Goal: Task Accomplishment & Management: Complete application form

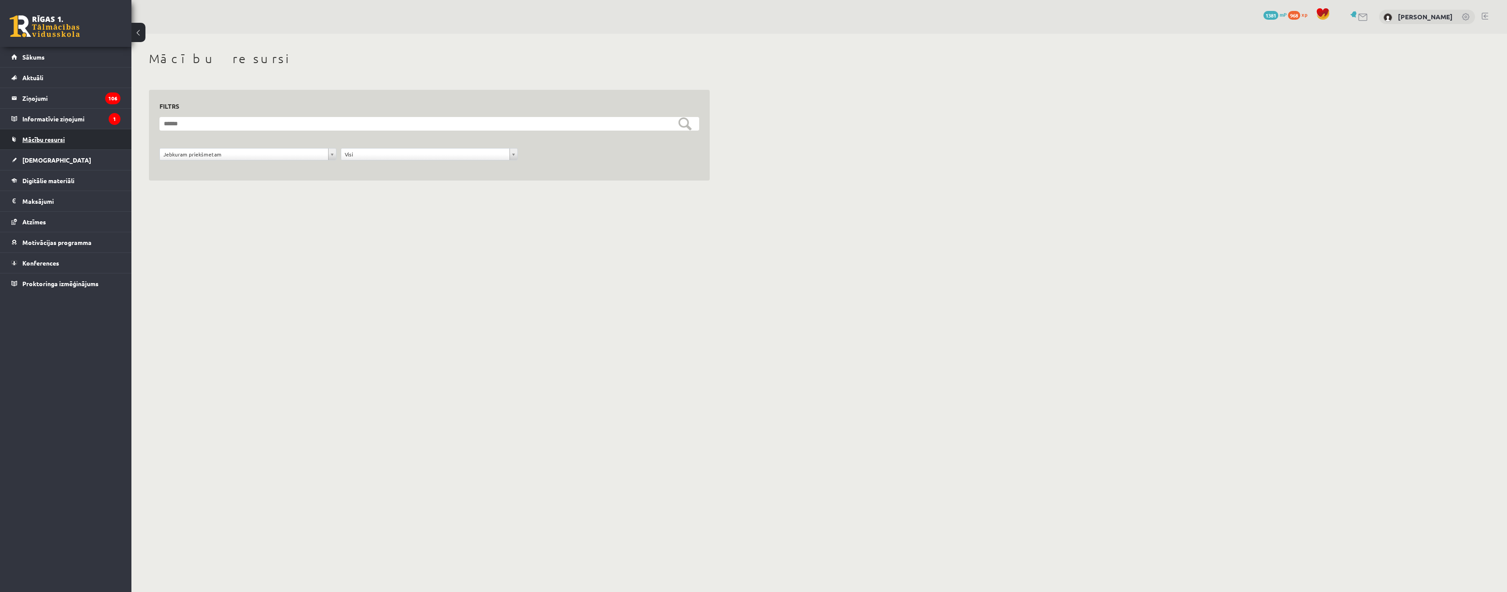
click at [48, 141] on span "Mācību resursi" at bounding box center [43, 139] width 42 height 8
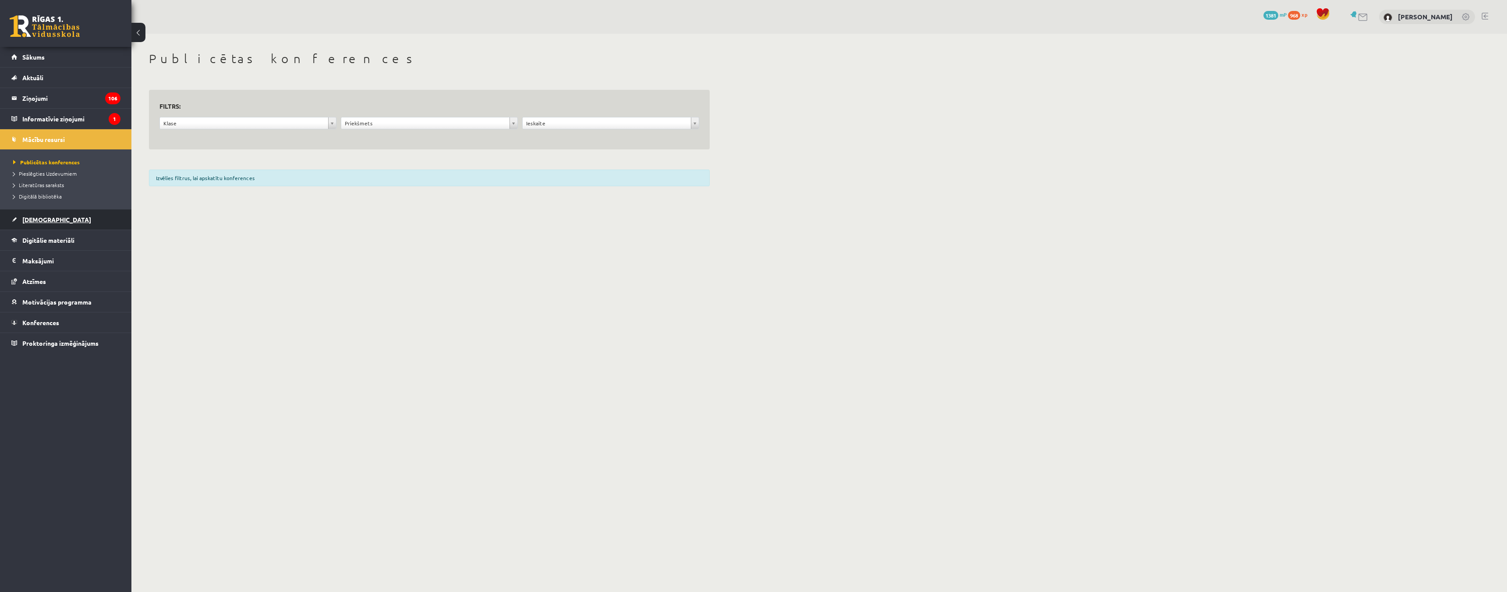
click at [60, 219] on link "[DEMOGRAPHIC_DATA]" at bounding box center [65, 219] width 109 height 20
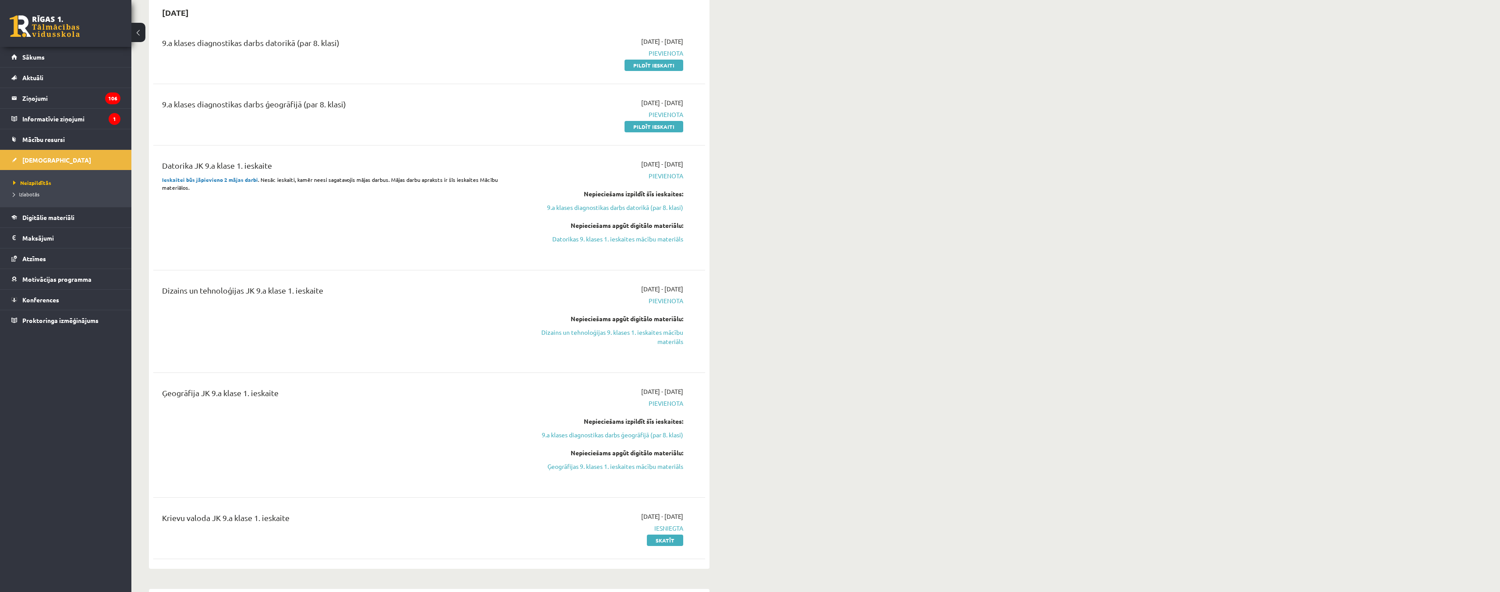
scroll to position [88, 0]
click at [667, 341] on link "Dizains un tehnoloģijas 9. klases 1. ieskaites mācību materiāls" at bounding box center [600, 338] width 165 height 18
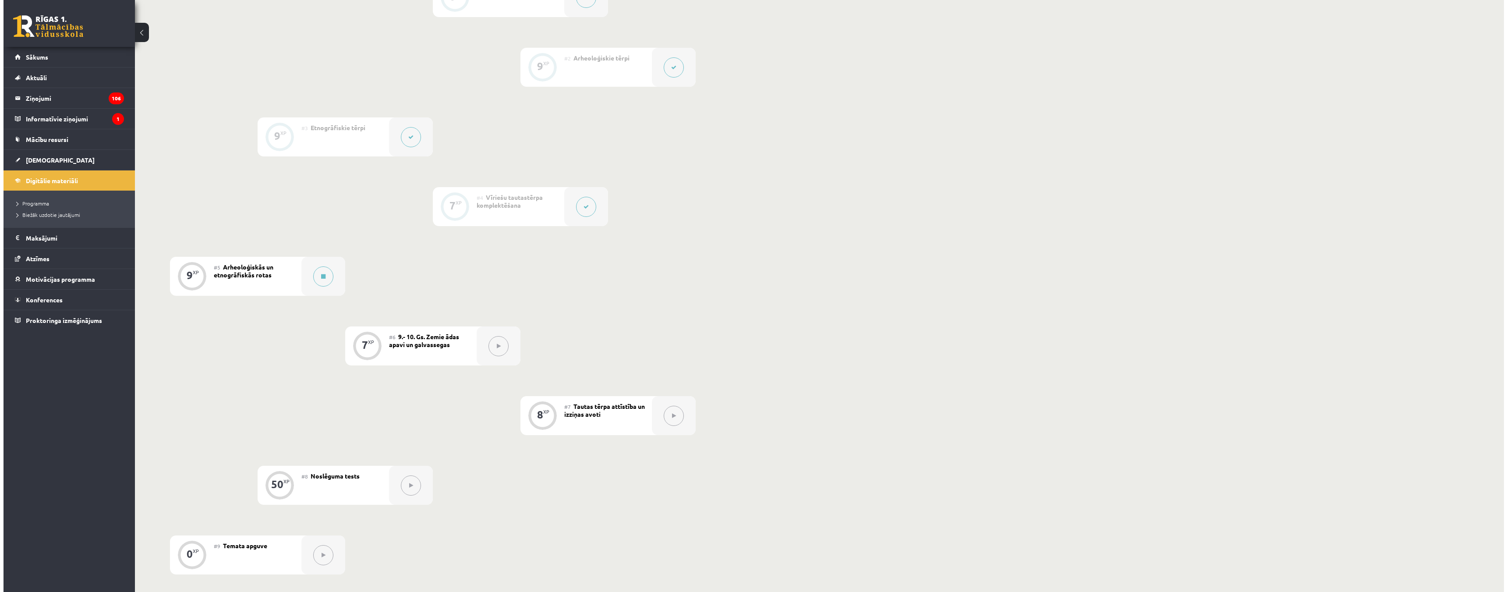
scroll to position [263, 0]
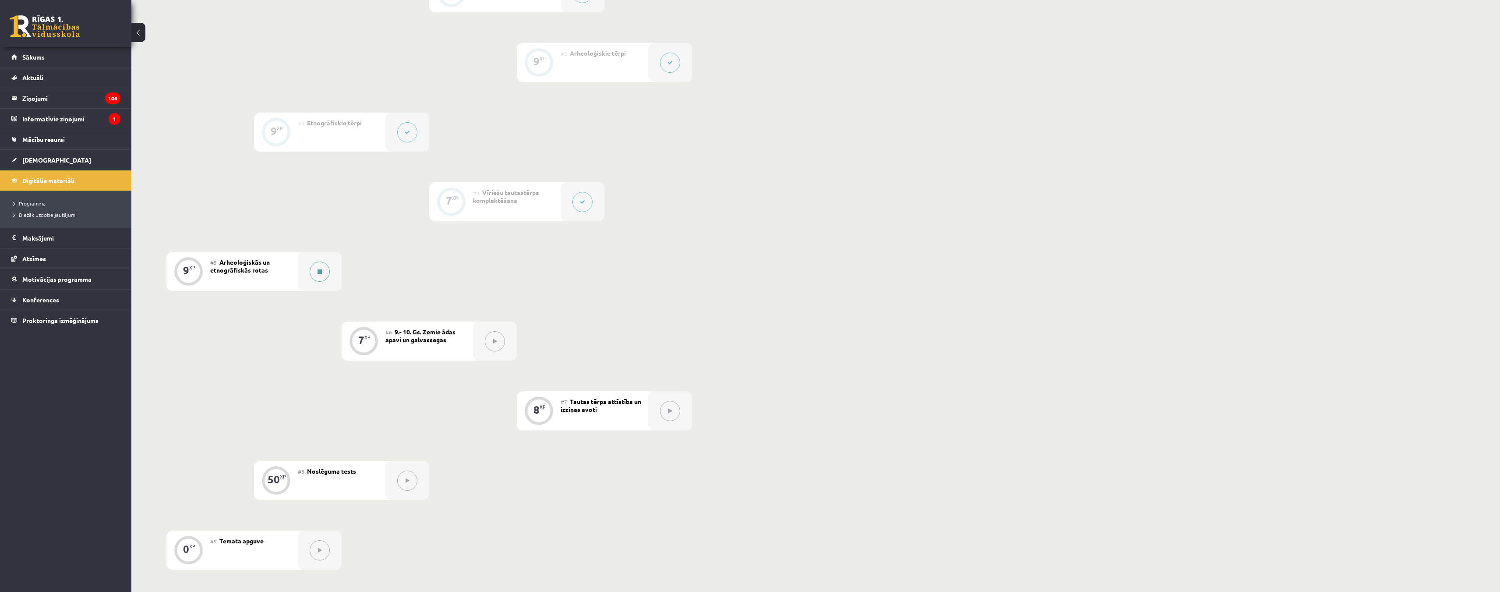
click at [310, 268] on button at bounding box center [320, 271] width 20 height 20
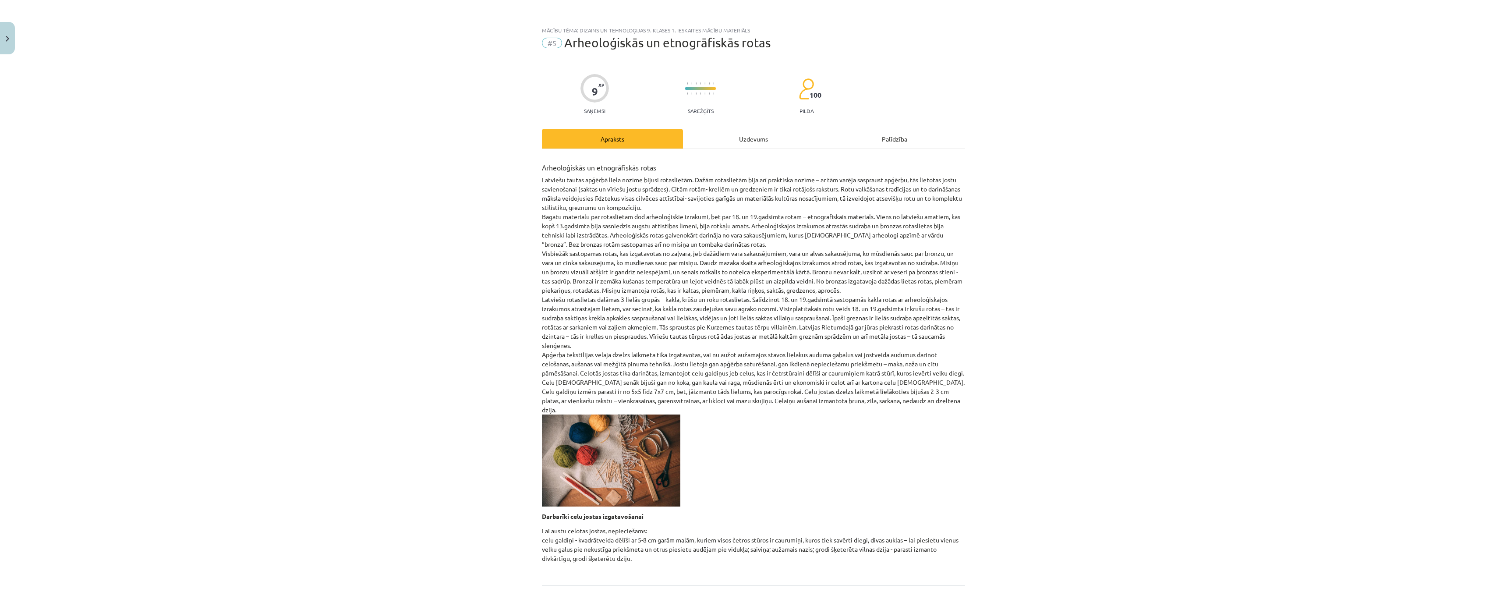
click at [735, 141] on div "Uzdevums" at bounding box center [753, 139] width 141 height 20
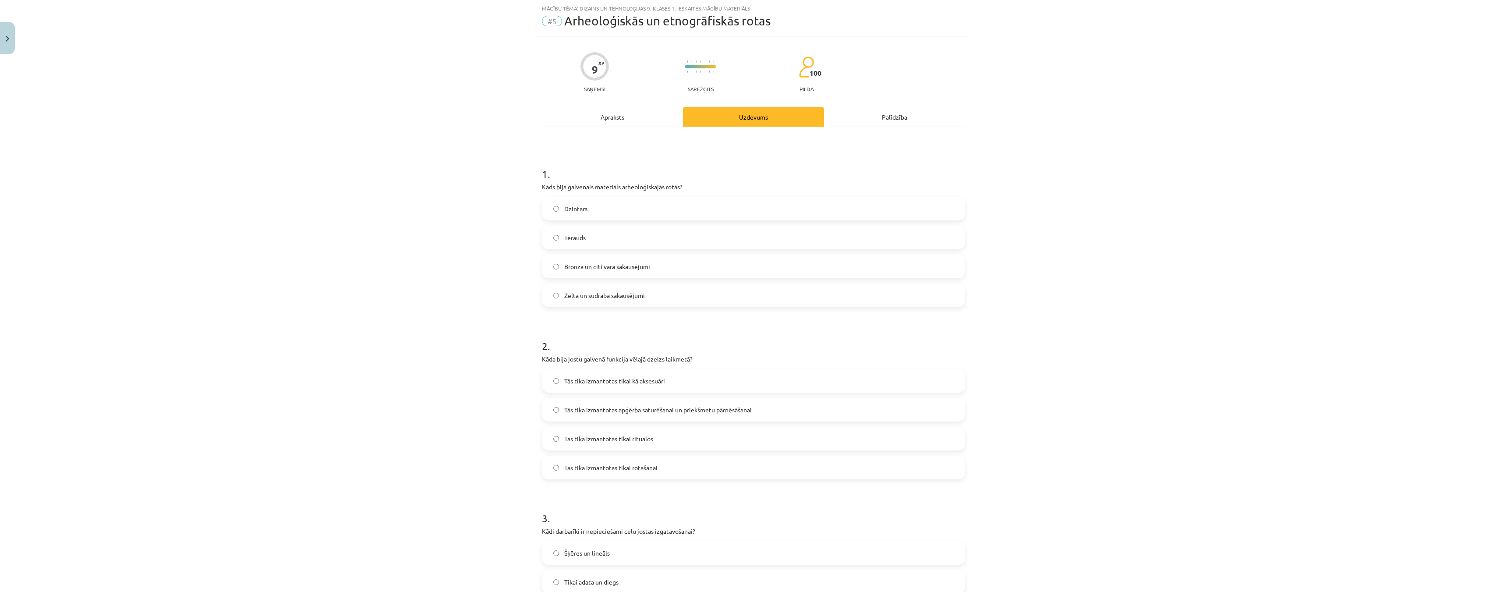
click at [548, 267] on label "Bronza un citi vara sakausējumi" at bounding box center [753, 266] width 421 height 22
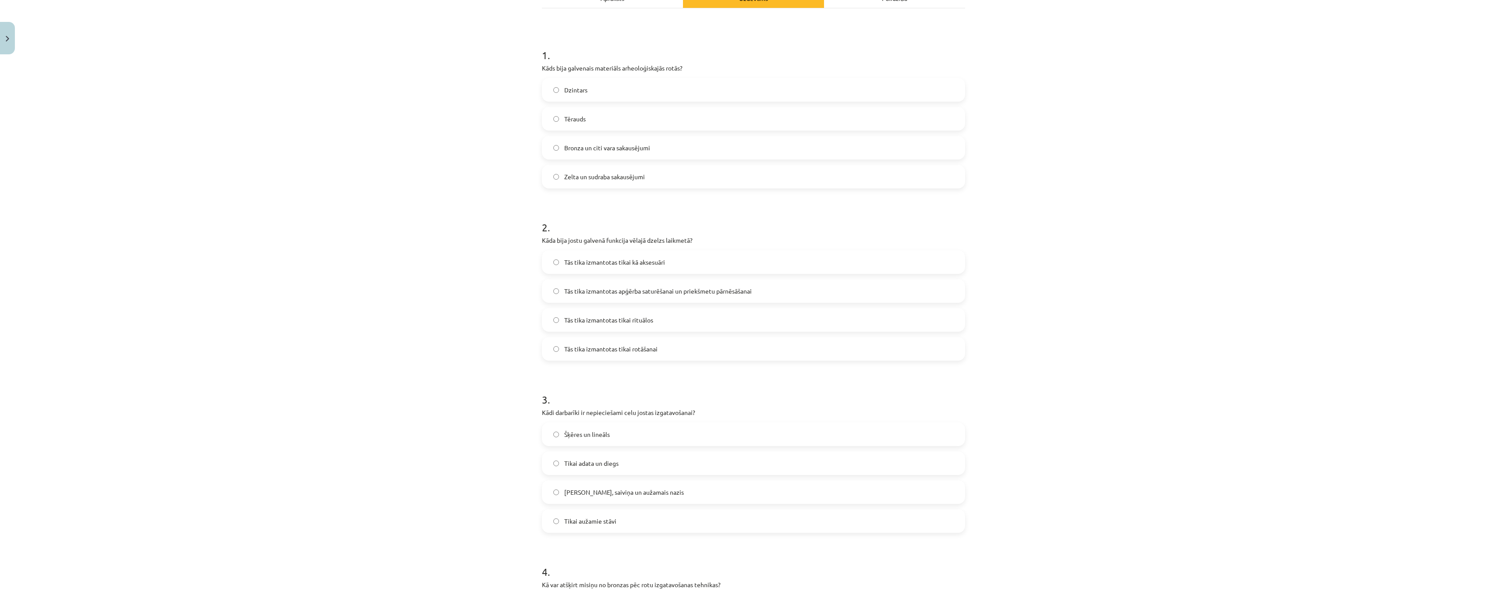
scroll to position [153, 0]
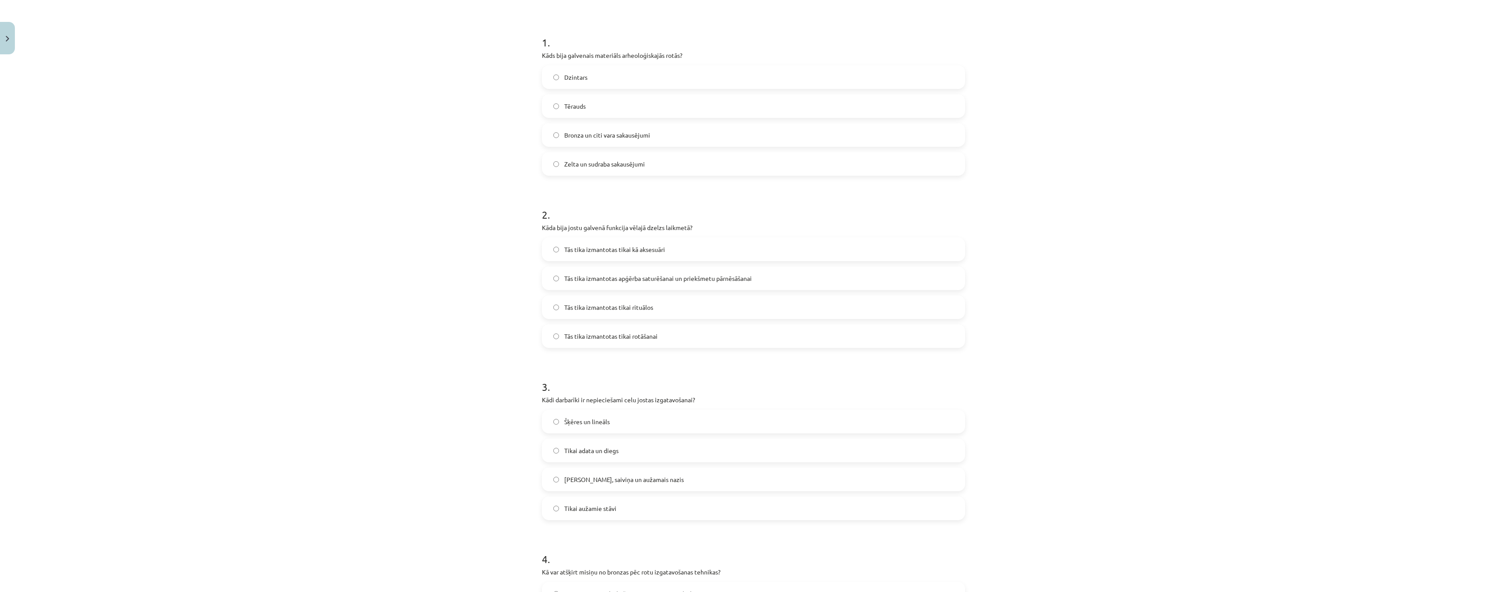
click at [546, 278] on label "Tās tika izmantotas apģērba saturēšanai un priekšmetu pārnēsāšanai" at bounding box center [753, 278] width 421 height 22
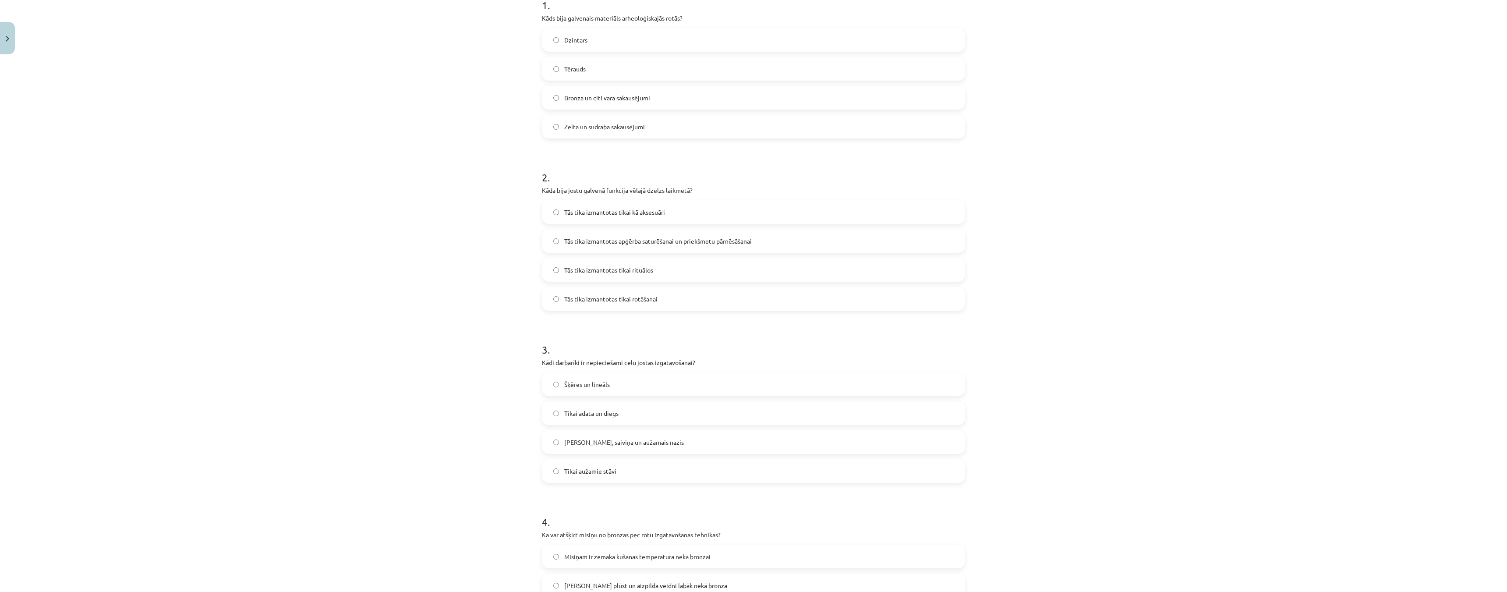
scroll to position [285, 0]
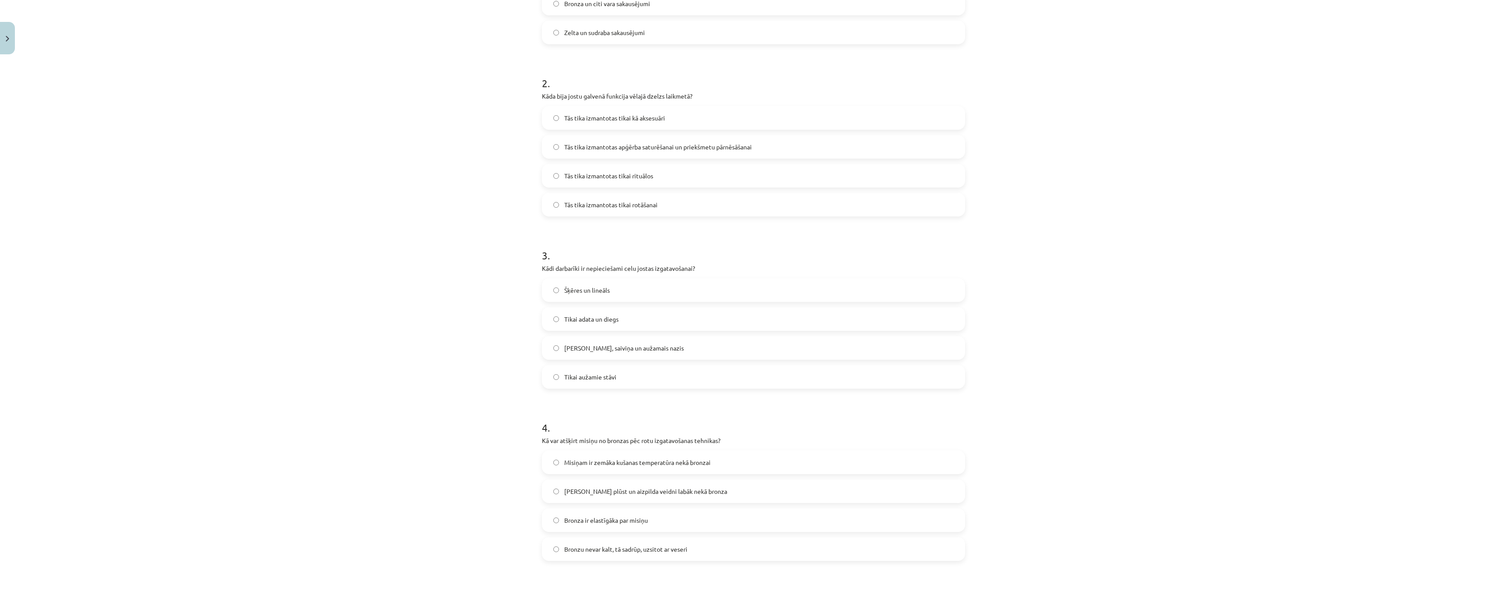
click at [543, 349] on label "Celu galdiņi, saiviņa un aužamais nazis" at bounding box center [753, 348] width 421 height 22
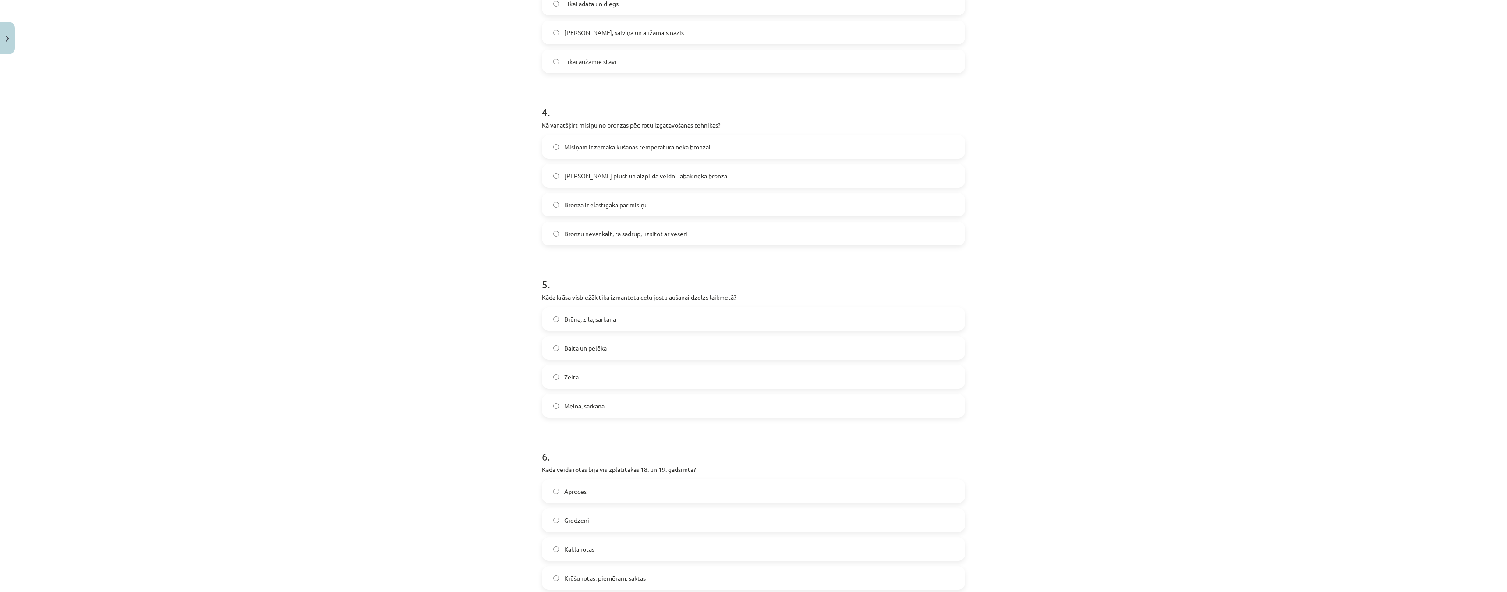
scroll to position [635, 0]
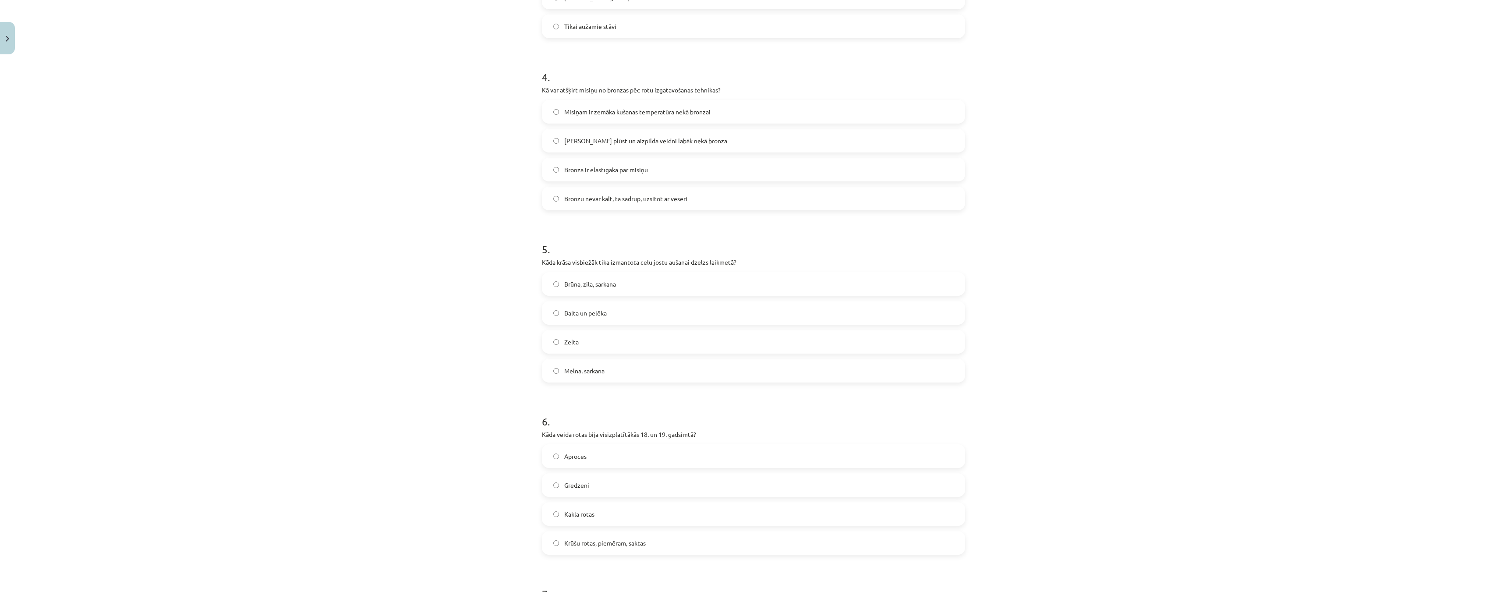
click at [550, 288] on label "Brūna, zila, sarkana" at bounding box center [753, 284] width 421 height 22
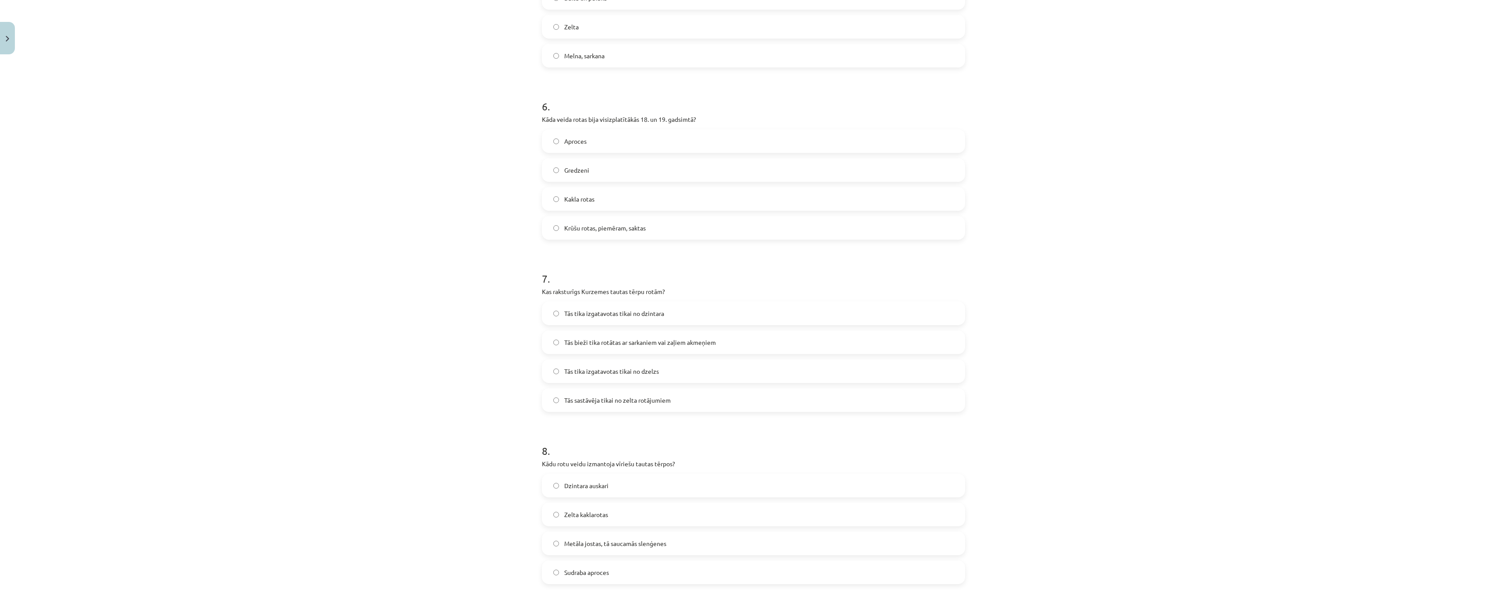
scroll to position [1029, 0]
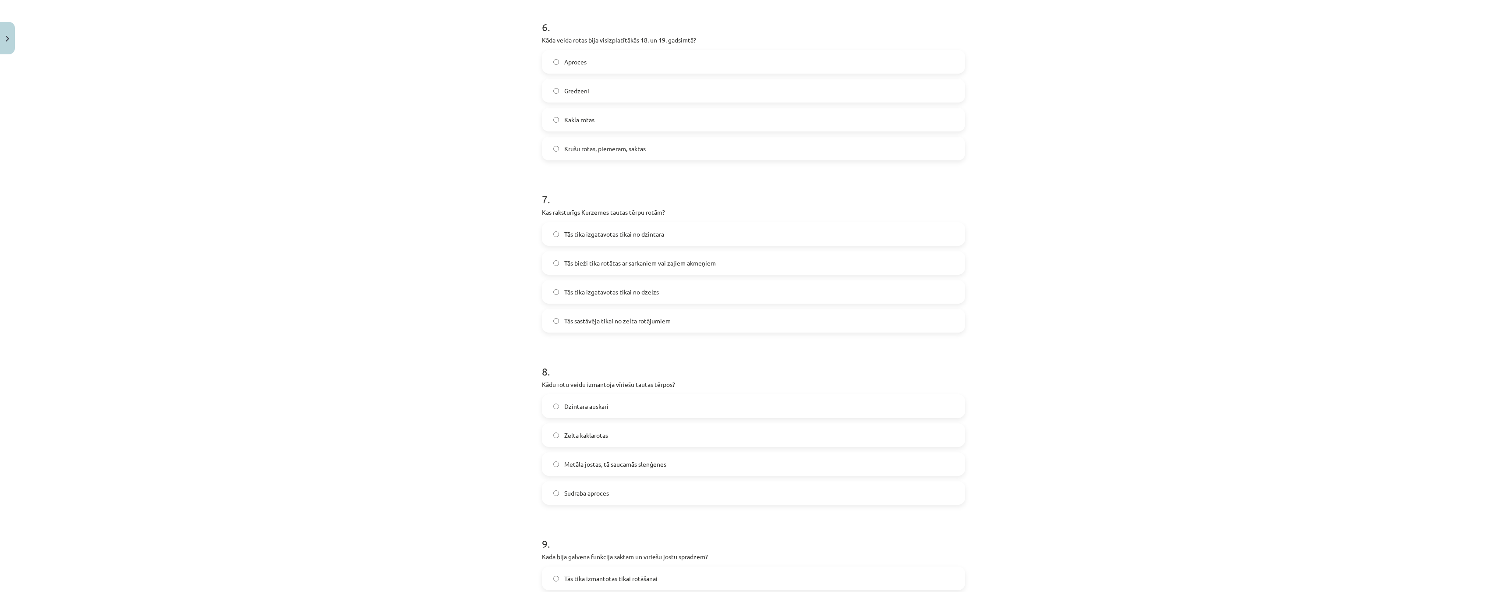
click at [543, 266] on label "Tās bieži tika rotātas ar sarkaniem vai zaļiem akmeņiem" at bounding box center [753, 263] width 421 height 22
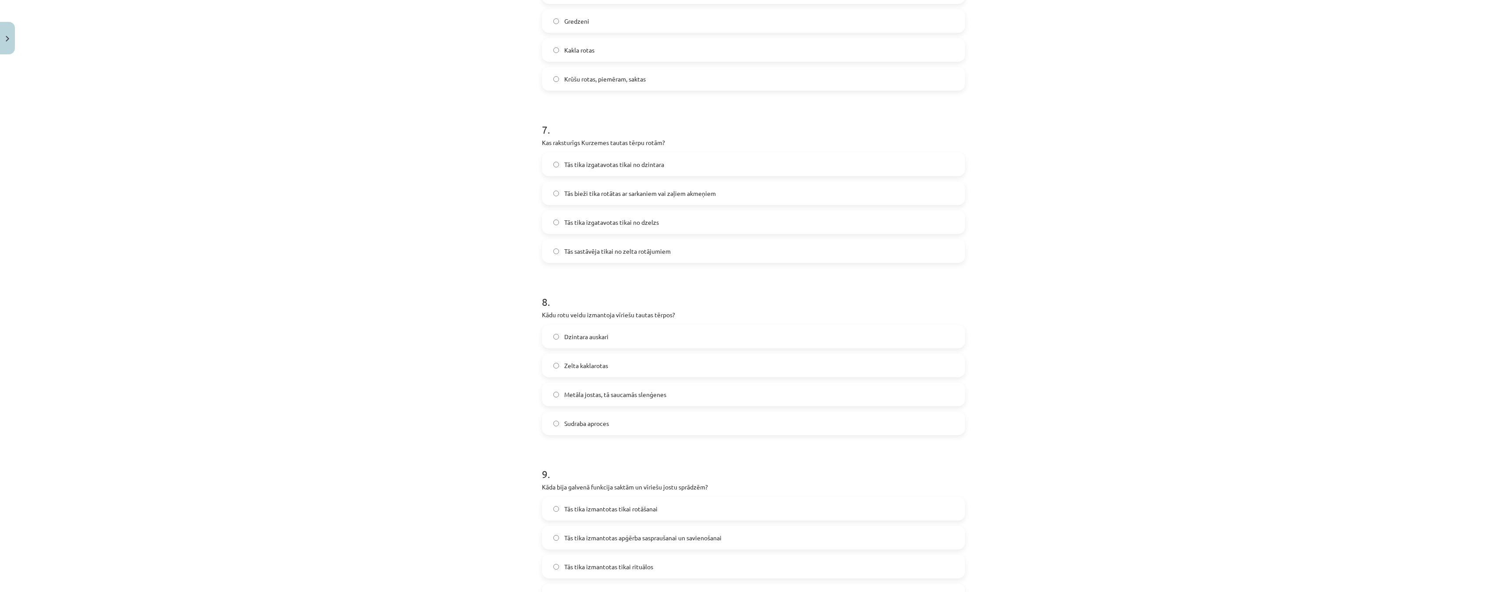
scroll to position [1216, 0]
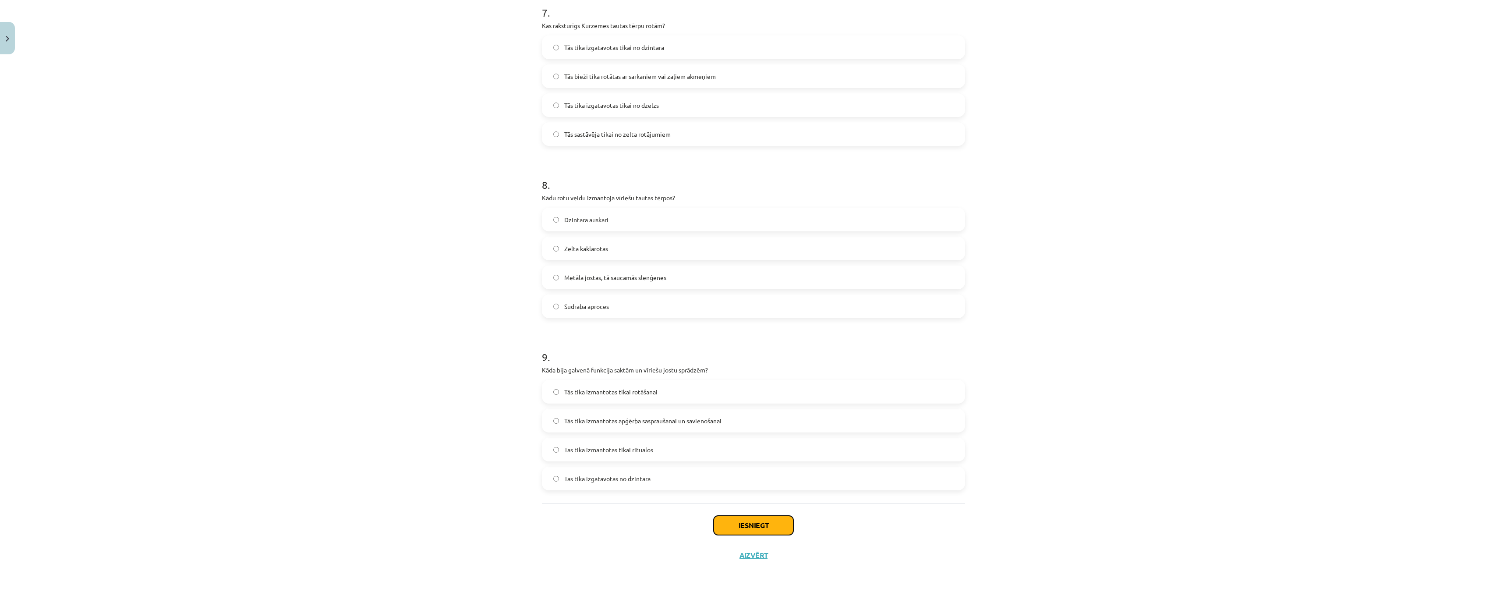
click at [755, 528] on button "Iesniegt" at bounding box center [754, 525] width 80 height 19
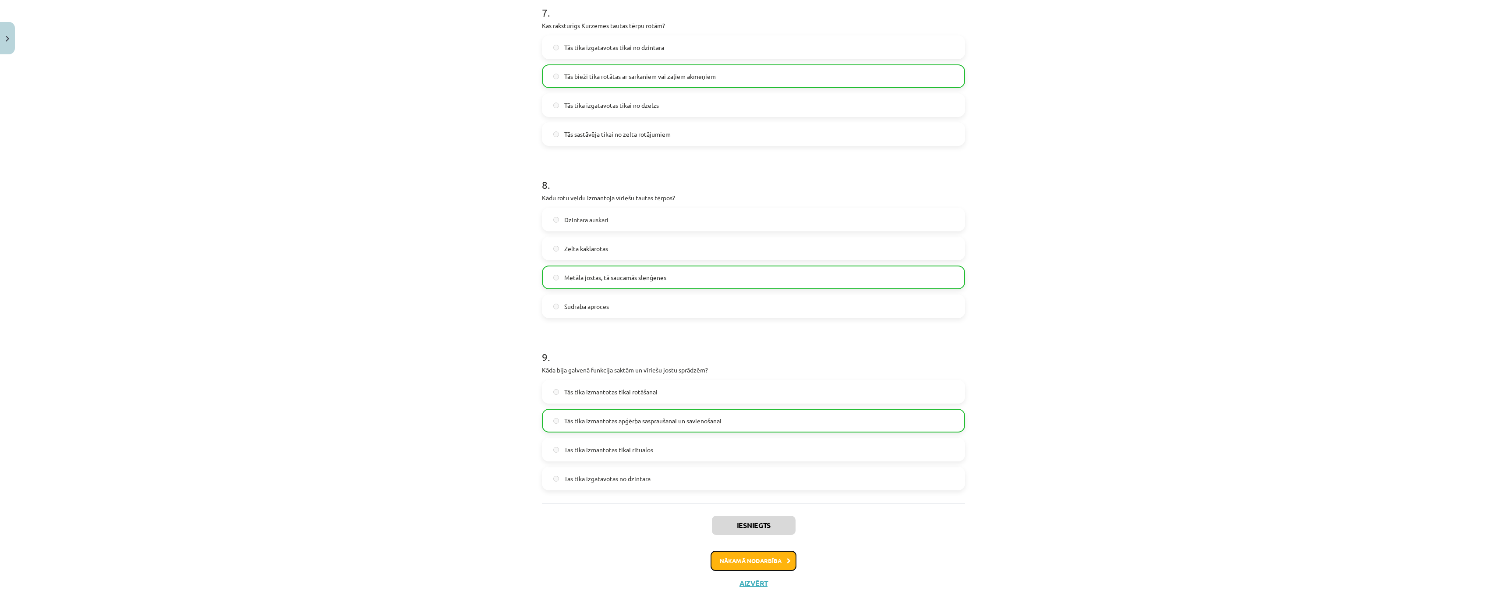
click at [764, 563] on button "Nākamā nodarbība" at bounding box center [753, 561] width 86 height 20
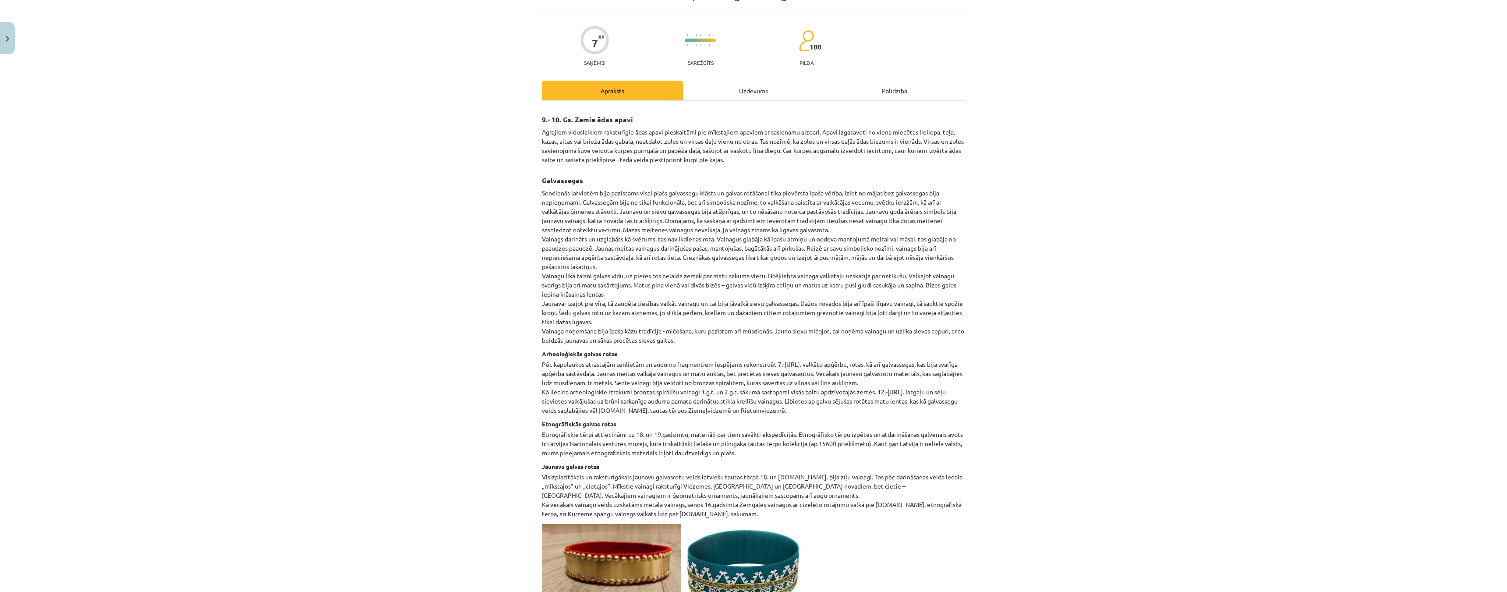
scroll to position [22, 0]
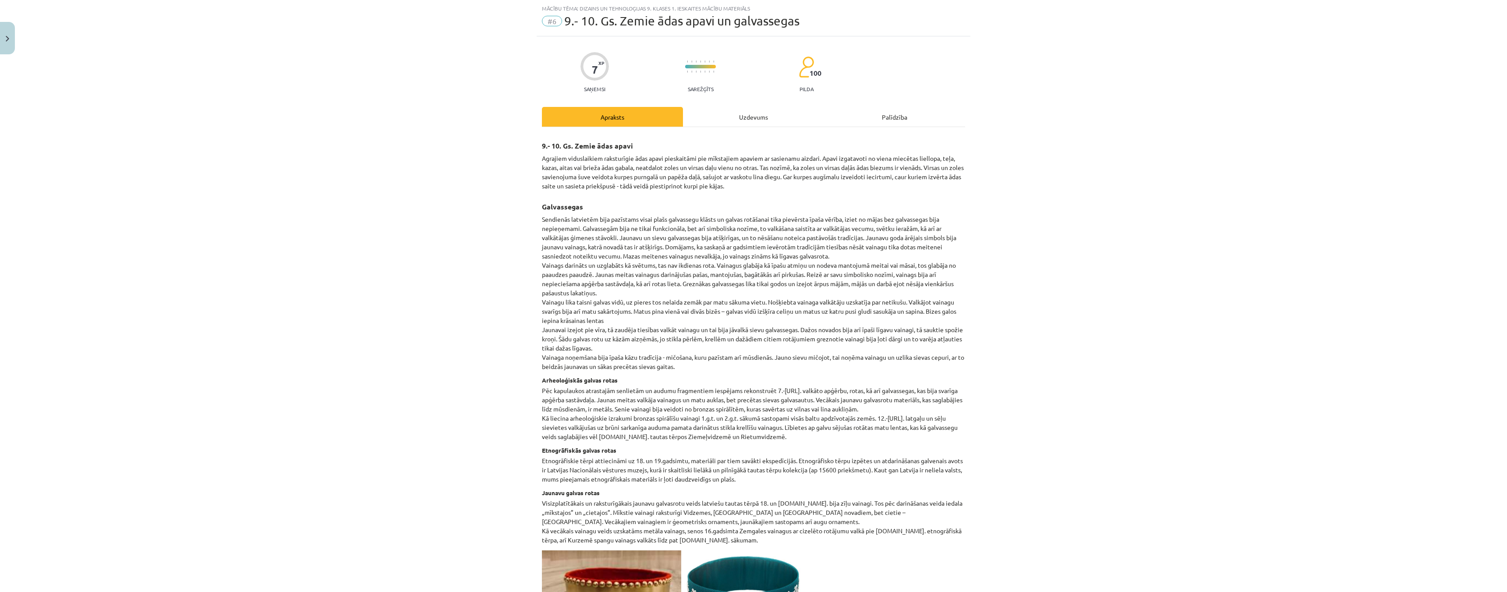
click at [737, 120] on div "Uzdevums" at bounding box center [753, 117] width 141 height 20
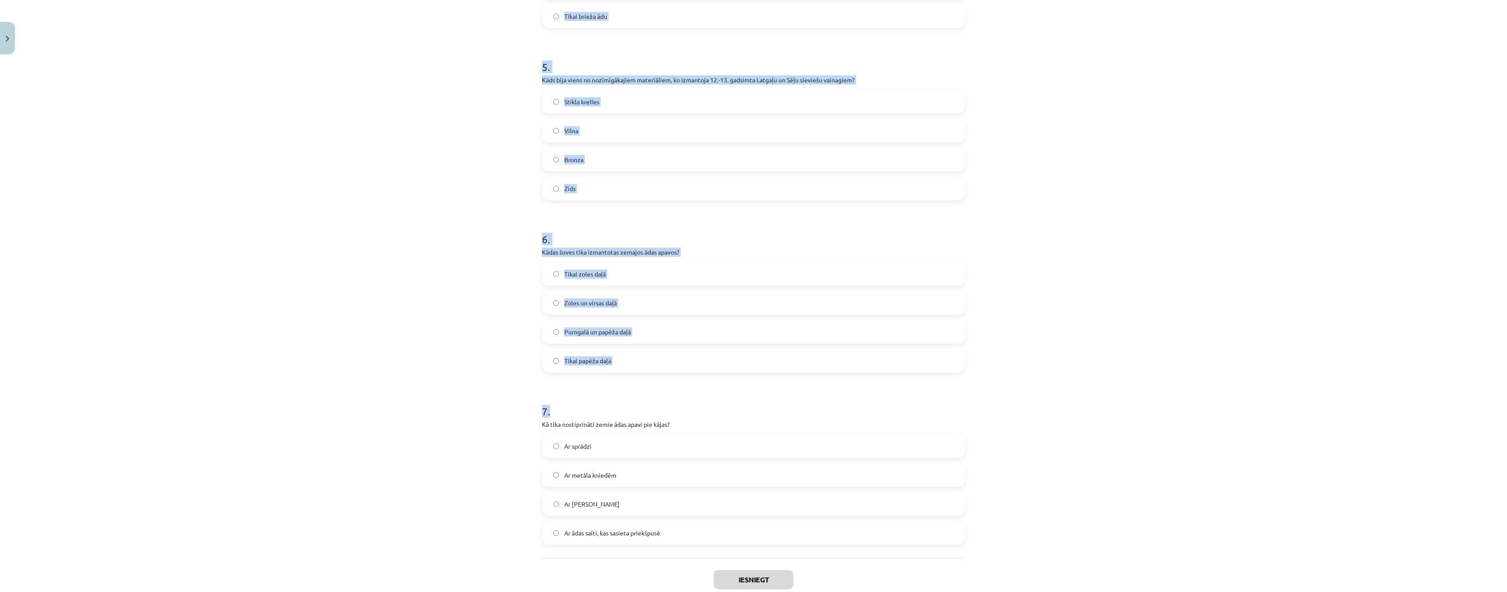
scroll to position [872, 0]
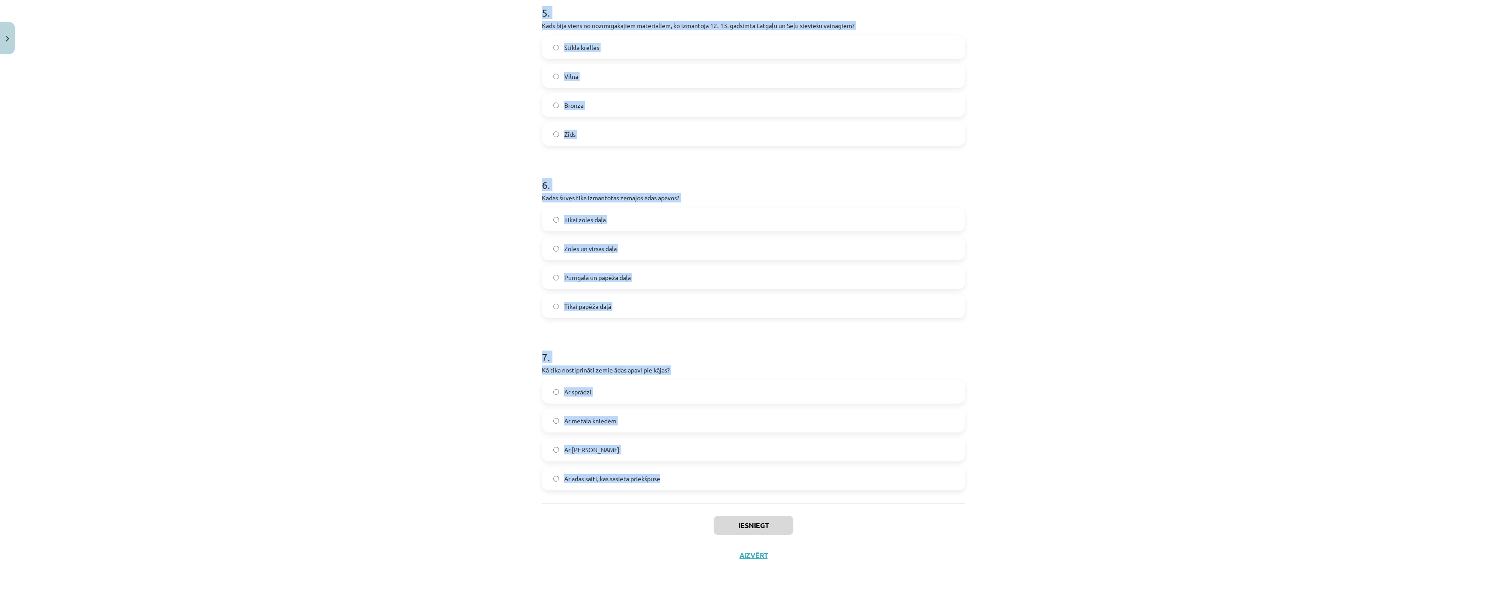
drag, startPoint x: 527, startPoint y: 171, endPoint x: 686, endPoint y: 474, distance: 342.7
click at [686, 474] on div "Mācību tēma: Dizains un tehnoloģijas 9. klases 1. ieskaites mācību materiāls #6…" at bounding box center [753, 296] width 1507 height 592
copy form "1 . Kāda veida vainagus valkāja Latgales jaunavas? Bronzas spirālīšu vainagus A…"
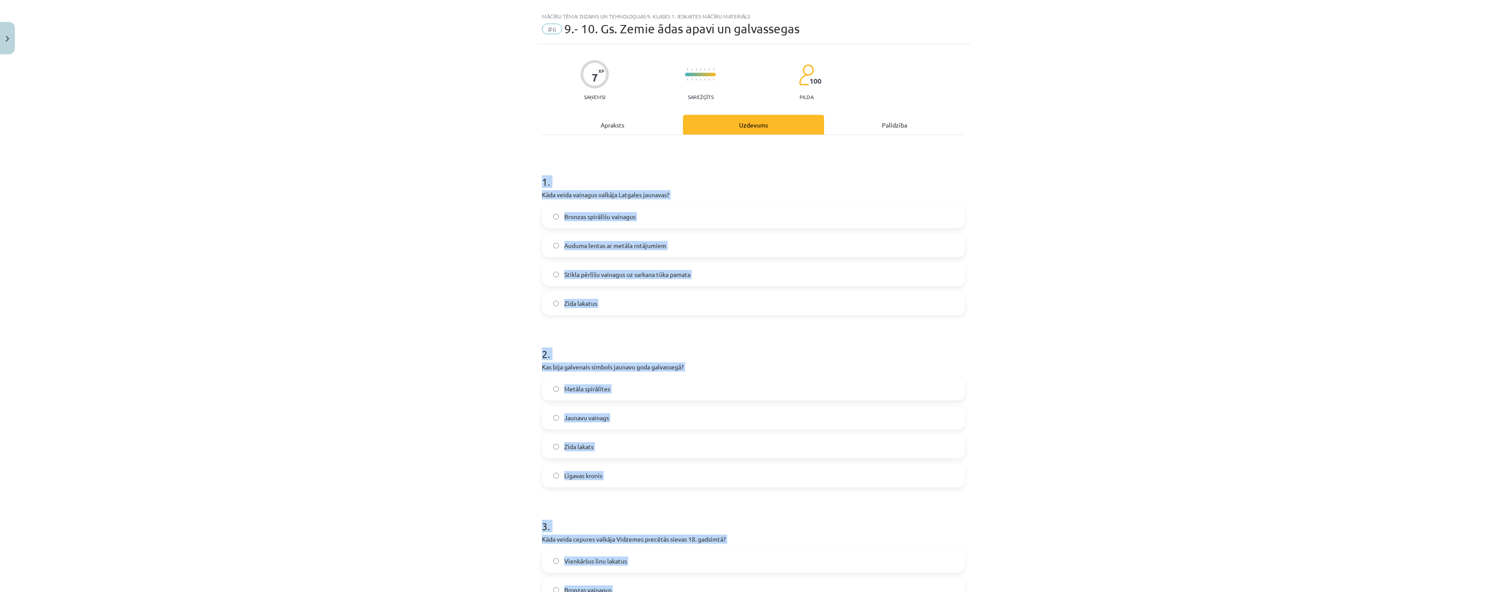
scroll to position [0, 0]
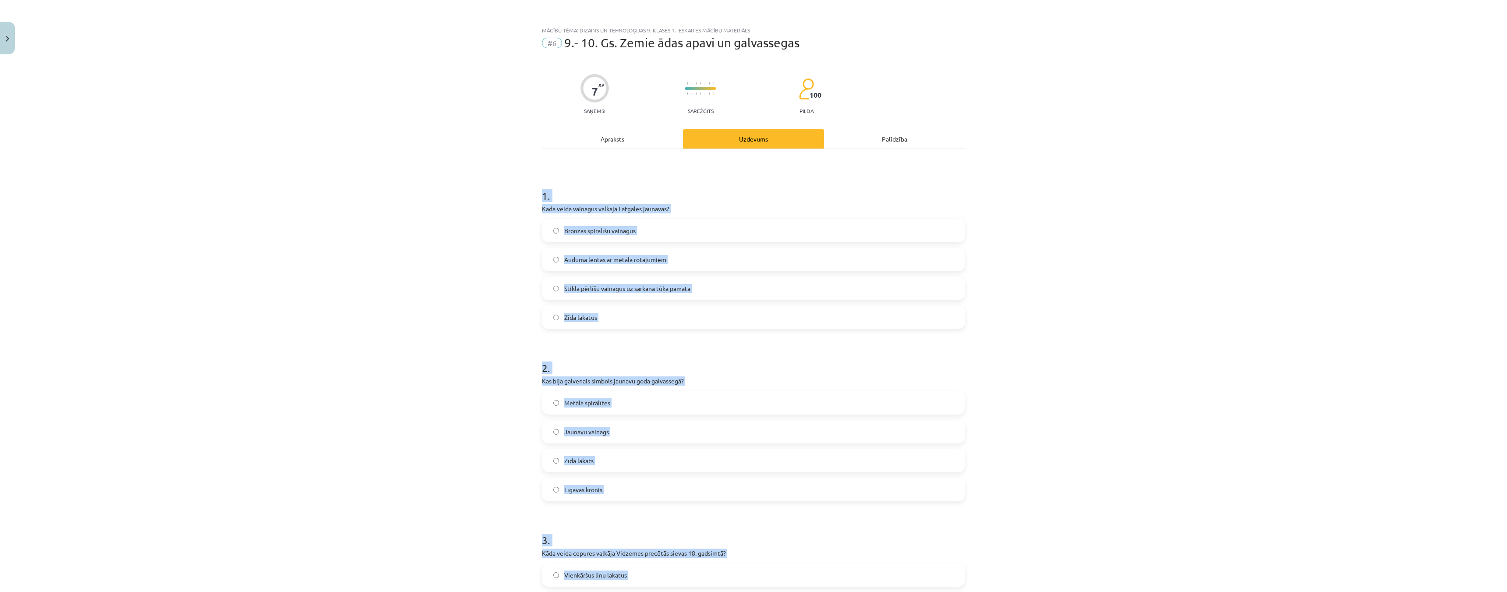
click at [348, 166] on div "Mācību tēma: Dizains un tehnoloģijas 9. klases 1. ieskaites mācību materiāls #6…" at bounding box center [753, 296] width 1507 height 592
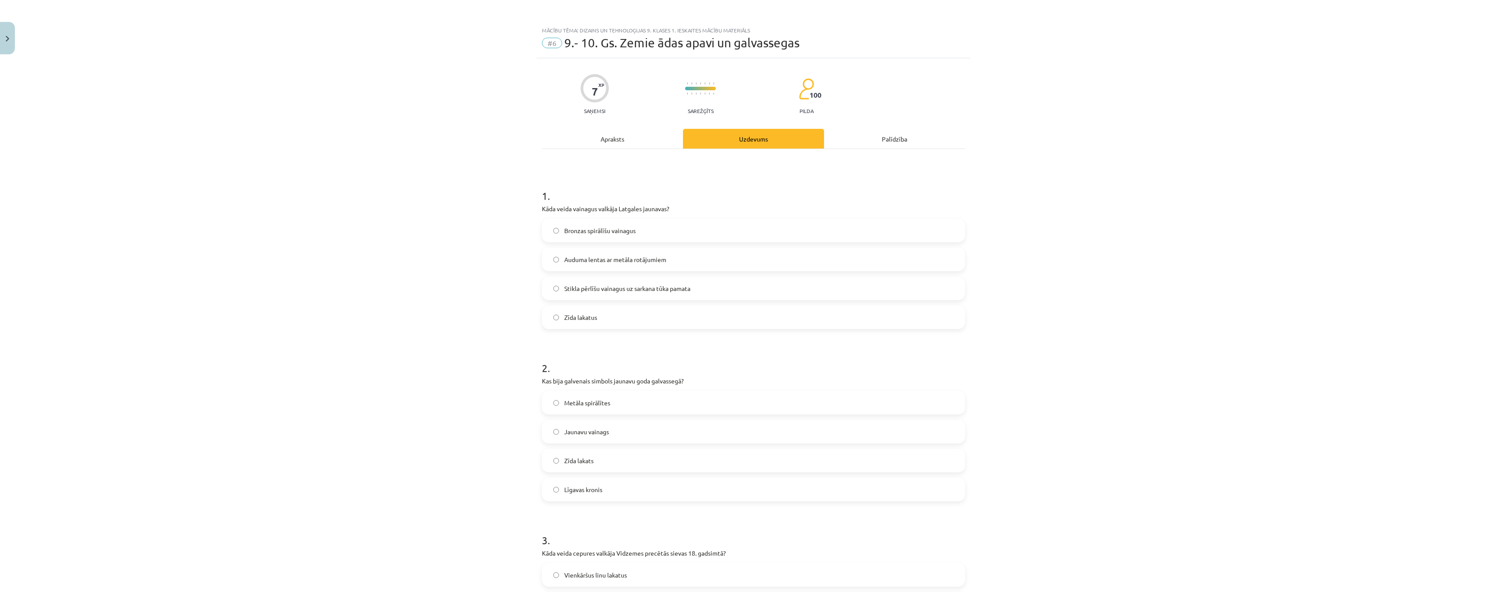
click at [557, 298] on label "Stikla pērlīšu vainagus uz sarkana tūka pamata" at bounding box center [753, 288] width 421 height 22
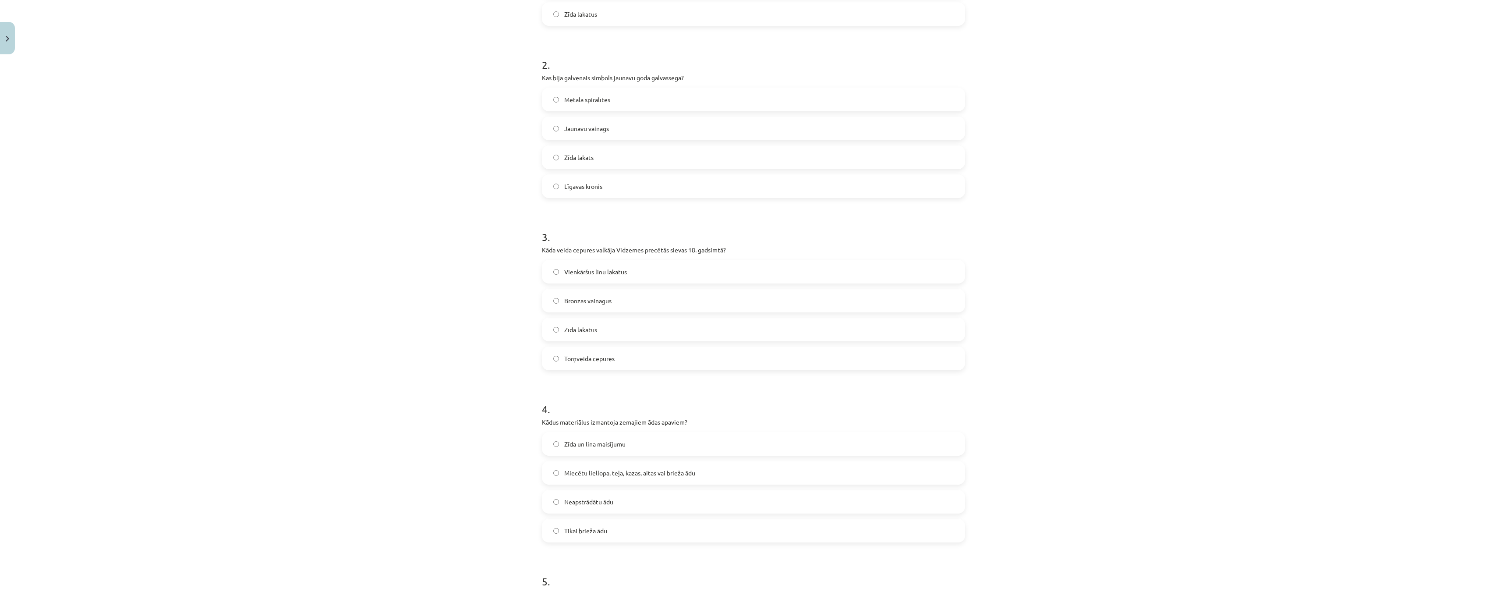
scroll to position [394, 0]
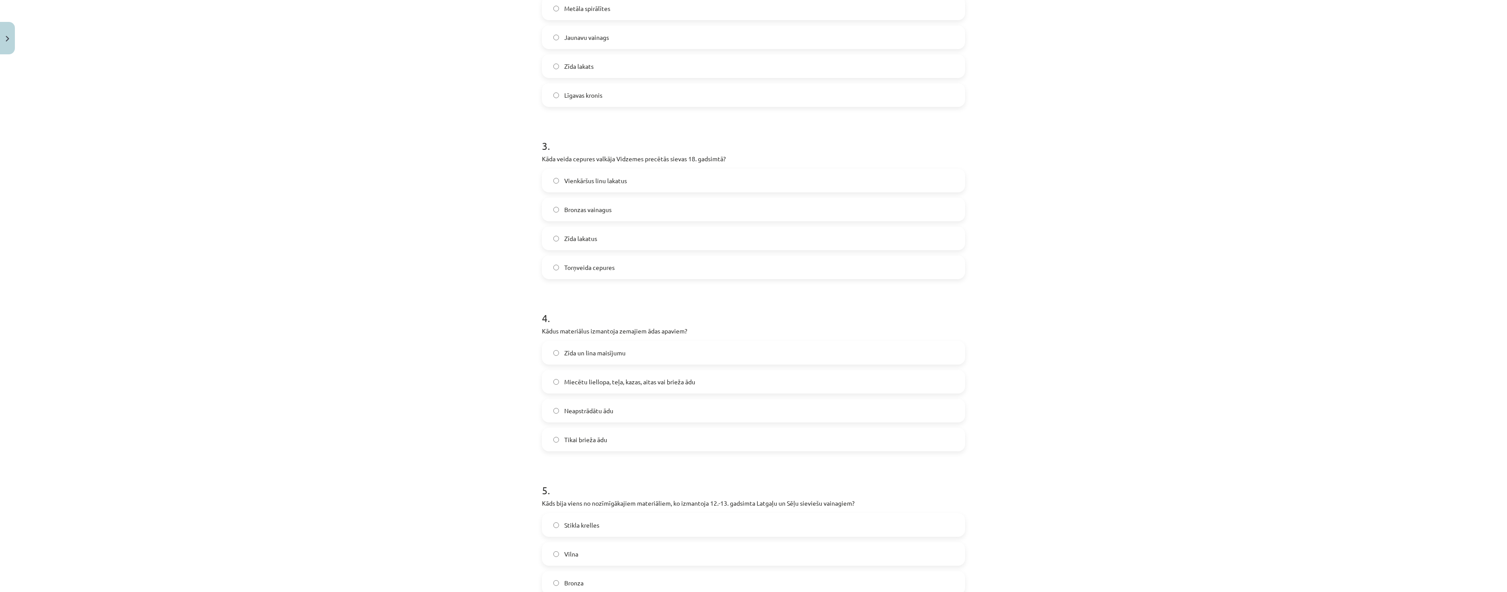
click at [552, 385] on label "Miecētu liellopa, teļa, kazas, aitas vai brieža ādu" at bounding box center [753, 382] width 421 height 22
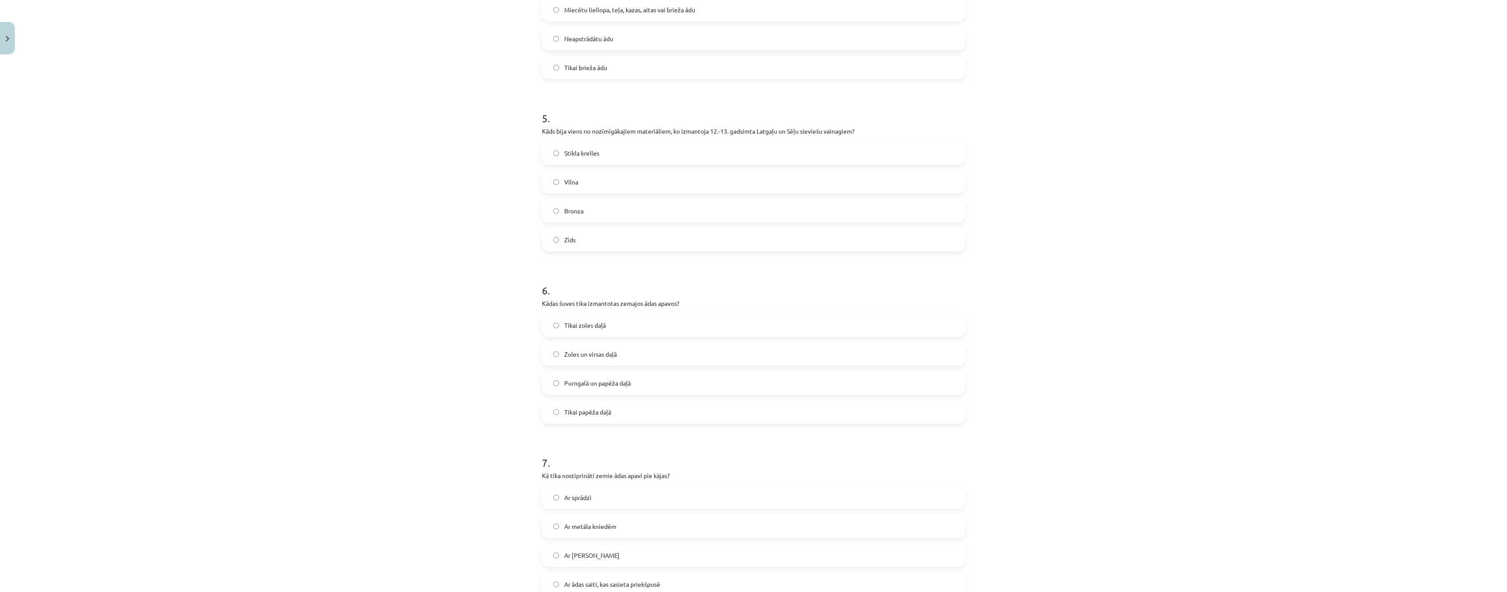
scroll to position [653, 0]
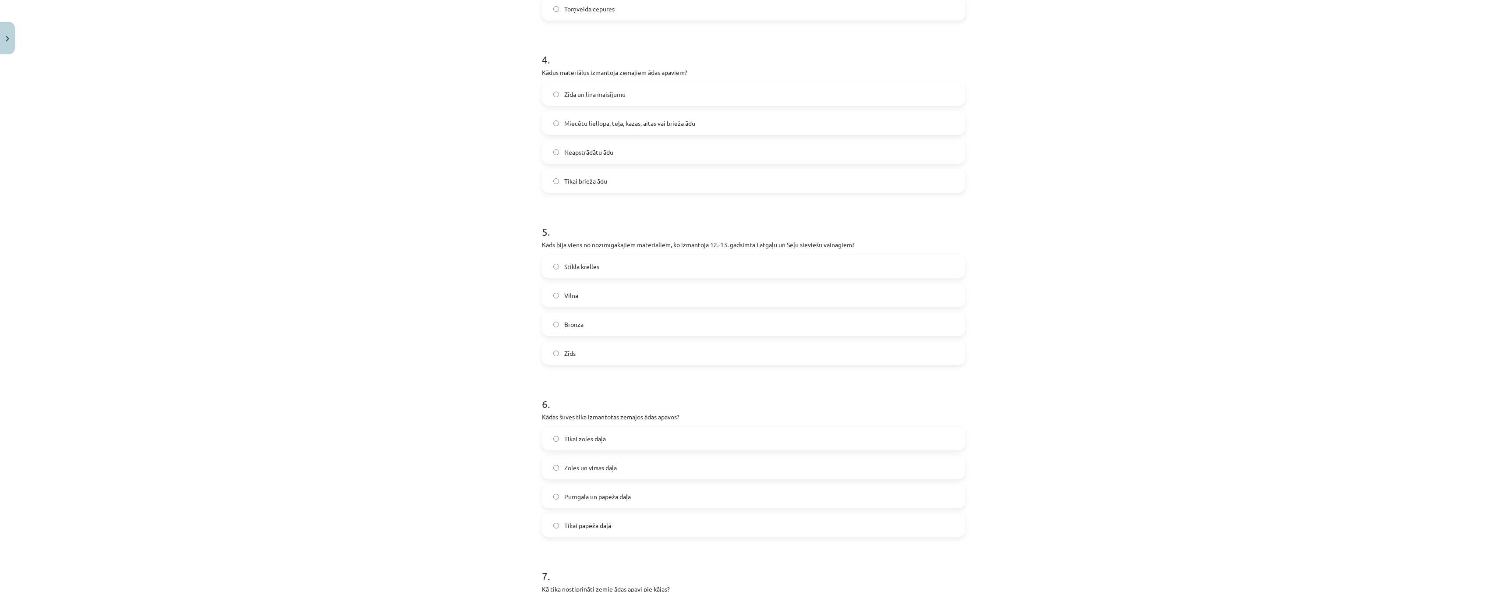
click at [548, 332] on label "Bronza" at bounding box center [753, 324] width 421 height 22
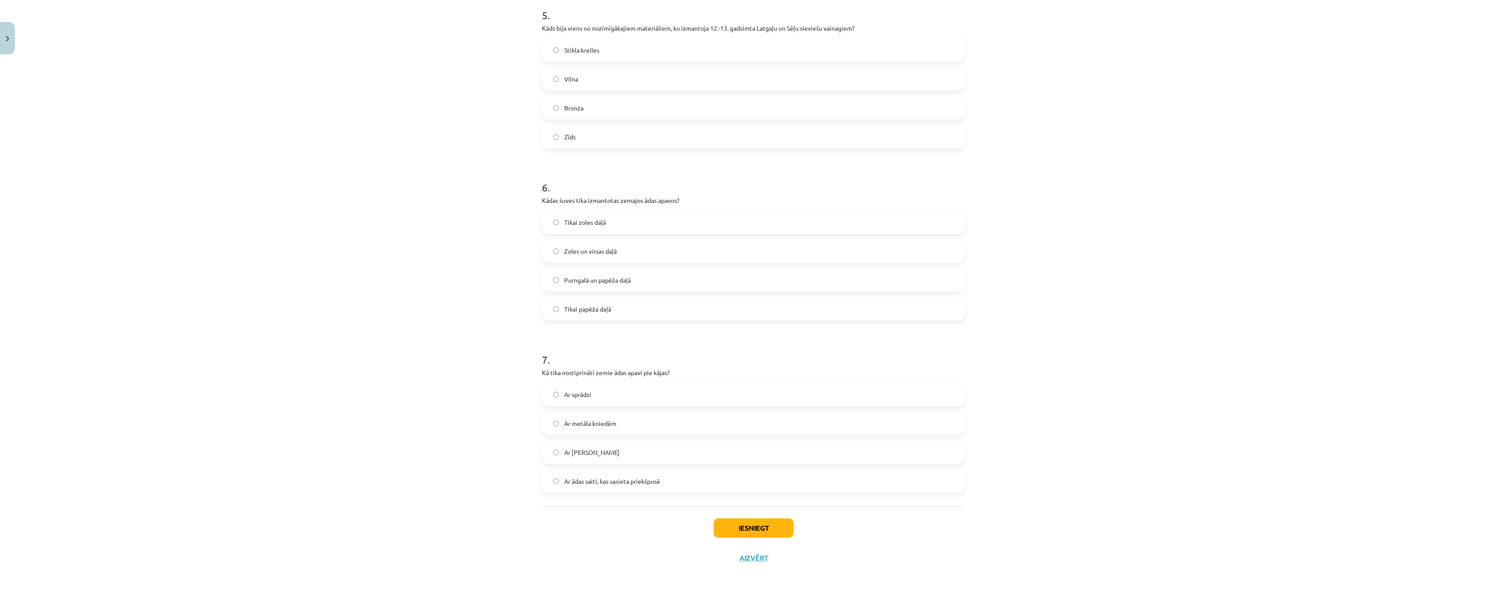
scroll to position [872, 0]
click at [551, 481] on label "Ar ādas saiti, kas sasieta priekšpusē" at bounding box center [753, 478] width 421 height 22
click at [764, 525] on button "Iesniegt" at bounding box center [754, 525] width 80 height 19
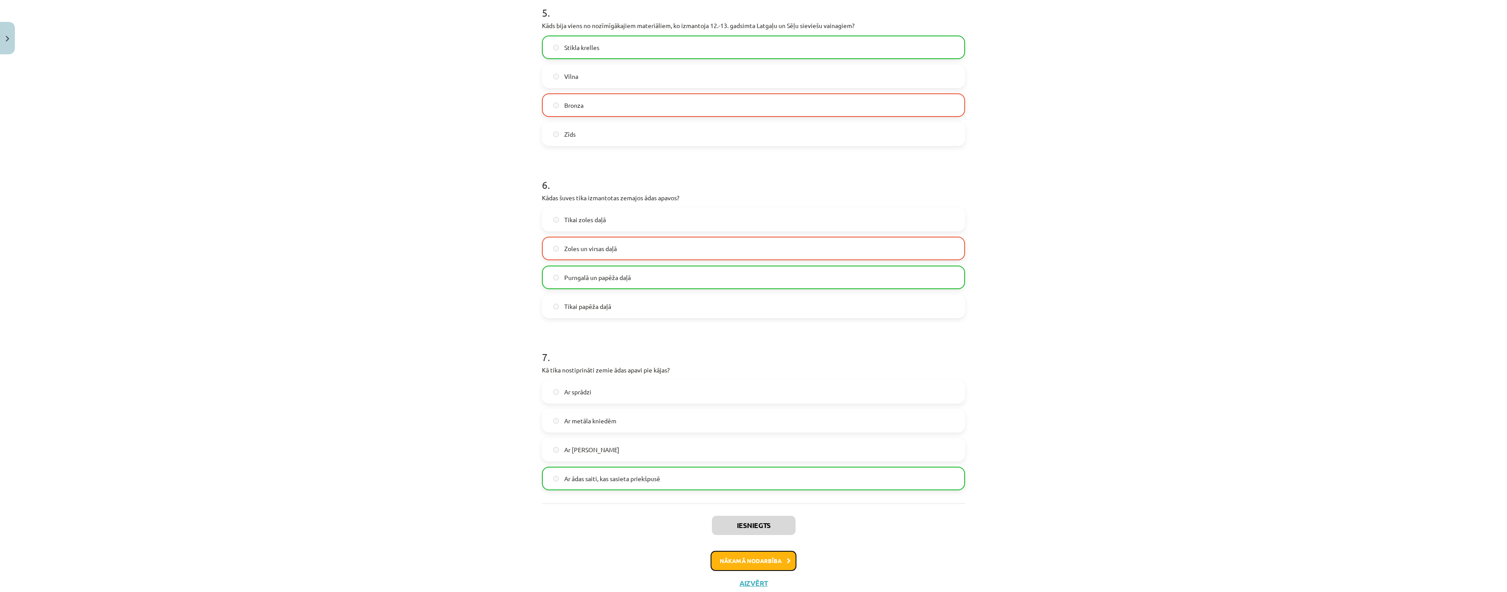
click at [760, 569] on button "Nākamā nodarbība" at bounding box center [753, 561] width 86 height 20
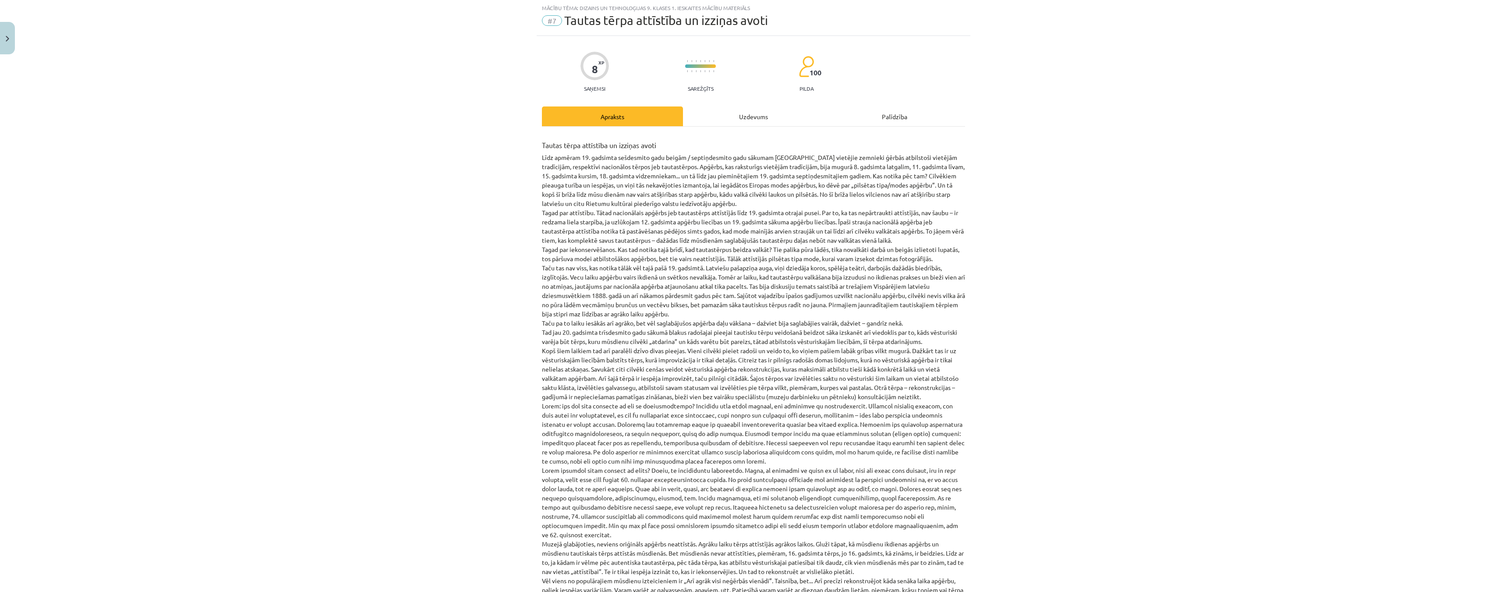
scroll to position [22, 0]
click at [756, 116] on div "Uzdevums" at bounding box center [753, 117] width 141 height 20
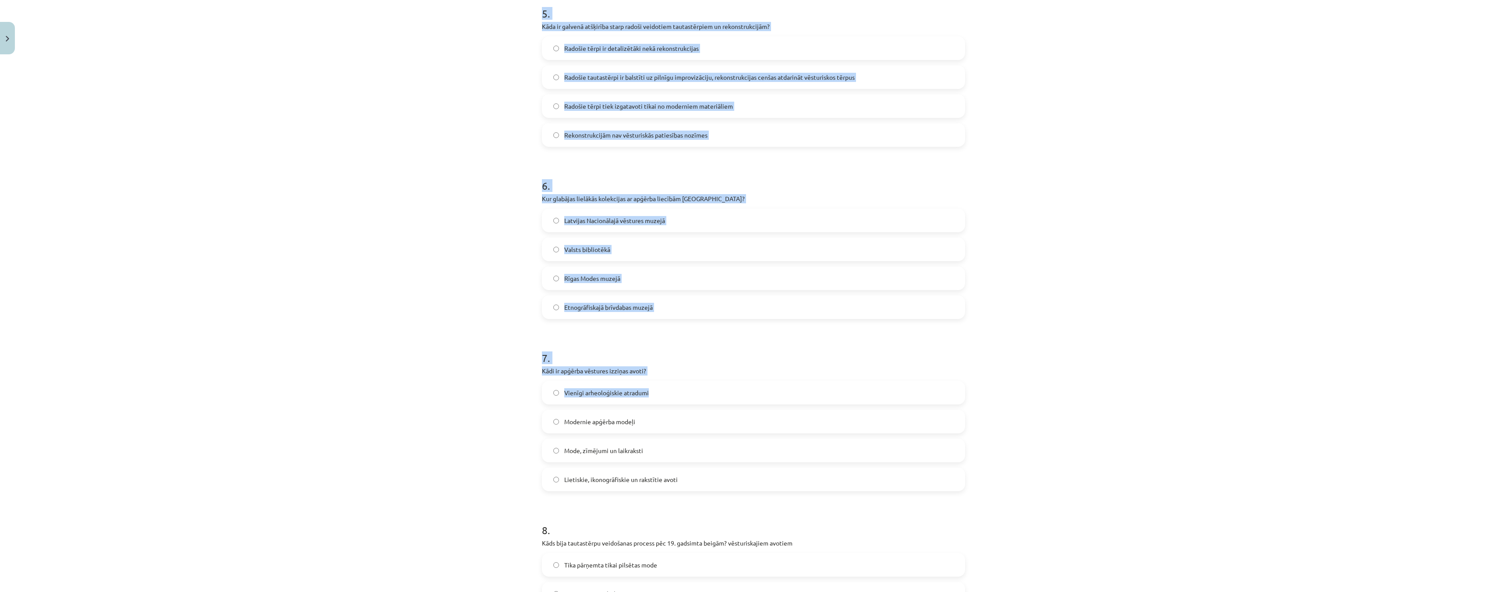
scroll to position [1044, 0]
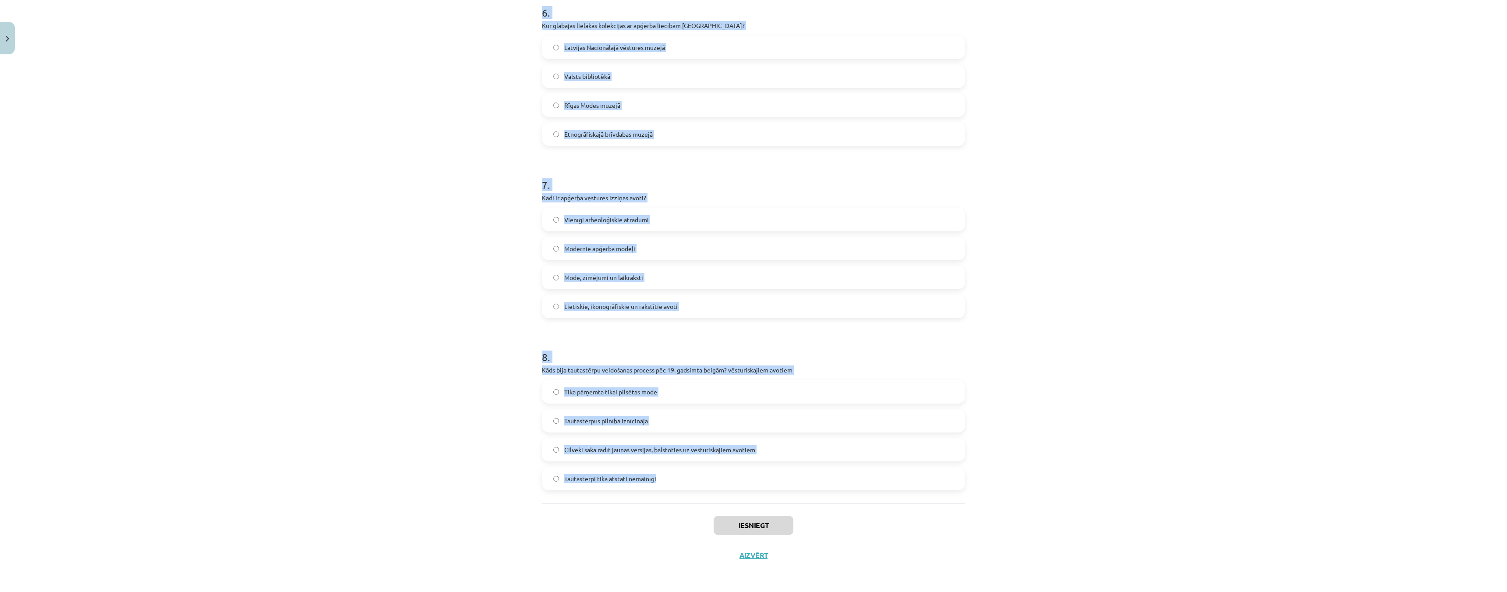
drag, startPoint x: 535, startPoint y: 174, endPoint x: 714, endPoint y: 481, distance: 355.4
click at [716, 481] on div "Mācību tēma: Dizains un tehnoloģijas 9. klases 1. ieskaites mācību materiāls #7…" at bounding box center [753, 296] width 1507 height 592
copy form "1 . Kādi ir galvenie avoti, lai izzinātu vēsturiski precīzu tautastērpu? Mūsdie…"
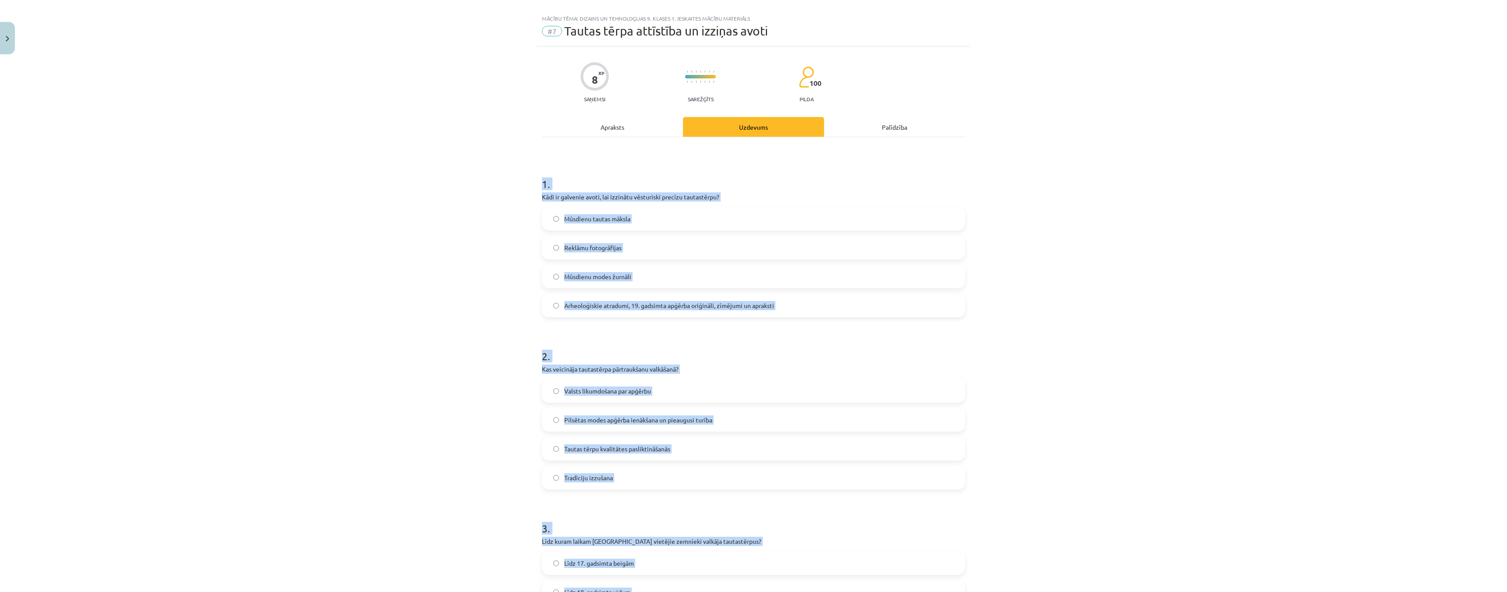
scroll to position [0, 0]
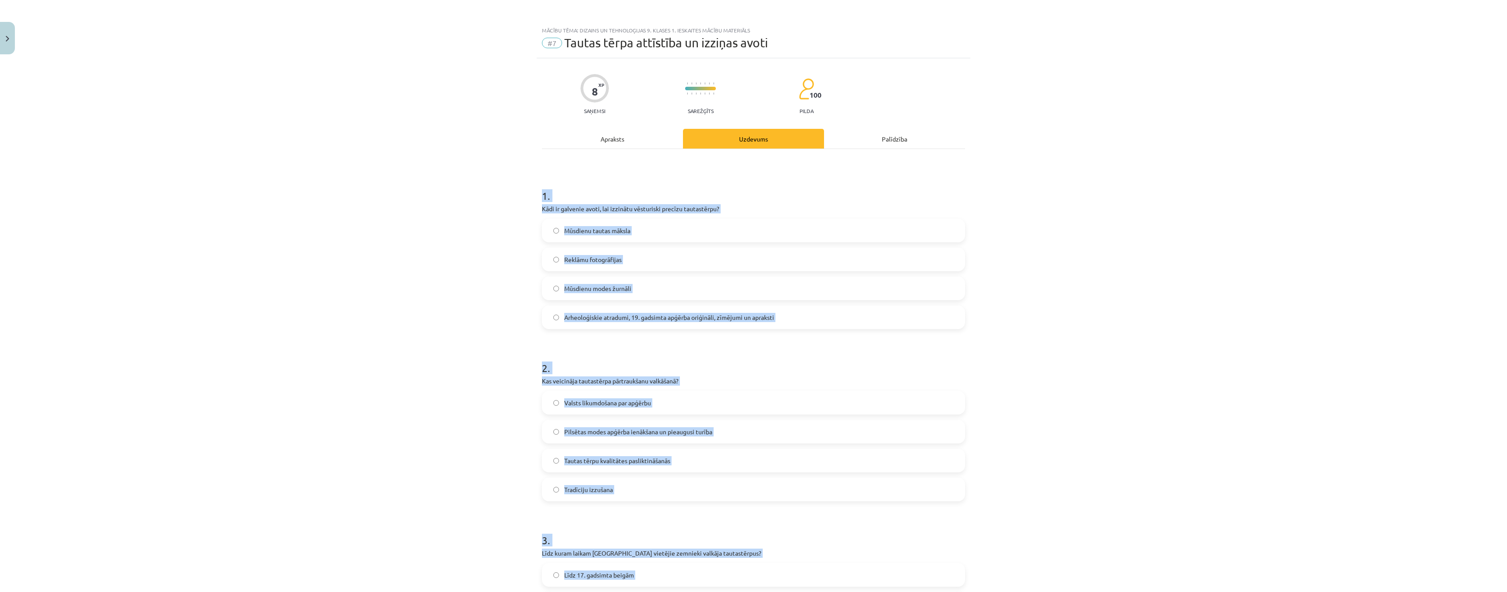
click at [447, 227] on div "Mācību tēma: Dizains un tehnoloģijas 9. klases 1. ieskaites mācību materiāls #7…" at bounding box center [753, 296] width 1507 height 592
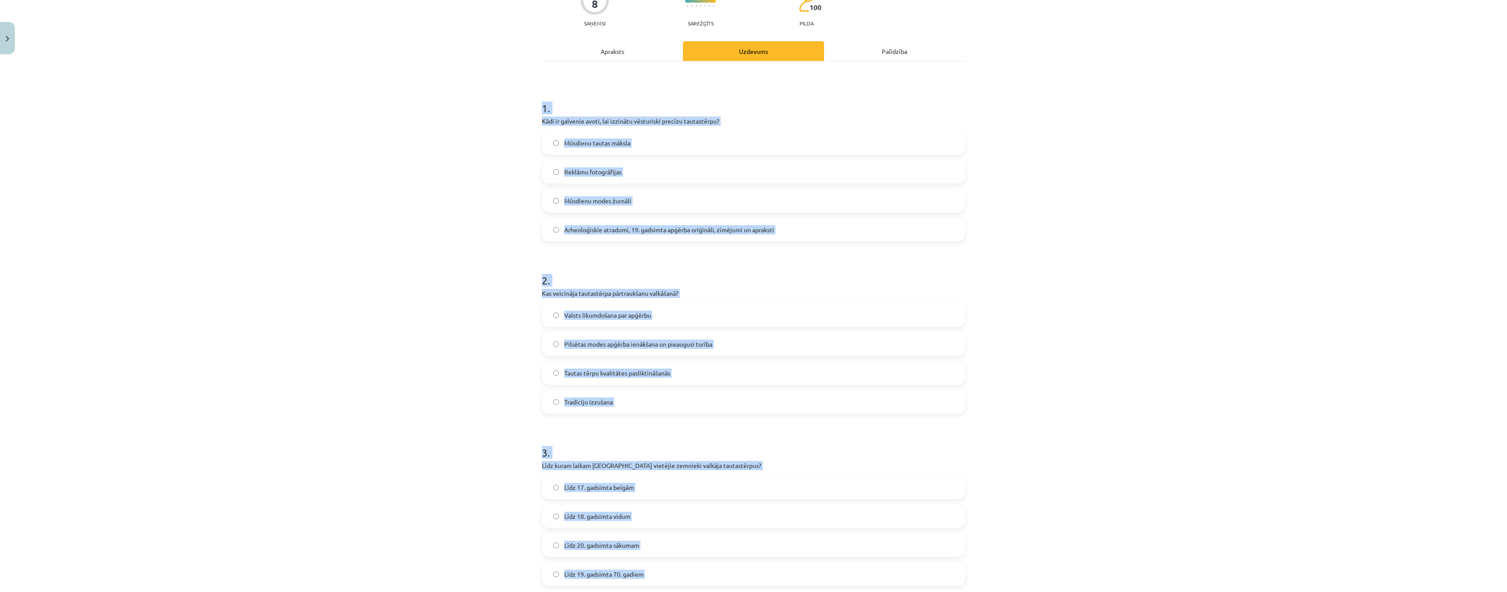
scroll to position [175, 0]
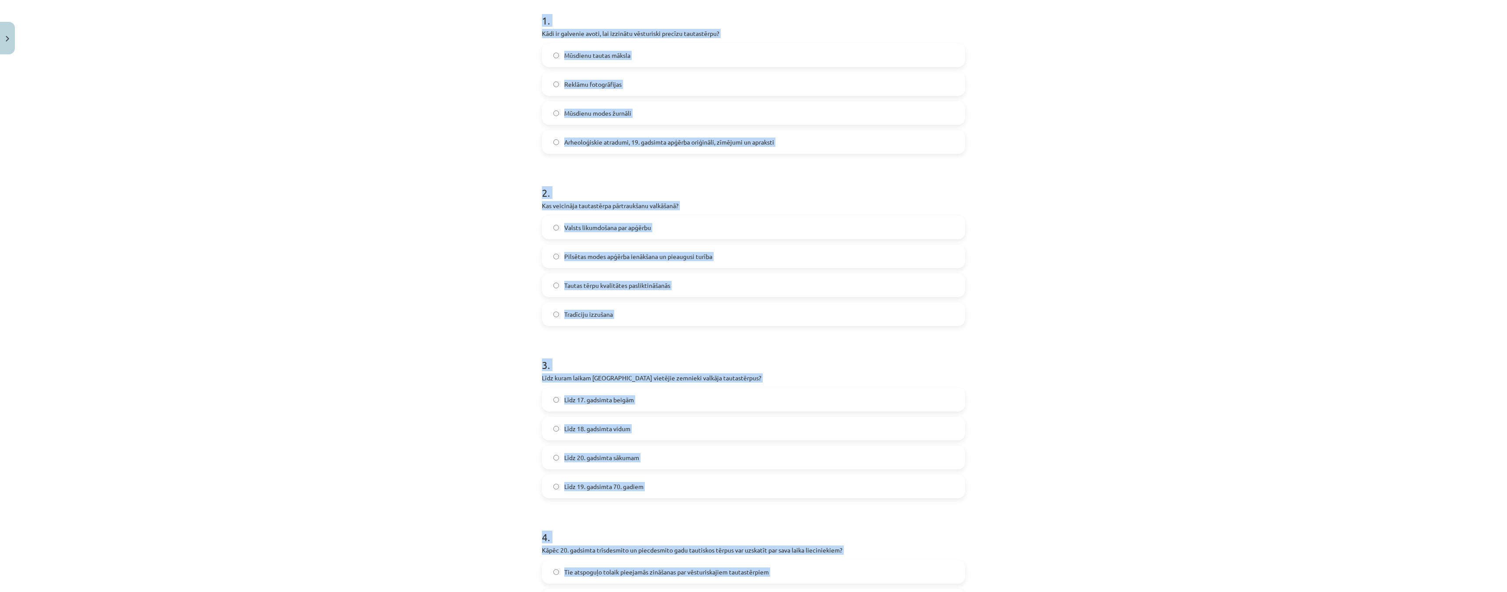
click at [549, 259] on label "Pilsētas modes apģērba ienākšana un pieaugusi turība" at bounding box center [753, 256] width 421 height 22
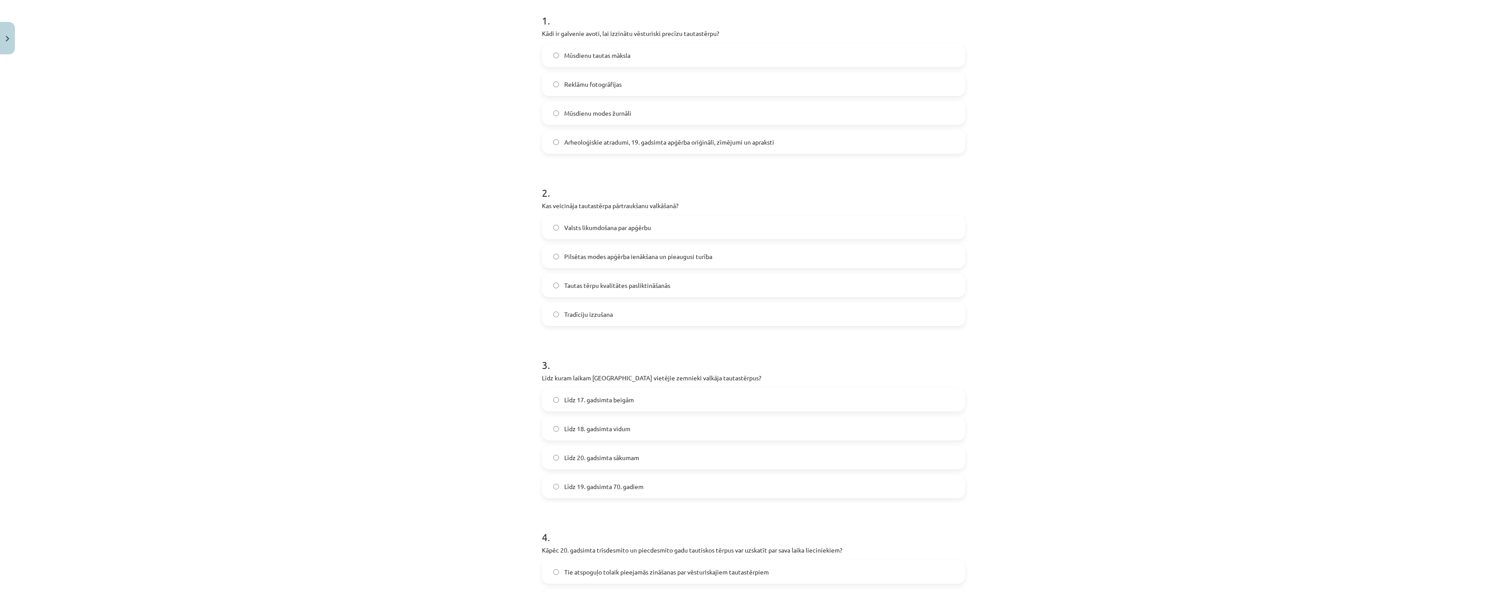
click at [551, 481] on label "Līdz 19. gadsimta 70. gadiem" at bounding box center [753, 486] width 421 height 22
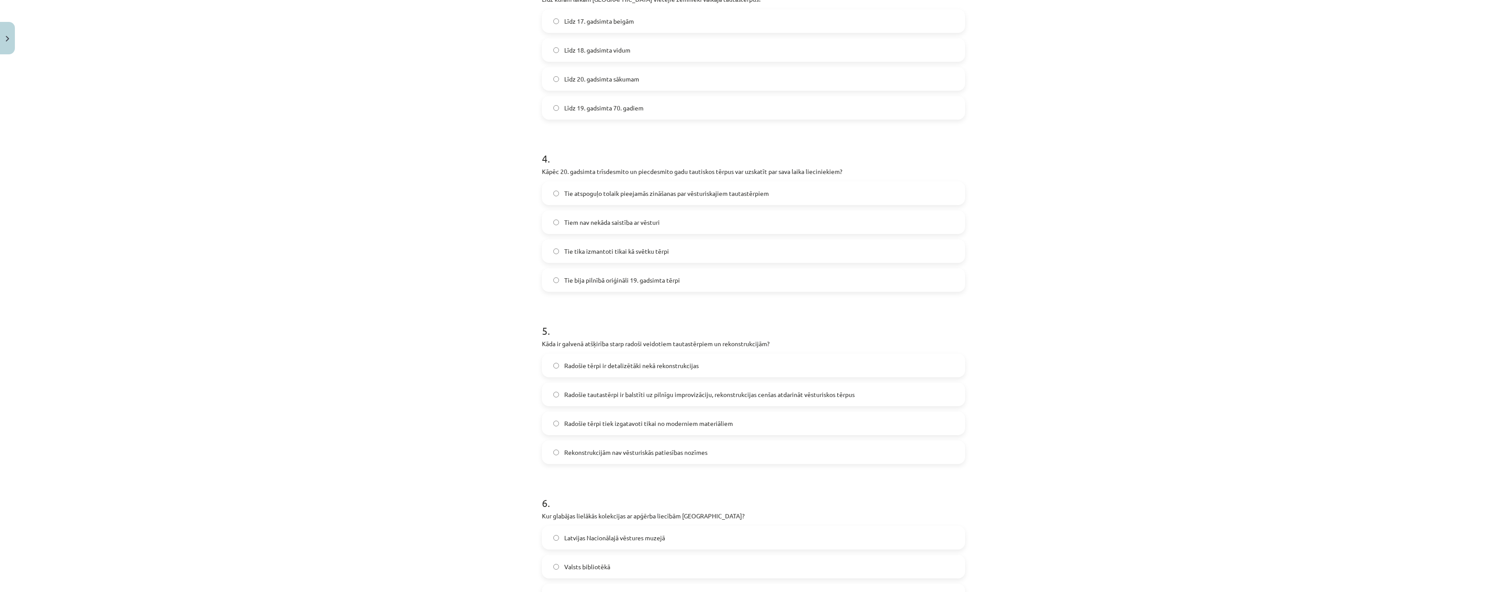
scroll to position [569, 0]
click at [549, 183] on label "Tie atspoguļo tolaik pieejamās zināšanas par vēsturiskajiem tautastērpiem" at bounding box center [753, 177] width 421 height 22
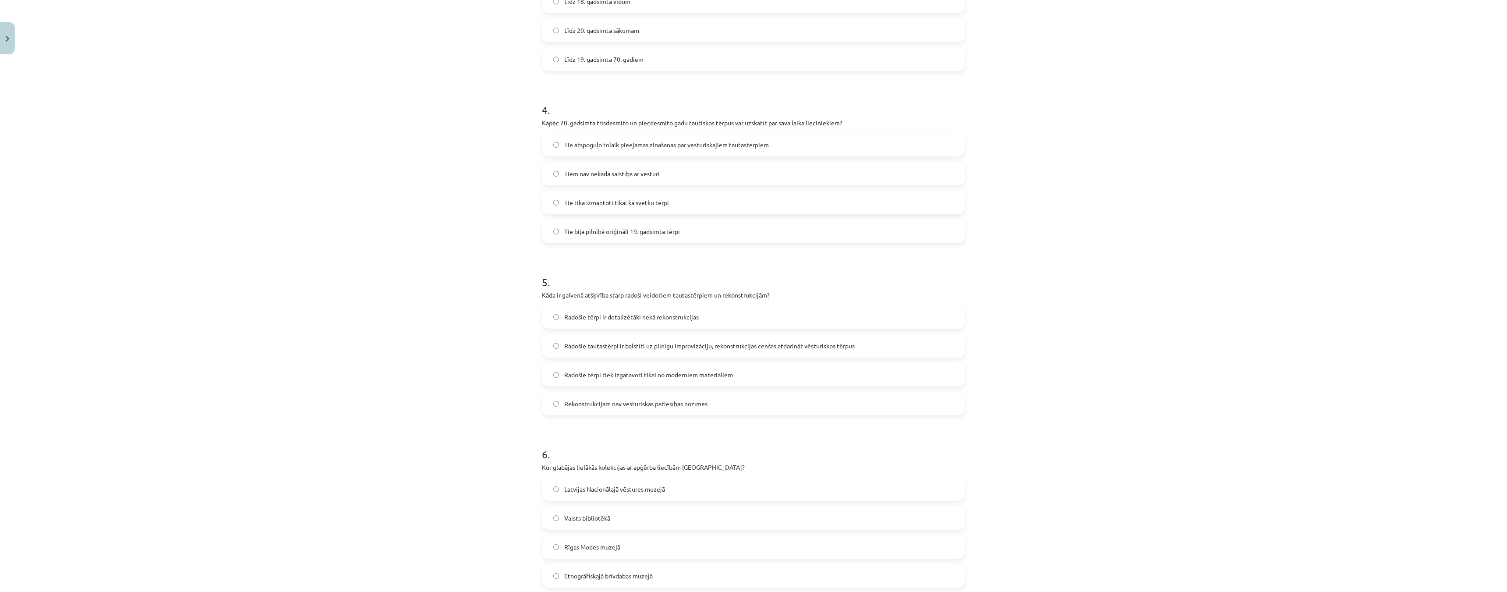
scroll to position [701, 0]
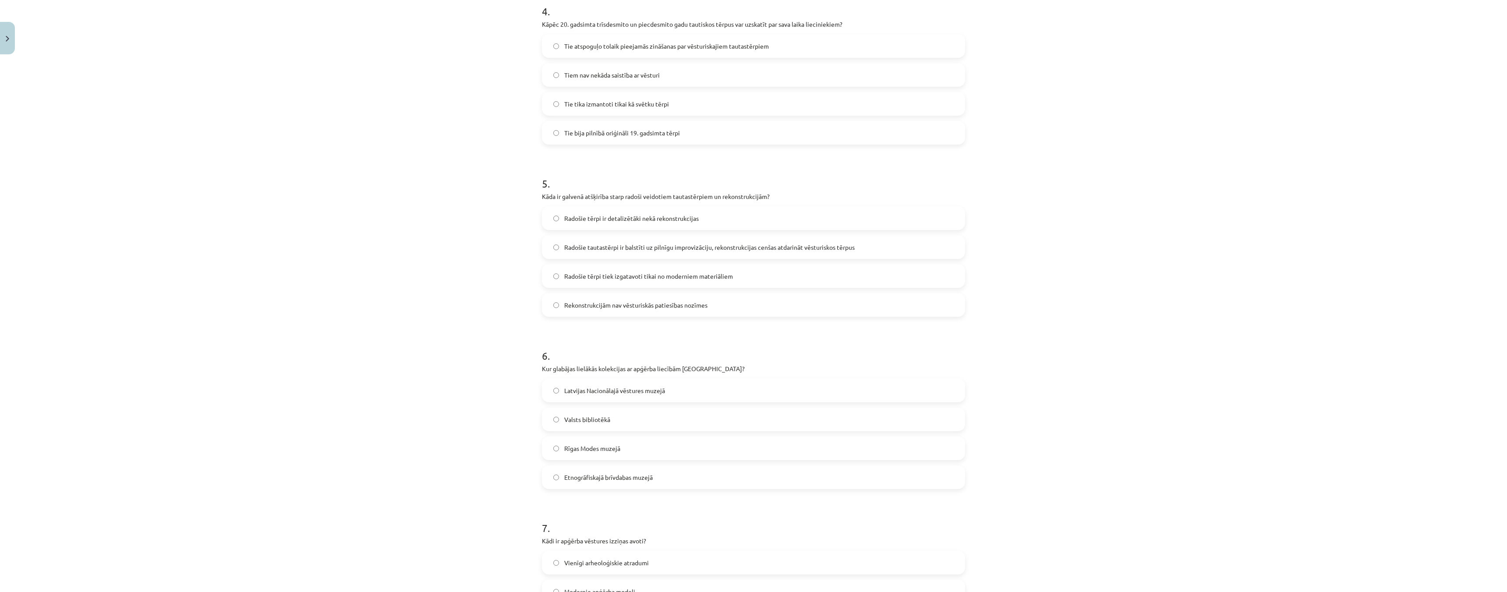
click at [546, 242] on label "Radošie tautastērpi ir balstīti uz pilnīgu improvizāciju, rekonstrukcijas cenša…" at bounding box center [753, 247] width 421 height 22
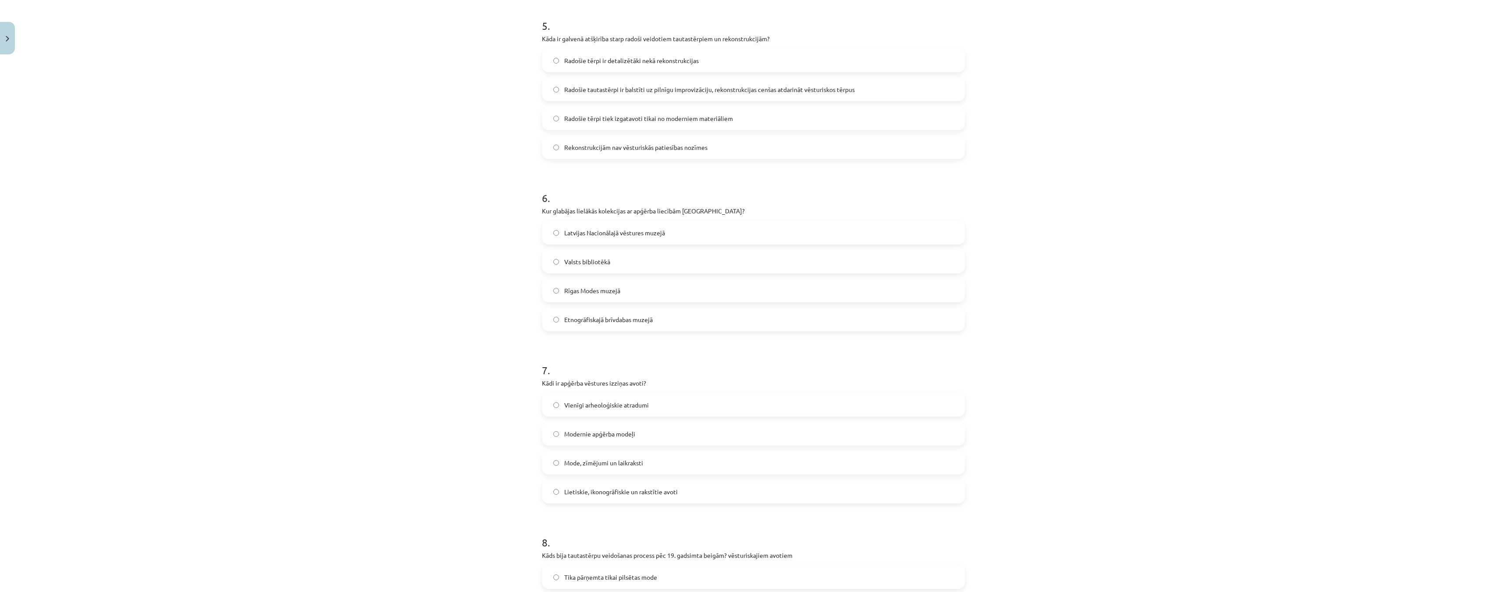
scroll to position [876, 0]
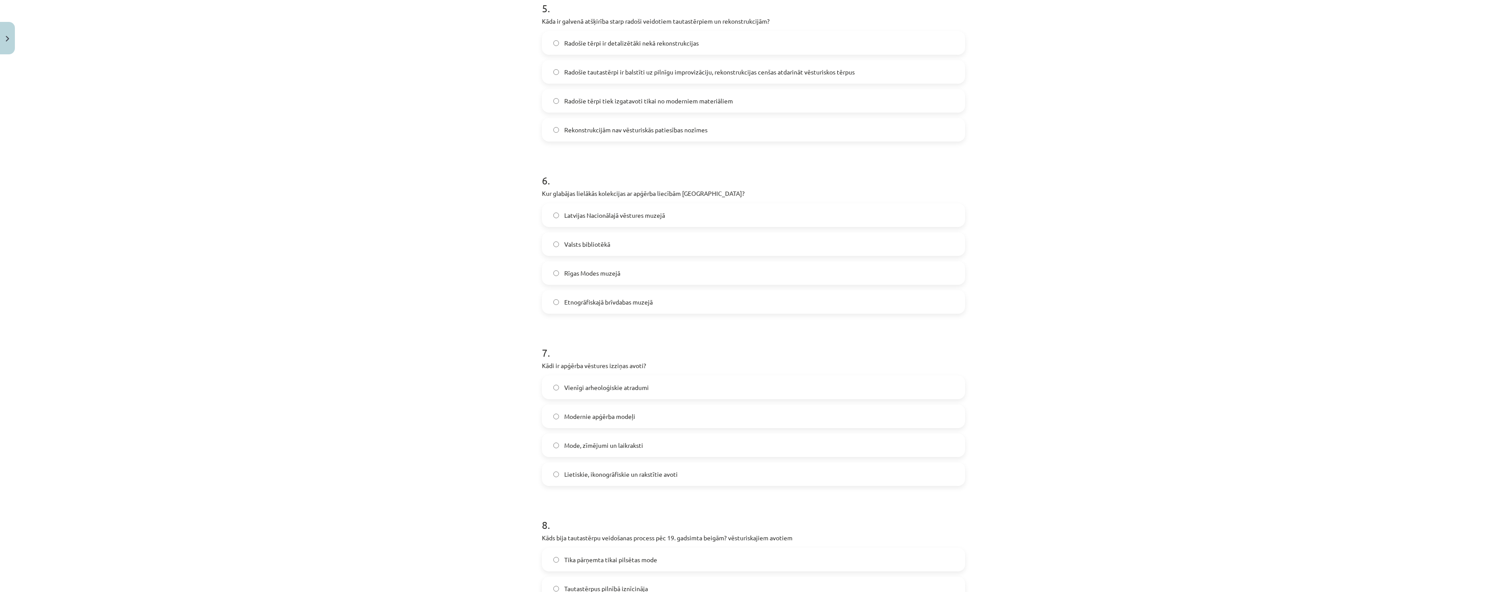
click at [543, 218] on label "Latvijas Nacionālajā vēstures muzejā" at bounding box center [753, 215] width 421 height 22
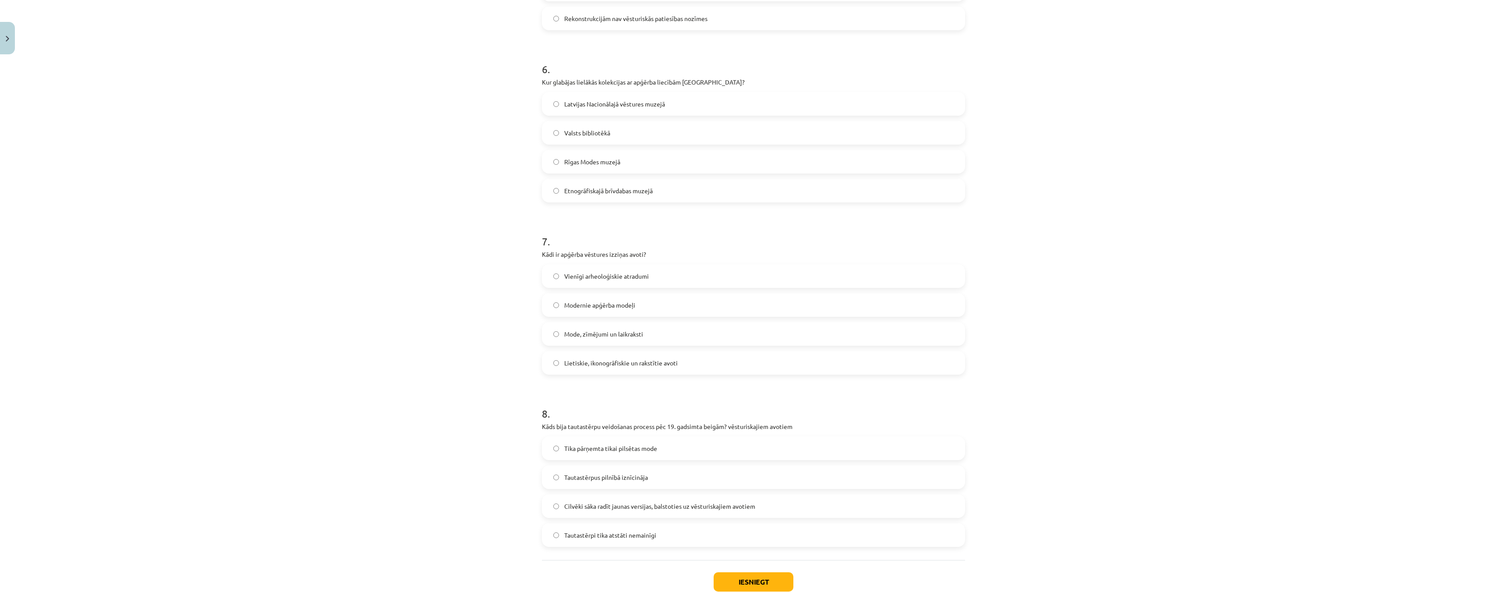
scroll to position [1007, 0]
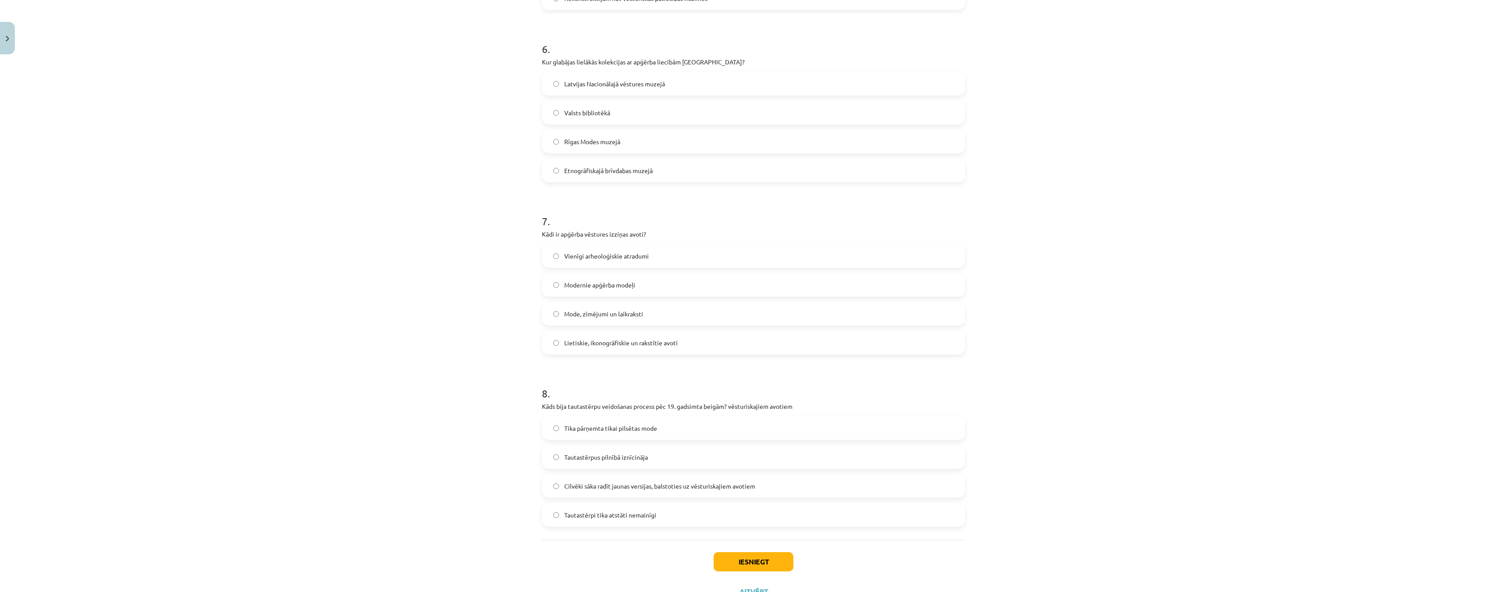
click at [552, 346] on label "Lietiskie, ikonogrāfiskie un rakstītie avoti" at bounding box center [753, 343] width 421 height 22
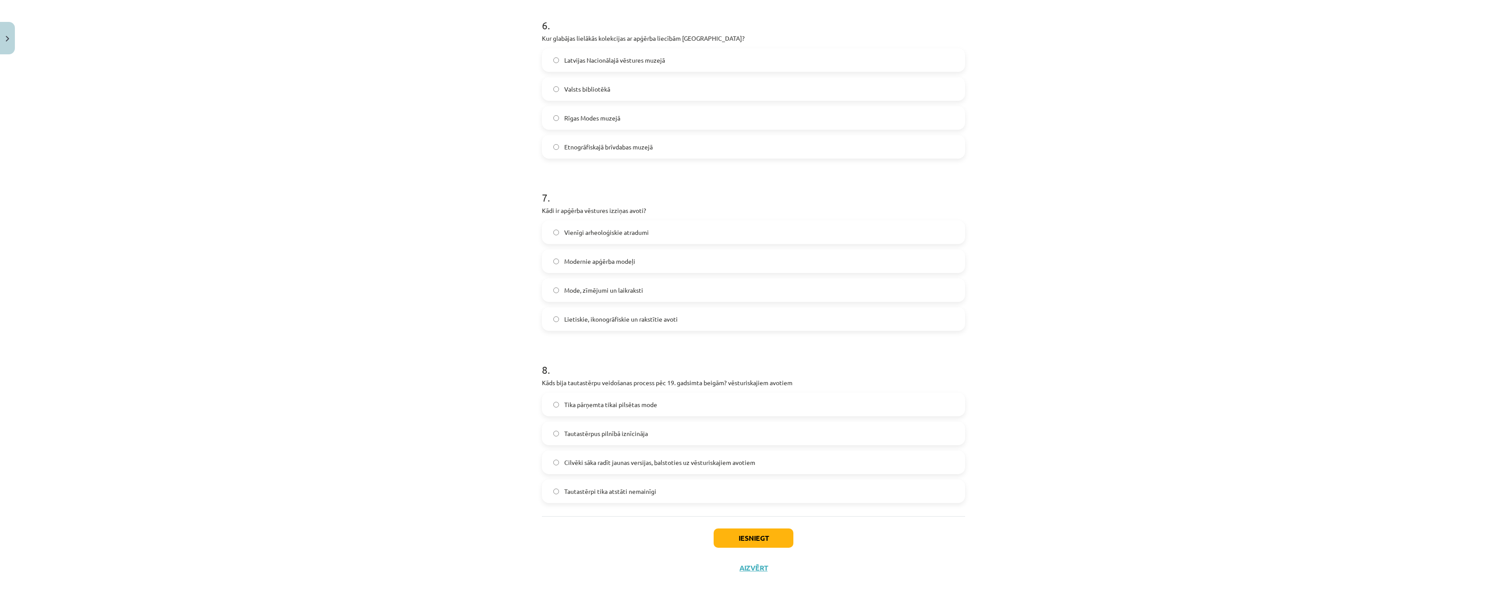
scroll to position [1044, 0]
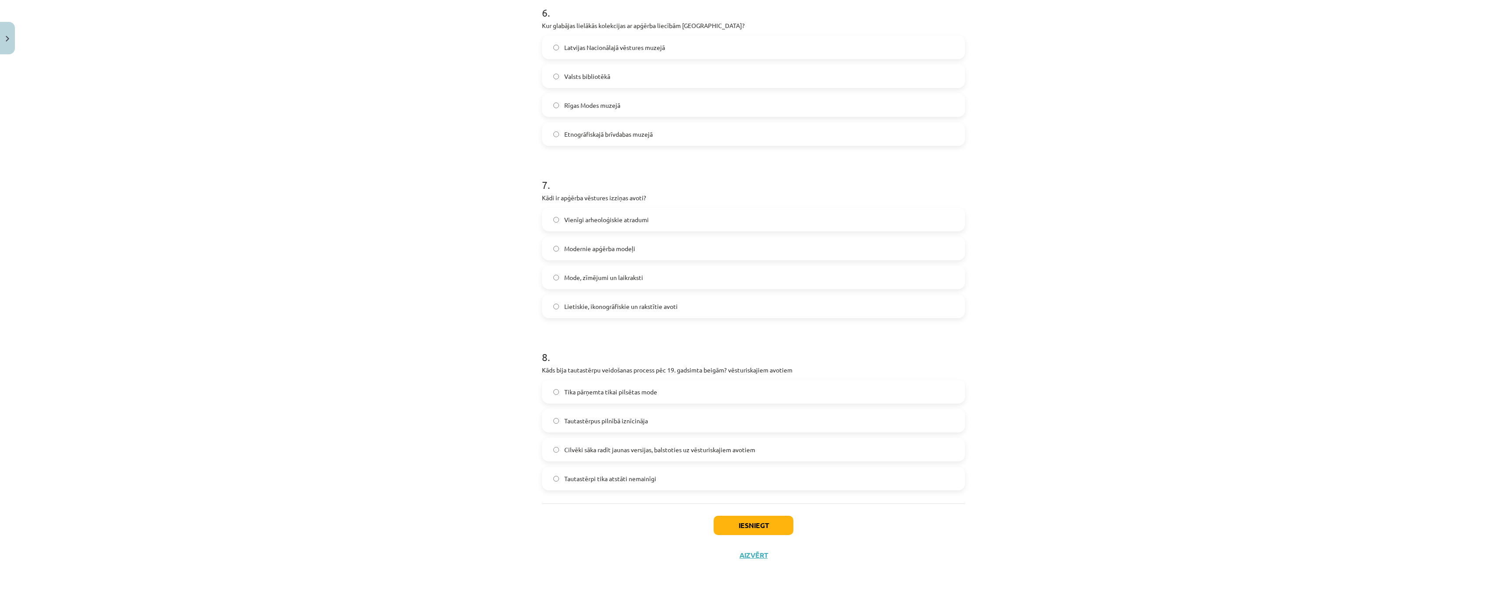
click at [557, 447] on label "Cilvēki sāka radīt jaunas versijas, balstoties uz vēsturiskajiem avotiem" at bounding box center [753, 449] width 421 height 22
click at [762, 529] on button "Iesniegt" at bounding box center [754, 525] width 80 height 19
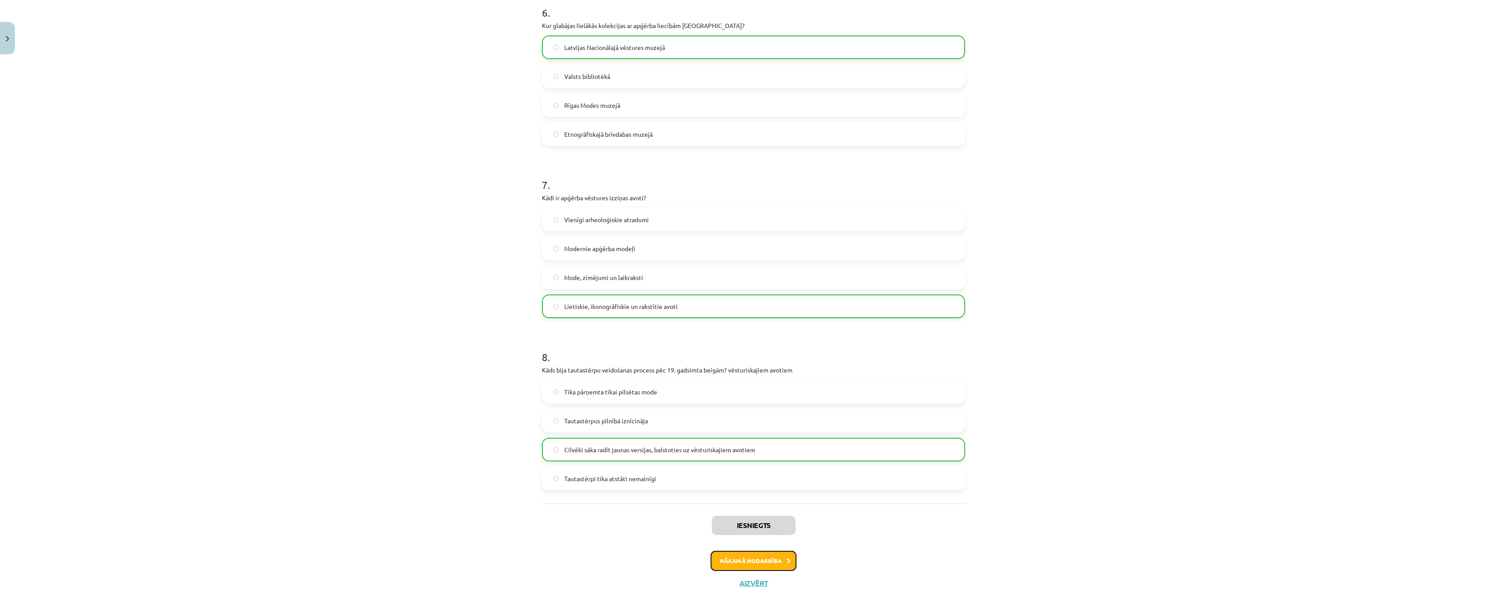
click at [738, 562] on button "Nākamā nodarbība" at bounding box center [753, 561] width 86 height 20
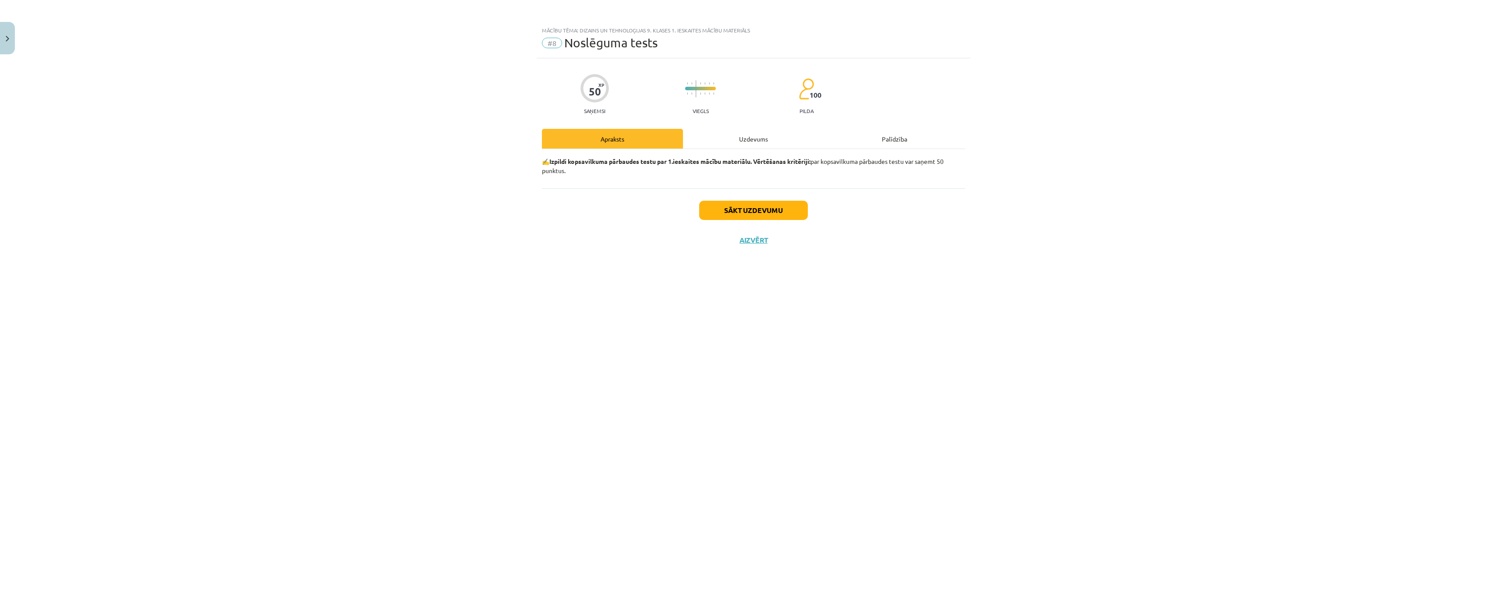
click at [743, 140] on div "Uzdevums" at bounding box center [753, 139] width 141 height 20
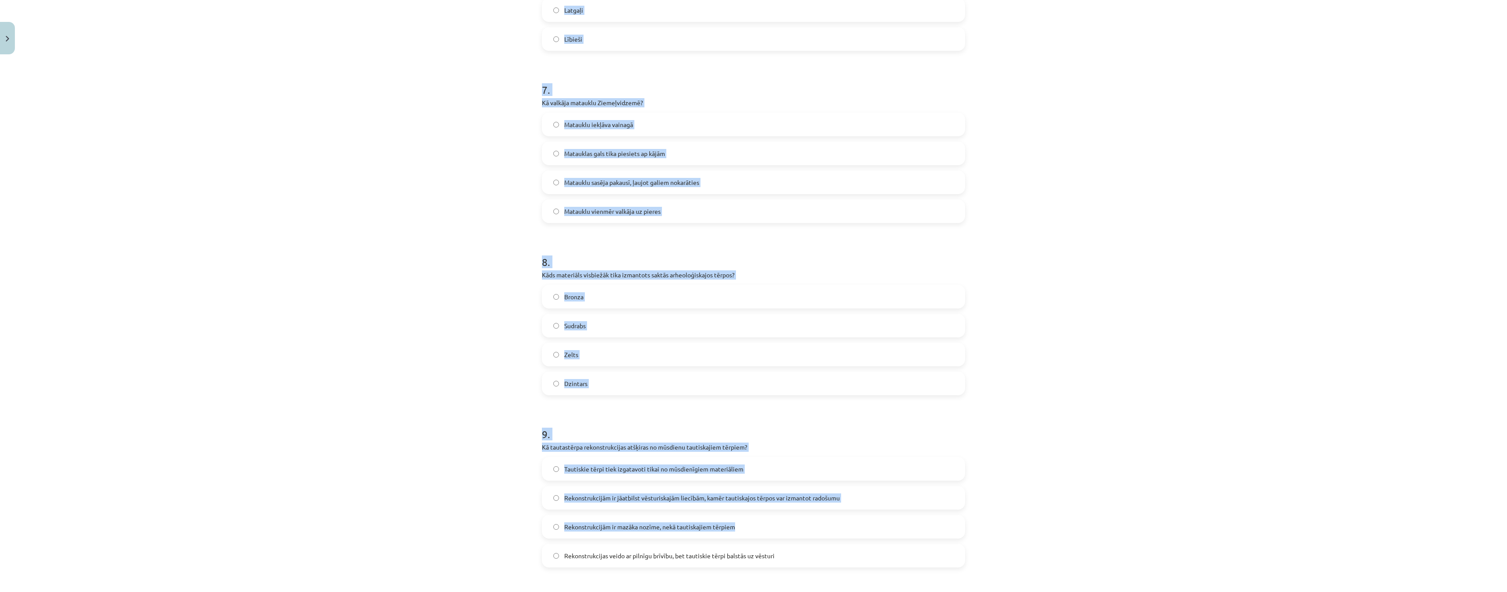
scroll to position [1388, 0]
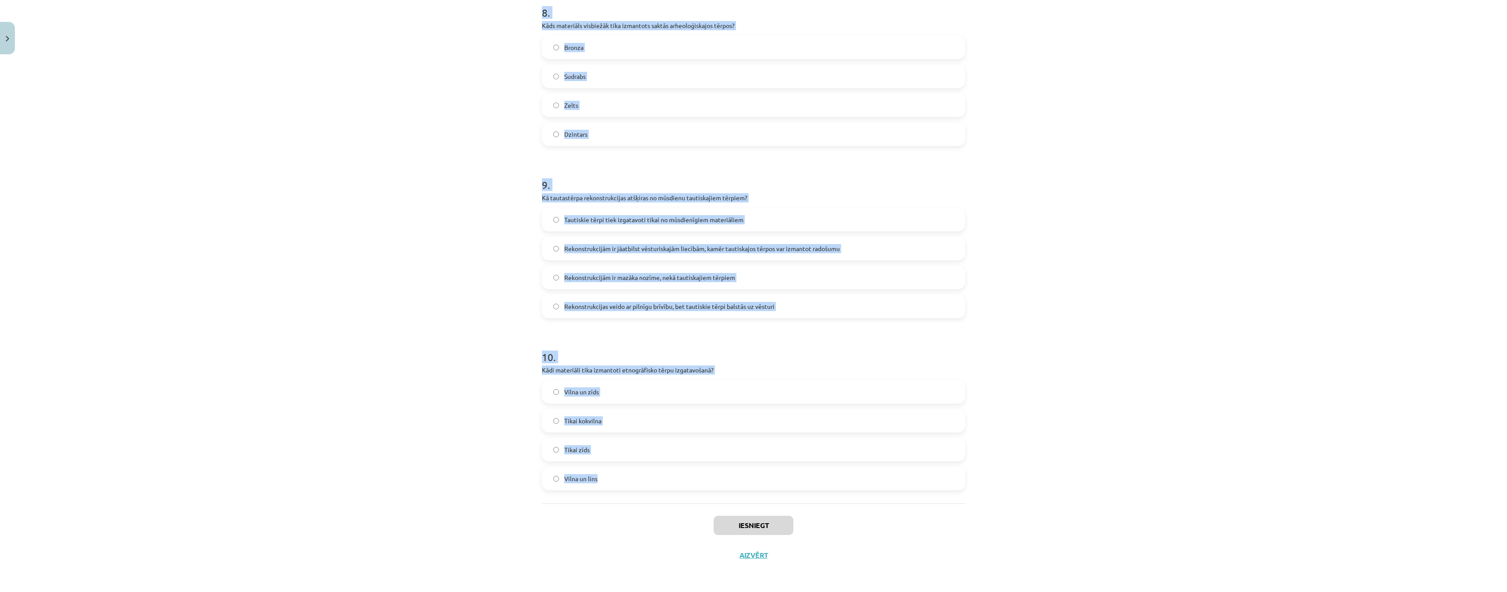
drag, startPoint x: 525, startPoint y: 191, endPoint x: 741, endPoint y: 481, distance: 362.2
click at [741, 481] on div "Mācību tēma: Dizains un tehnoloģijas 9. klases 1. ieskaites mācību materiāls #8…" at bounding box center [753, 296] width 1507 height 592
copy form "1 . Kuru etnogrāfisko novadu tautastērpos bieži izmantoja zīļu vainagus? Vidzem…"
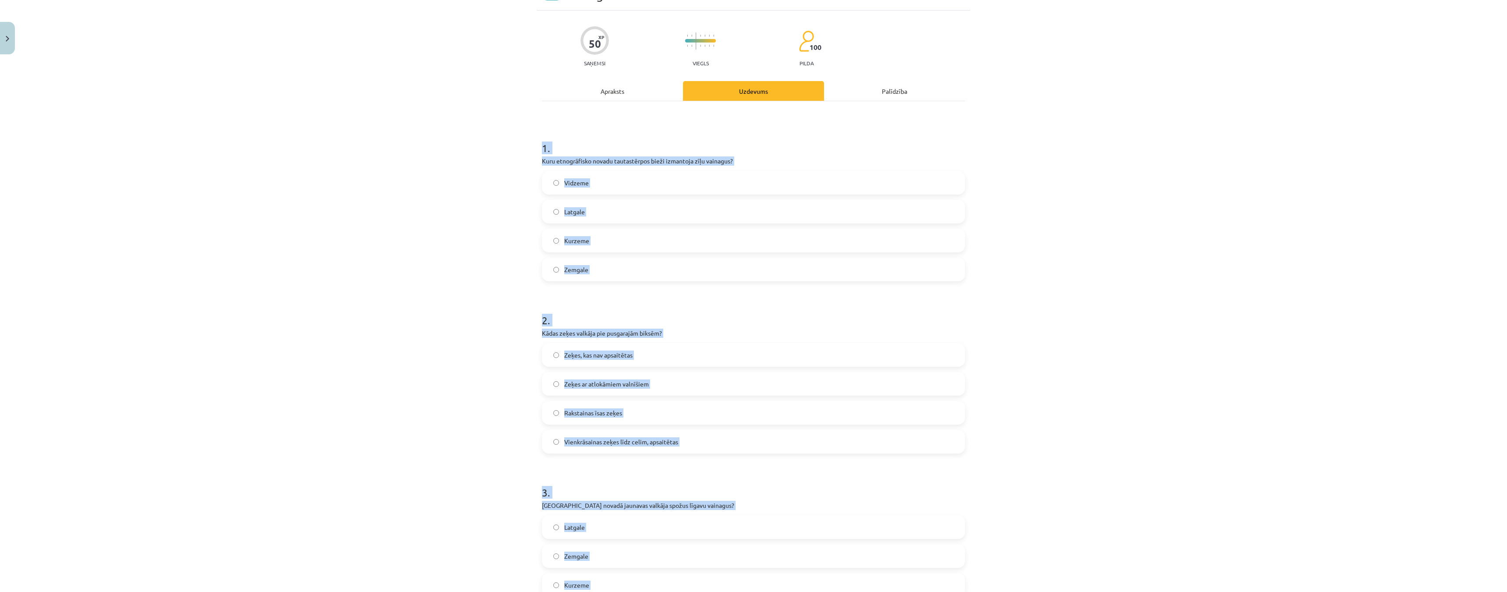
scroll to position [0, 0]
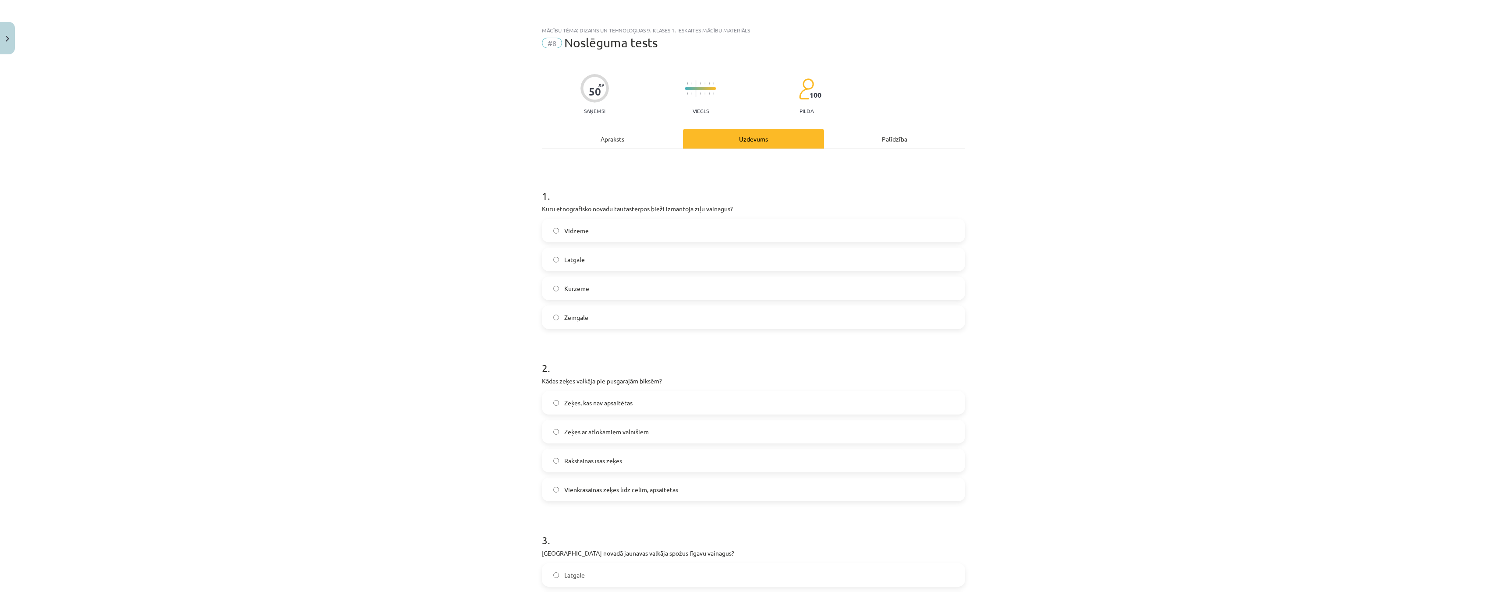
click at [374, 122] on div "Mācību tēma: Dizains un tehnoloģijas 9. klases 1. ieskaites mācību materiāls #8…" at bounding box center [753, 296] width 1507 height 592
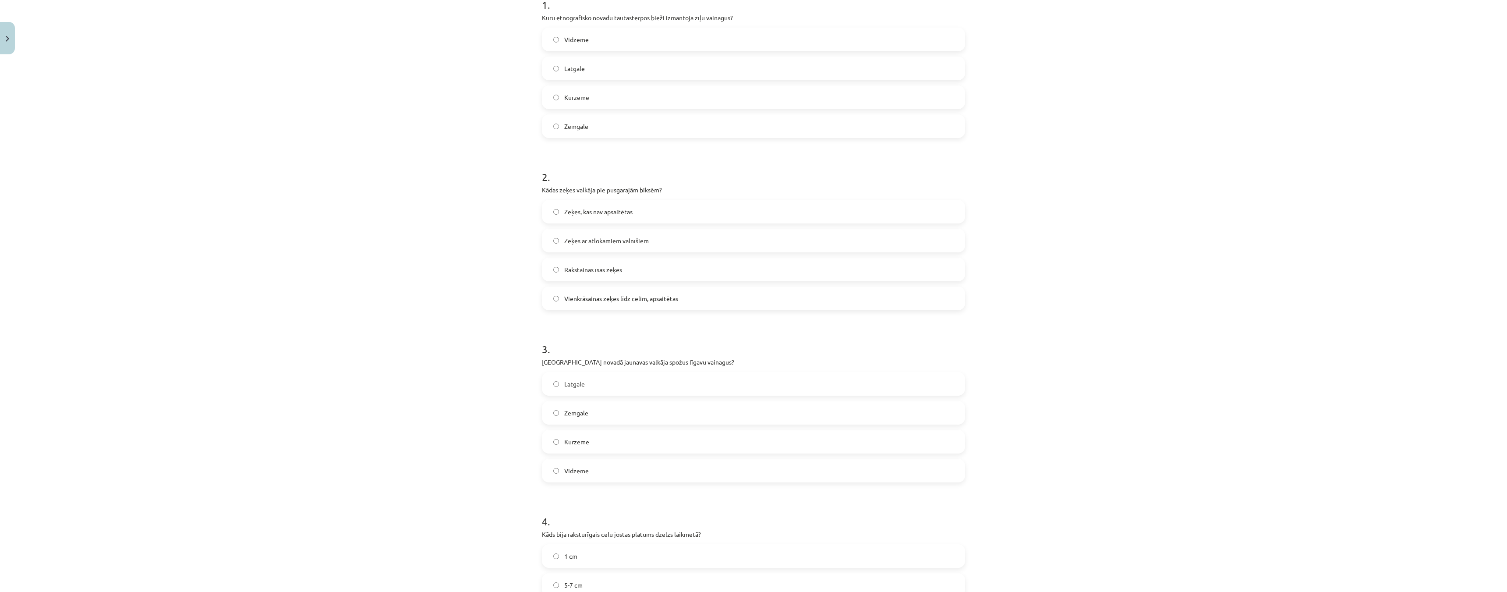
scroll to position [219, 0]
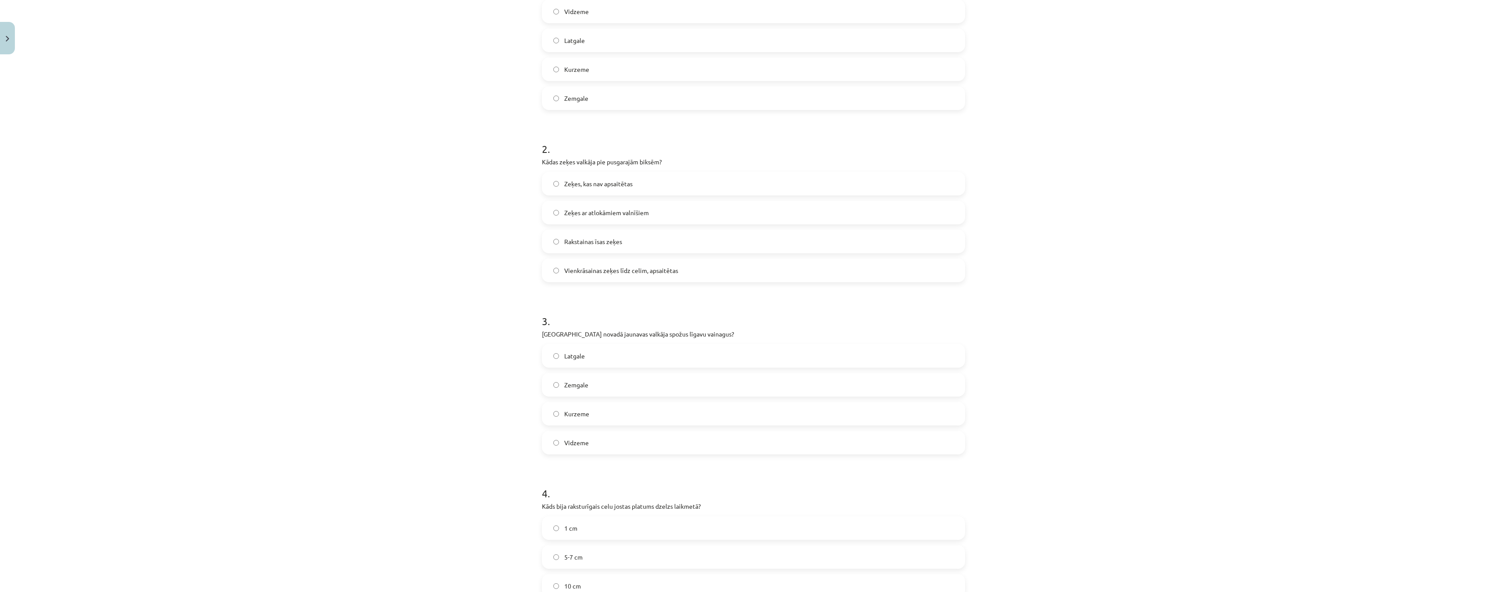
click at [547, 272] on label "Vienkrāsainas zeķes līdz celim, apsaitētas" at bounding box center [753, 270] width 421 height 22
click at [548, 357] on label "Latgale" at bounding box center [753, 356] width 421 height 22
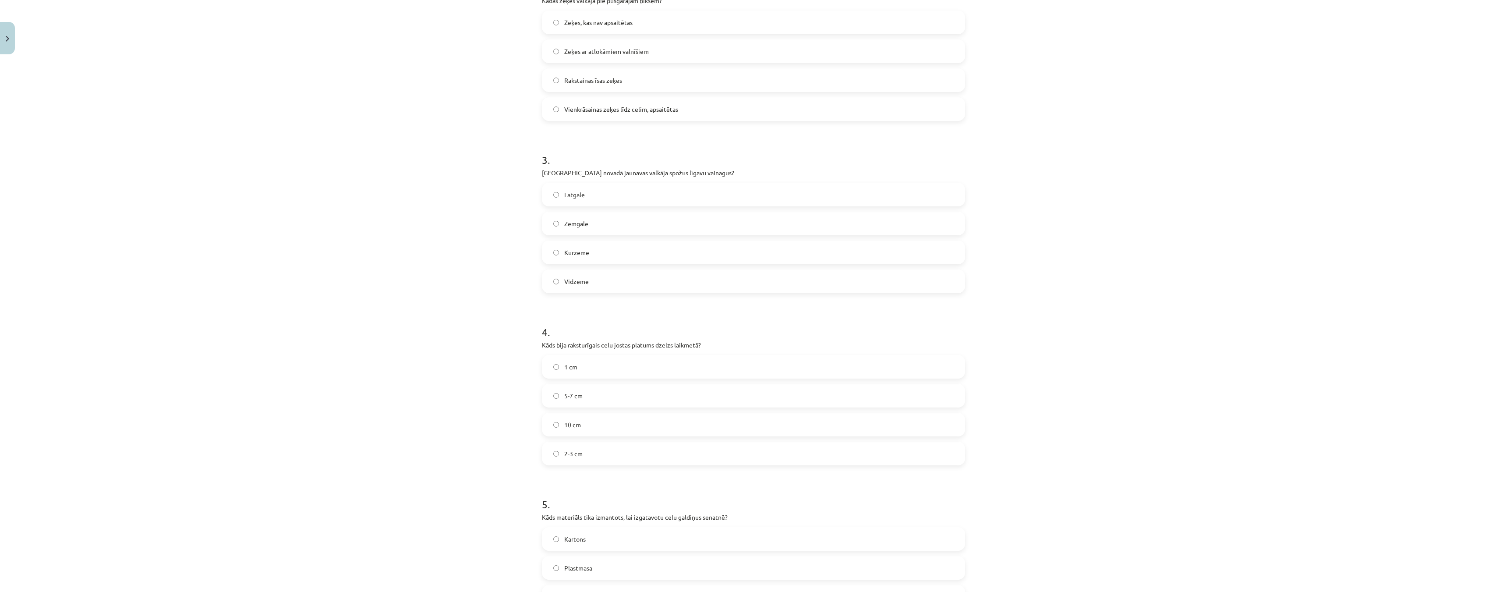
scroll to position [438, 0]
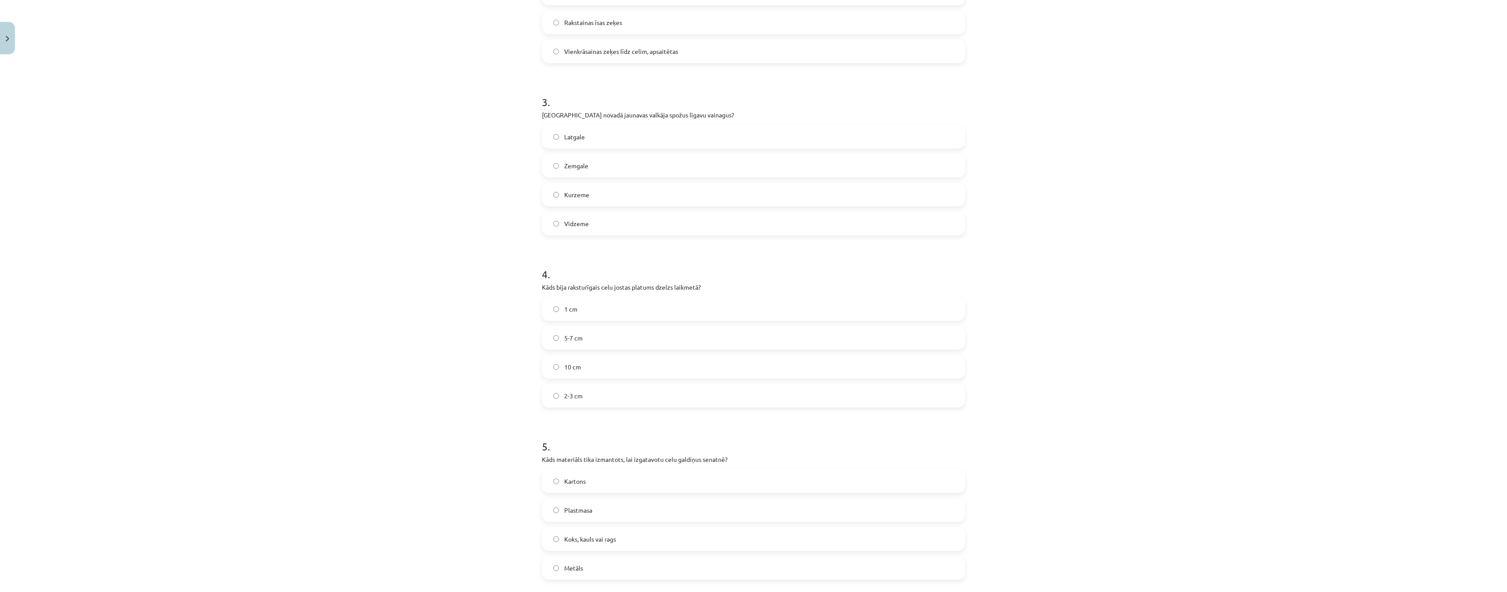
click at [549, 339] on label "5-7 cm" at bounding box center [753, 338] width 421 height 22
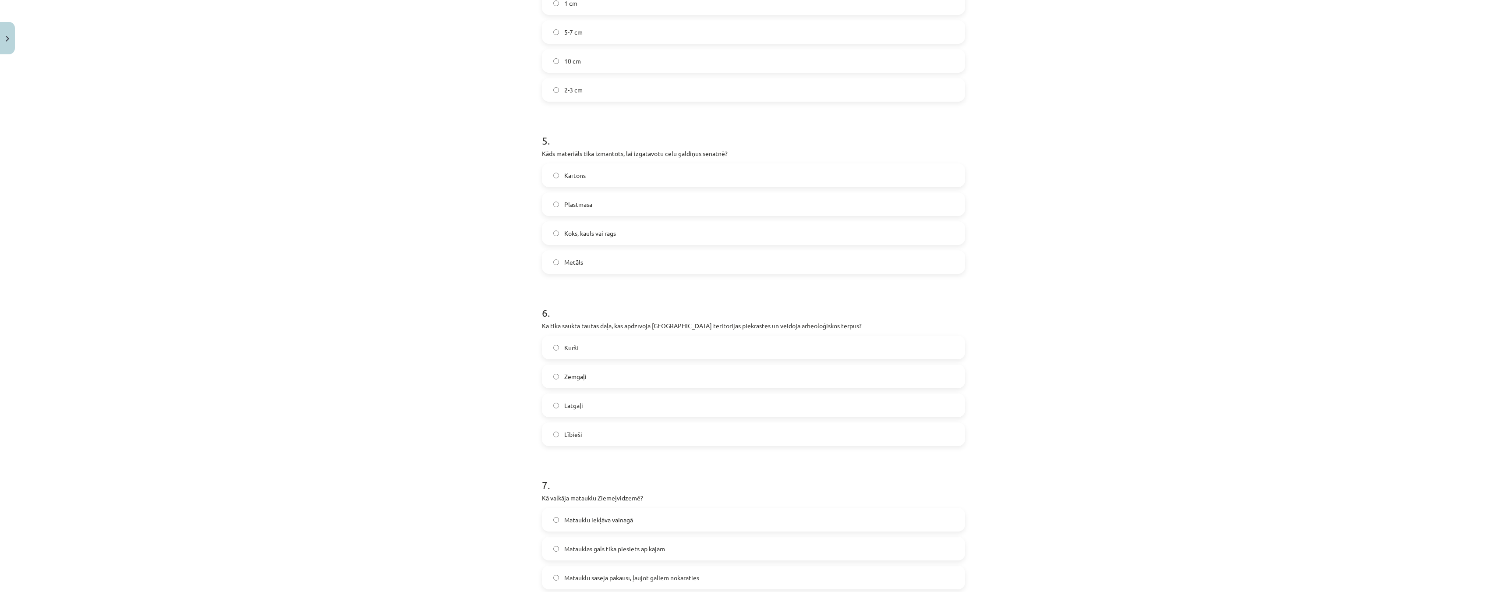
scroll to position [745, 0]
click at [548, 233] on label "Koks, kauls vai rags" at bounding box center [753, 232] width 421 height 22
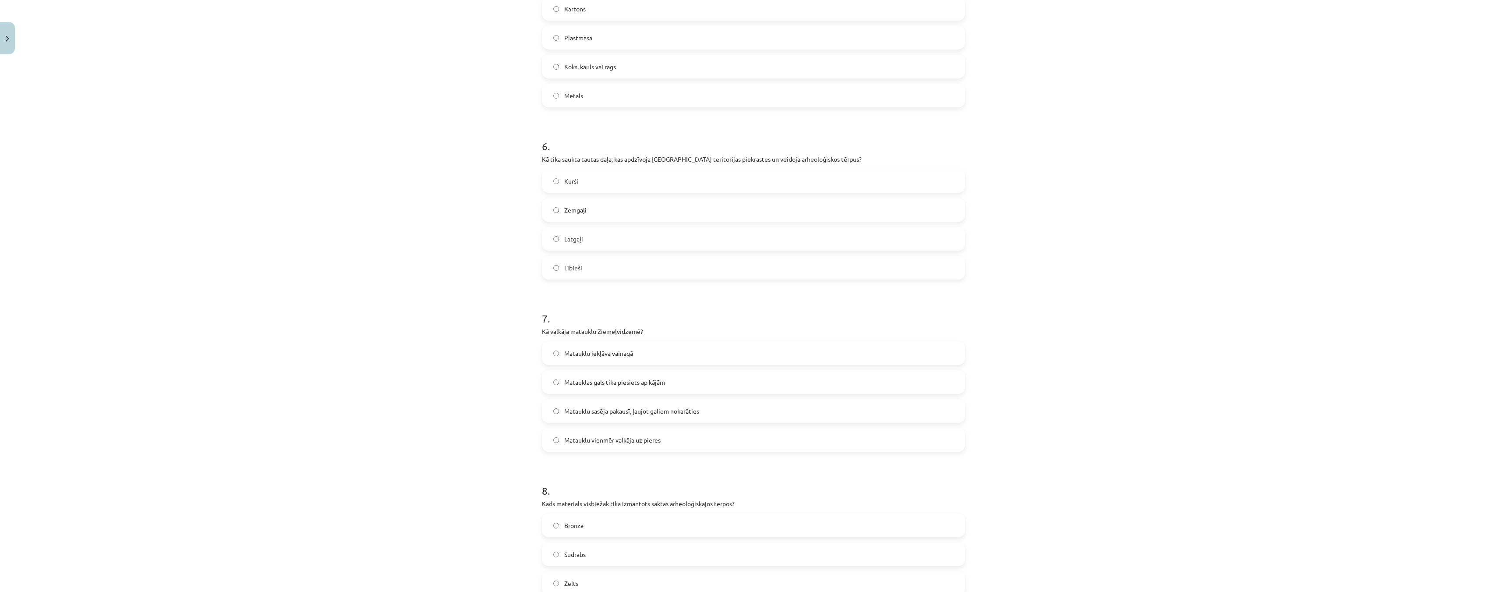
scroll to position [1007, 0]
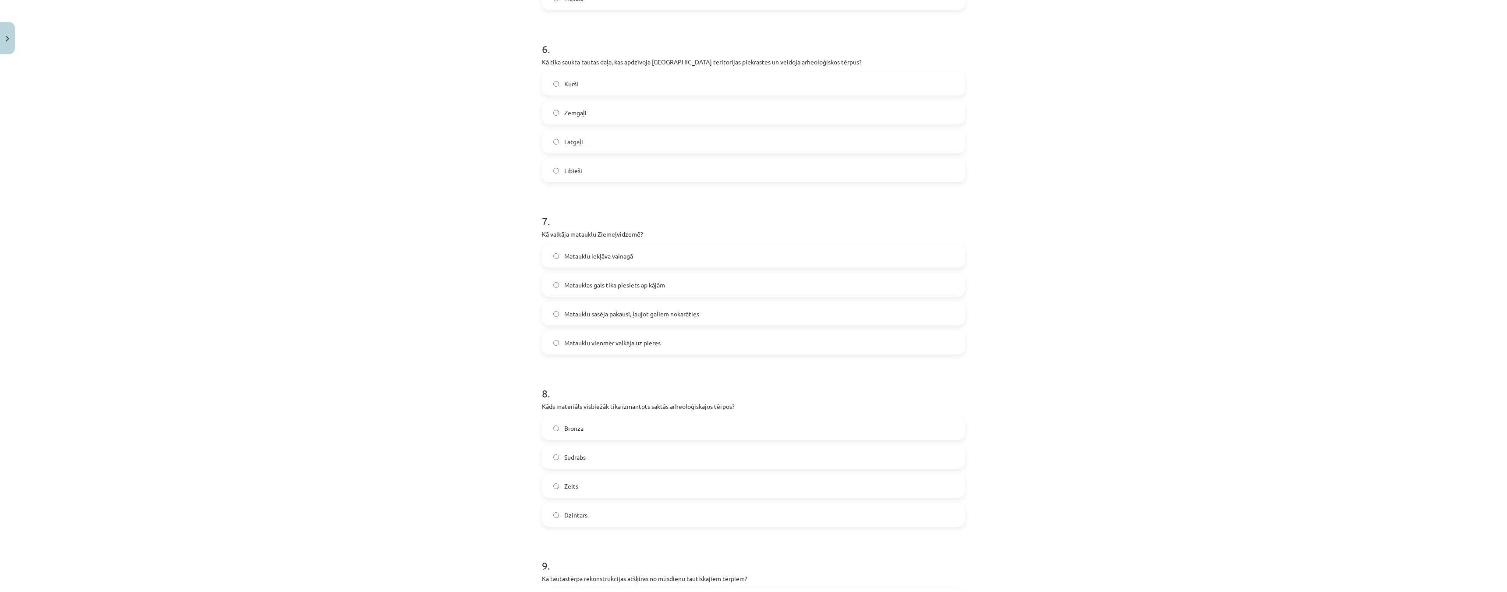
click at [554, 318] on label "Matauklu sasēja pakausī, ļaujot galiem nokarāties" at bounding box center [753, 314] width 421 height 22
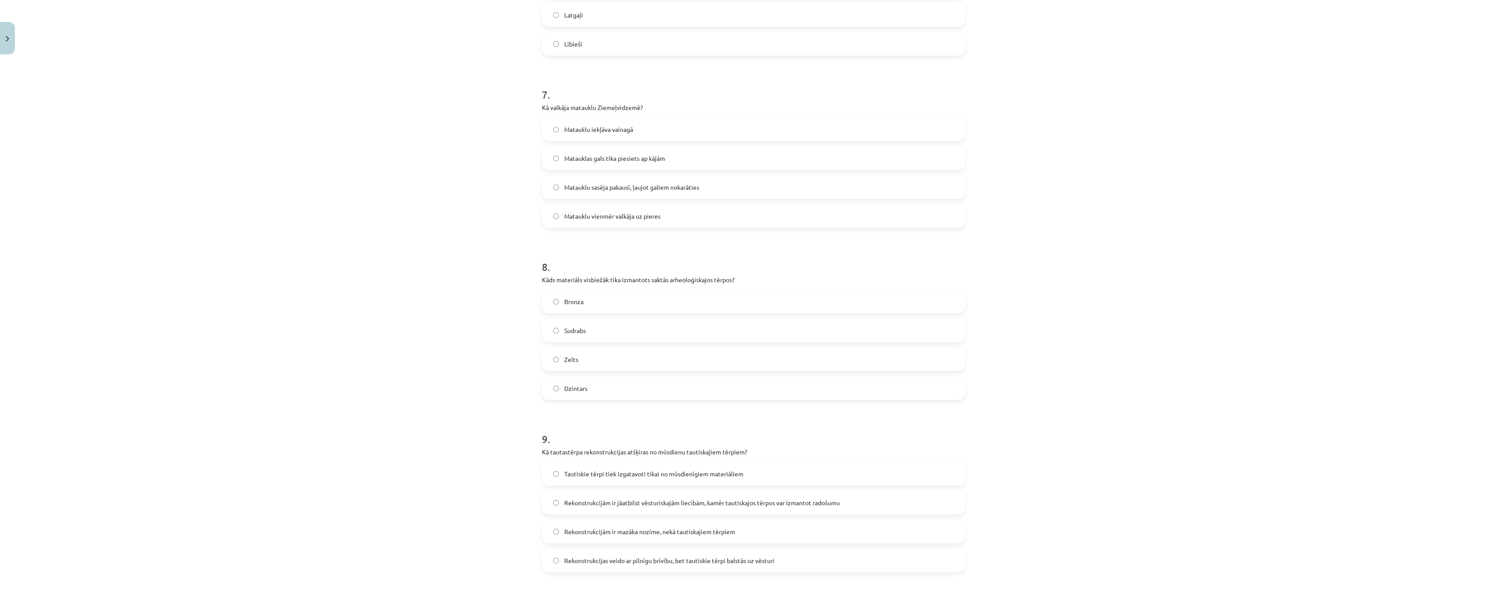
scroll to position [1183, 0]
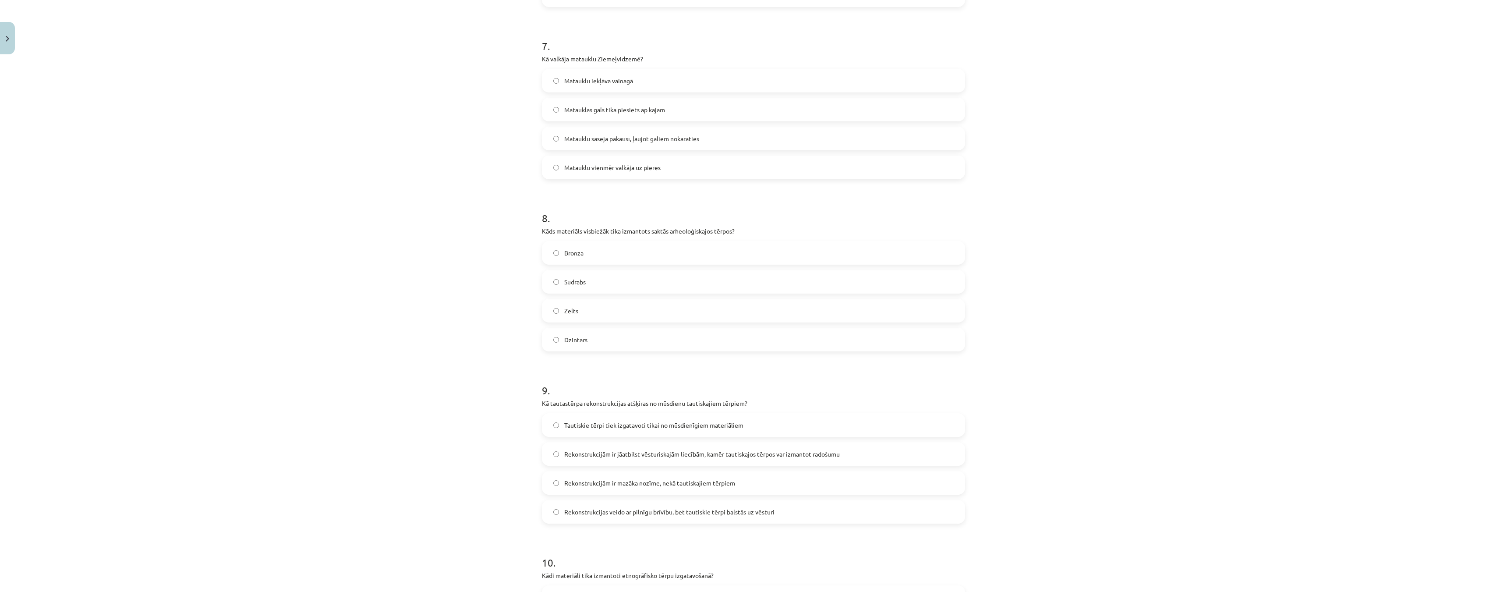
click at [543, 253] on label "Bronza" at bounding box center [753, 253] width 421 height 22
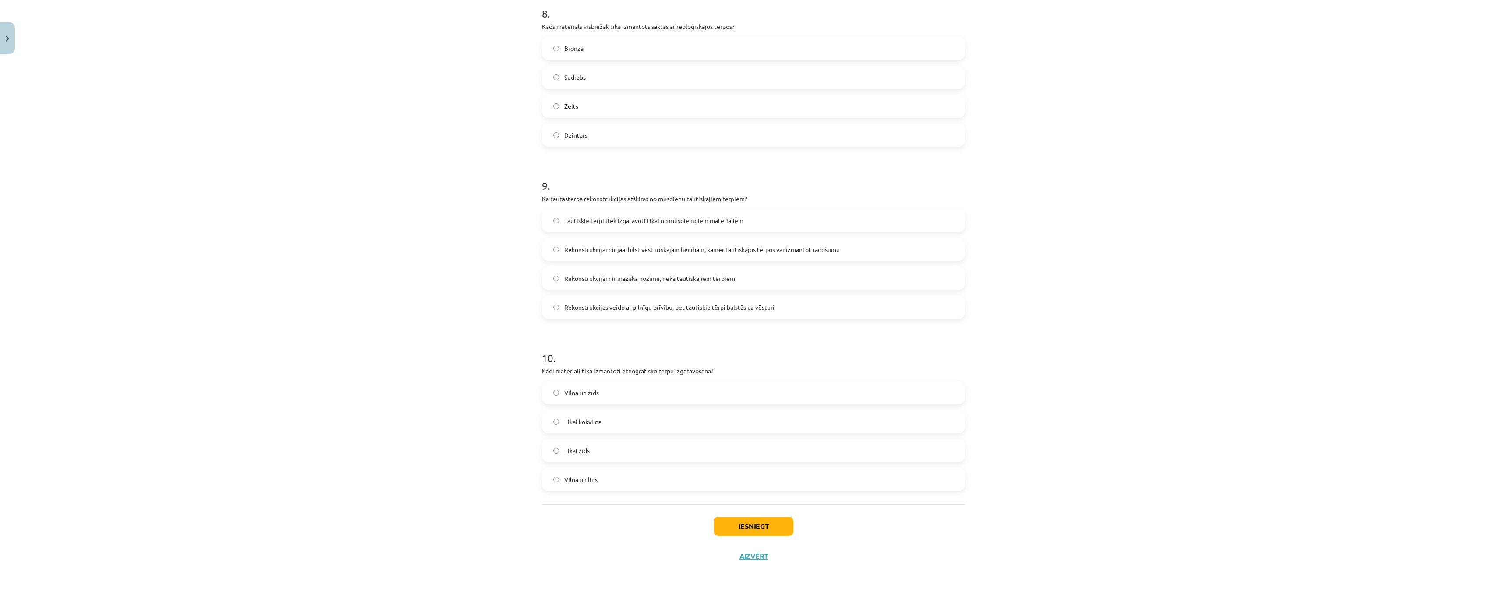
scroll to position [1388, 0]
click at [546, 252] on label "Rekonstrukcijām ir jāatbilst vēsturiskajām liecībām, kamēr tautiskajos tērpos v…" at bounding box center [753, 248] width 421 height 22
click at [740, 525] on button "Iesniegt" at bounding box center [754, 525] width 80 height 19
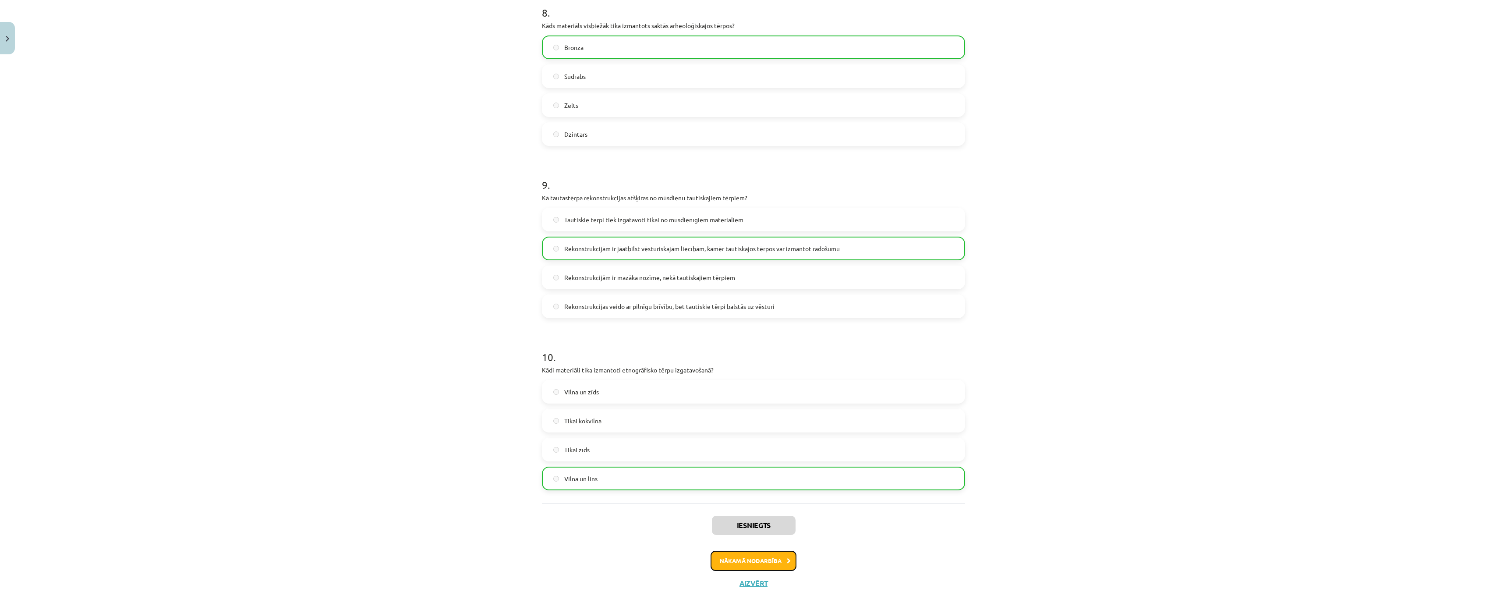
click at [761, 561] on button "Nākamā nodarbība" at bounding box center [753, 561] width 86 height 20
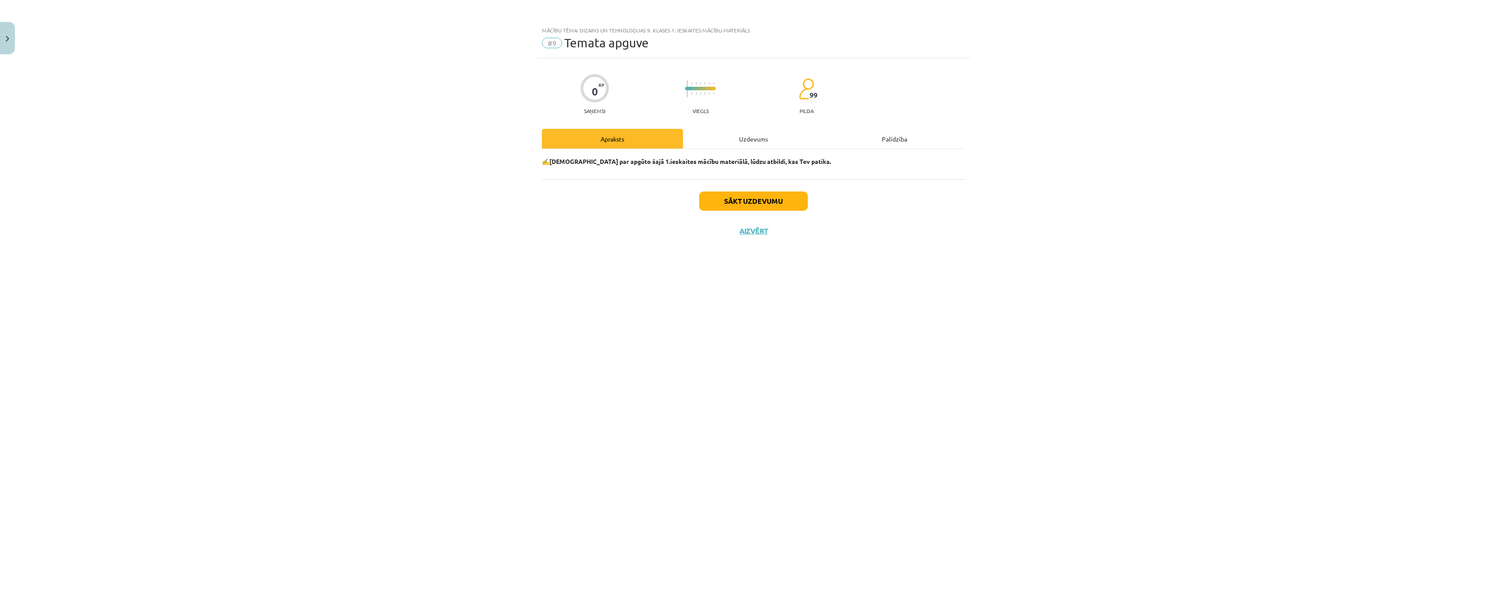
click at [760, 138] on div "Uzdevums" at bounding box center [753, 139] width 141 height 20
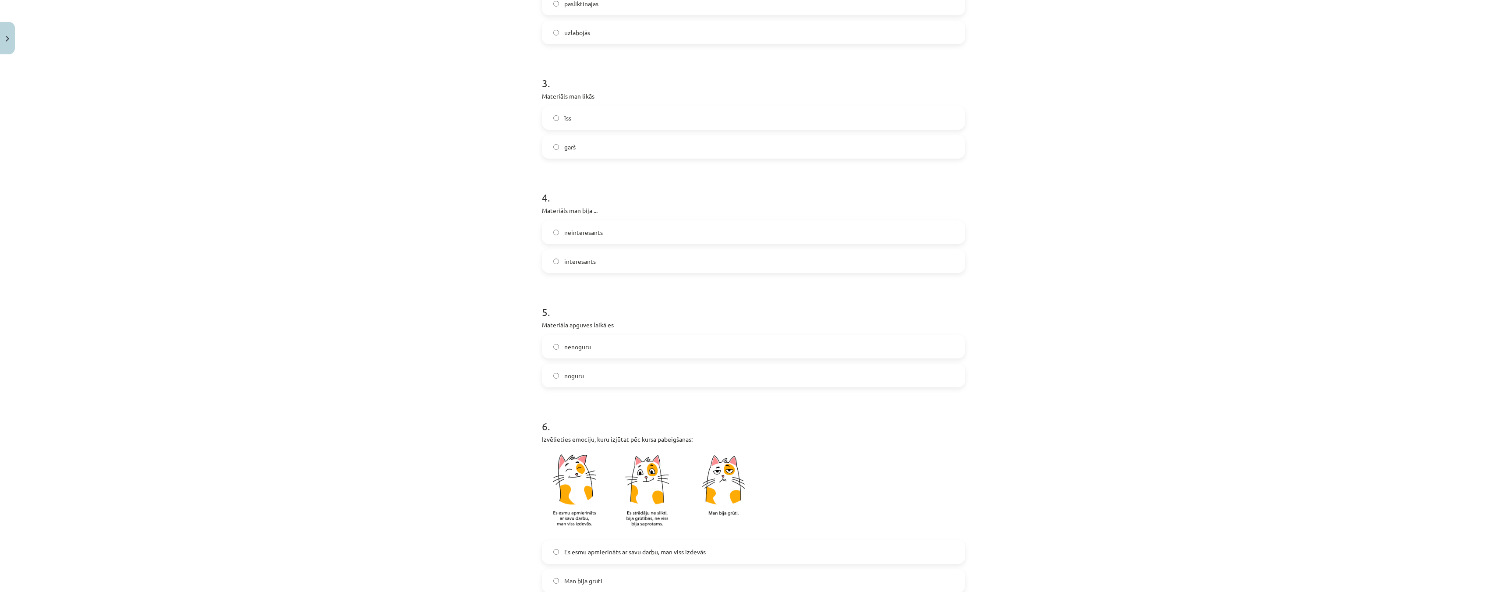
scroll to position [350, 0]
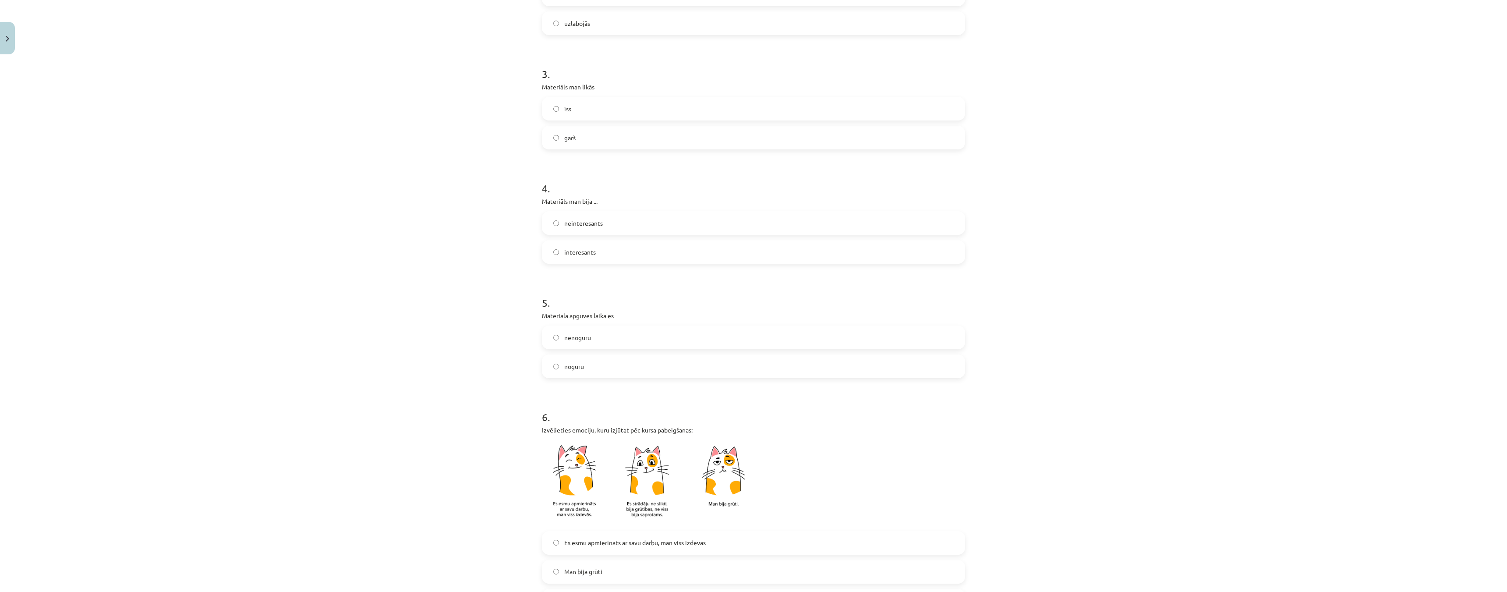
click at [547, 135] on label "garš" at bounding box center [753, 138] width 421 height 22
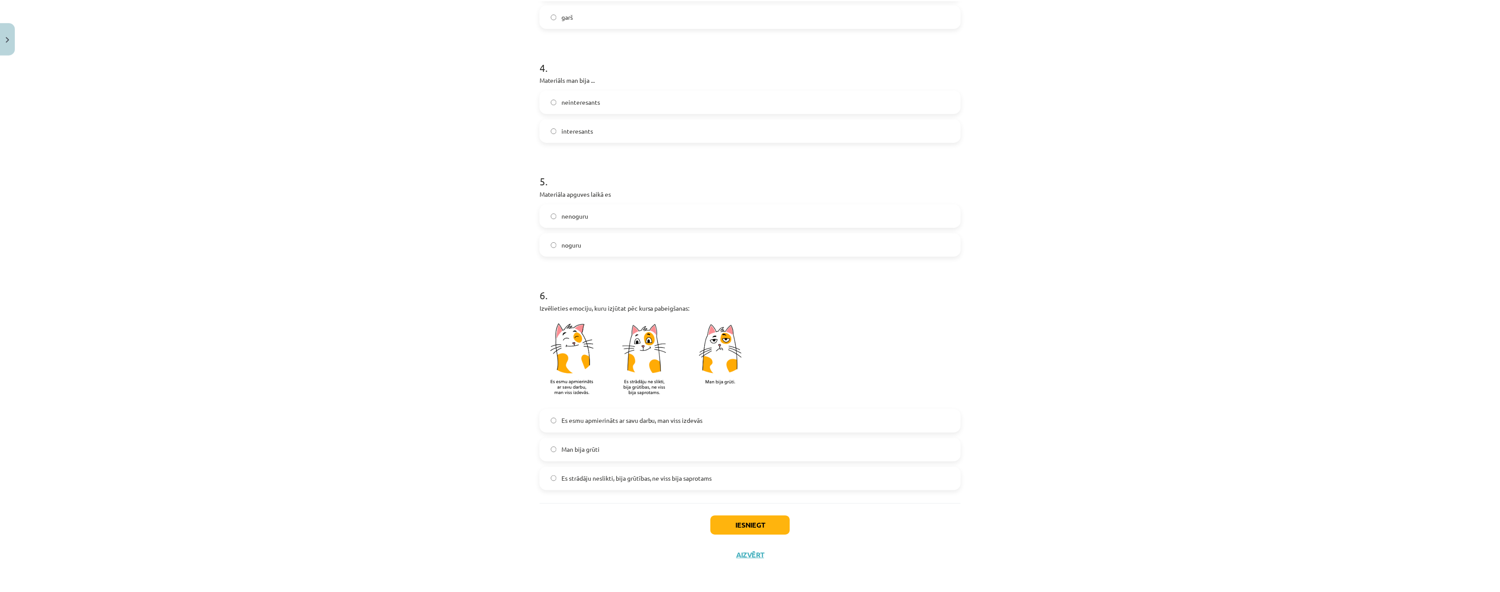
scroll to position [473, 0]
click at [762, 532] on button "Iesniegt" at bounding box center [754, 525] width 80 height 19
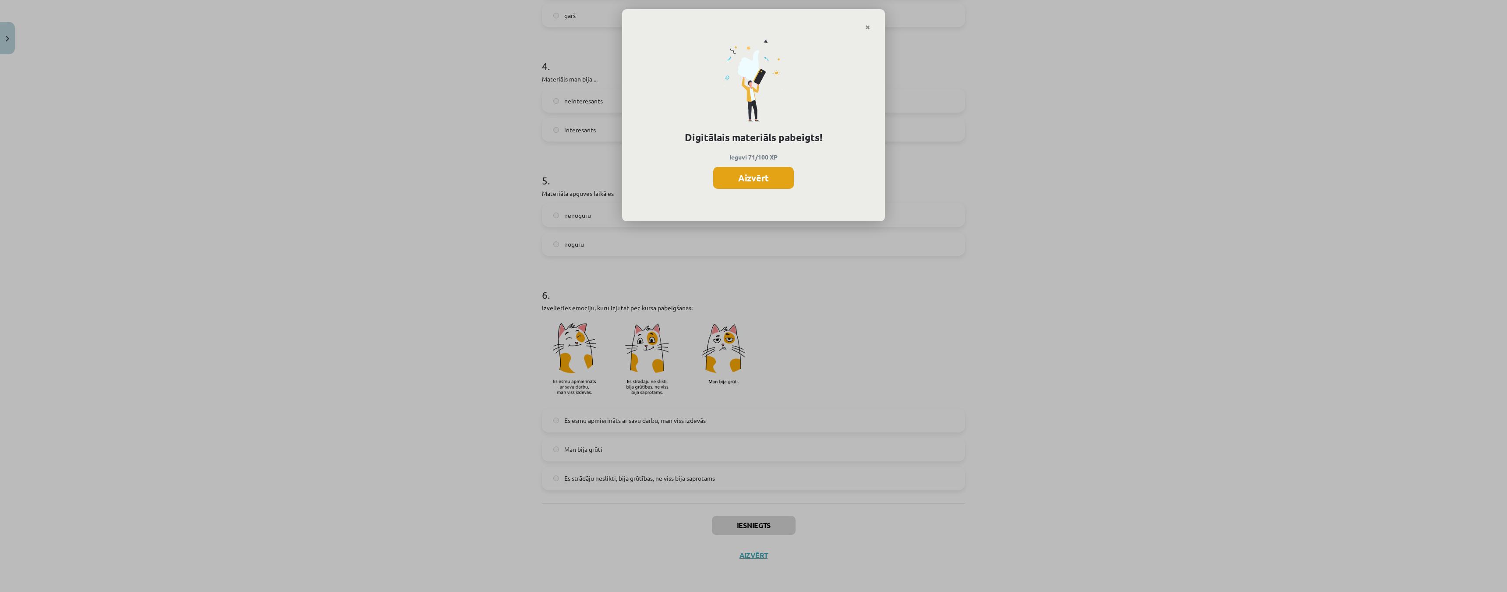
click at [757, 176] on button "Aizvērt" at bounding box center [753, 178] width 81 height 22
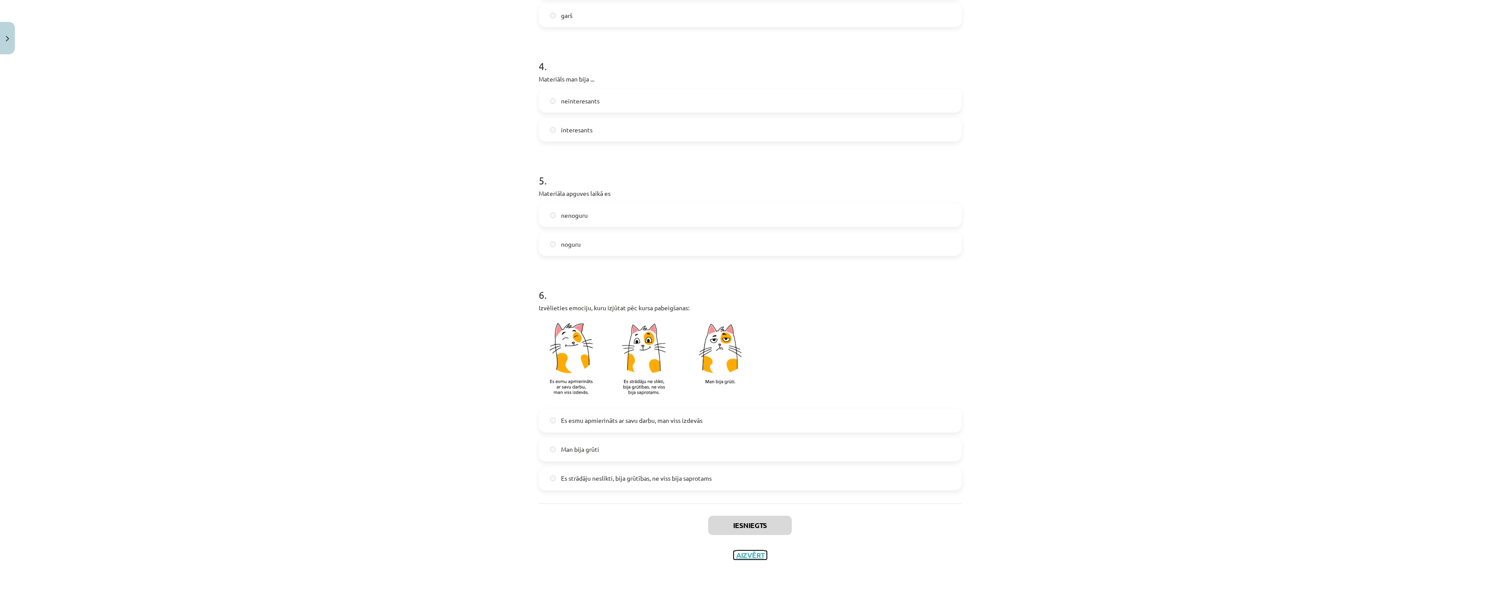
click at [743, 555] on button "Aizvērt" at bounding box center [750, 555] width 33 height 9
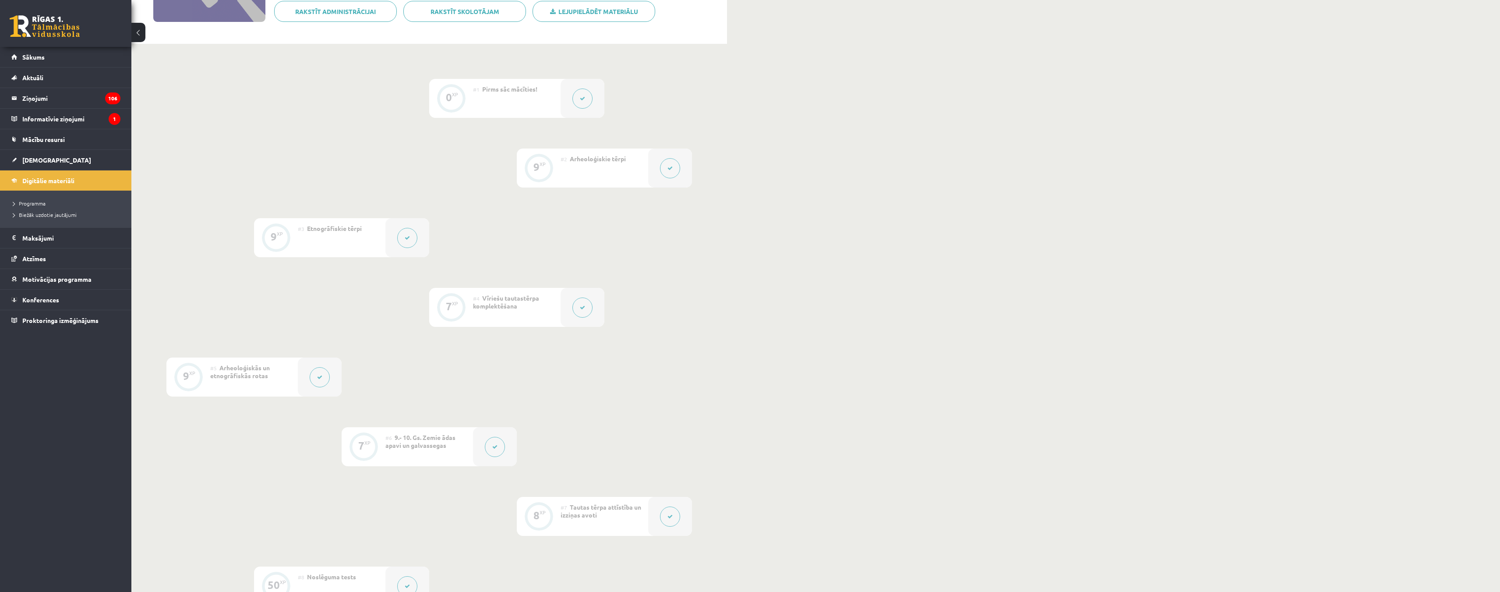
scroll to position [0, 0]
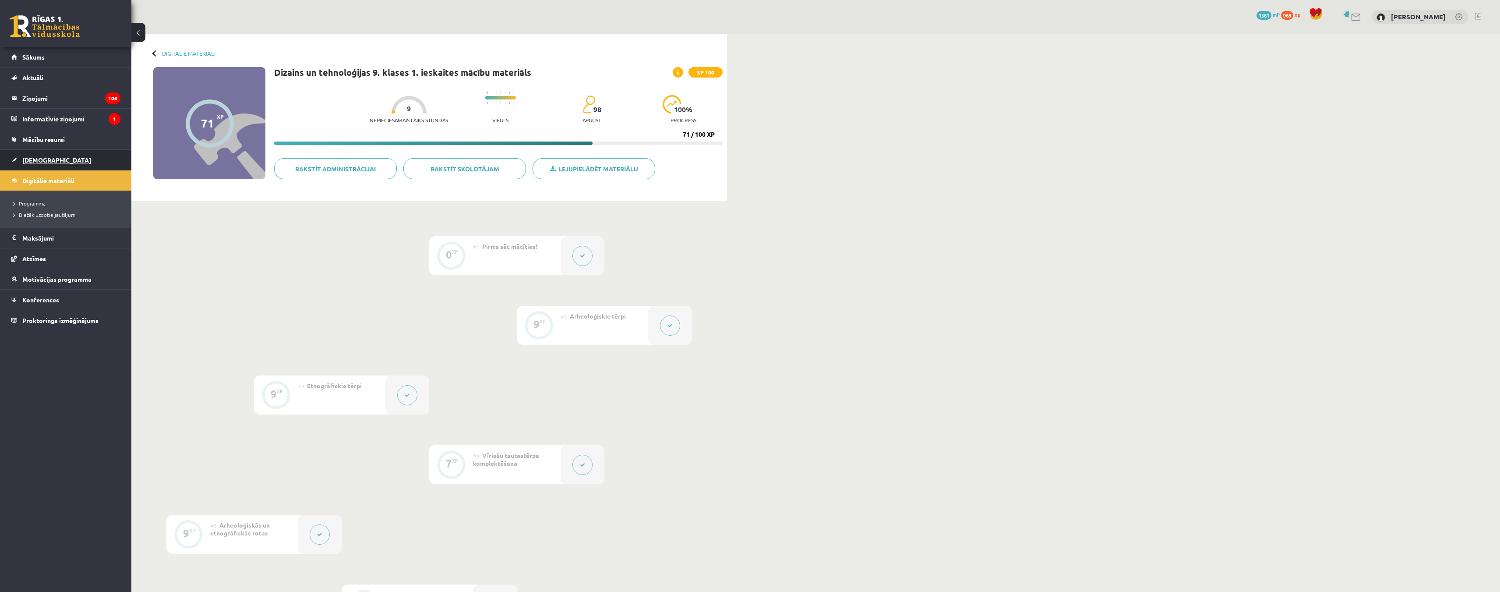
click at [46, 168] on link "[DEMOGRAPHIC_DATA]" at bounding box center [65, 160] width 109 height 20
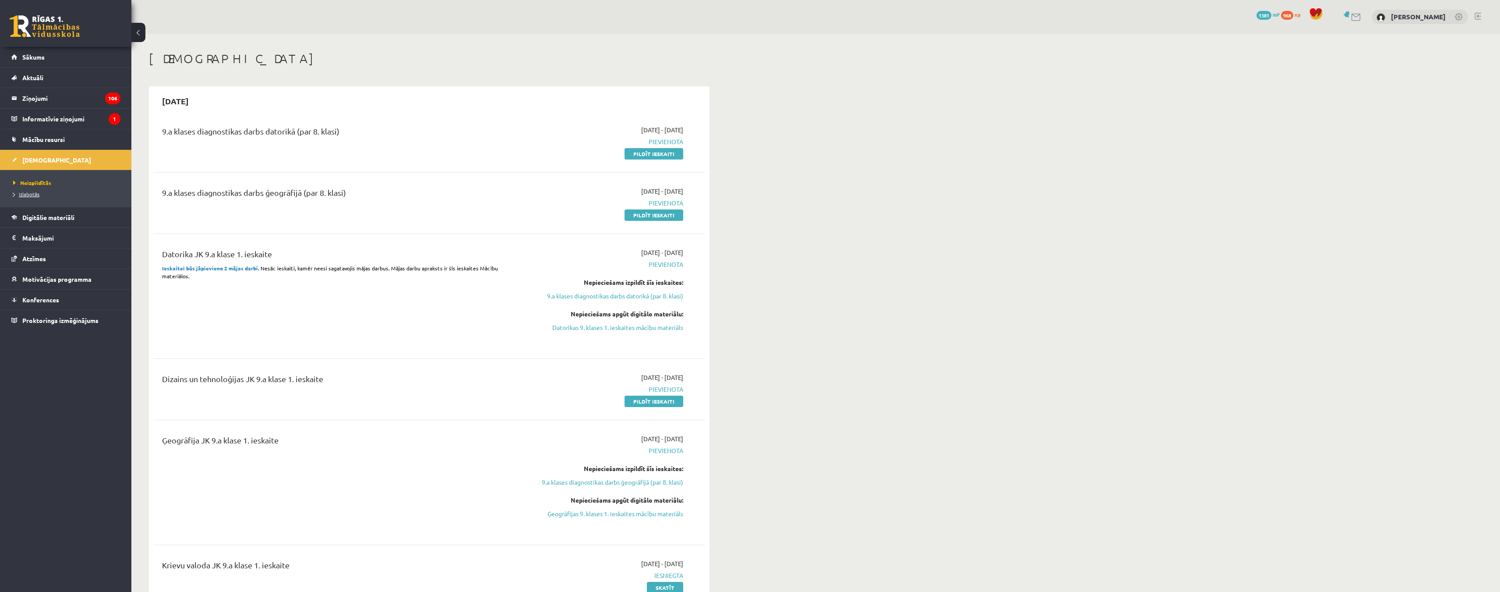
click at [42, 194] on link "Izlabotās" at bounding box center [68, 194] width 110 height 8
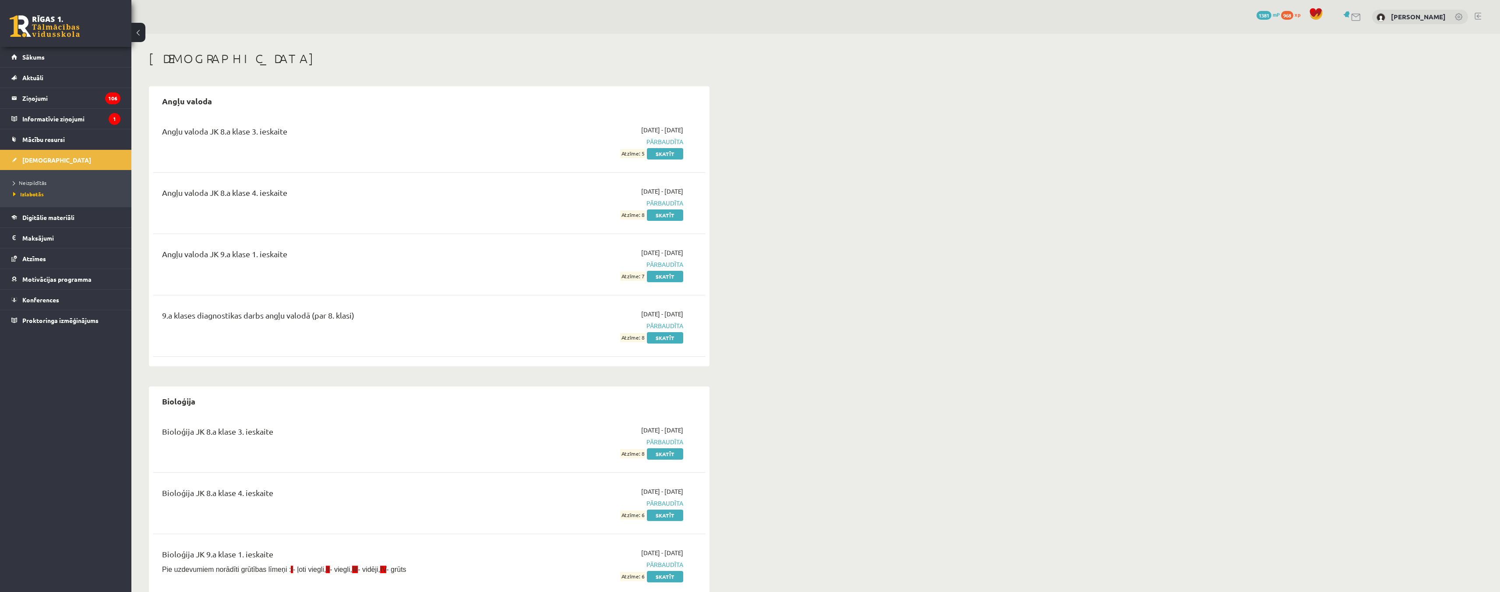
click at [50, 177] on li "Neizpildītās" at bounding box center [68, 182] width 110 height 11
click at [48, 179] on link "Neizpildītās" at bounding box center [68, 183] width 110 height 8
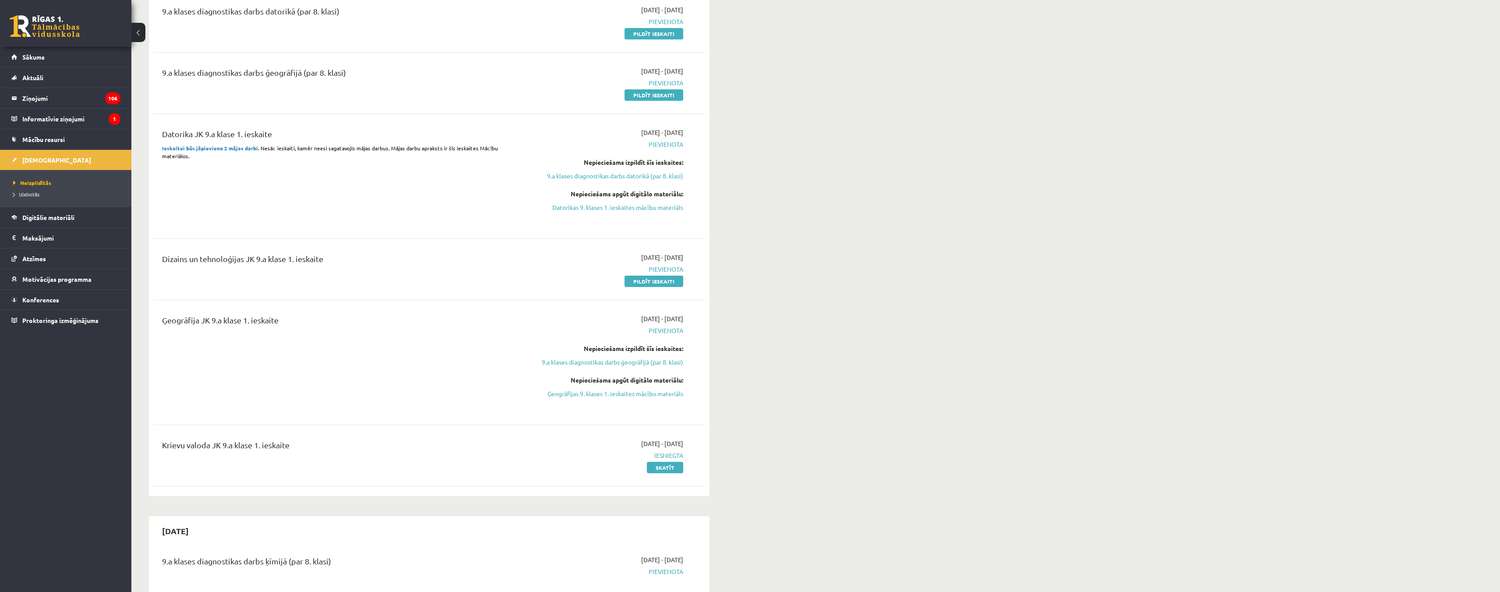
scroll to position [131, 0]
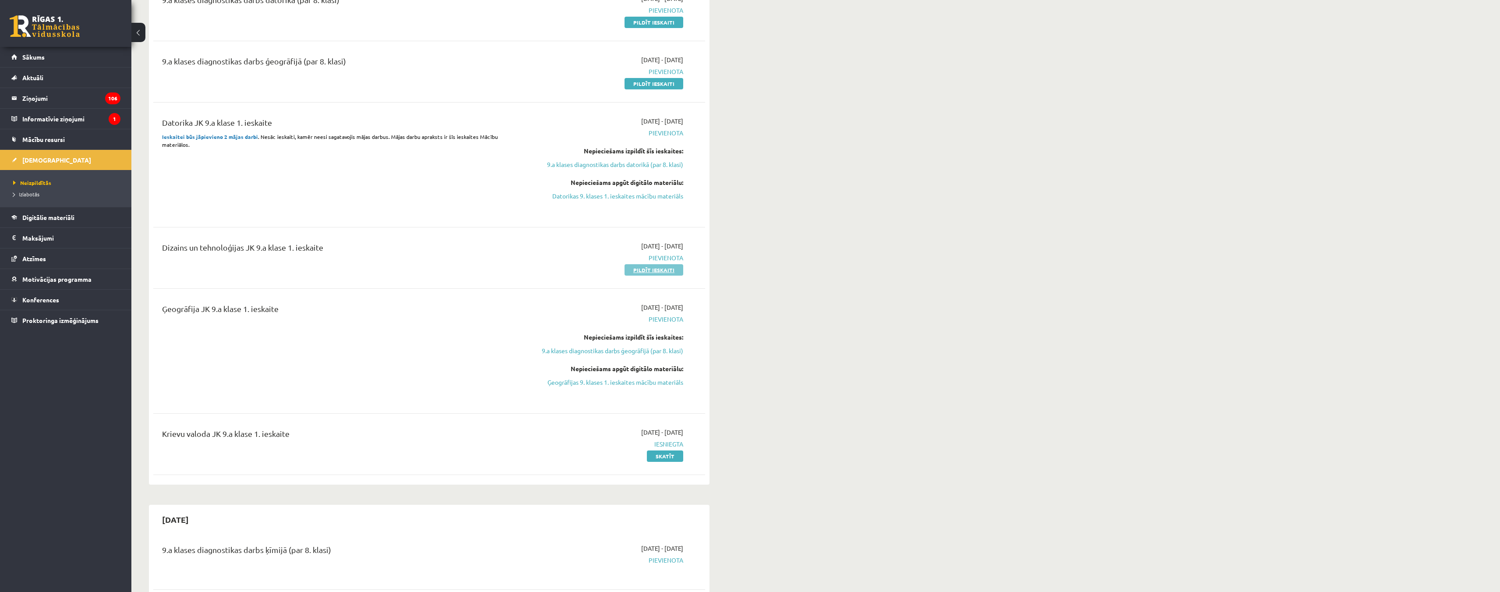
click at [658, 273] on link "Pildīt ieskaiti" at bounding box center [654, 269] width 59 height 11
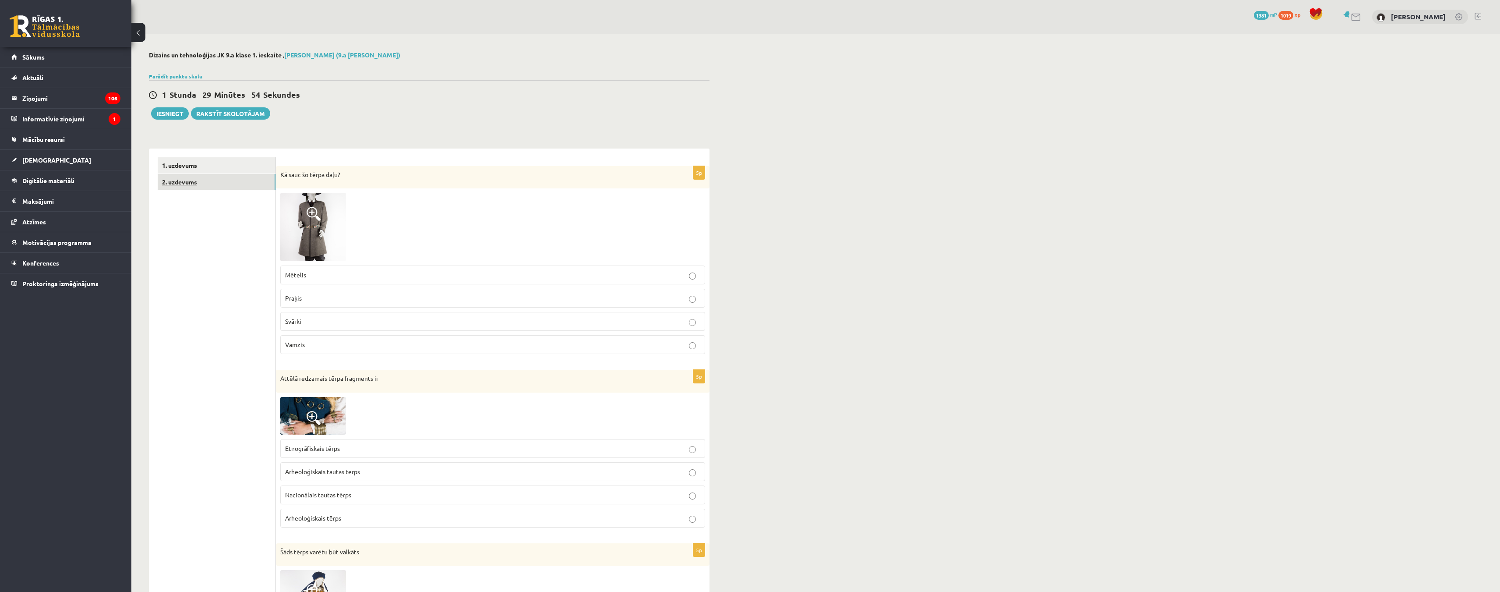
click at [207, 177] on link "2. uzdevums" at bounding box center [217, 182] width 118 height 16
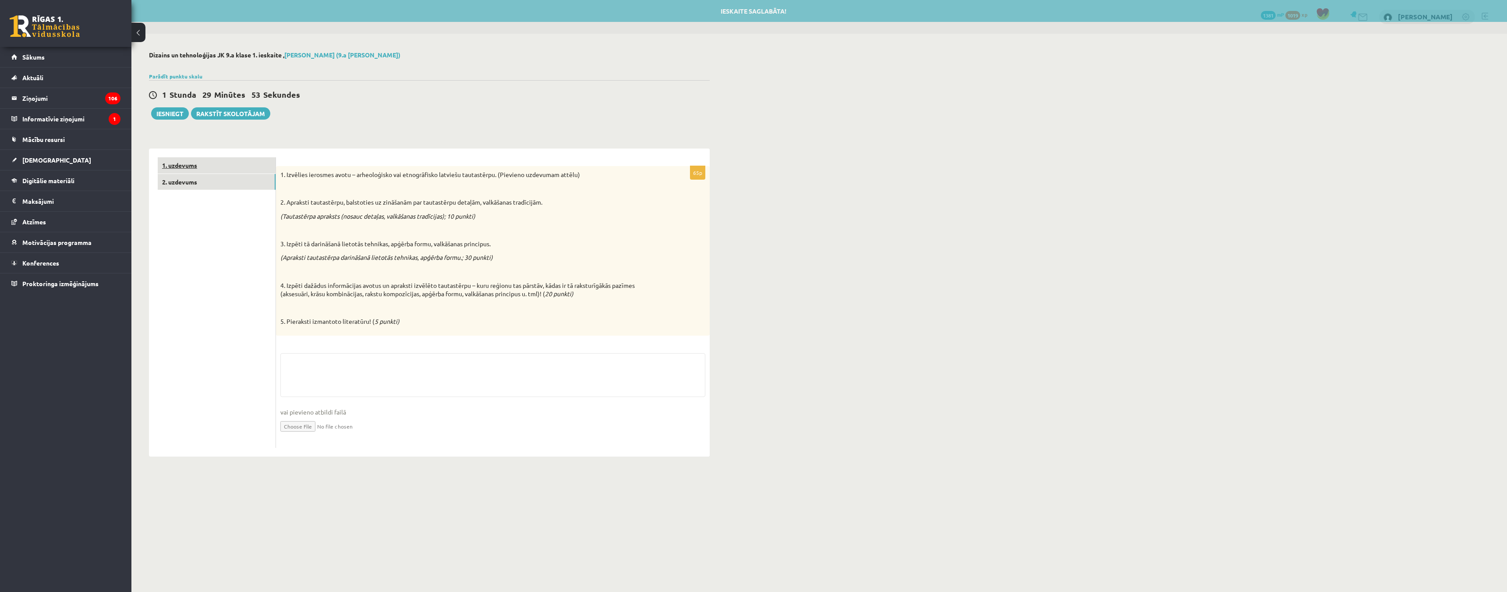
click at [220, 166] on link "1. uzdevums" at bounding box center [217, 165] width 118 height 16
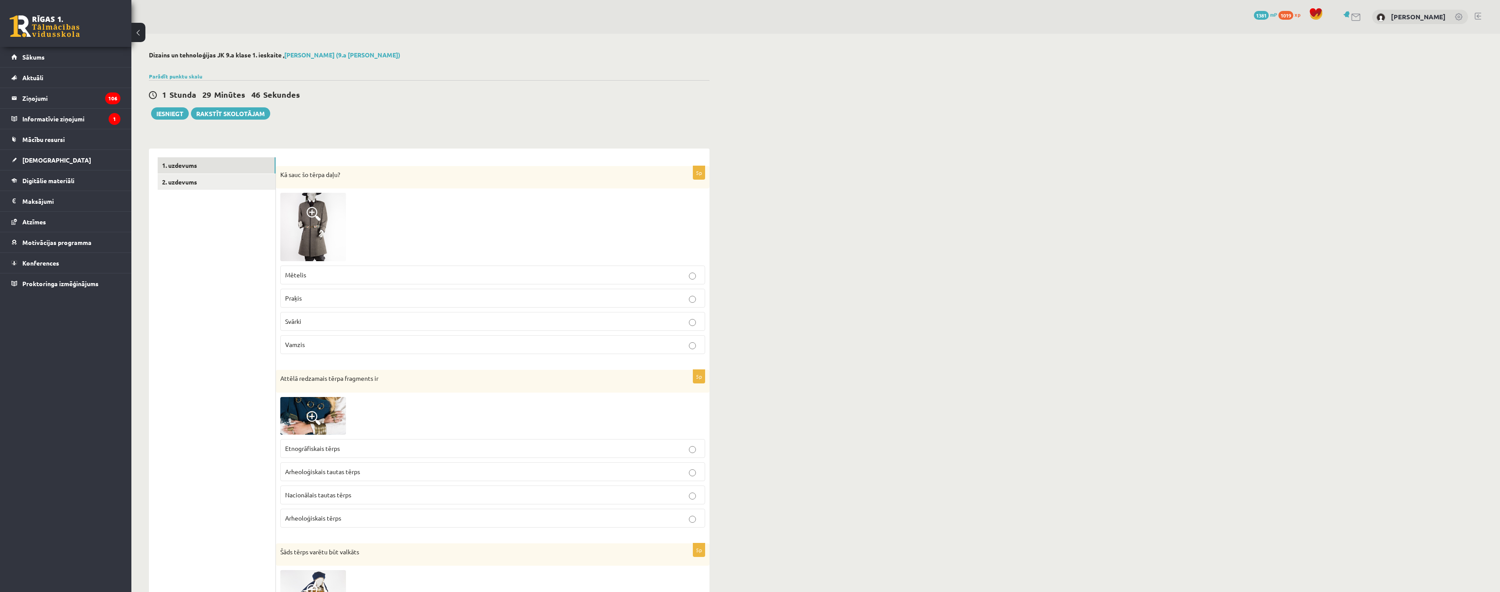
click at [315, 250] on img at bounding box center [313, 227] width 66 height 68
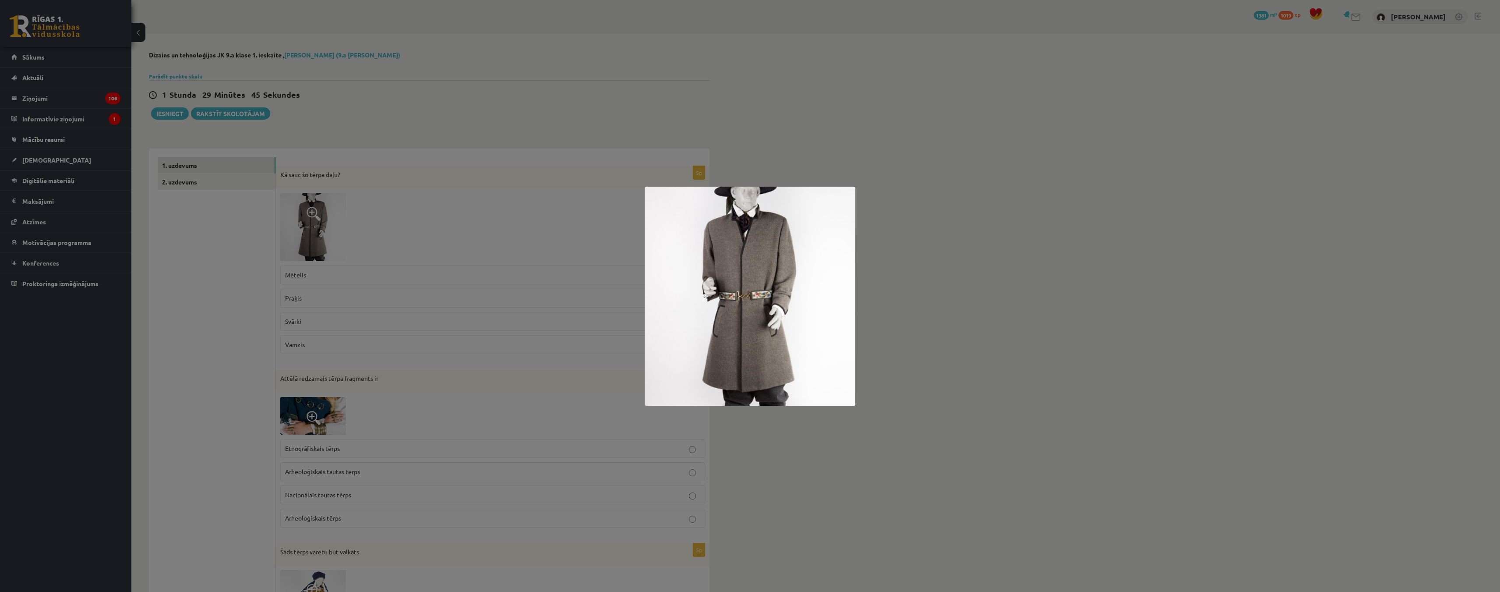
click at [389, 239] on div at bounding box center [750, 296] width 1500 height 592
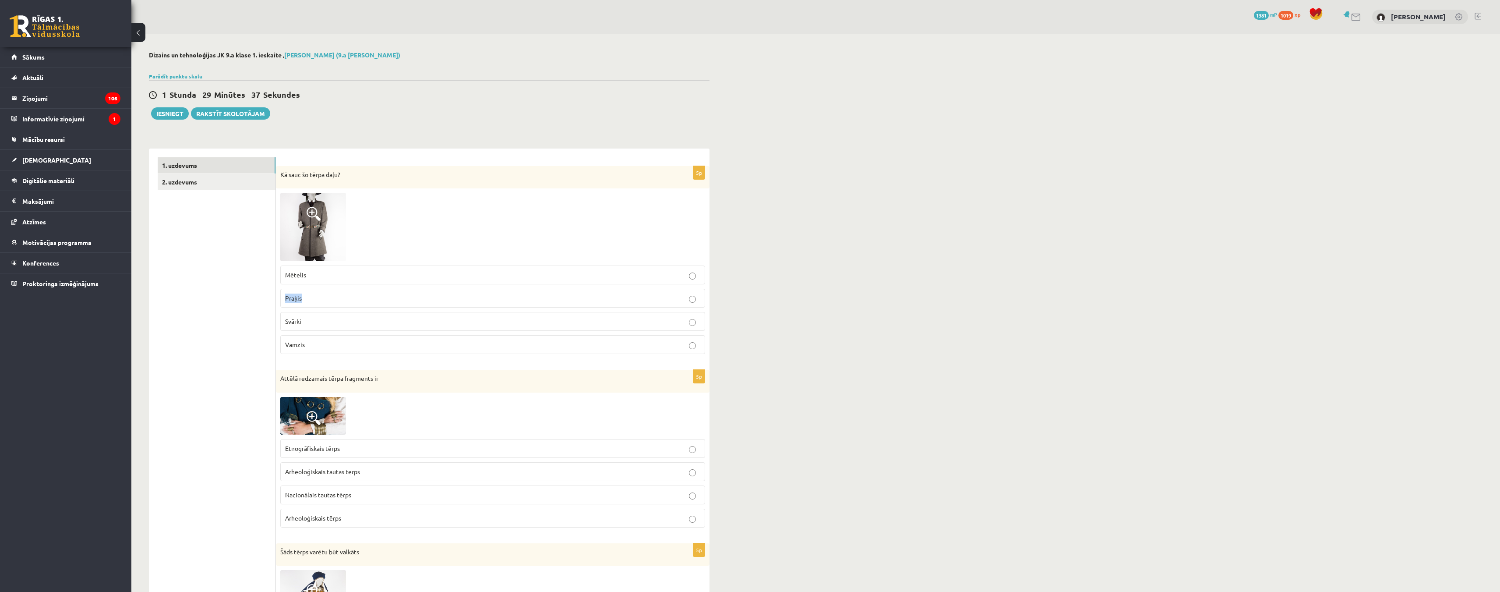
drag, startPoint x: 310, startPoint y: 299, endPoint x: 279, endPoint y: 302, distance: 30.8
click at [279, 302] on div "5p Kā sauc šo tērpa daļu? Mētelis Praķis Svārki Vamzis" at bounding box center [493, 263] width 434 height 195
copy span "Praķis"
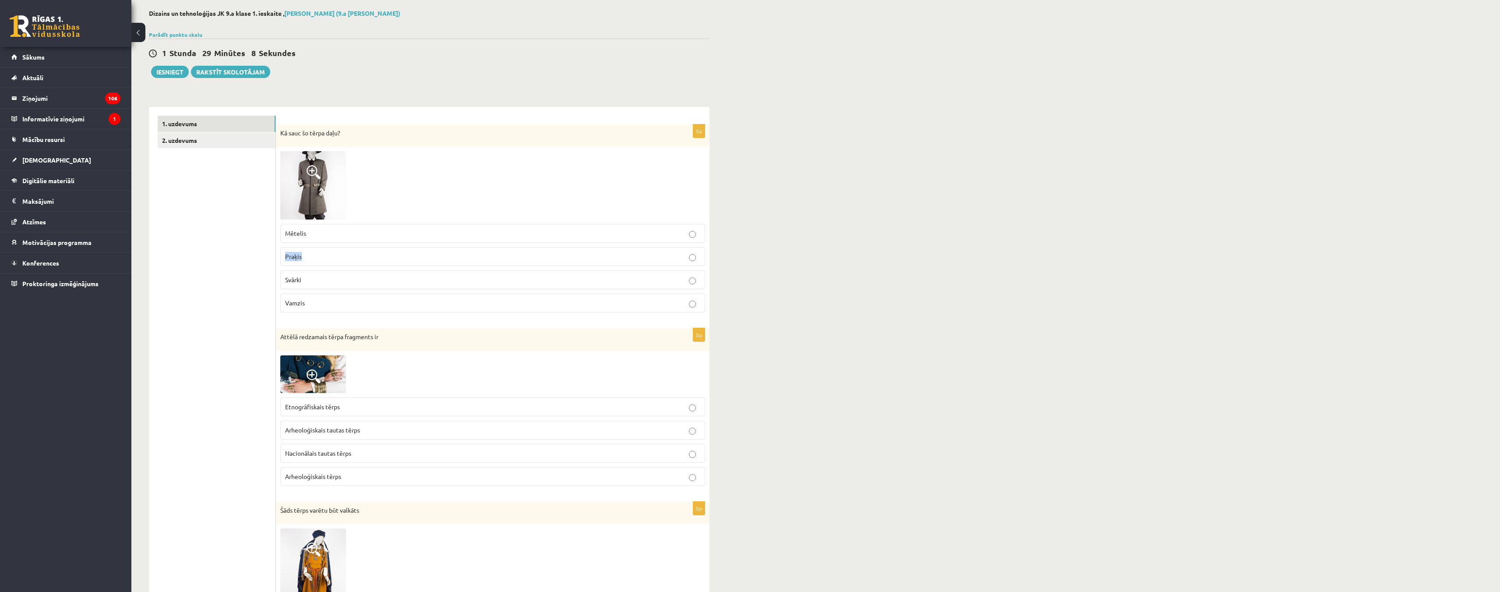
scroll to position [44, 0]
drag, startPoint x: 314, startPoint y: 301, endPoint x: 280, endPoint y: 302, distance: 33.7
click at [280, 302] on label "Vamzis" at bounding box center [492, 300] width 425 height 19
copy span "Vamzis"
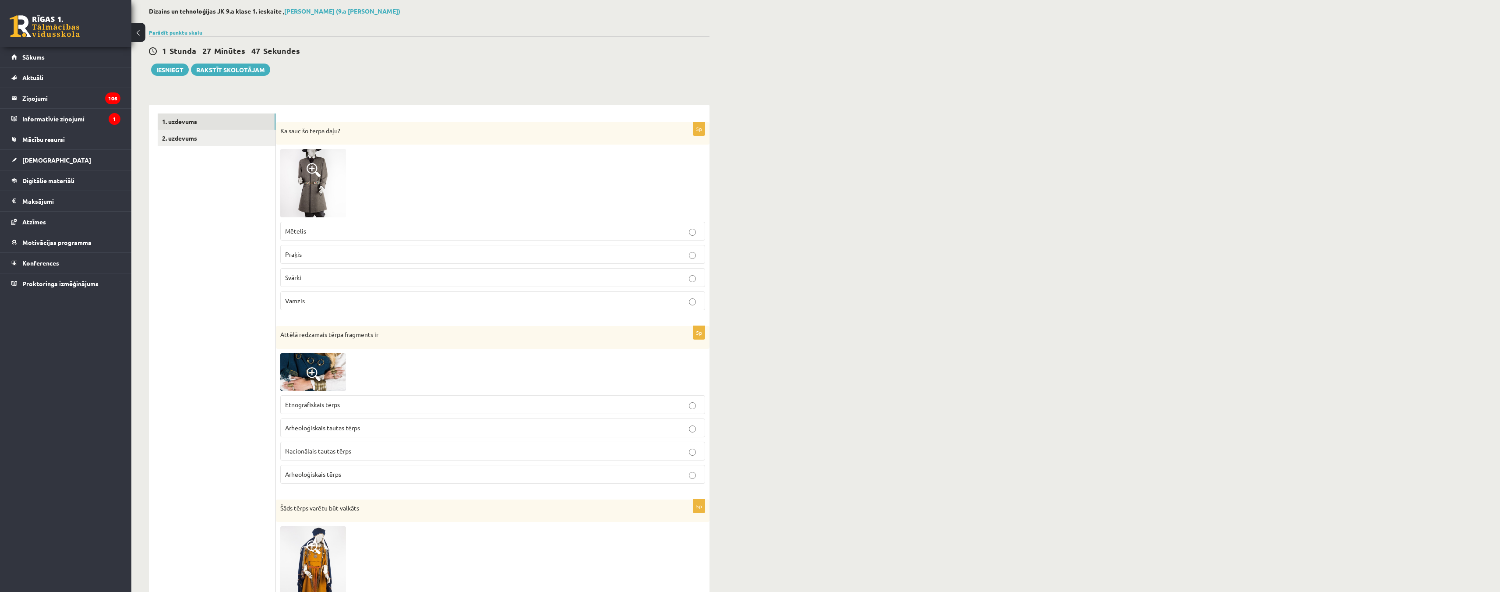
click at [336, 186] on img at bounding box center [313, 183] width 66 height 68
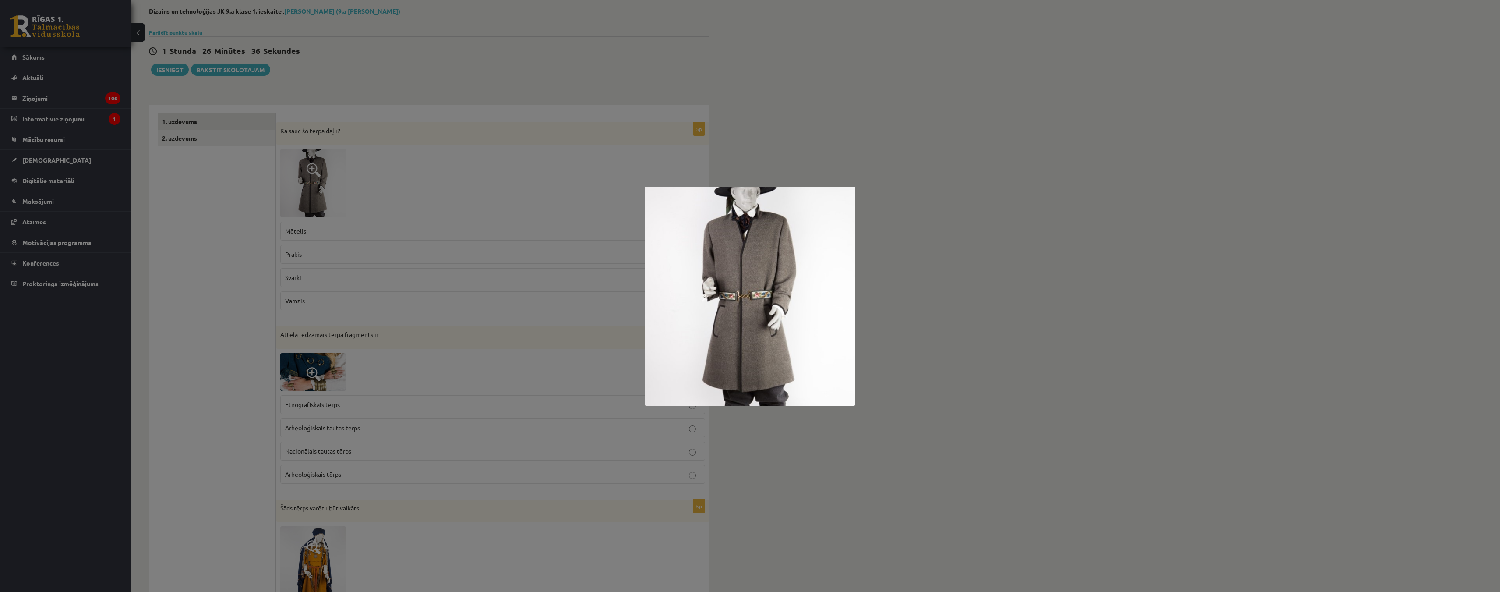
click at [183, 229] on div at bounding box center [750, 296] width 1500 height 592
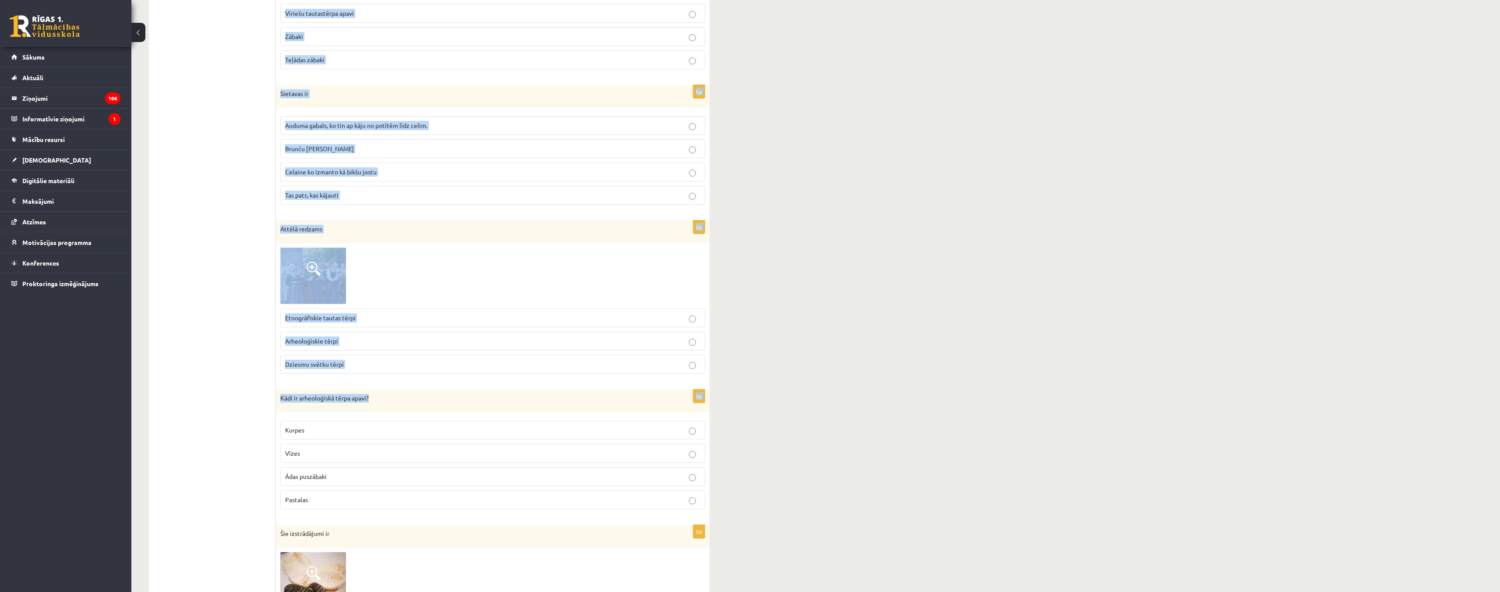
scroll to position [1039, 0]
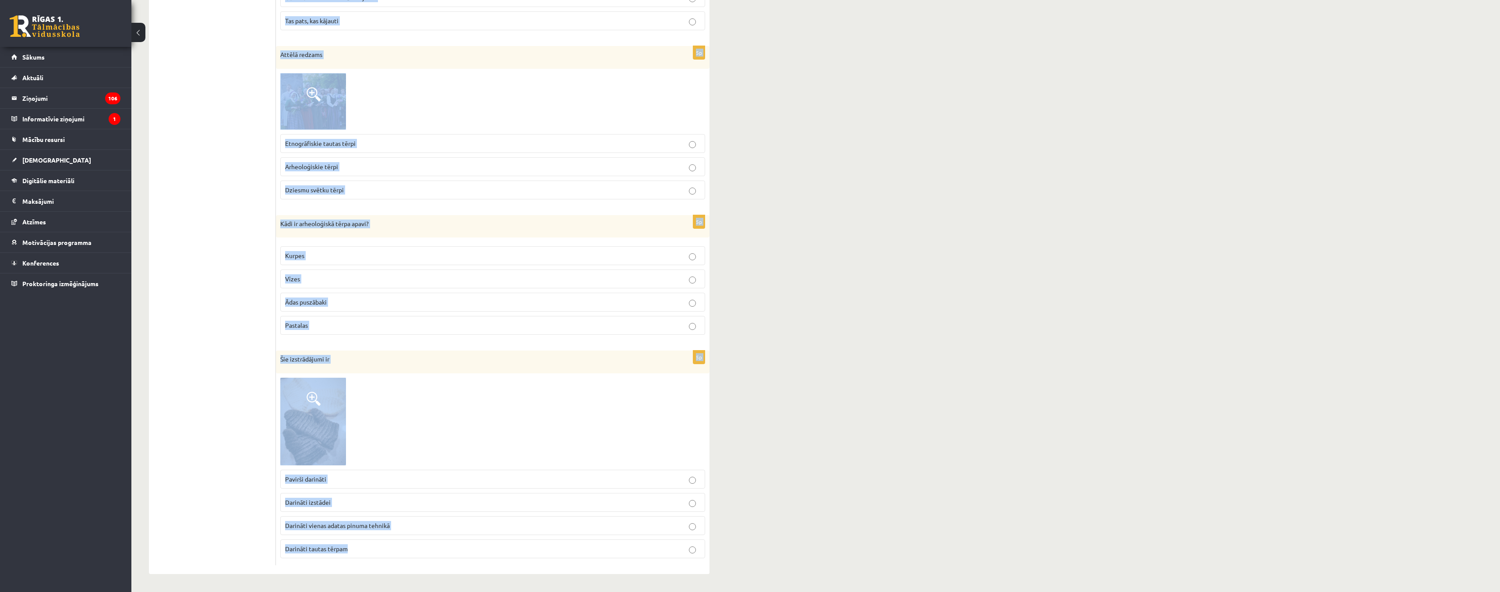
drag, startPoint x: 280, startPoint y: 131, endPoint x: 415, endPoint y: 548, distance: 439.1
copy form "Kā sauc šo tērpa daļu? Mētelis Praķis Svārki Vamzis 5p Attēlā redzamais tērpa f…"
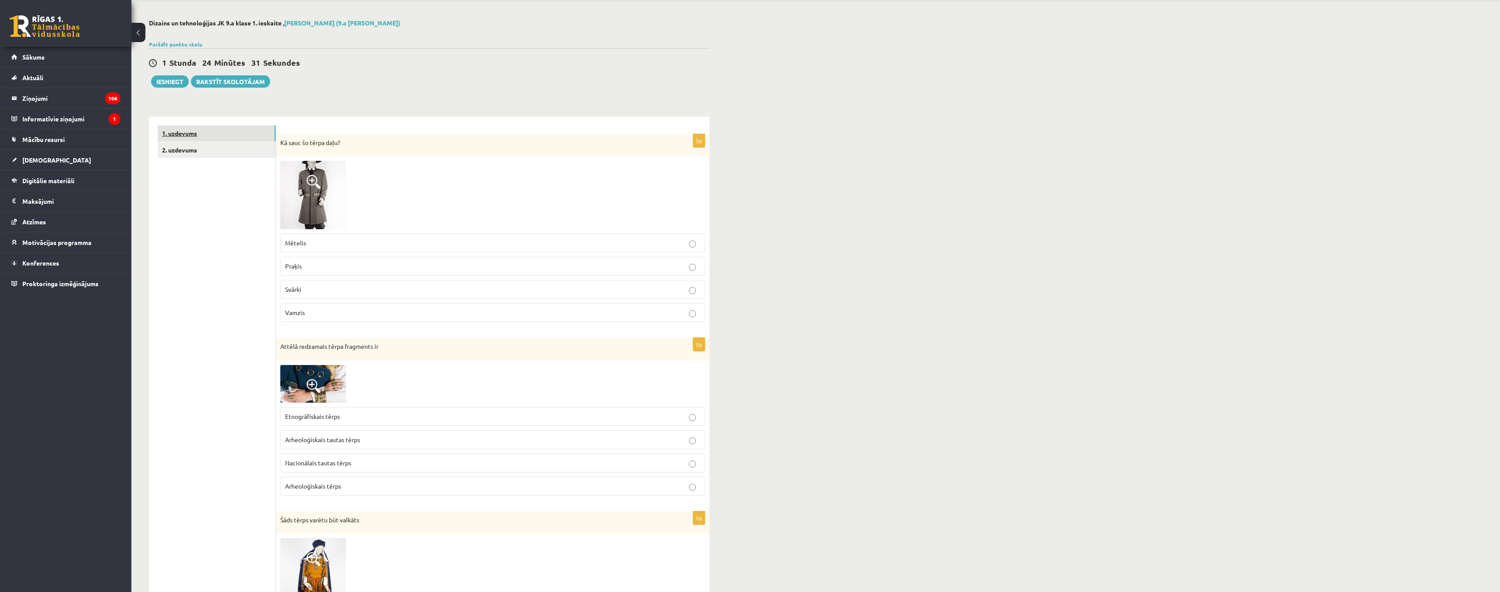
scroll to position [0, 0]
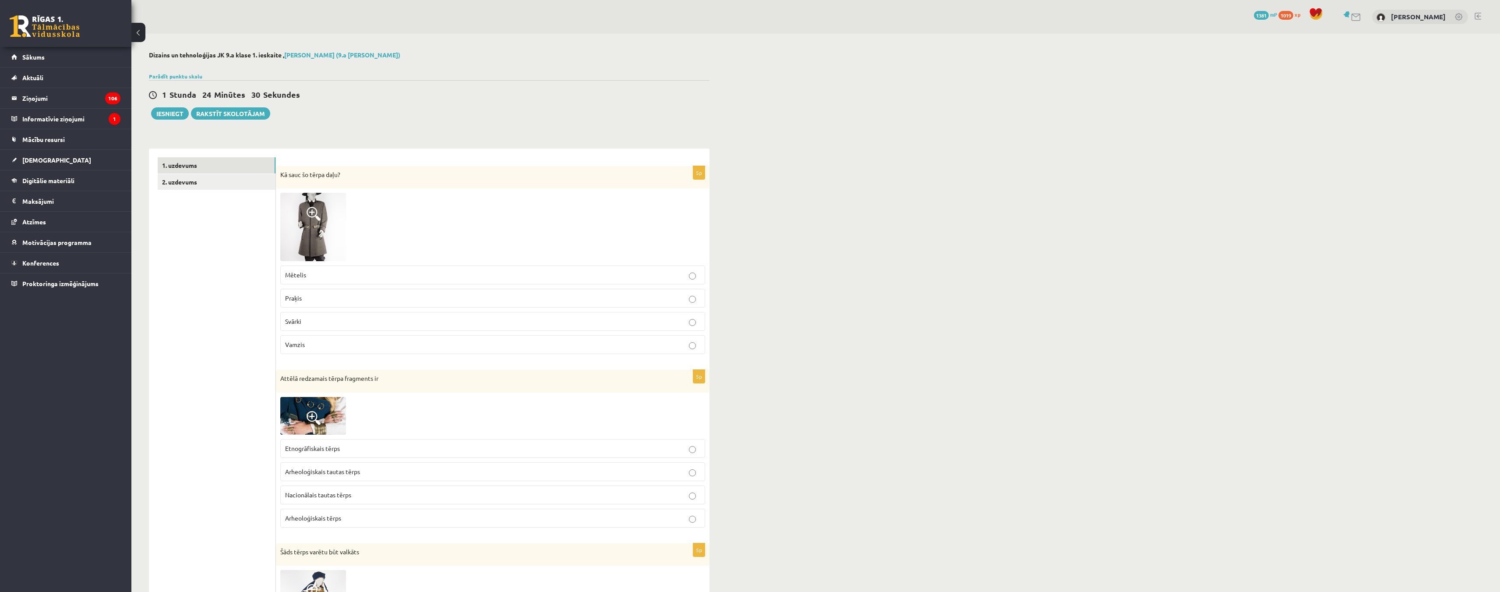
click at [395, 298] on p "Praķis" at bounding box center [492, 297] width 415 height 9
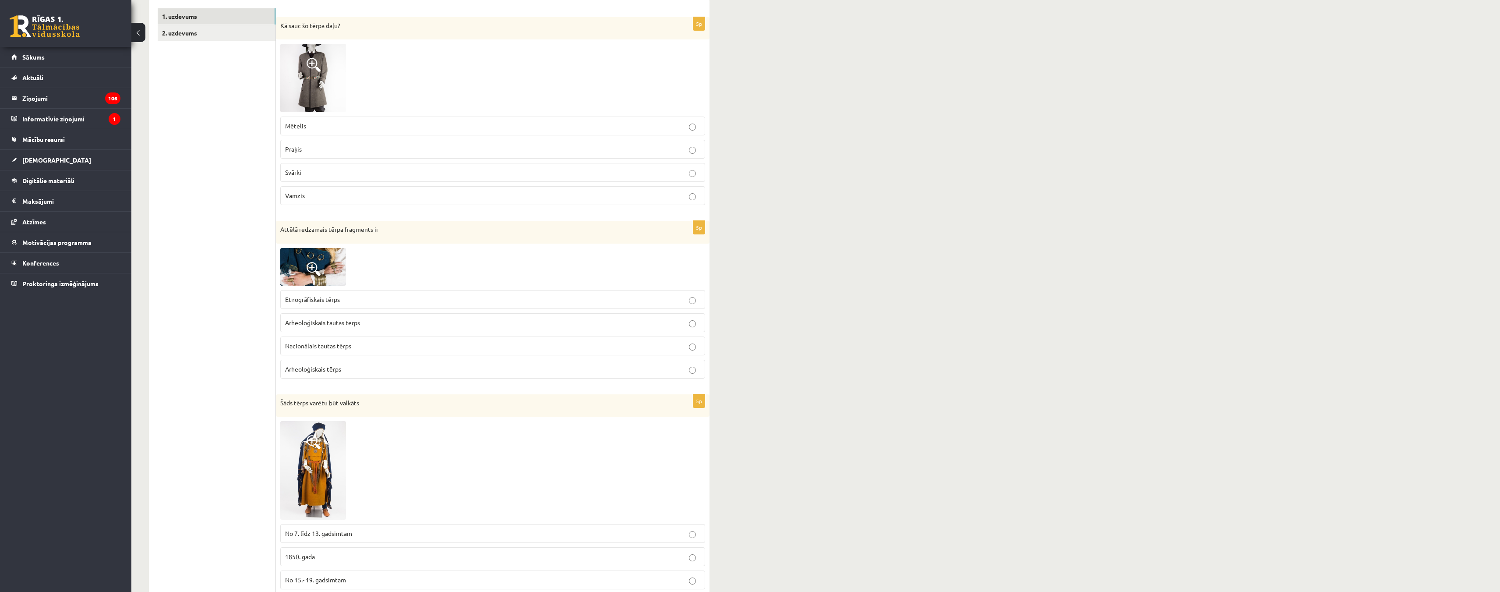
scroll to position [263, 0]
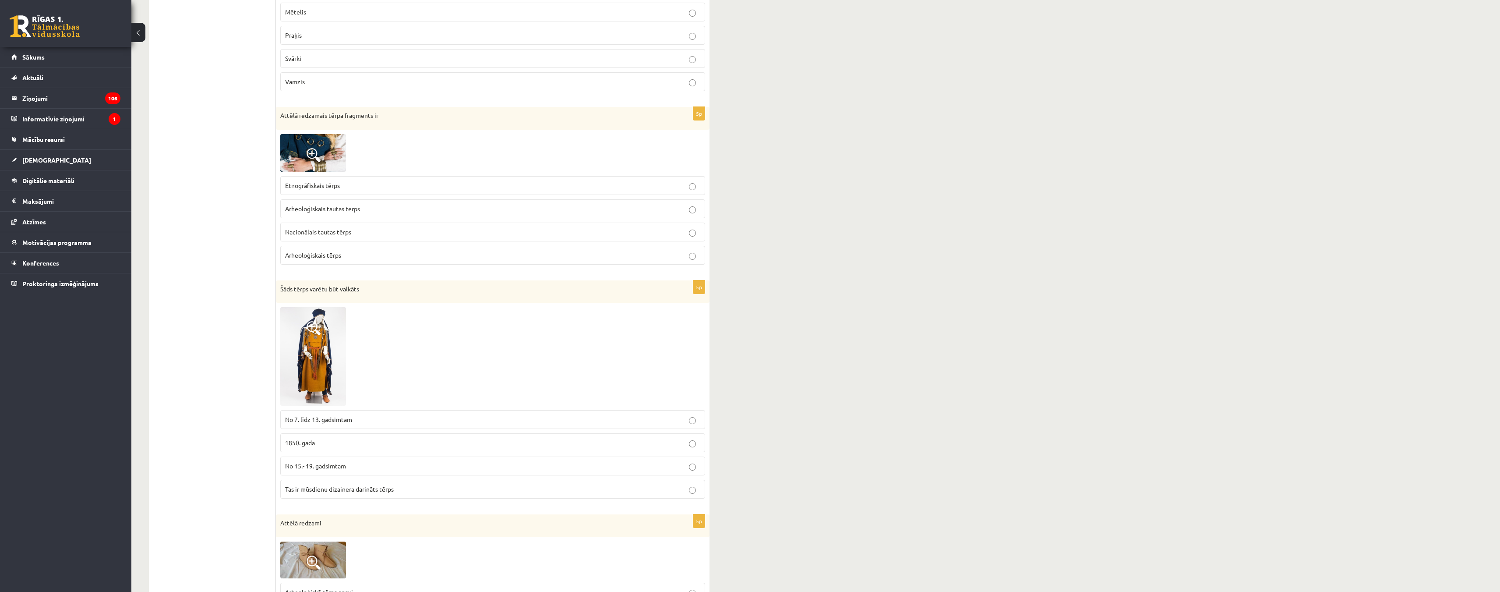
click at [396, 208] on p "Arheoloģiskais tautas tērps" at bounding box center [492, 208] width 415 height 9
click at [368, 254] on p "Arheoloģiskais tērps" at bounding box center [492, 255] width 415 height 9
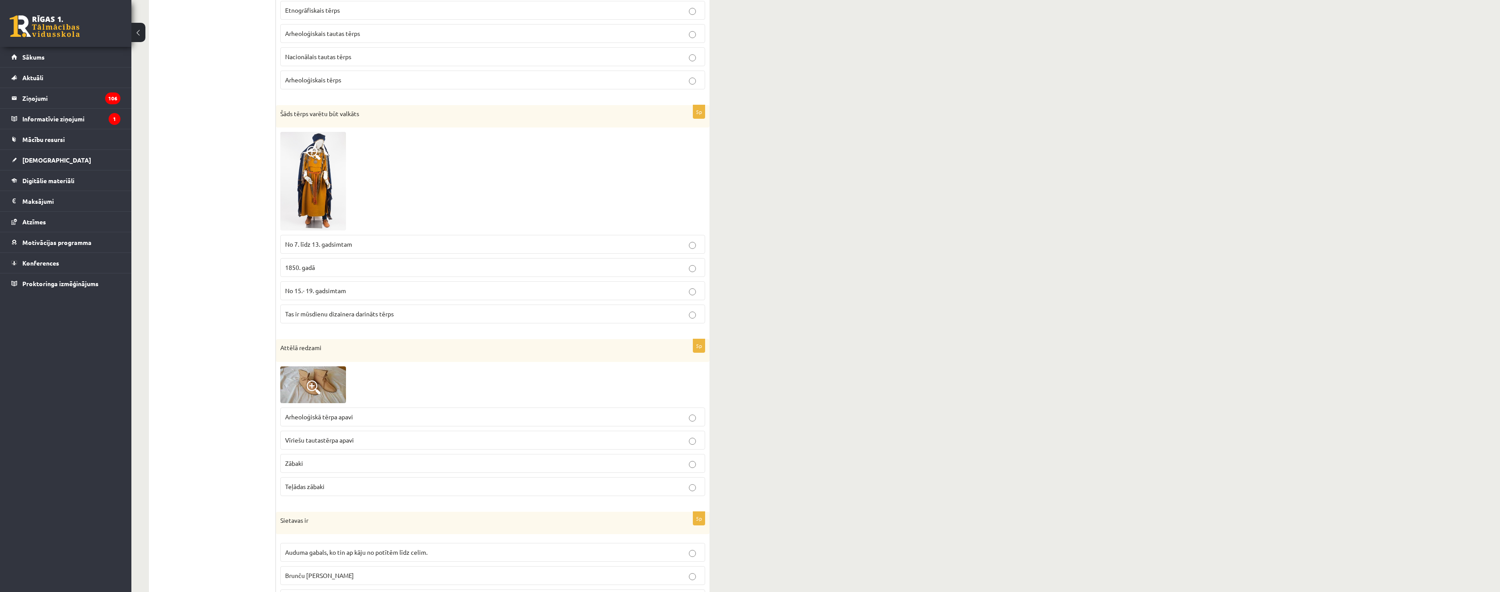
scroll to position [526, 0]
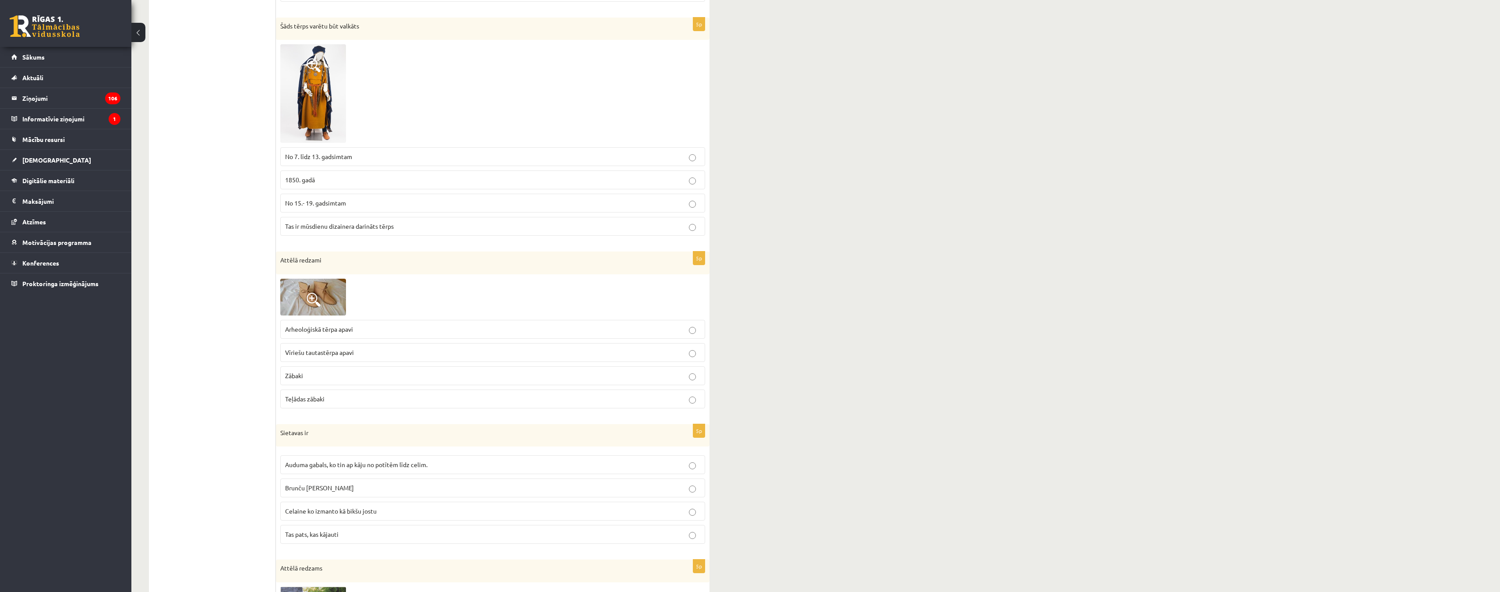
click at [347, 157] on span "No 7. līdz 13. gadsimtam" at bounding box center [318, 156] width 67 height 8
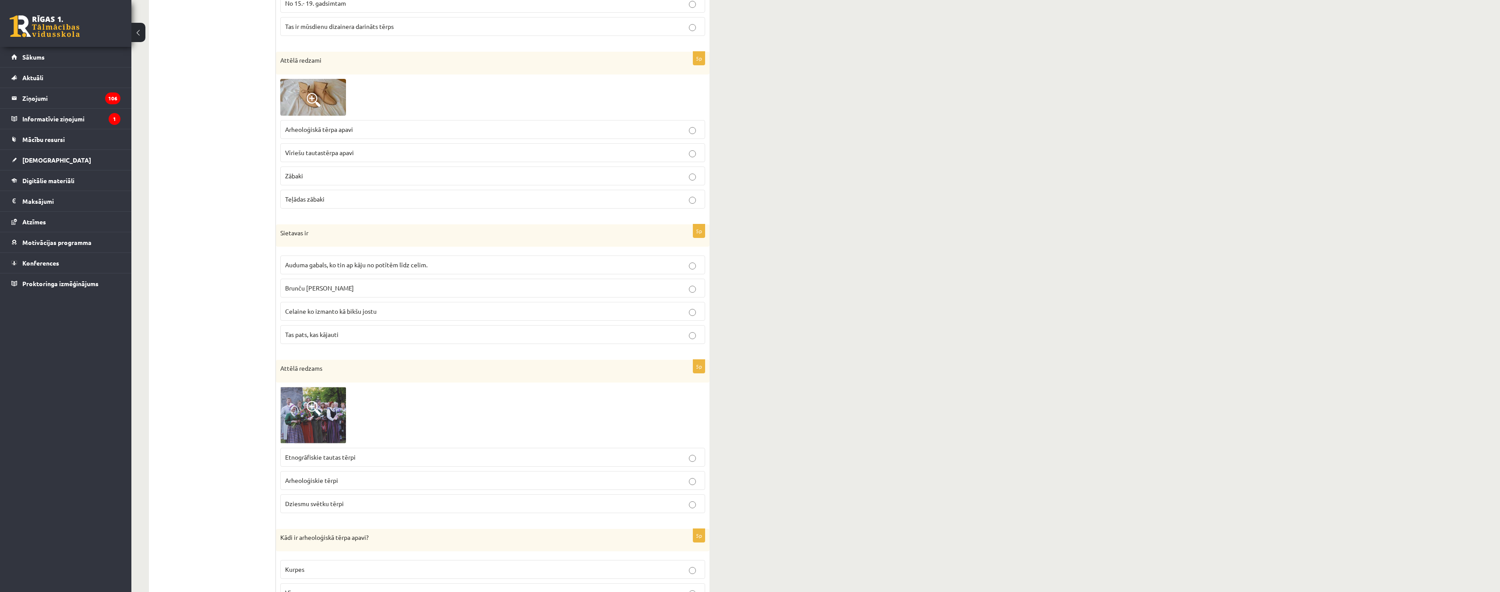
scroll to position [745, 0]
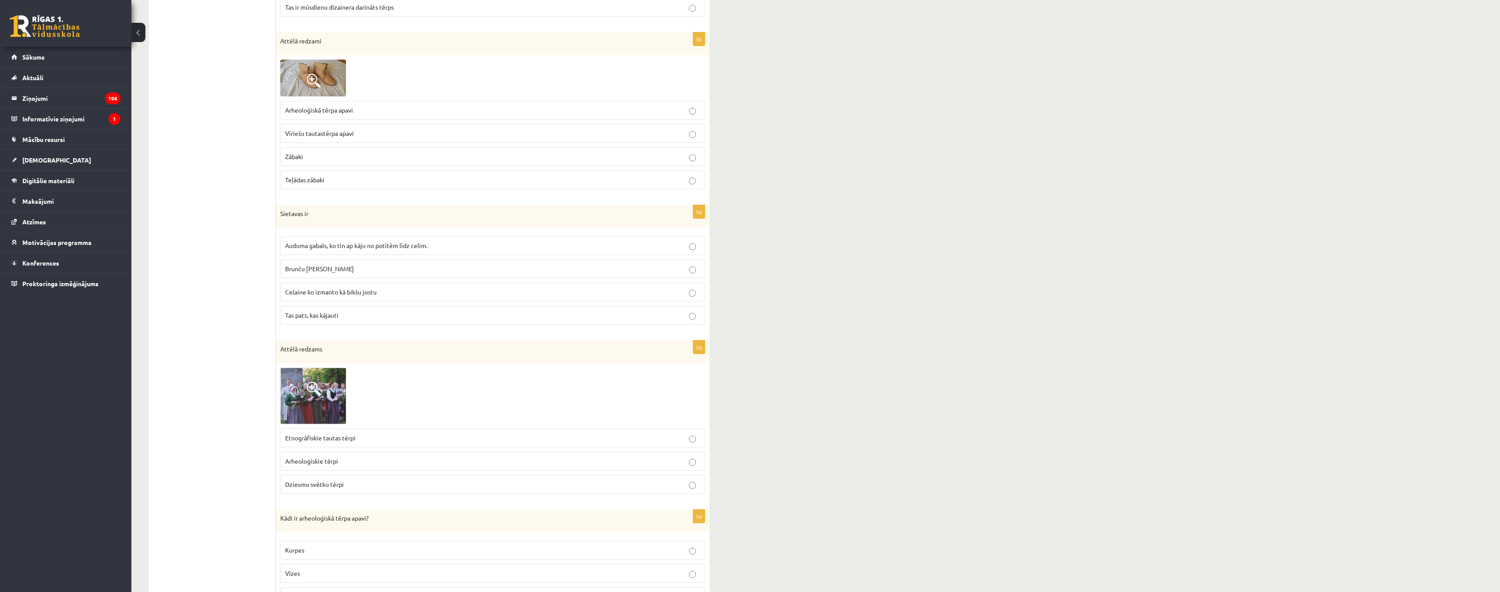
click at [423, 117] on label "Arheoloģiskā tērpa apavi" at bounding box center [492, 110] width 425 height 19
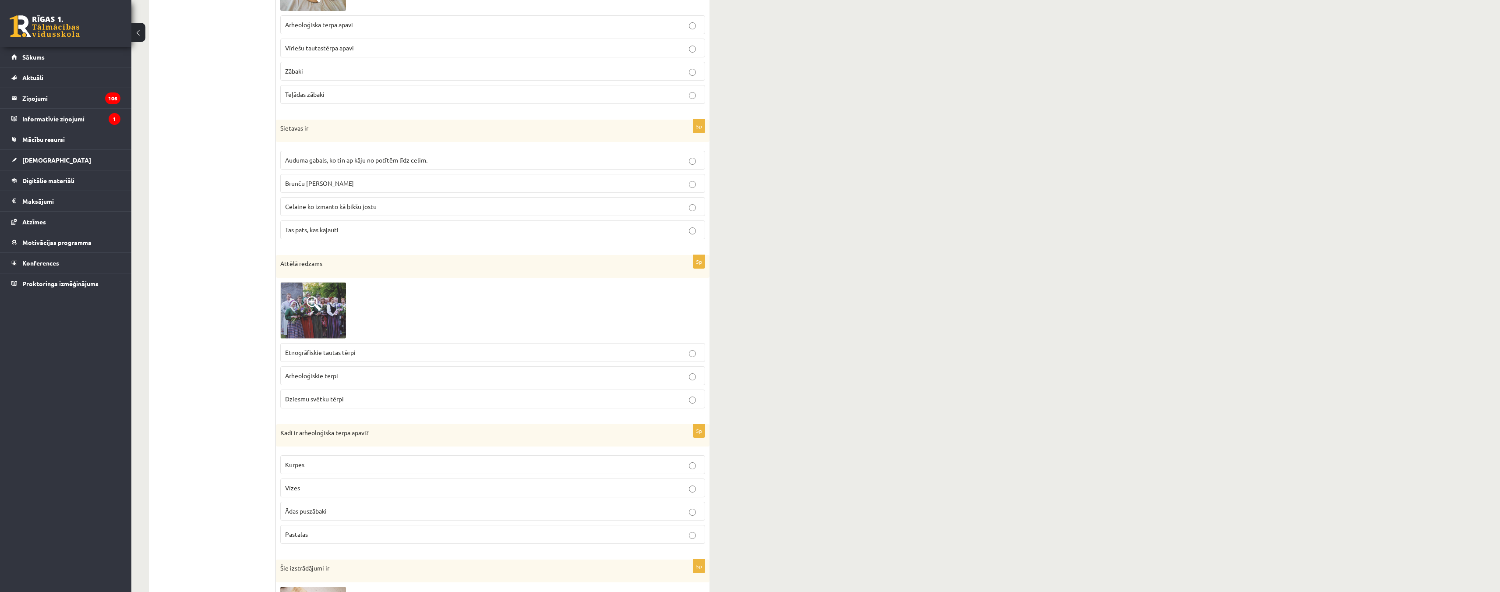
scroll to position [832, 0]
click at [394, 158] on span "Auduma gabals, ko tin ap kāju no potītēm līdz celim." at bounding box center [356, 158] width 142 height 8
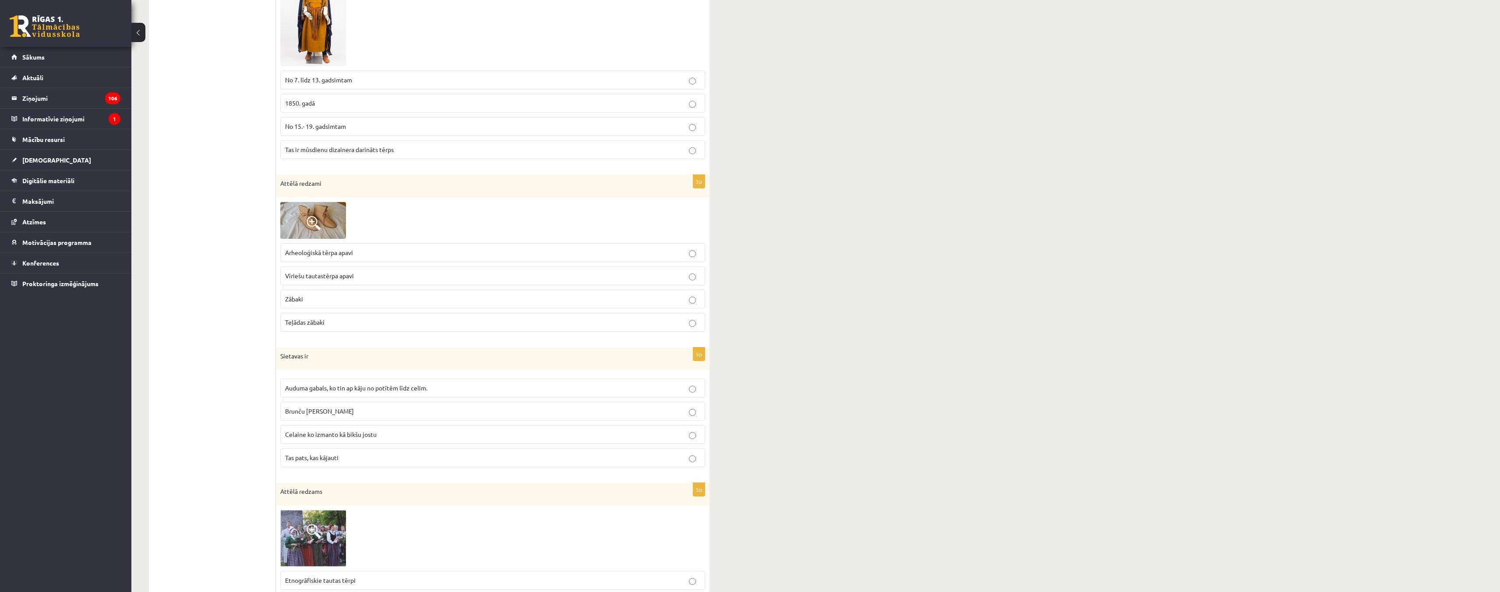
scroll to position [601, 0]
click at [336, 226] on img at bounding box center [313, 221] width 66 height 37
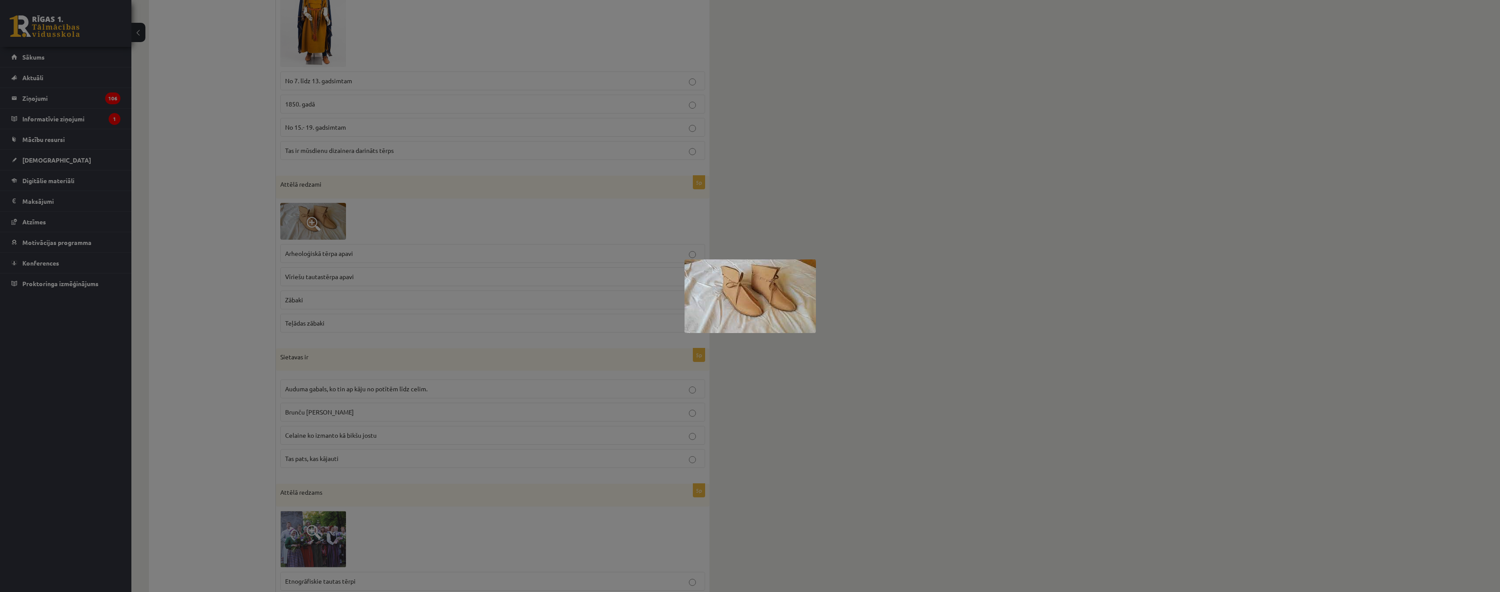
click at [257, 288] on div at bounding box center [750, 296] width 1500 height 592
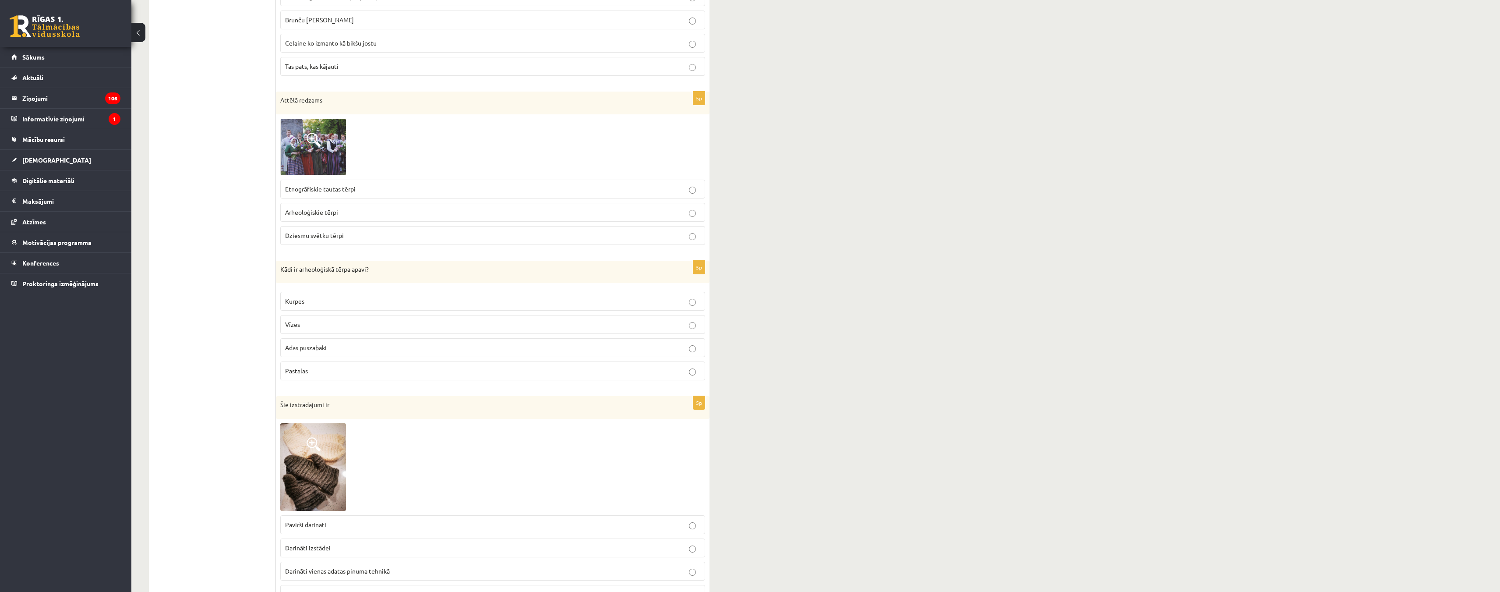
scroll to position [996, 0]
click at [696, 217] on label "Arheoloģiskie tērpi" at bounding box center [492, 210] width 425 height 19
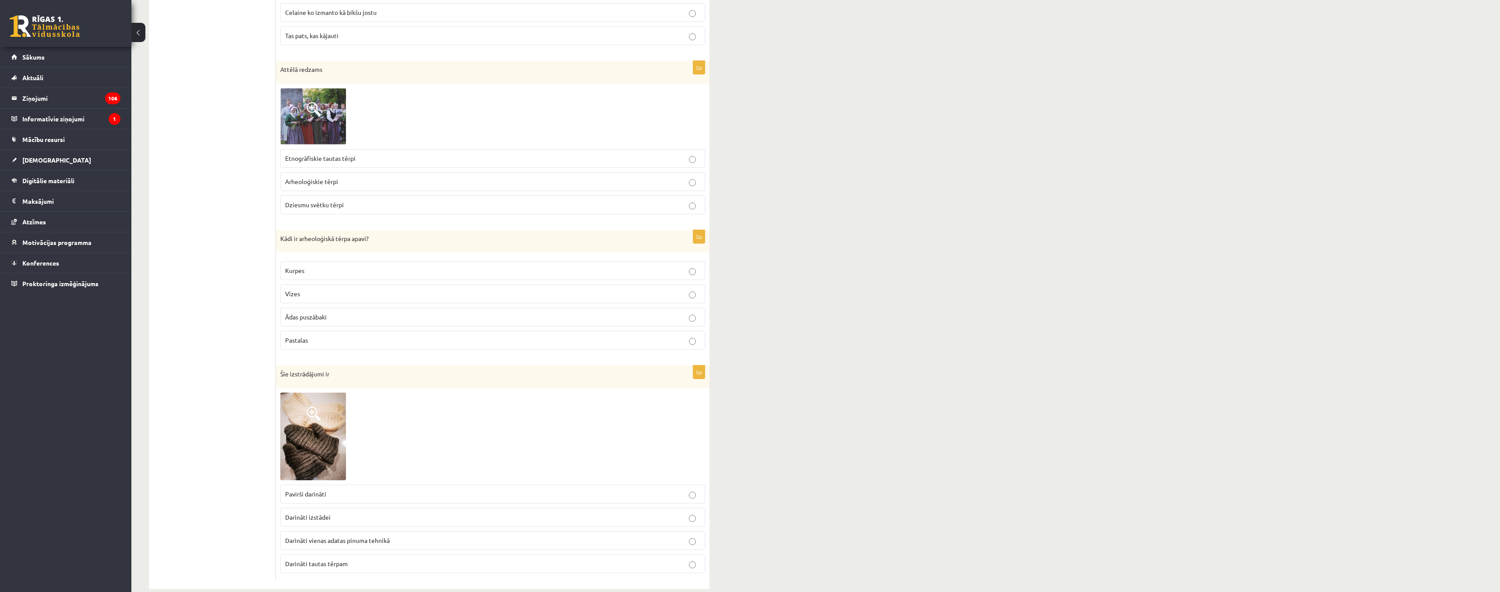
scroll to position [1039, 0]
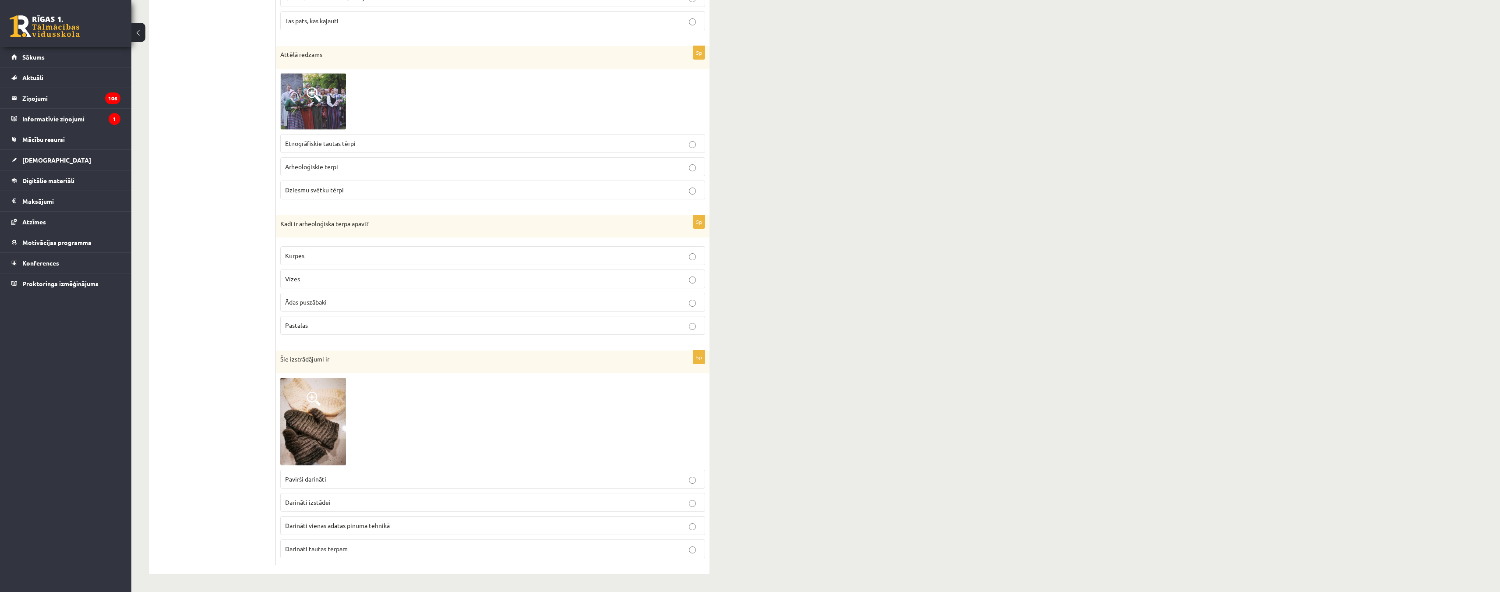
click at [512, 307] on p "Ādas puszābaki" at bounding box center [492, 301] width 415 height 9
click at [450, 526] on p "Darināti vienas adatas pinuma tehnikā" at bounding box center [492, 525] width 415 height 9
click at [301, 434] on img at bounding box center [313, 422] width 66 height 88
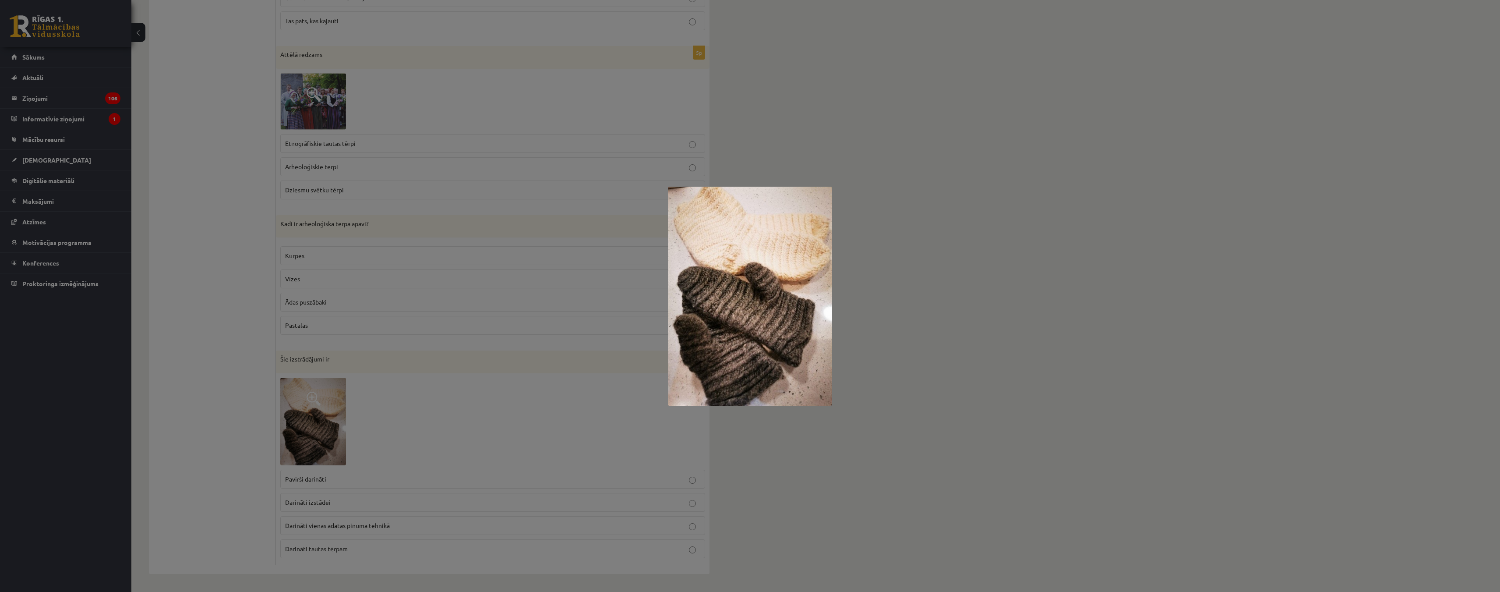
click at [241, 439] on div at bounding box center [750, 296] width 1500 height 592
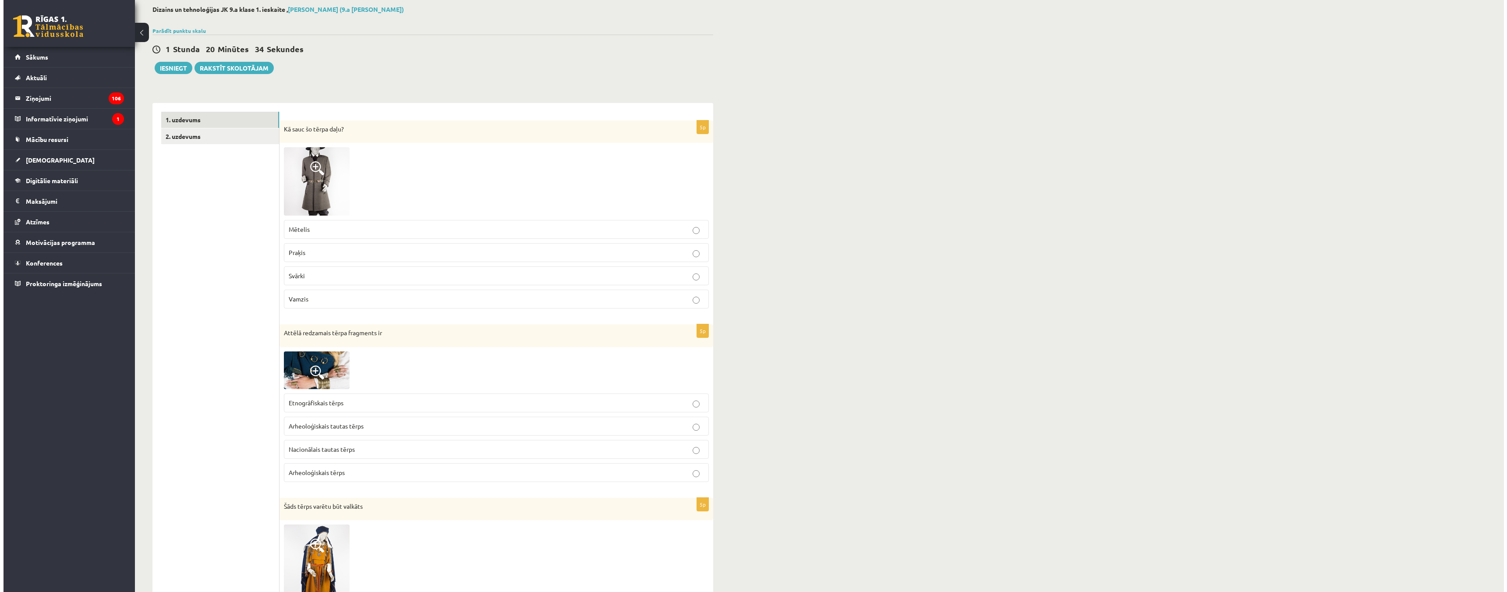
scroll to position [0, 0]
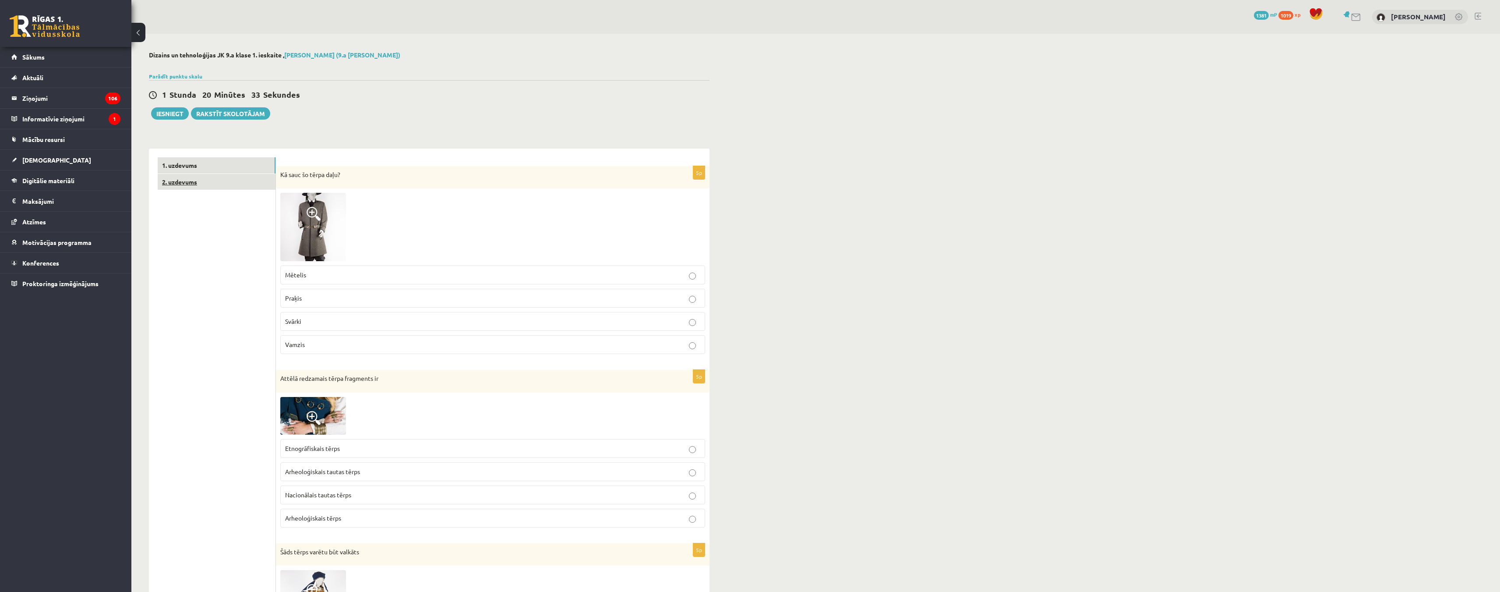
click at [227, 184] on link "2. uzdevums" at bounding box center [217, 182] width 118 height 16
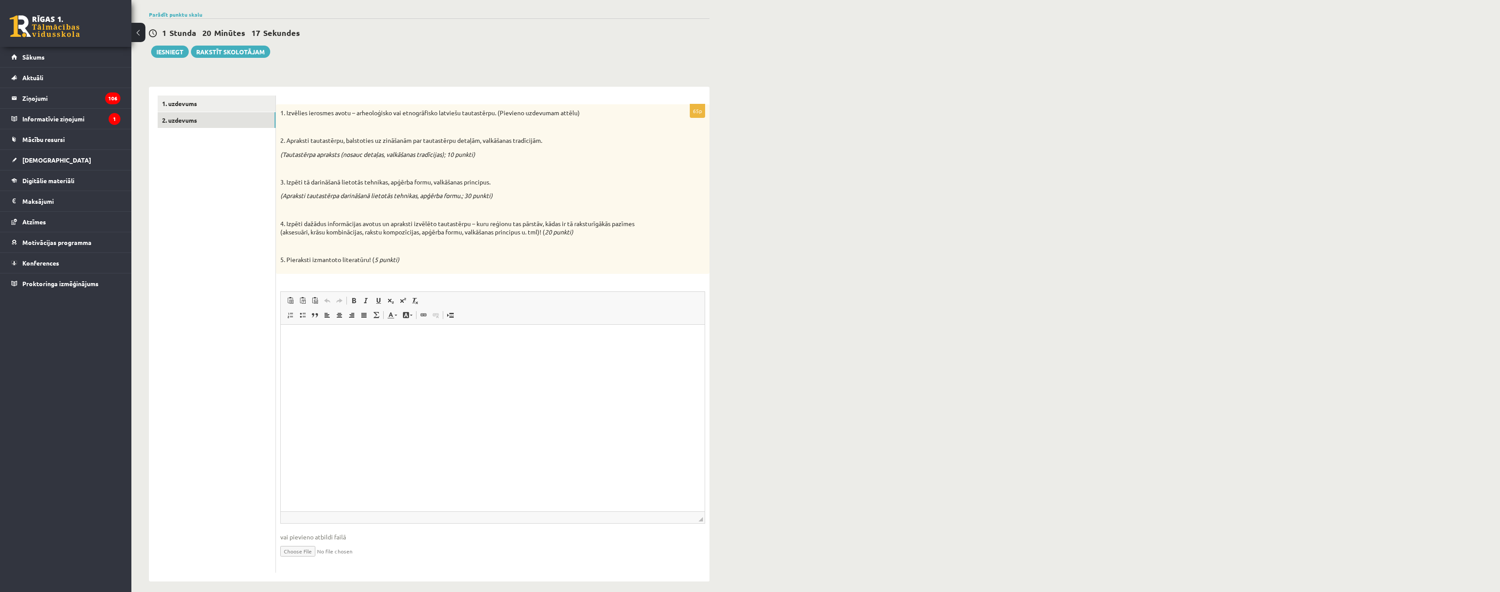
scroll to position [67, 0]
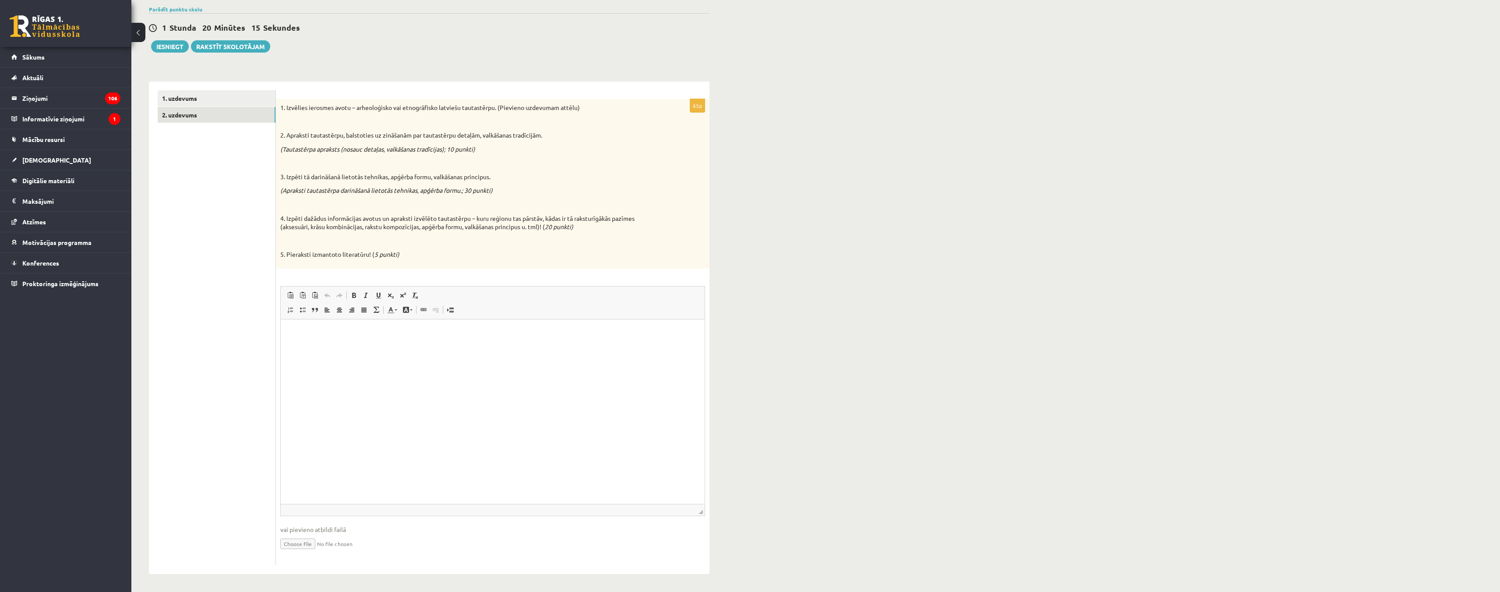
drag, startPoint x: 699, startPoint y: 482, endPoint x: 733, endPoint y: 580, distance: 103.3
click at [734, 579] on div "**********" at bounding box center [815, 279] width 1369 height 625
drag, startPoint x: 702, startPoint y: 512, endPoint x: 702, endPoint y: 591, distance: 79.7
click at [703, 524] on html "0 Dāvanas 1381 mP 1019 xp Karolīna Kalve Sākums Aktuāli Kā mācīties eSKOLĀ Kont…" at bounding box center [750, 228] width 1500 height 592
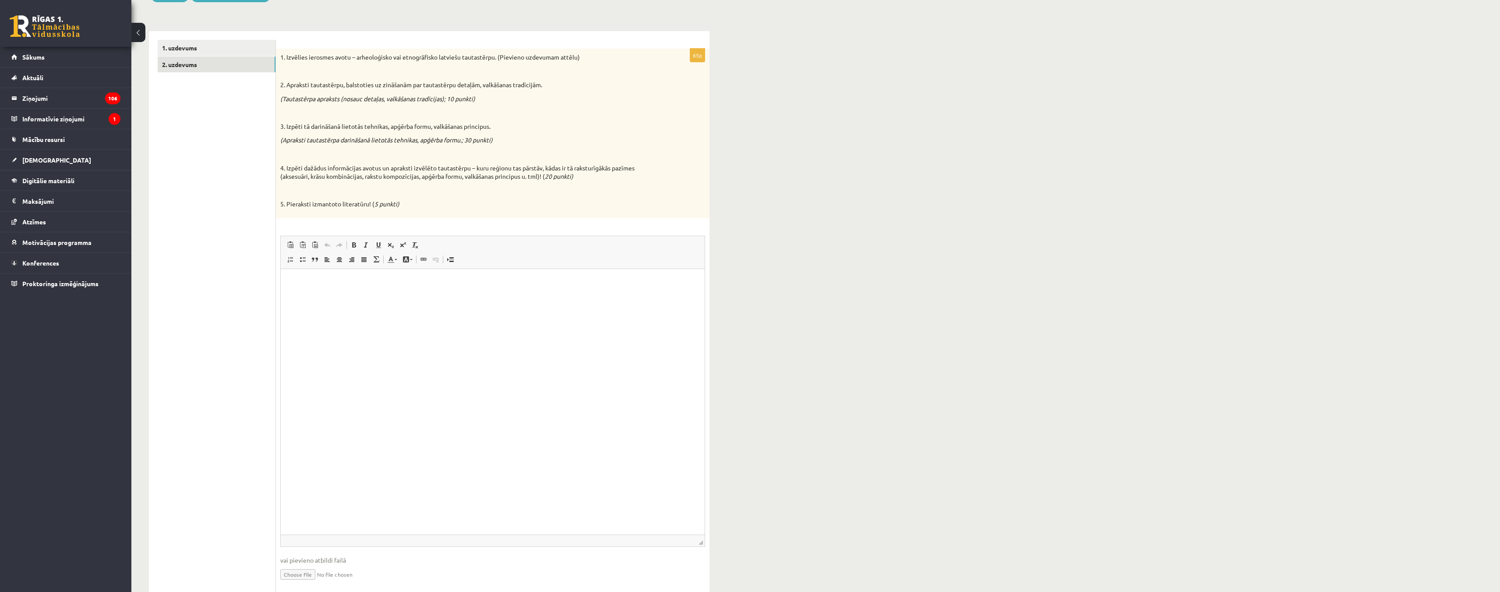
scroll to position [148, 0]
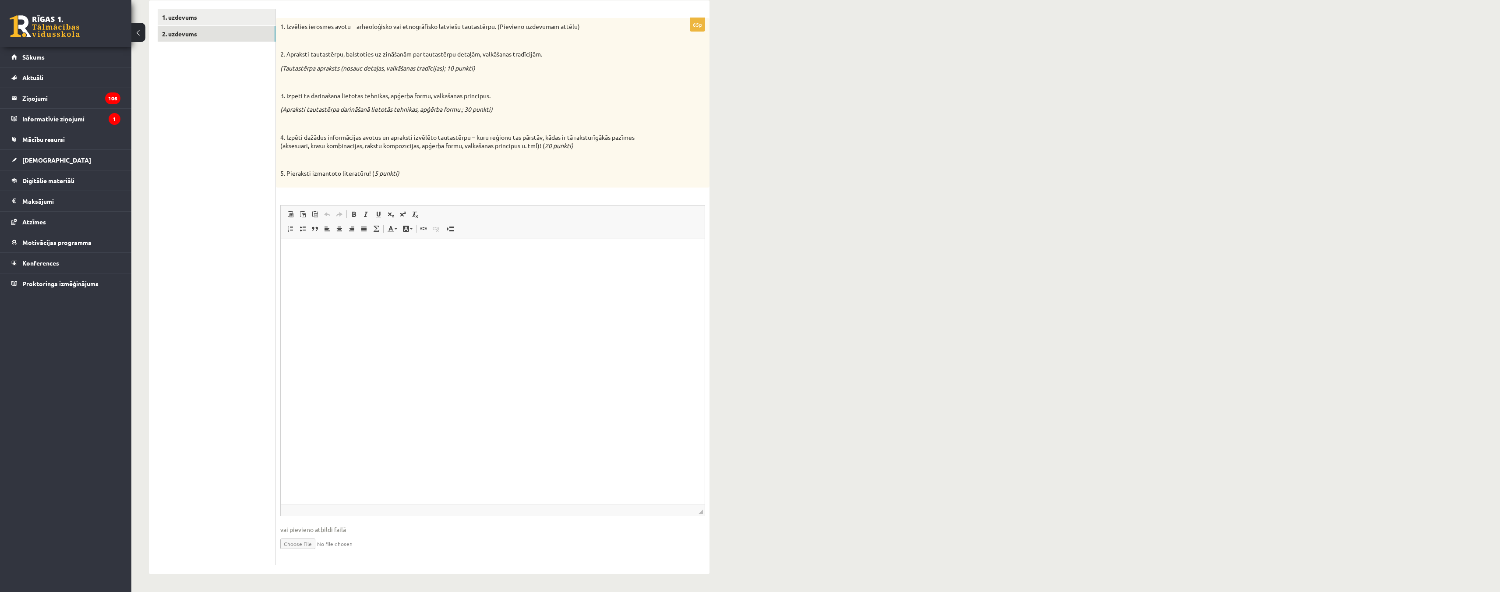
drag, startPoint x: 703, startPoint y: 513, endPoint x: 701, endPoint y: 547, distance: 33.8
click at [701, 547] on fieldset "Rich Text Editor, wiswyg-editor-user-answer-47433981327960 Redaktora rīkjoslas …" at bounding box center [492, 383] width 425 height 356
drag, startPoint x: 701, startPoint y: 510, endPoint x: 701, endPoint y: 578, distance: 67.9
click at [701, 578] on span "◢" at bounding box center [701, 579] width 4 height 4
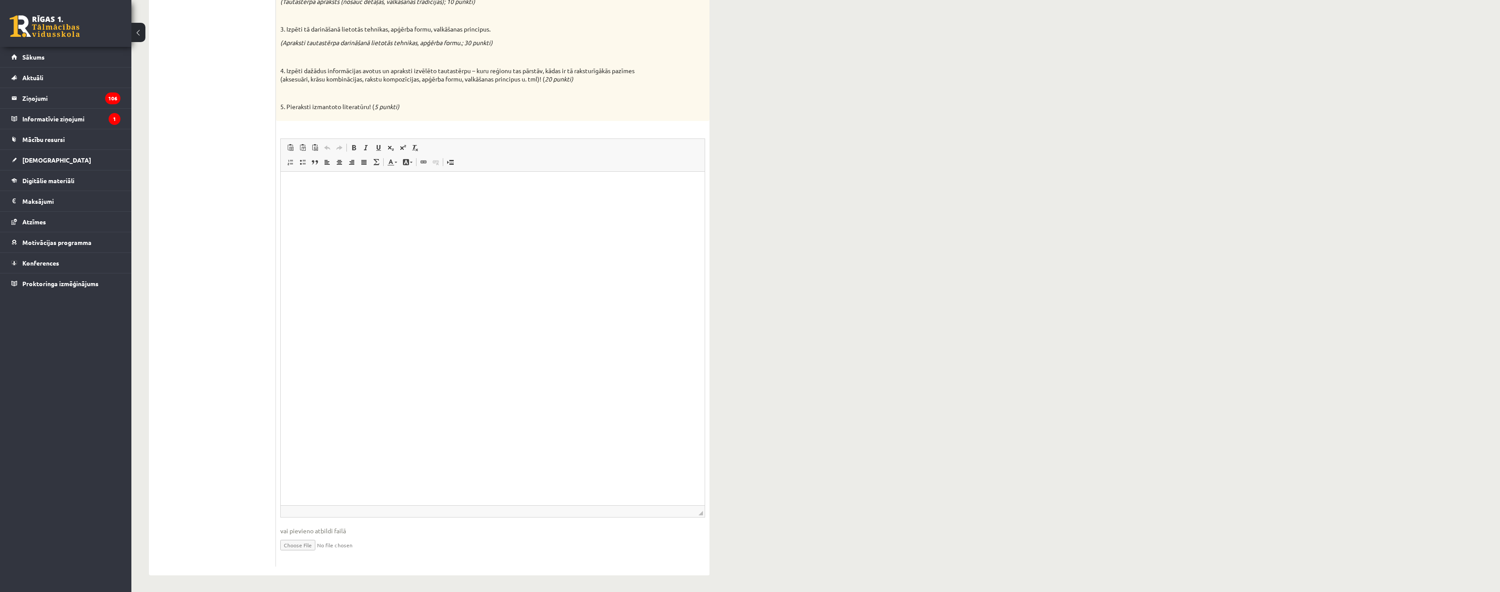
scroll to position [216, 0]
drag, startPoint x: 702, startPoint y: 512, endPoint x: 744, endPoint y: 592, distance: 90.7
click at [744, 375] on html "0 Dāvanas 1381 mP 1019 xp Karolīna Kalve Sākums Aktuāli Kā mācīties eSKOLĀ Kont…" at bounding box center [750, 80] width 1500 height 592
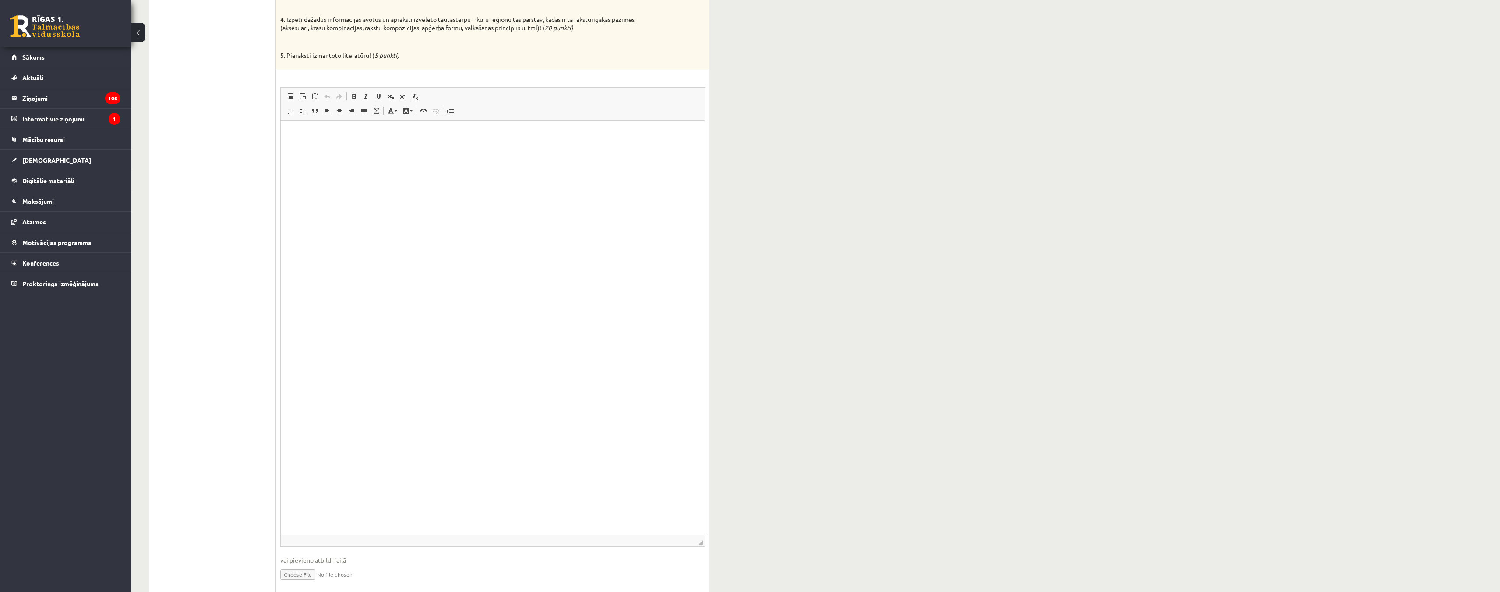
scroll to position [297, 0]
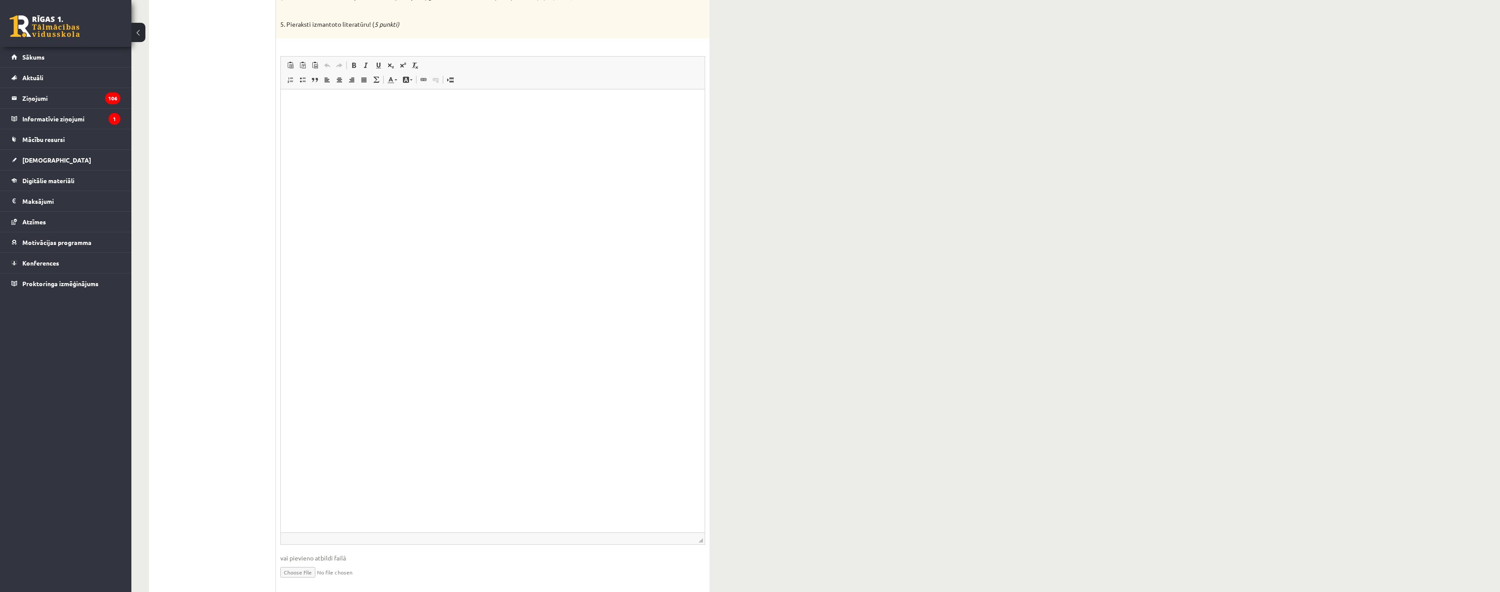
drag, startPoint x: 702, startPoint y: 512, endPoint x: 732, endPoint y: 592, distance: 85.3
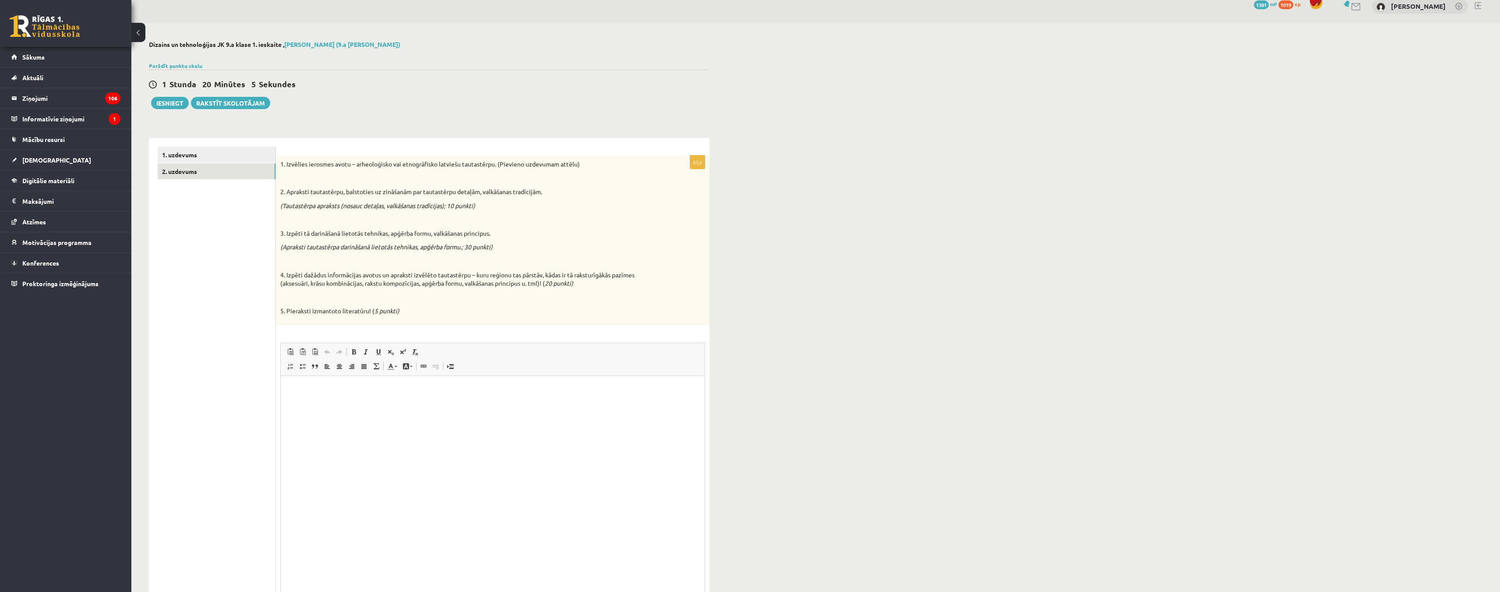
scroll to position [0, 0]
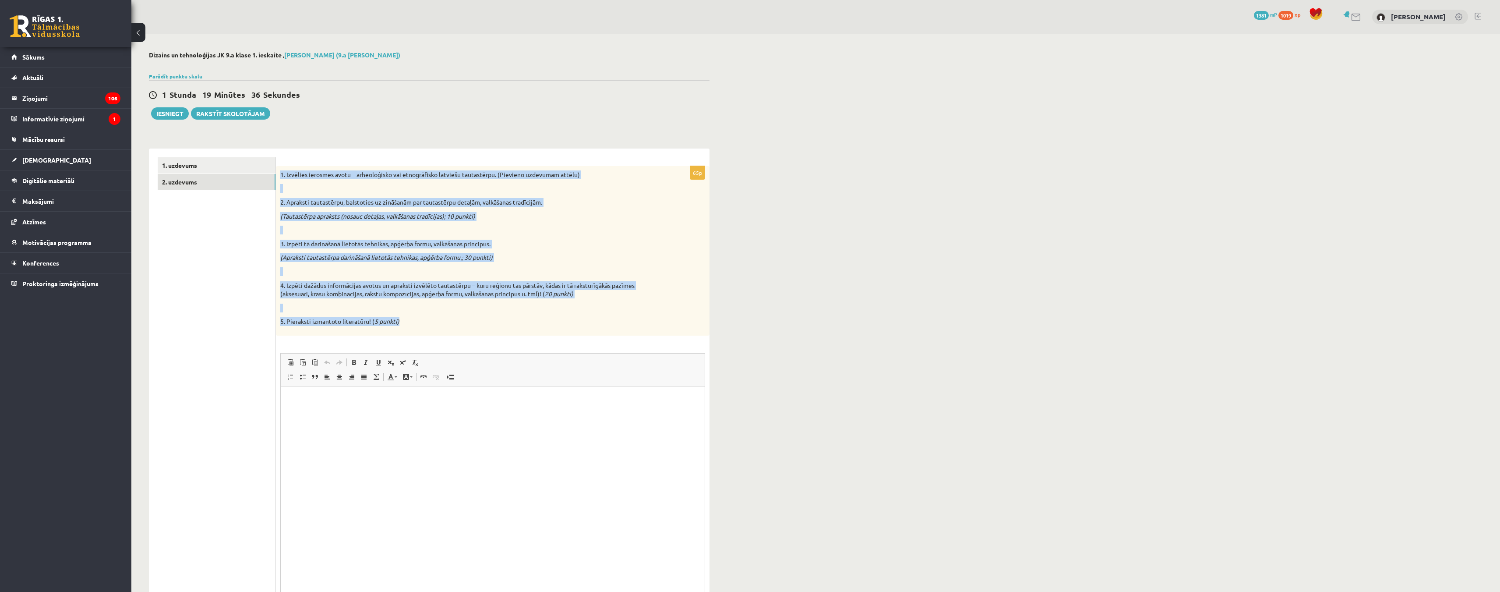
drag, startPoint x: 279, startPoint y: 176, endPoint x: 448, endPoint y: 314, distance: 218.1
click at [449, 316] on div "1. Izvēlies ierosmes avotu – arheoloģisko vai etnogrāfisko latviešu tautastērpu…" at bounding box center [493, 251] width 434 height 170
copy div "1. Izvēlies ierosmes avotu – arheoloģisko vai etnogrāfisko latviešu tautastērpu…"
click at [815, 222] on div "**********" at bounding box center [815, 501] width 1369 height 934
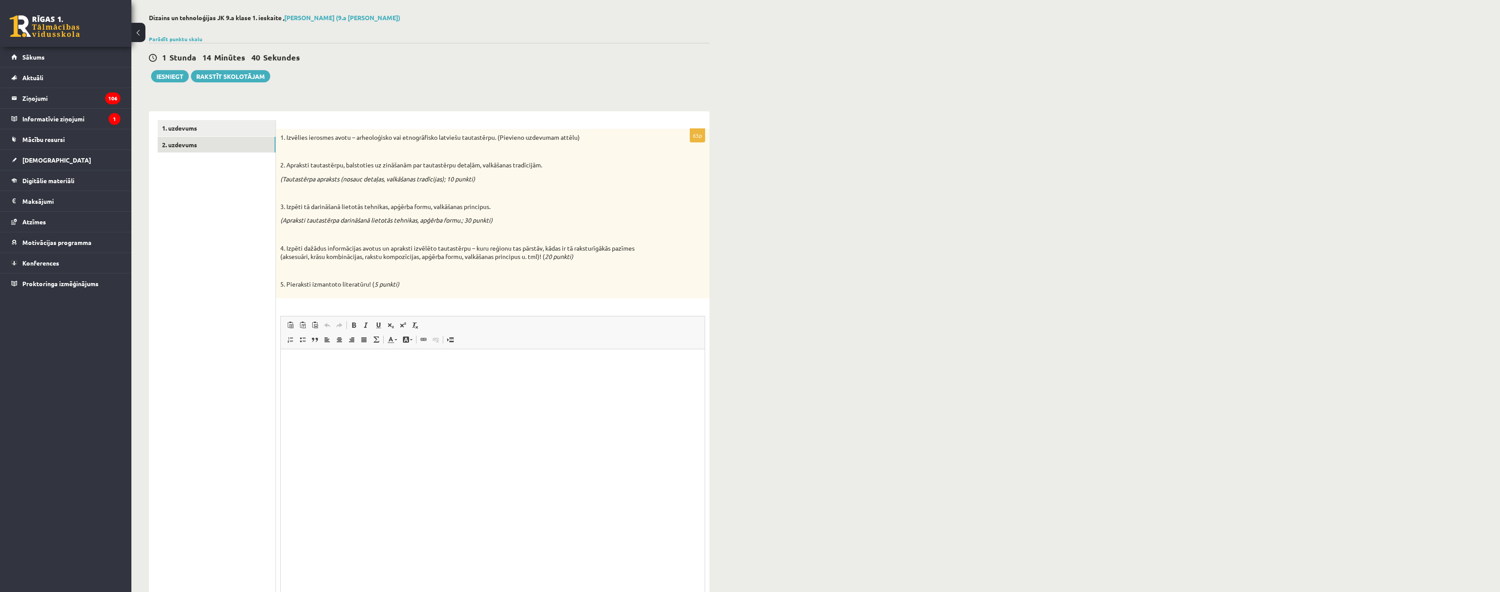
scroll to position [175, 0]
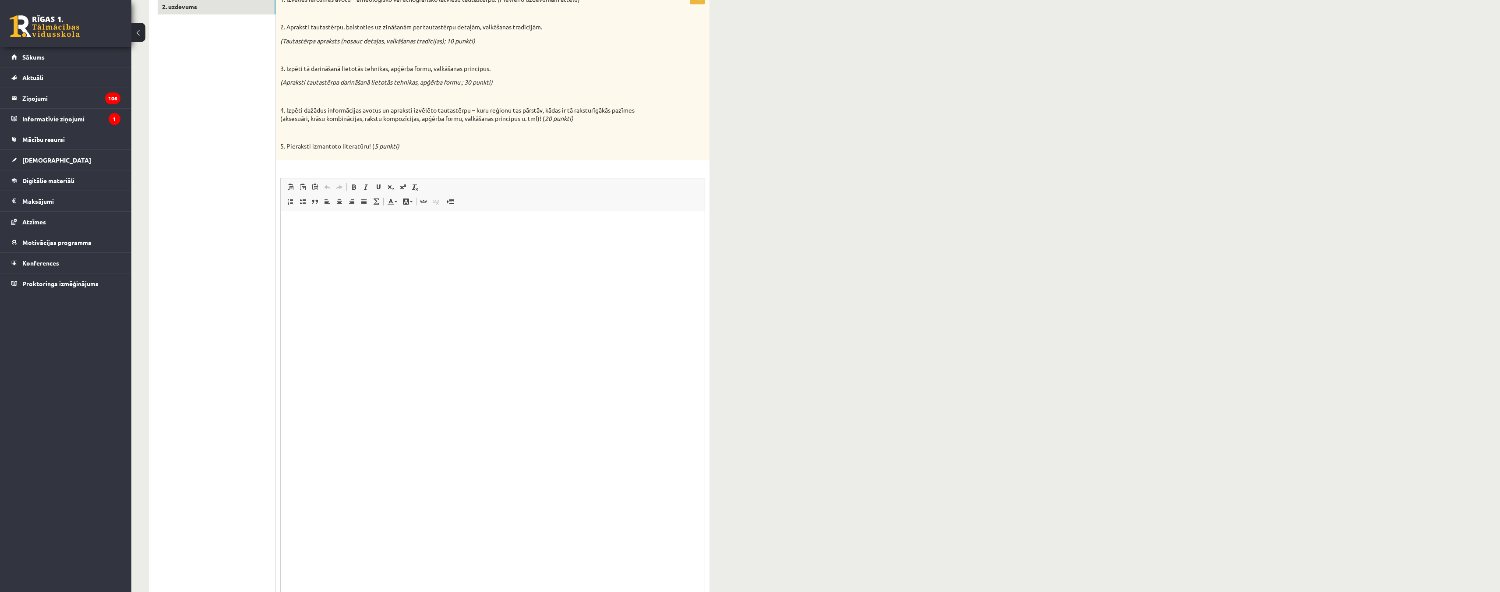
click at [384, 237] on html at bounding box center [493, 224] width 424 height 27
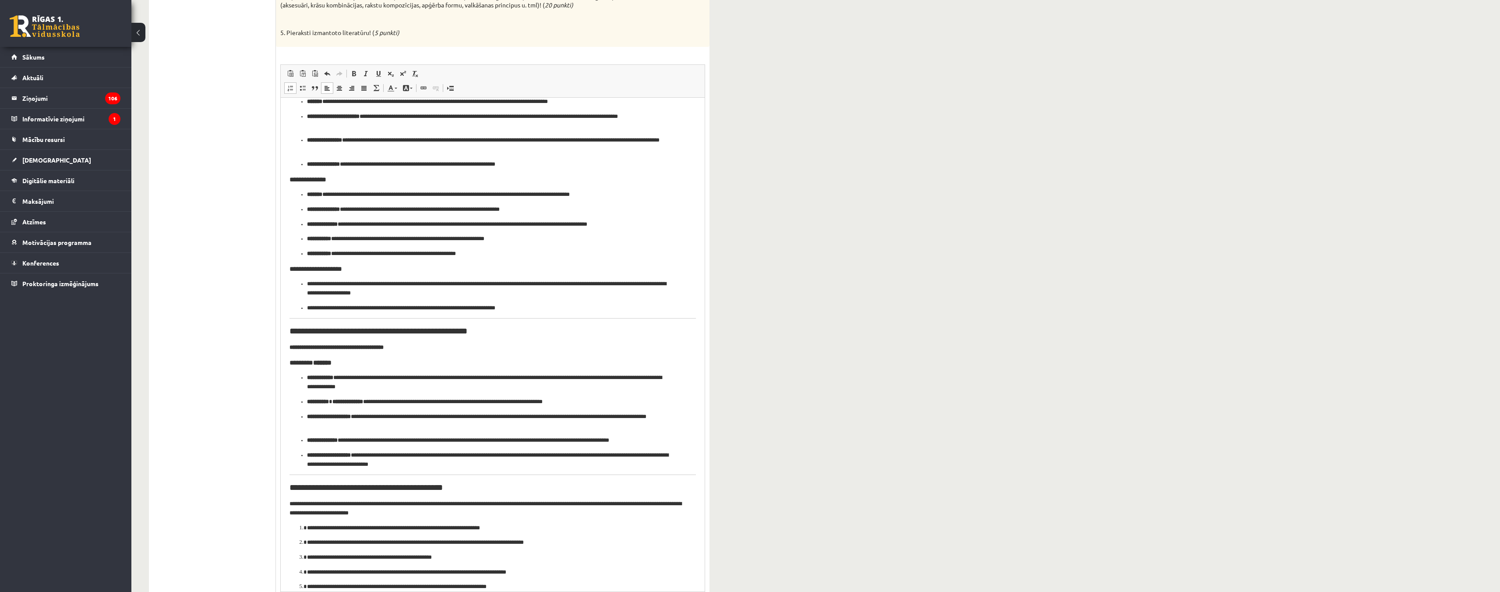
scroll to position [247, 0]
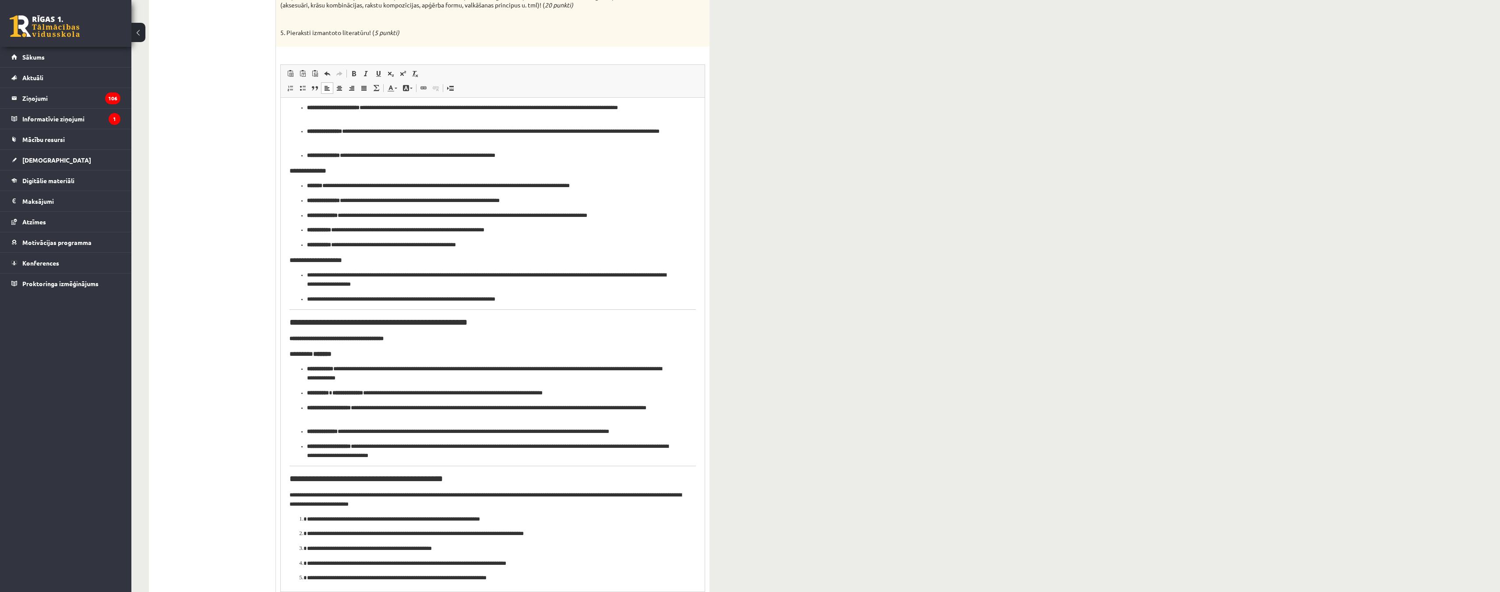
click at [289, 322] on html "**********" at bounding box center [493, 221] width 424 height 739
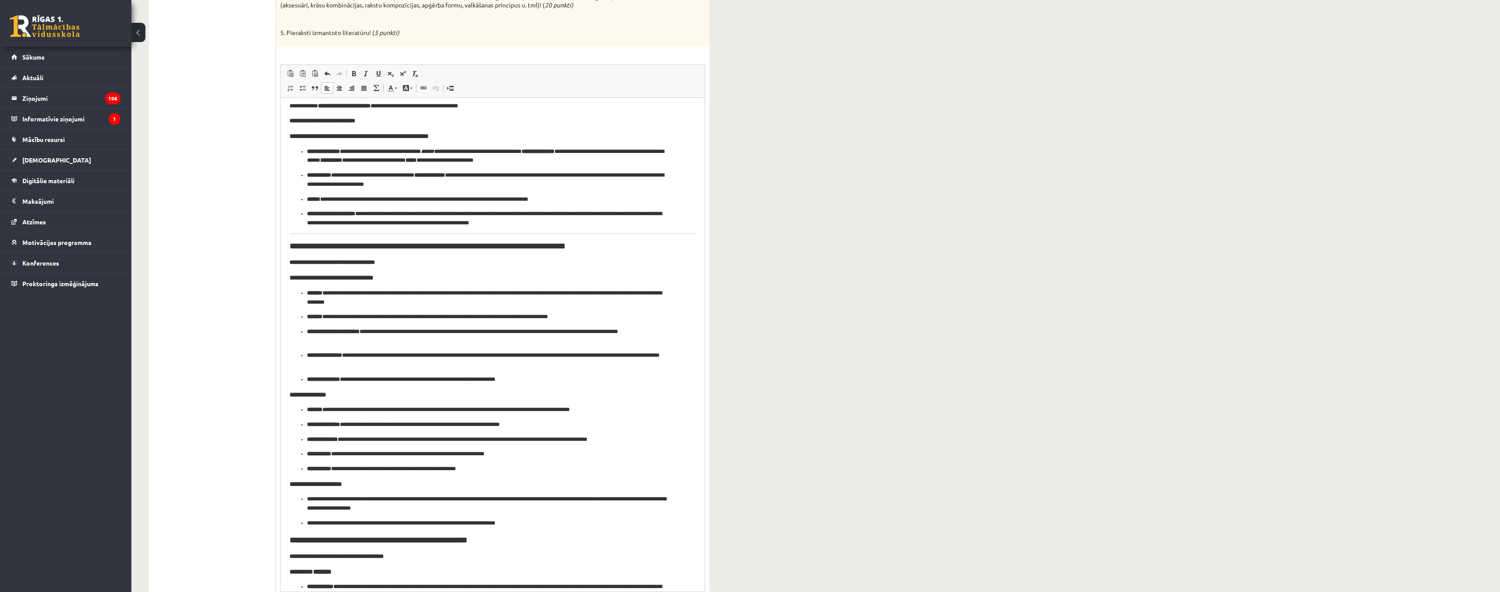
scroll to position [0, 0]
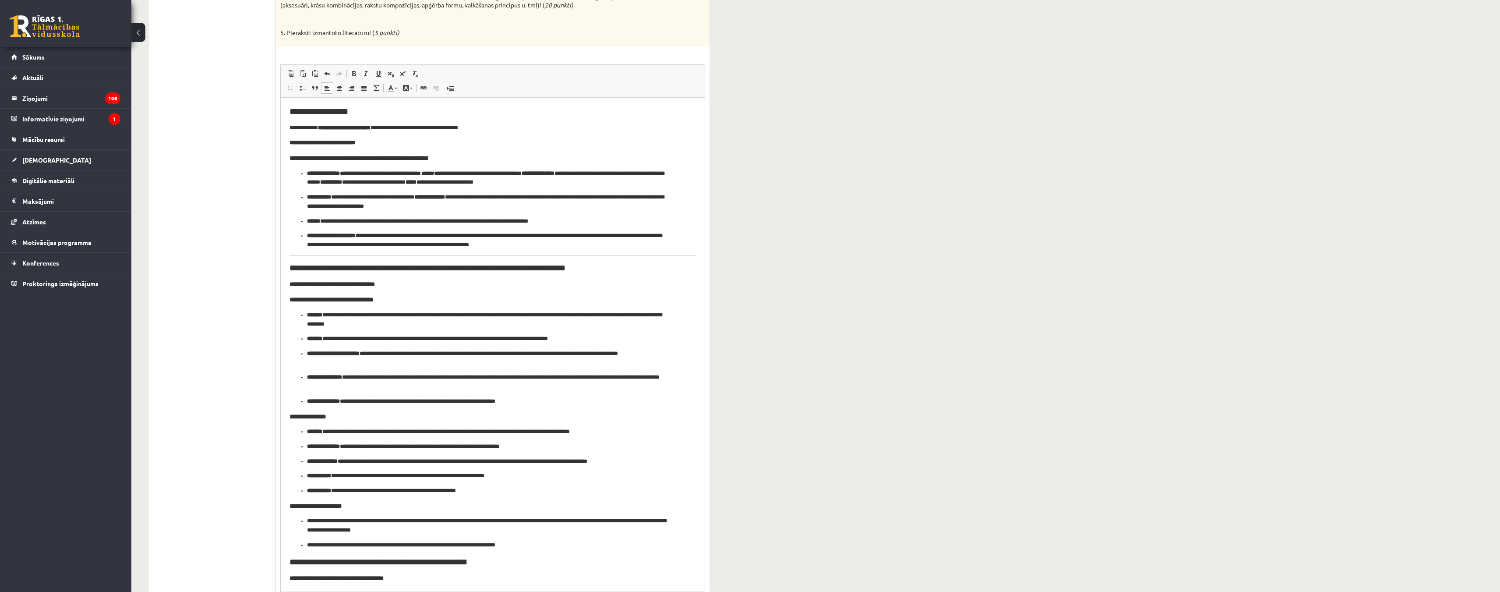
click at [286, 266] on html "**********" at bounding box center [493, 463] width 424 height 733
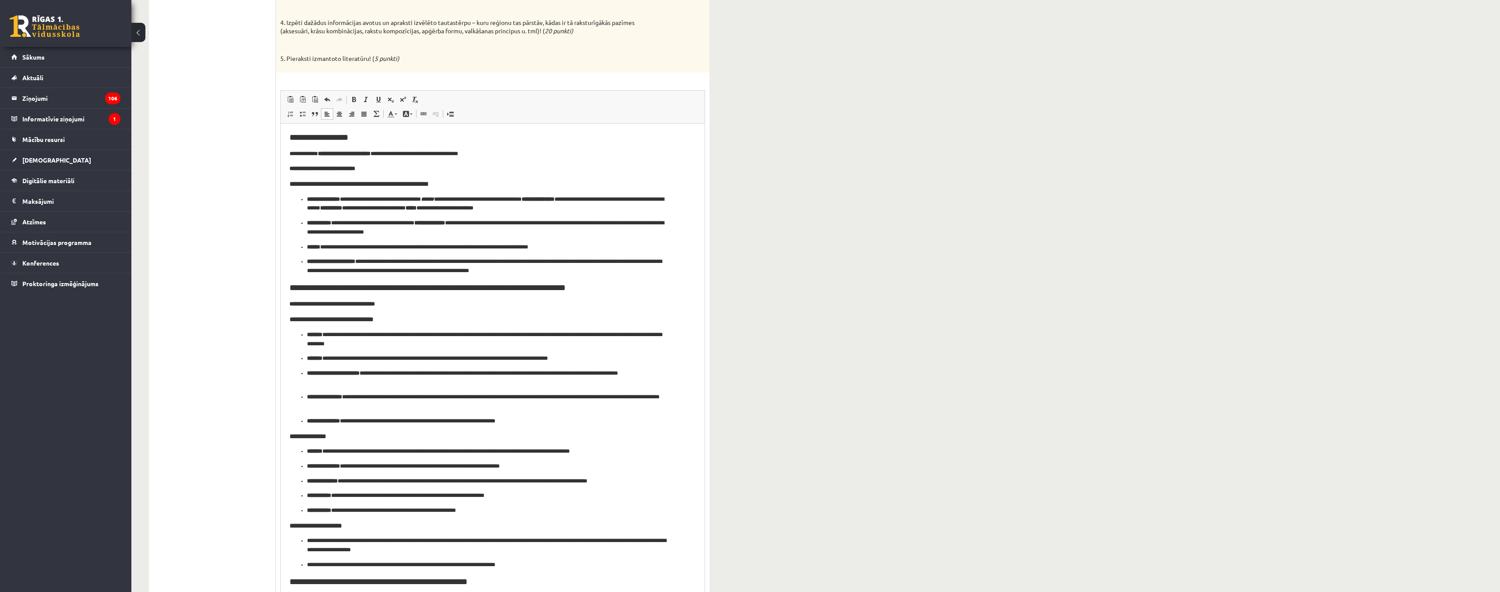
scroll to position [235, 0]
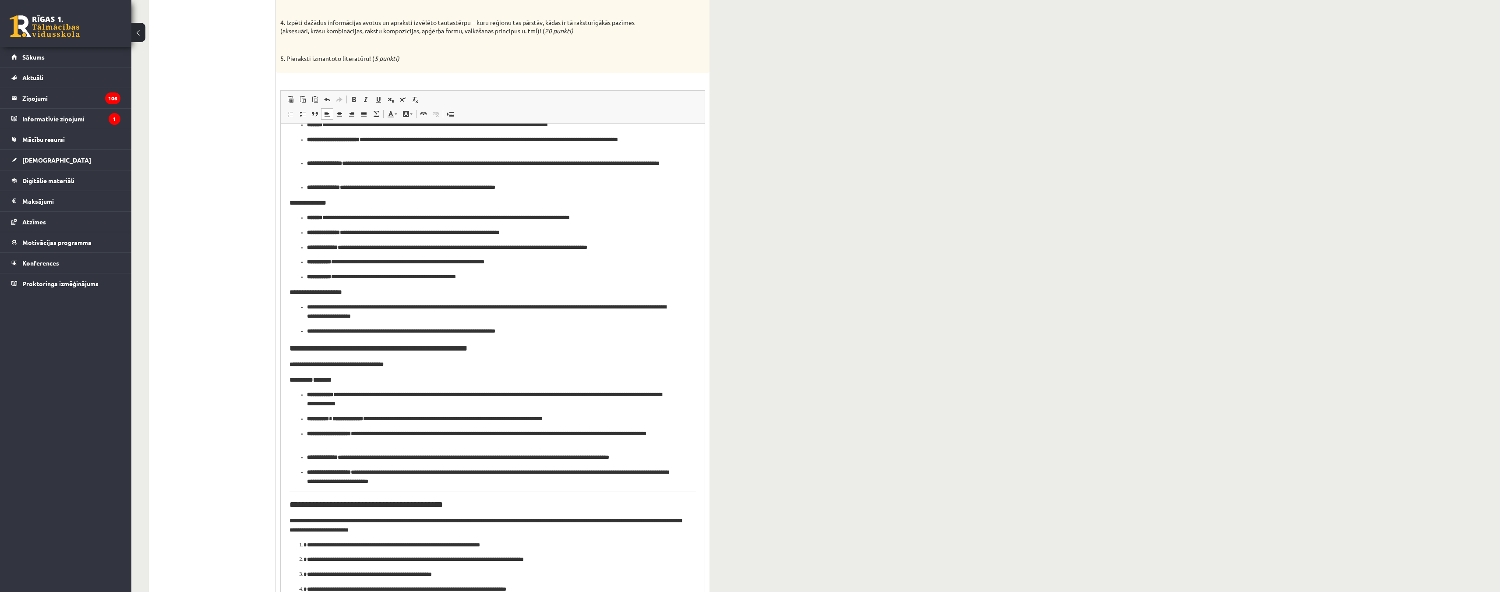
click at [285, 505] on html "**********" at bounding box center [493, 253] width 424 height 727
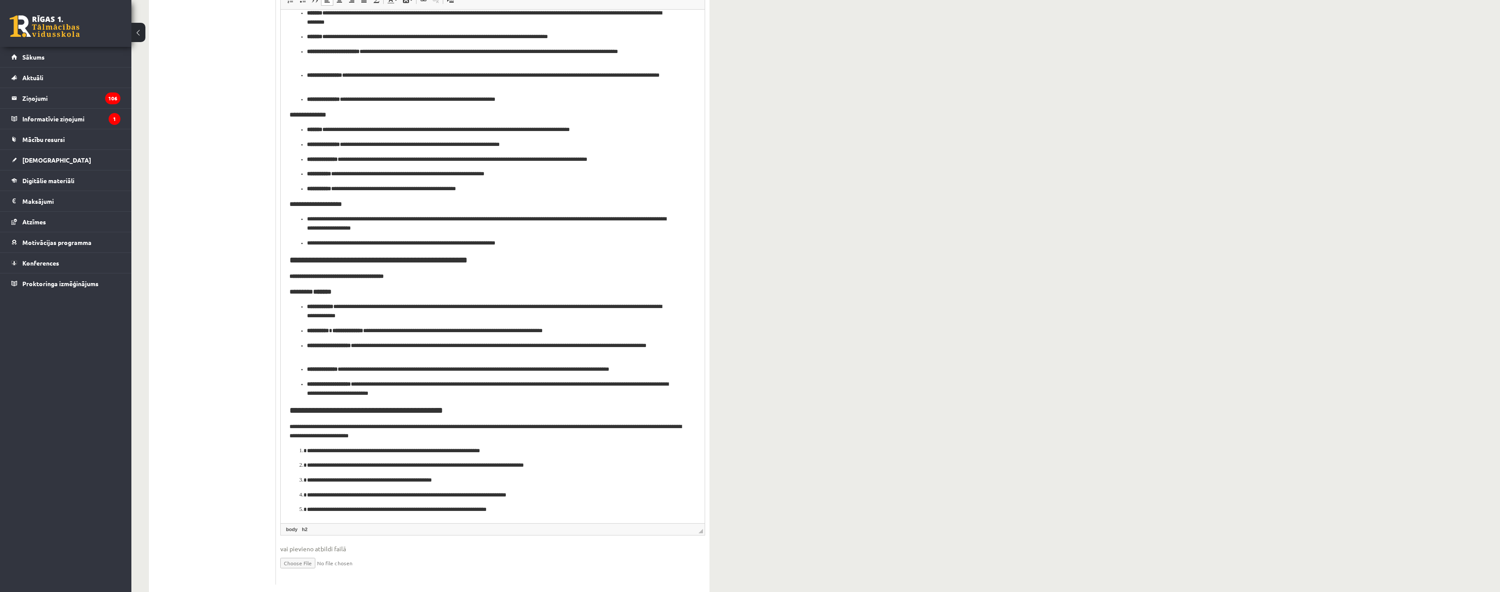
scroll to position [361, 0]
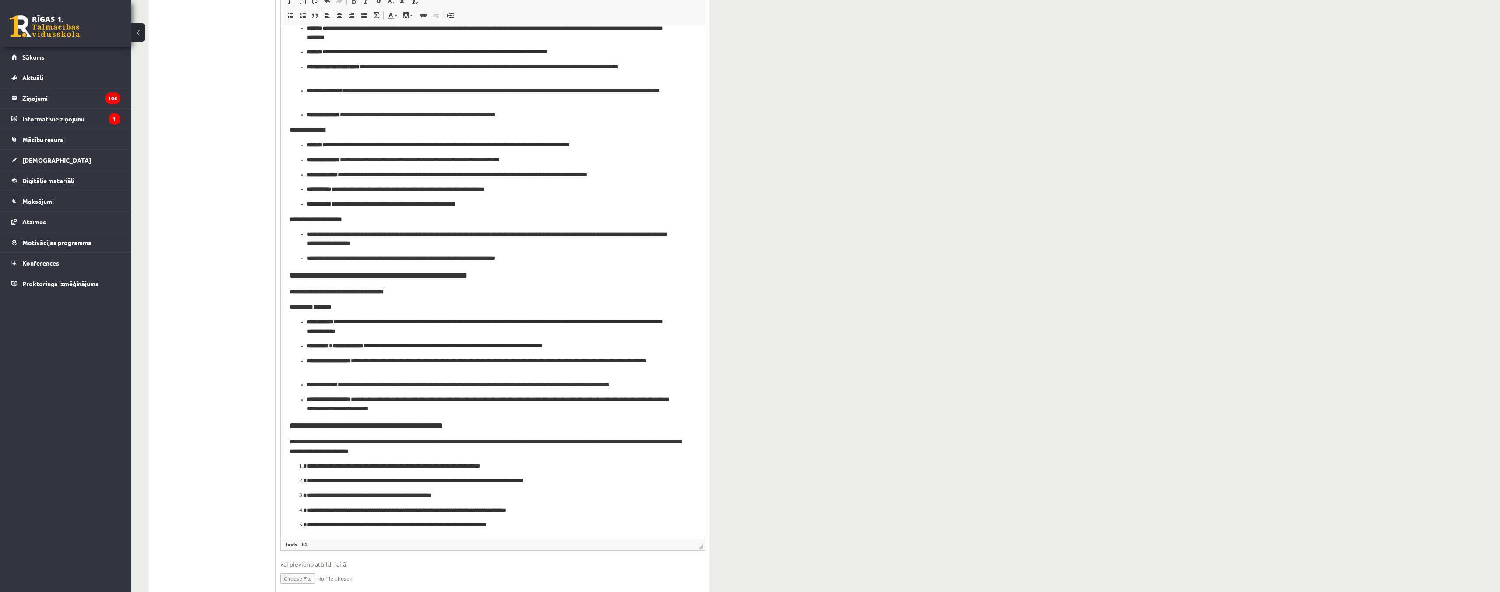
drag, startPoint x: 701, startPoint y: 512, endPoint x: 708, endPoint y: 494, distance: 19.7
click at [708, 494] on div "65p 1. Izvēlies ierosmes avotu – arheoloģisko vai etnogrāfisko latviešu tautast…" at bounding box center [493, 202] width 434 height 795
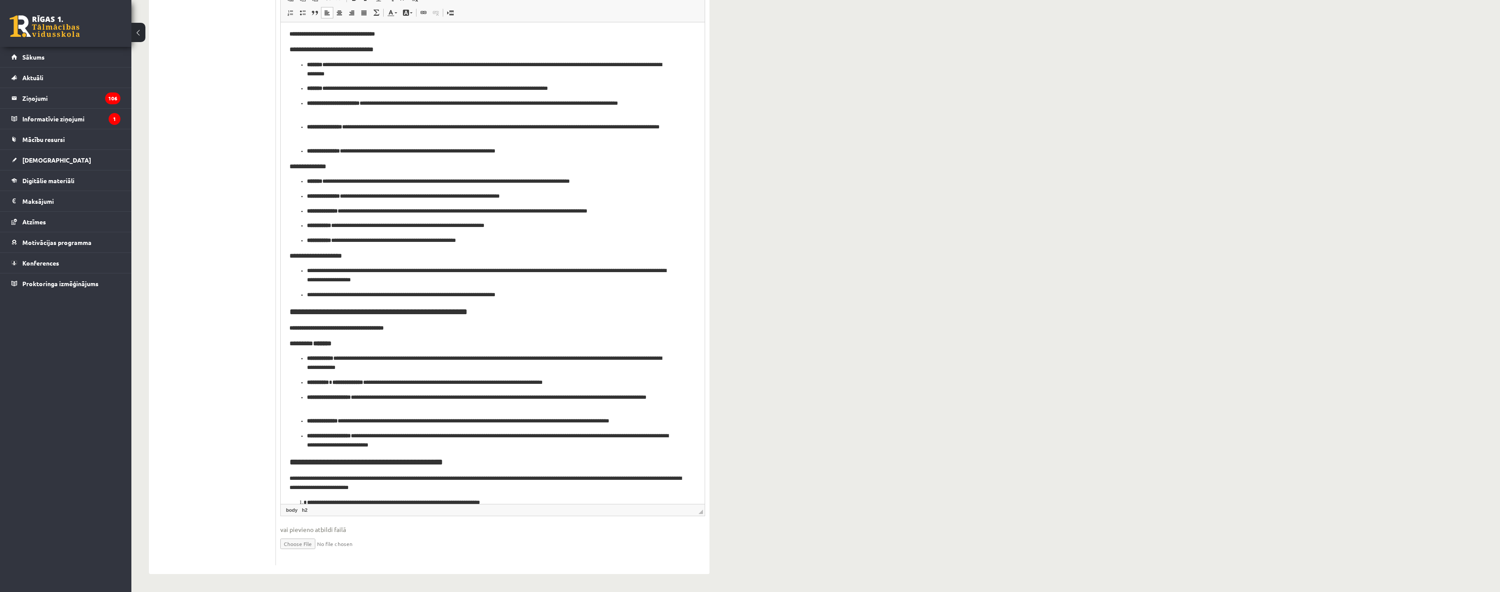
scroll to position [168, 0]
drag, startPoint x: 702, startPoint y: 513, endPoint x: 707, endPoint y: 592, distance: 79.4
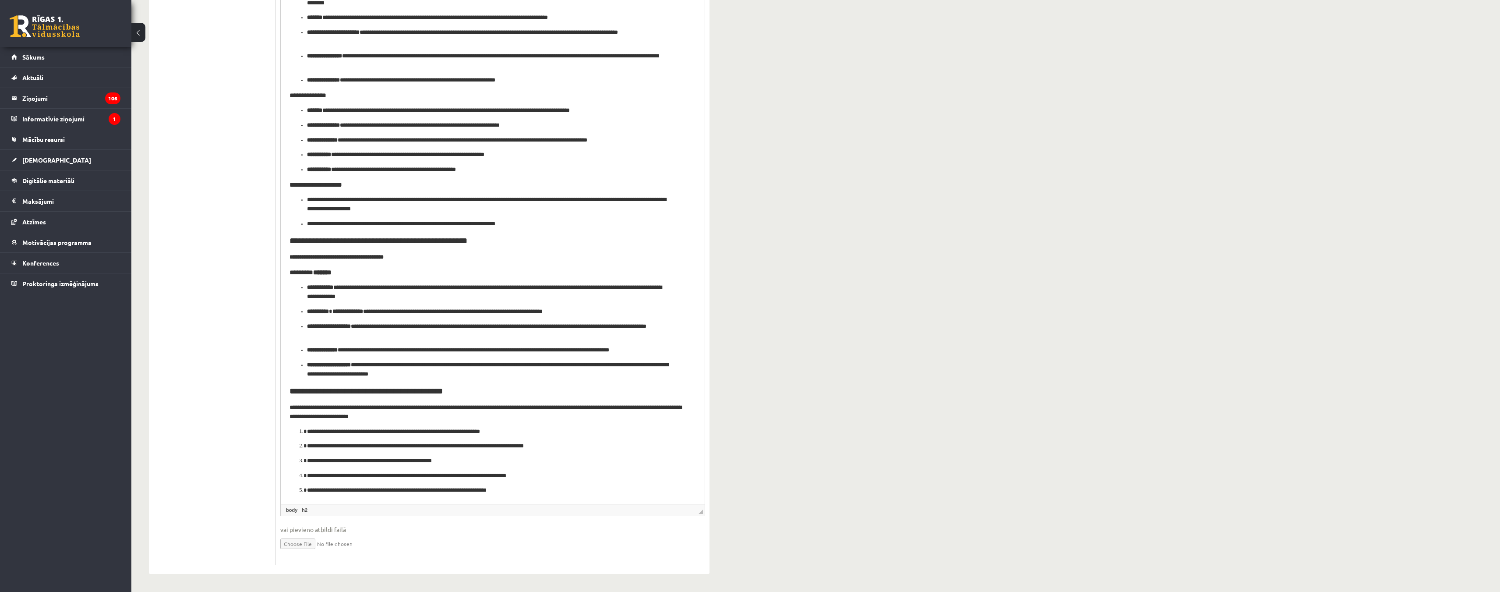
scroll to position [88, 0]
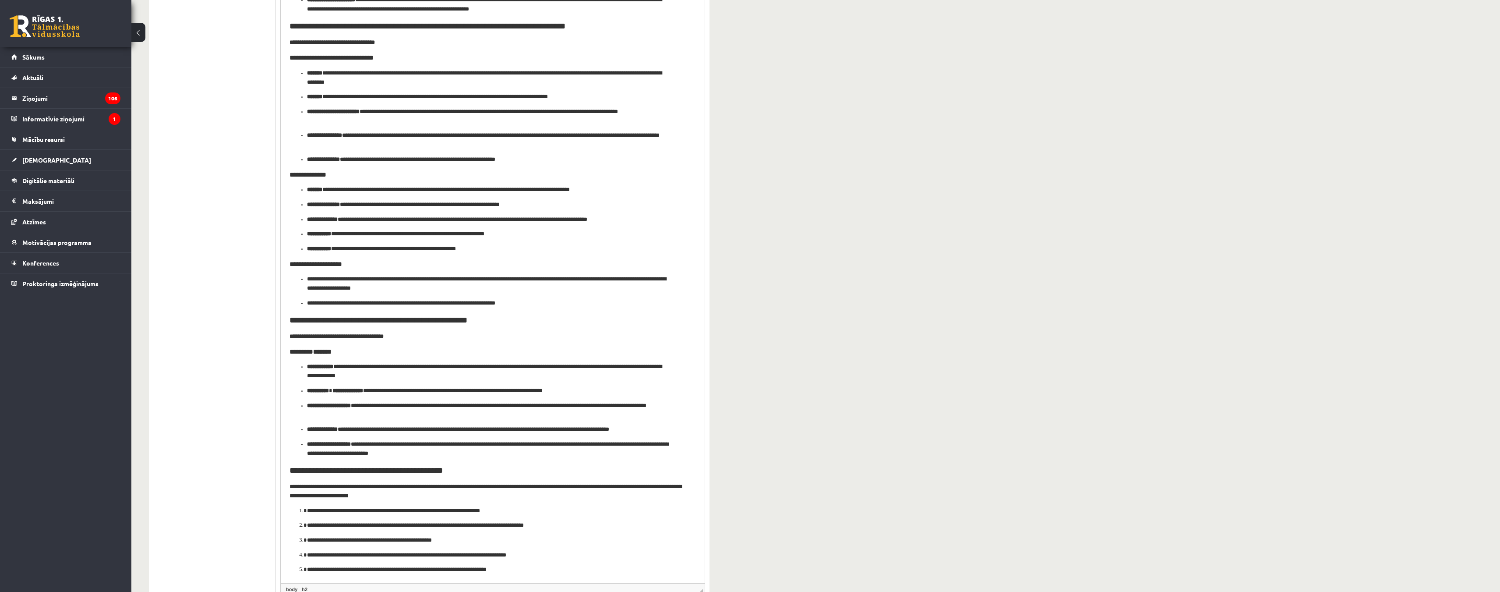
drag, startPoint x: 702, startPoint y: 512, endPoint x: 720, endPoint y: 592, distance: 81.7
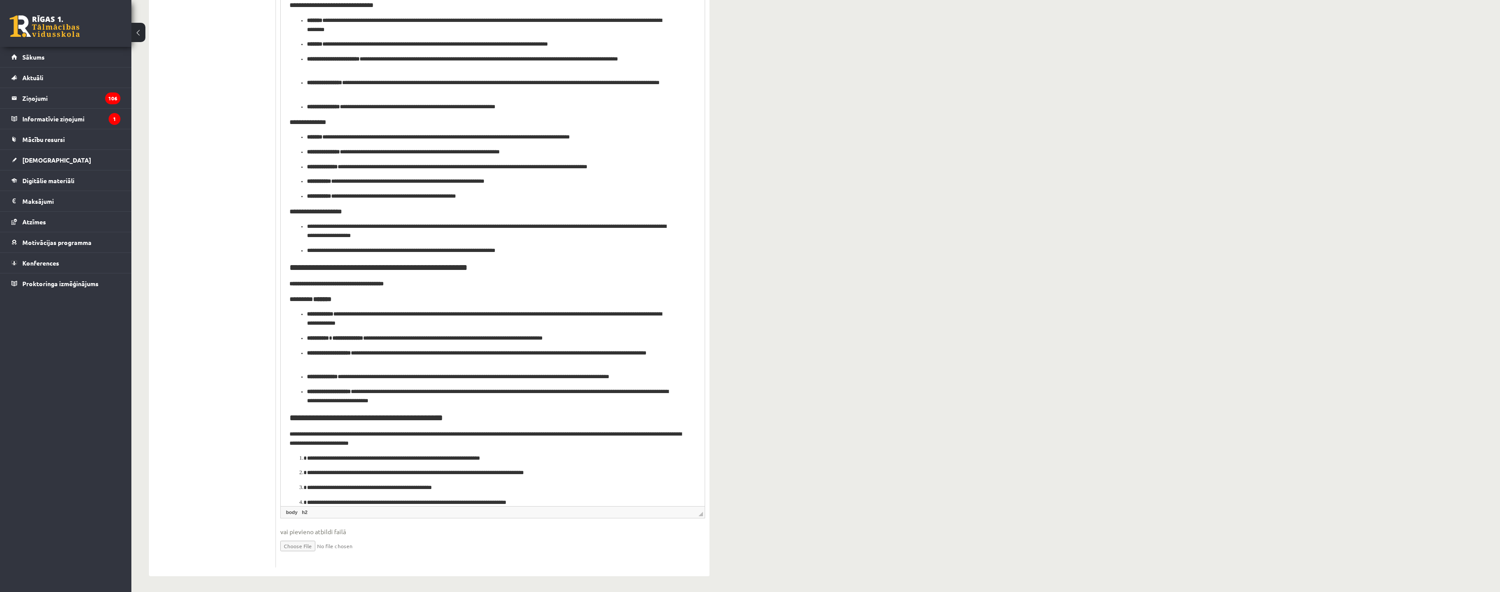
scroll to position [7, 0]
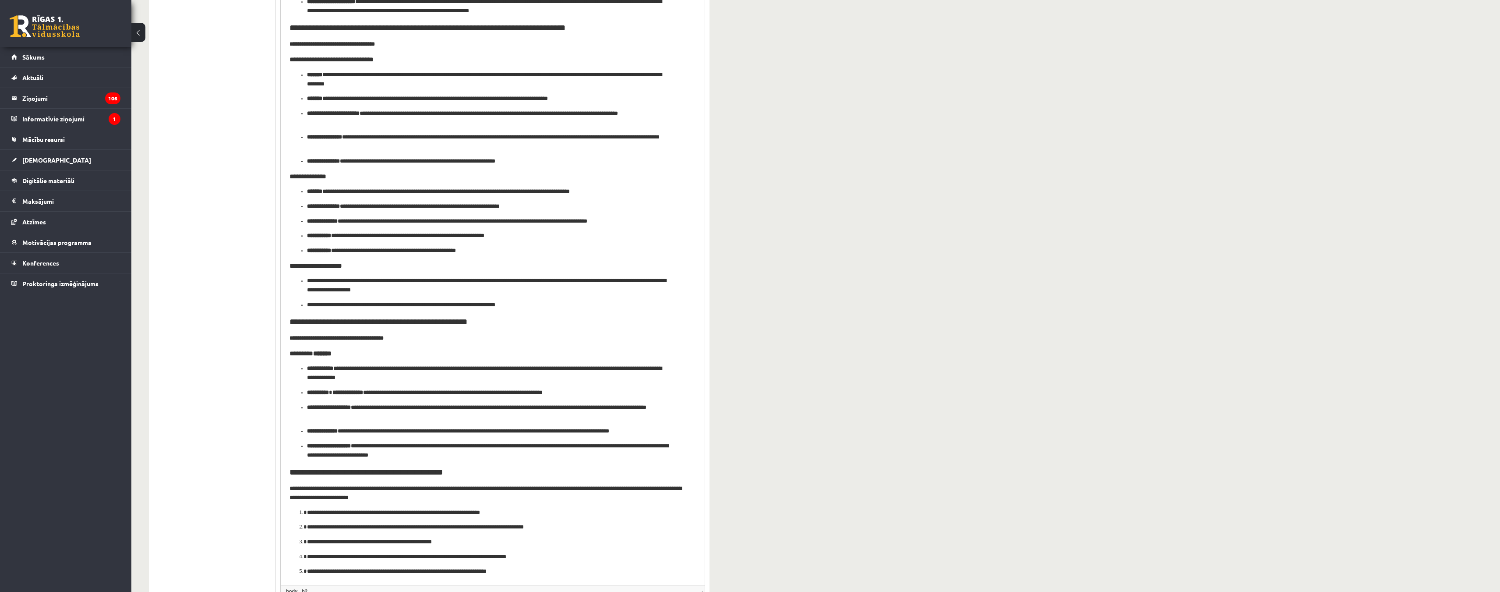
drag, startPoint x: 701, startPoint y: 511, endPoint x: 708, endPoint y: 592, distance: 81.8
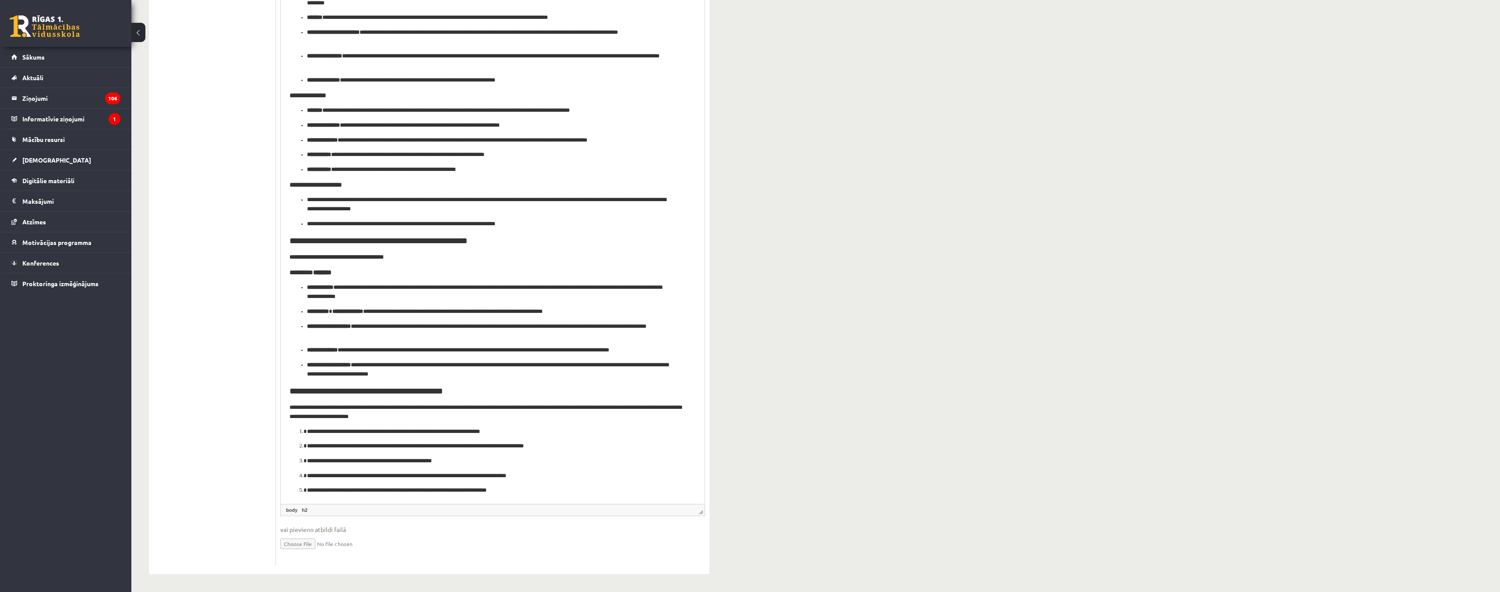
scroll to position [0, 0]
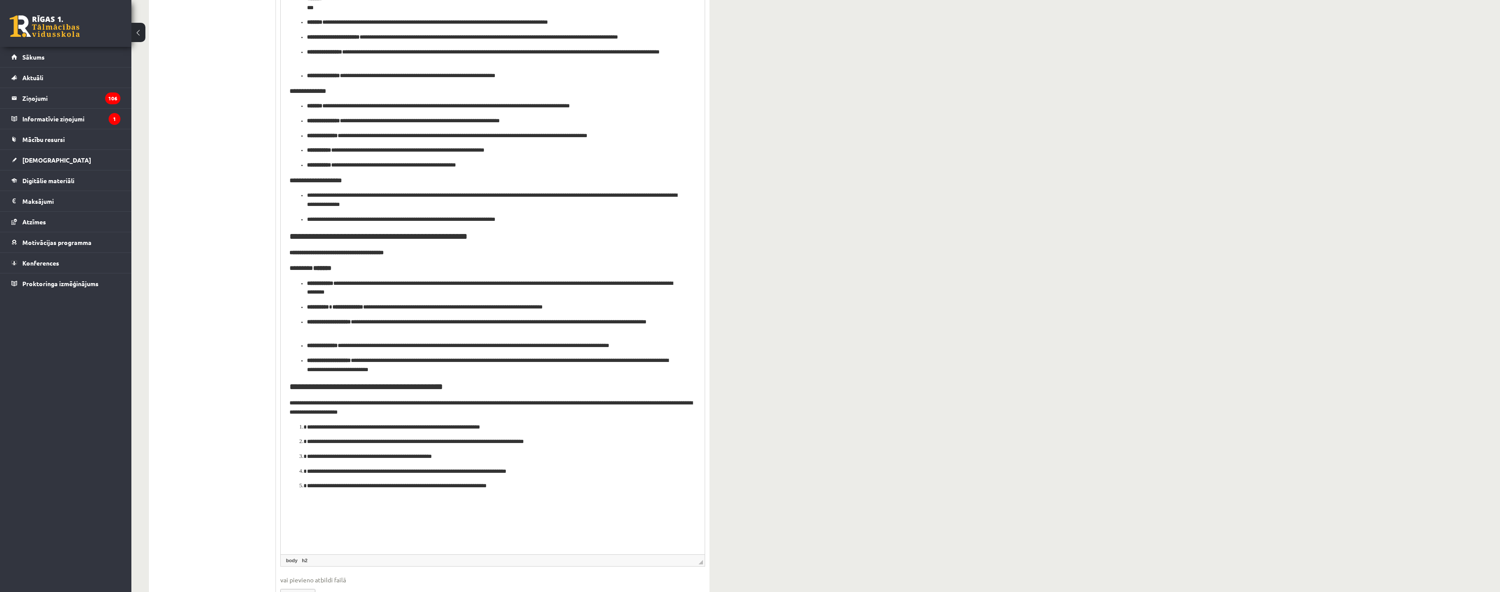
drag, startPoint x: 703, startPoint y: 510, endPoint x: 692, endPoint y: 591, distance: 81.2
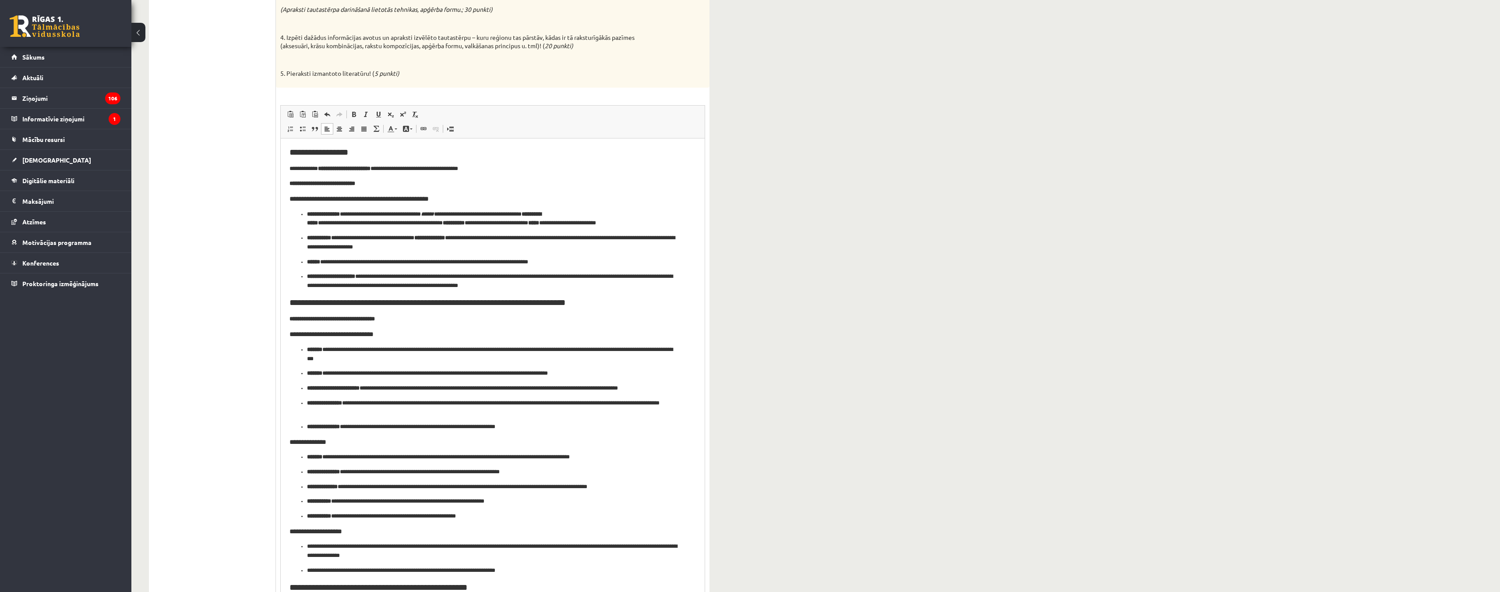
scroll to position [248, 0]
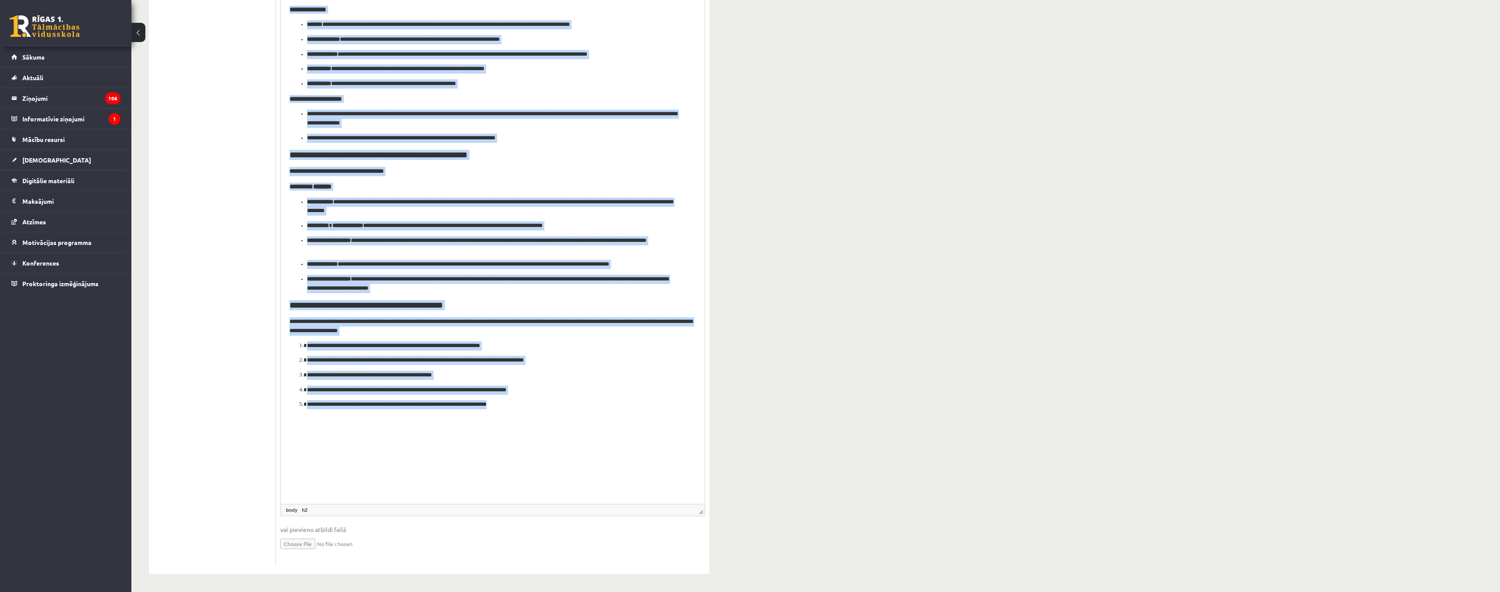
drag, startPoint x: 288, startPoint y: -281, endPoint x: 548, endPoint y: 424, distance: 752.1
click at [548, 418] on html "**********" at bounding box center [493, 62] width 424 height 712
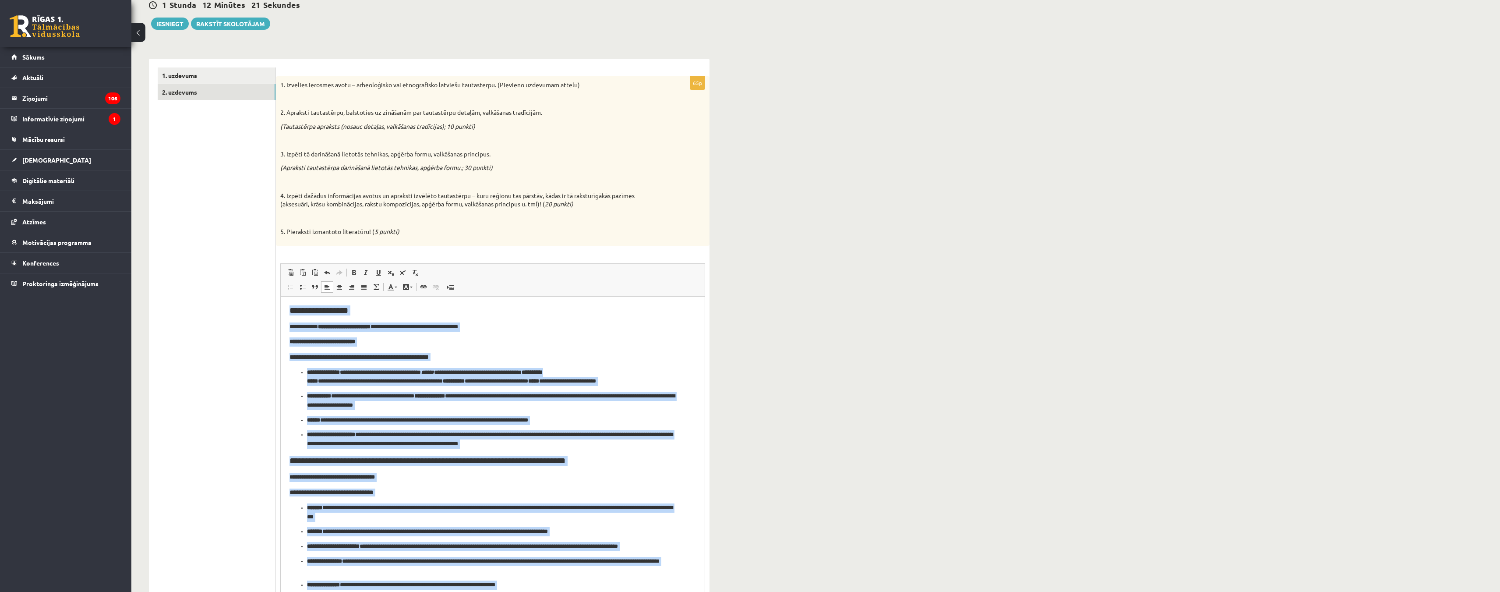
scroll to position [0, 0]
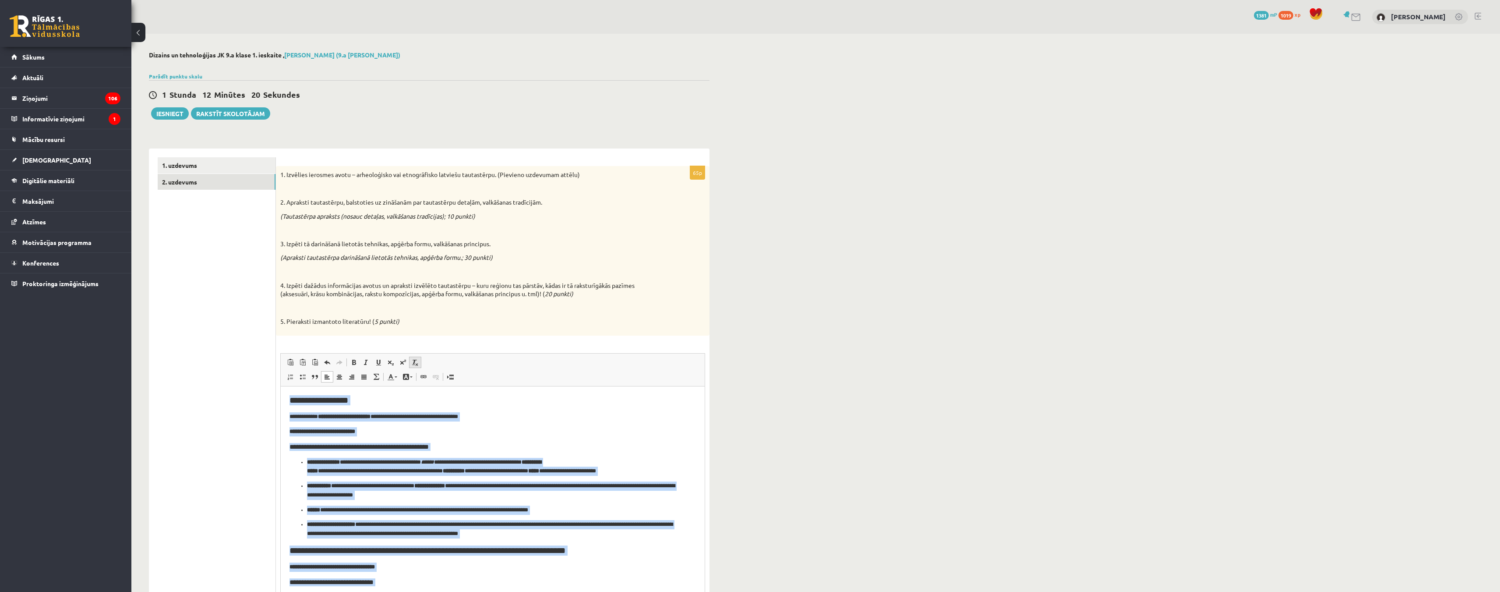
click at [410, 364] on link "Noņemt stilus" at bounding box center [415, 362] width 12 height 11
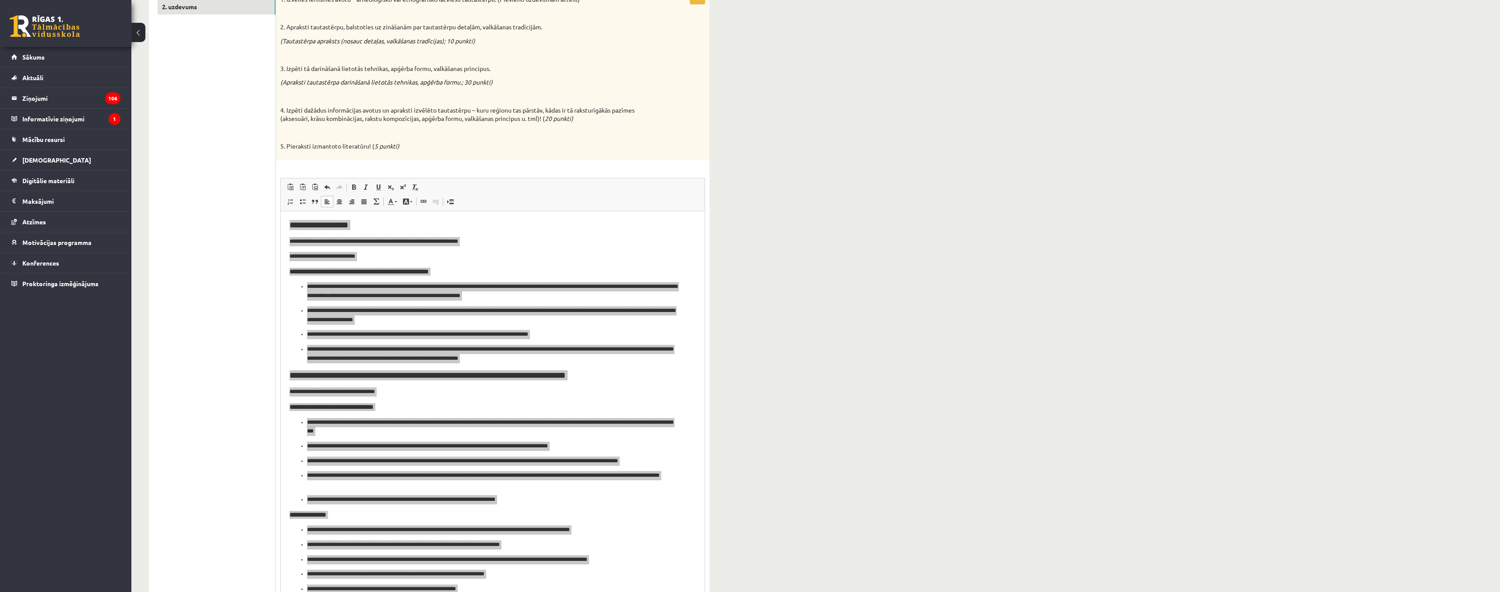
scroll to position [307, 0]
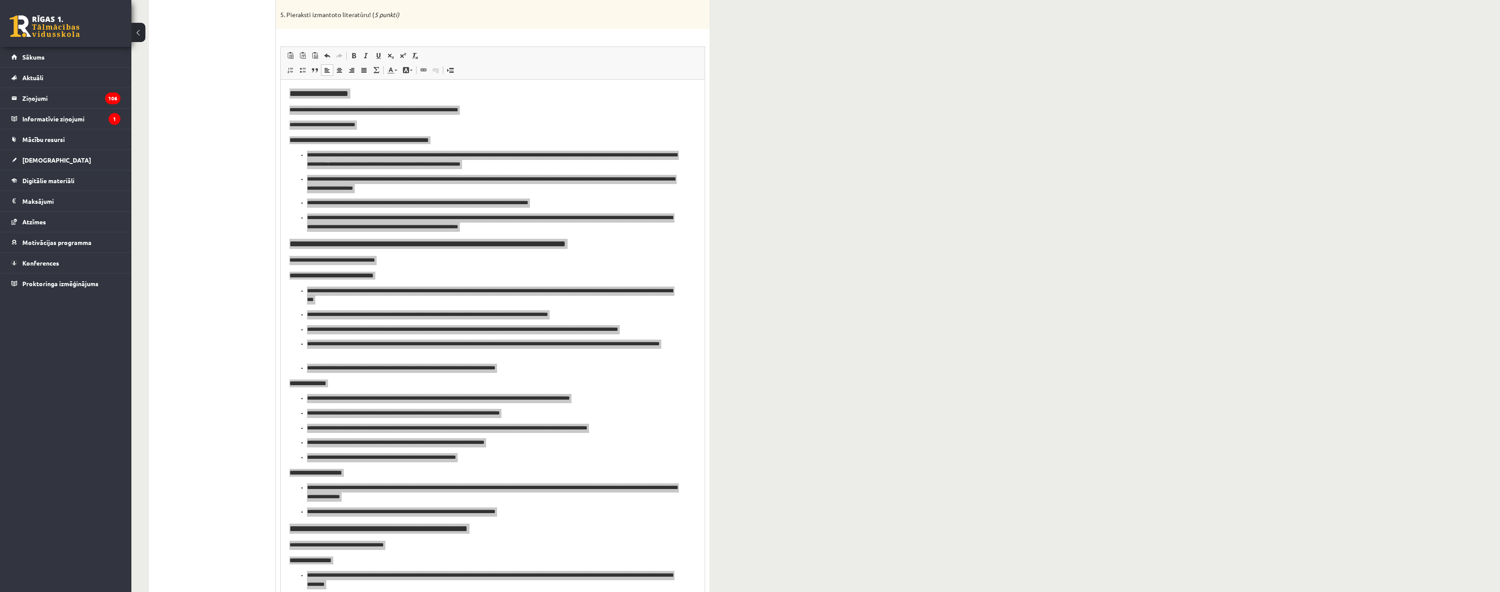
click at [824, 312] on div "**********" at bounding box center [815, 346] width 1369 height 1238
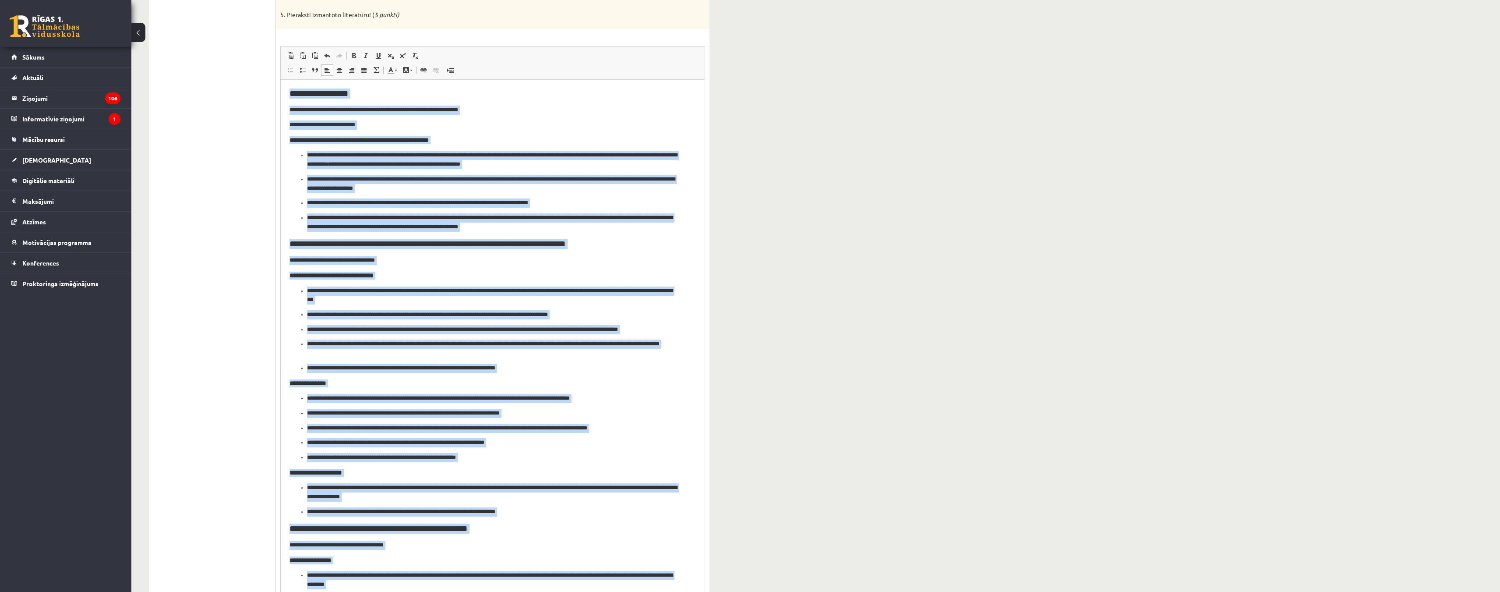
click at [632, 297] on p "**********" at bounding box center [492, 295] width 371 height 18
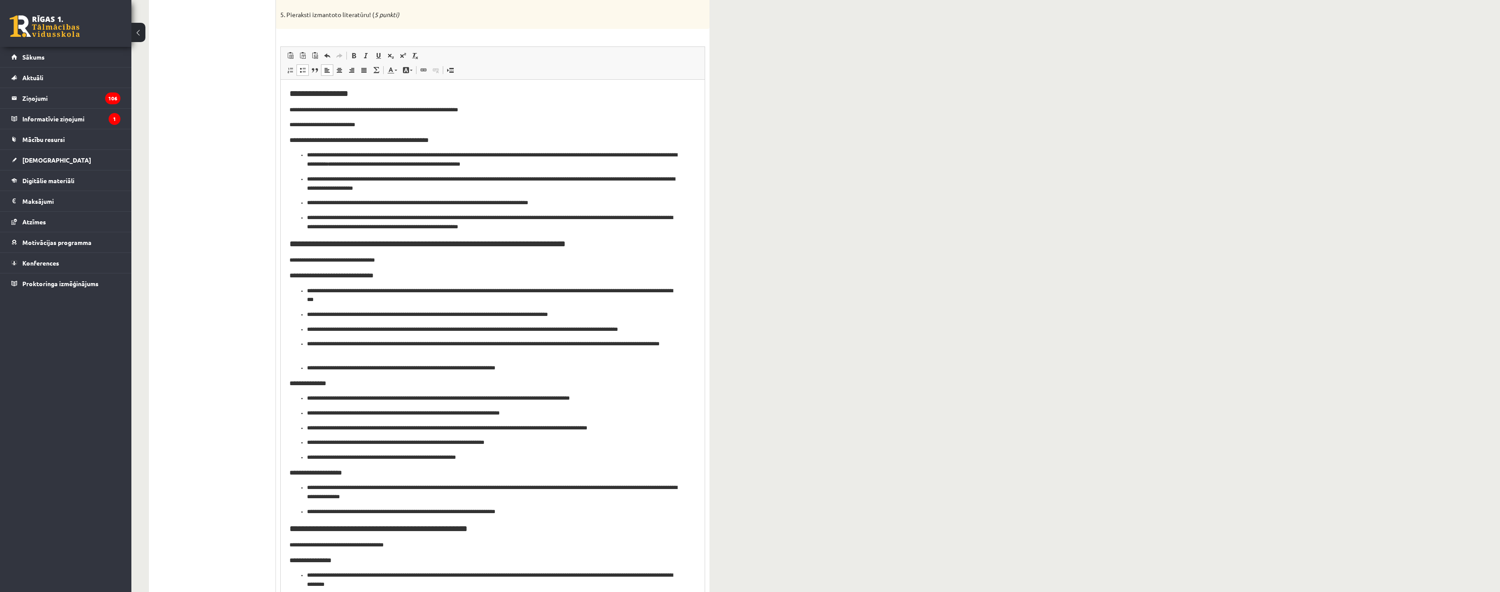
click at [230, 157] on ul "1. uzdevums 2. uzdevums" at bounding box center [217, 395] width 118 height 1088
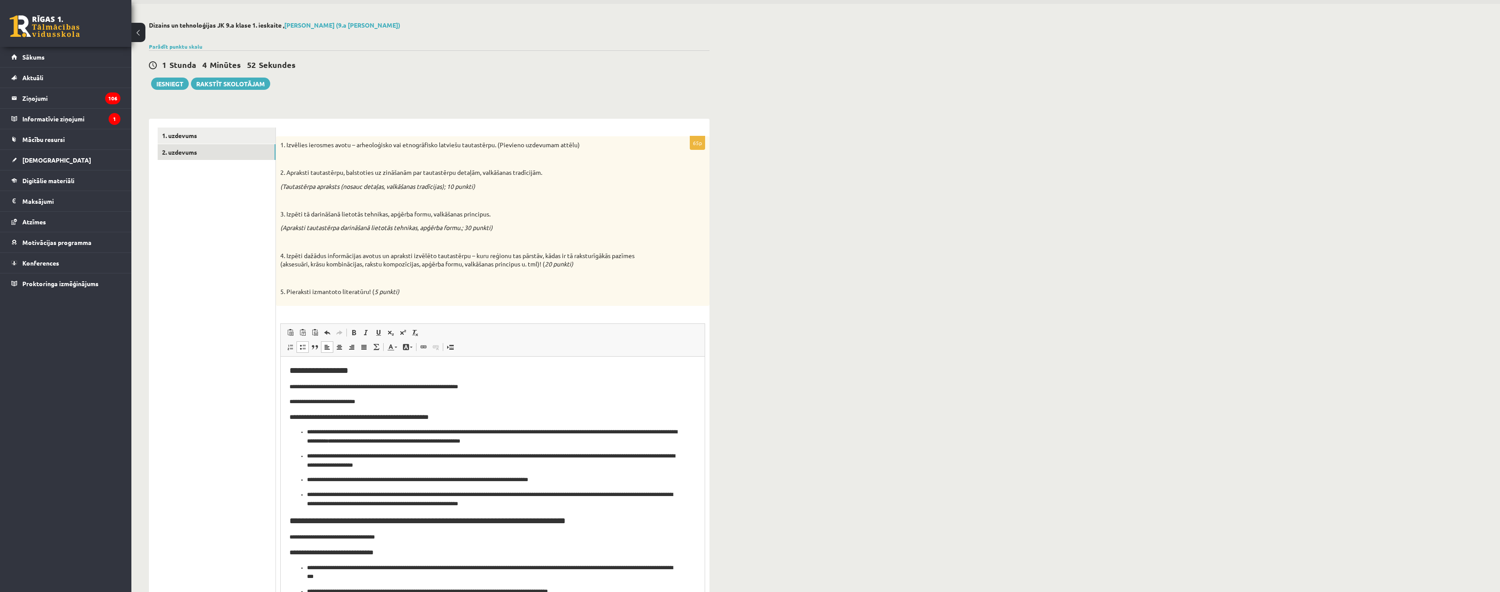
scroll to position [44, 0]
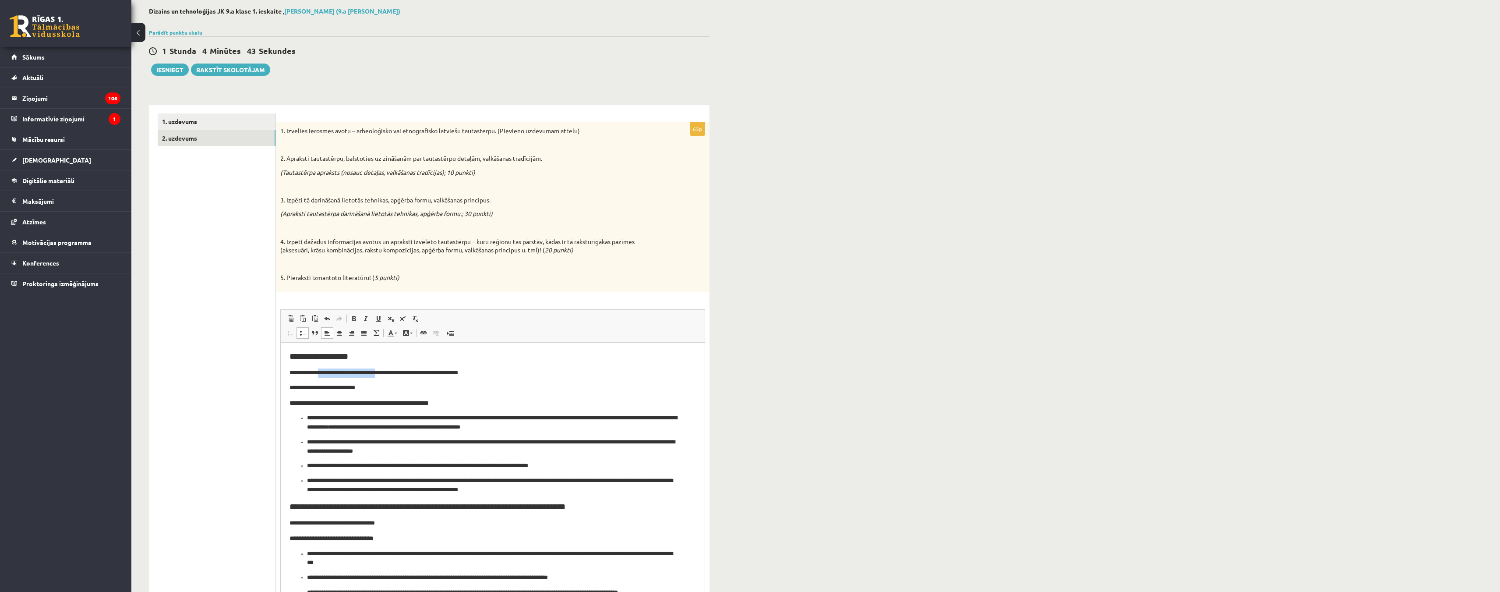
drag, startPoint x: 322, startPoint y: 376, endPoint x: 385, endPoint y: 376, distance: 62.6
click at [385, 376] on p "**********" at bounding box center [493, 372] width 406 height 9
copy p "**********"
drag, startPoint x: 492, startPoint y: 375, endPoint x: 384, endPoint y: 375, distance: 108.2
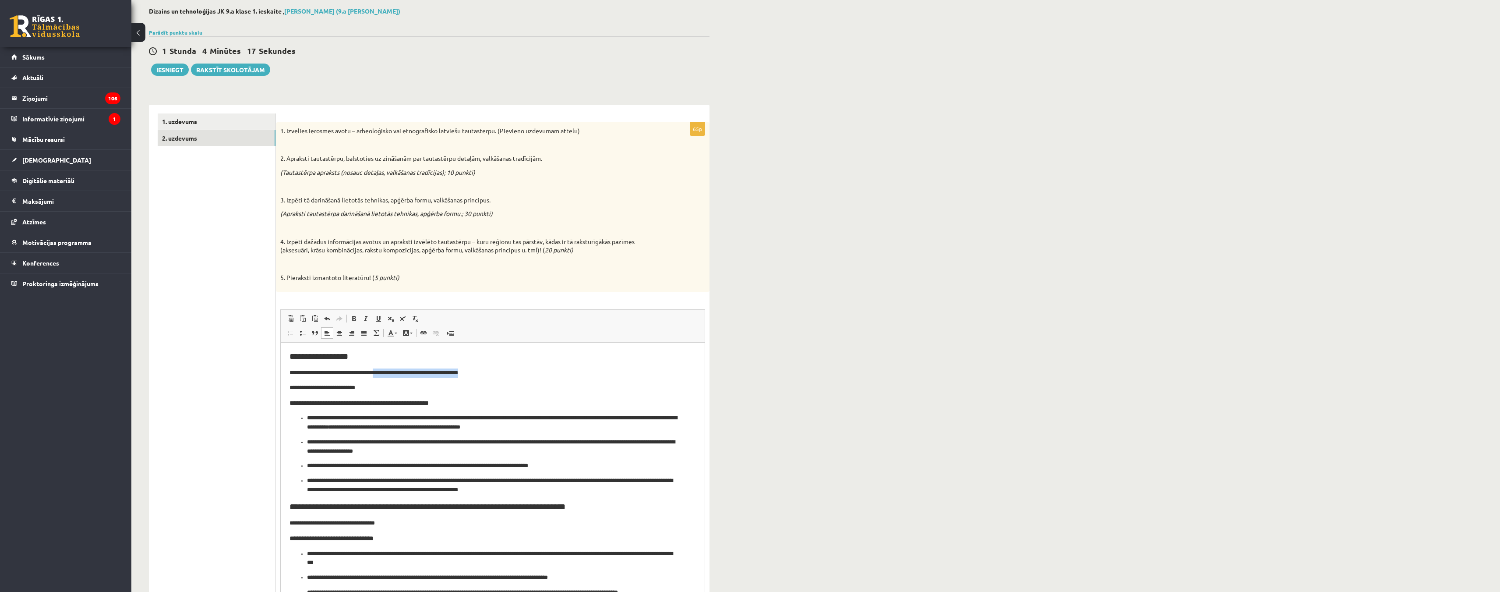
click at [384, 375] on p "**********" at bounding box center [493, 372] width 406 height 9
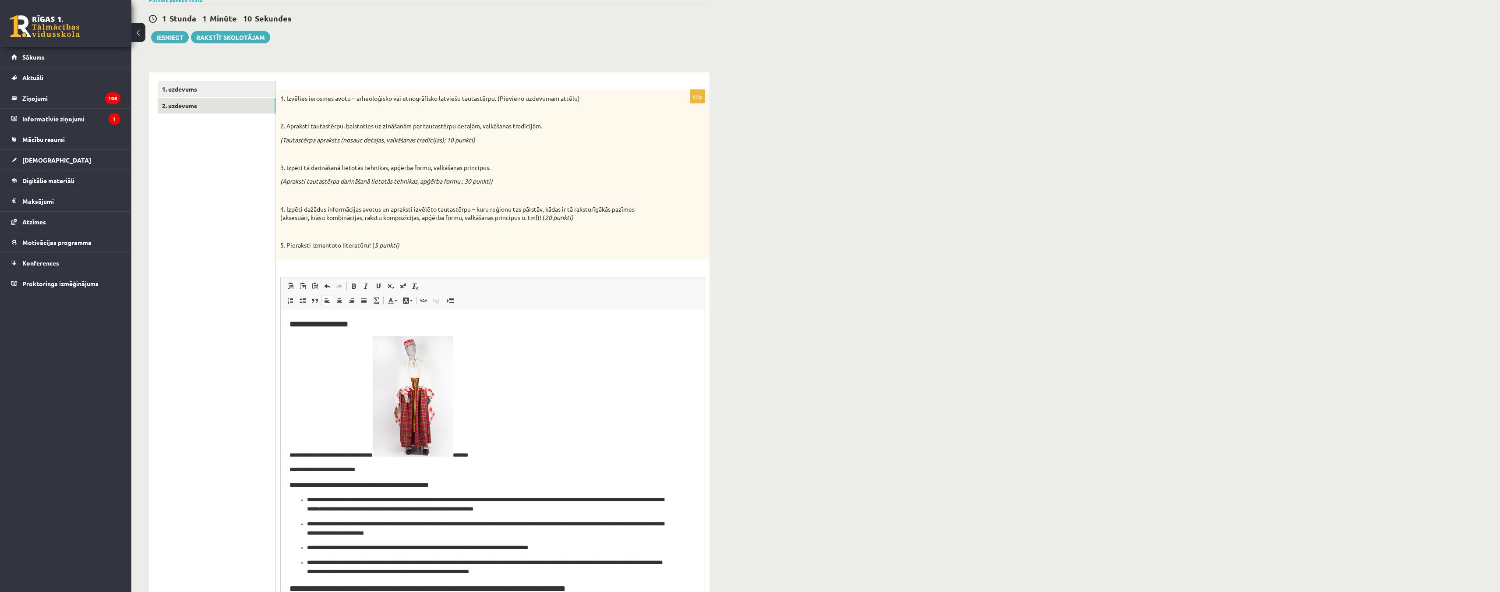
scroll to position [175, 0]
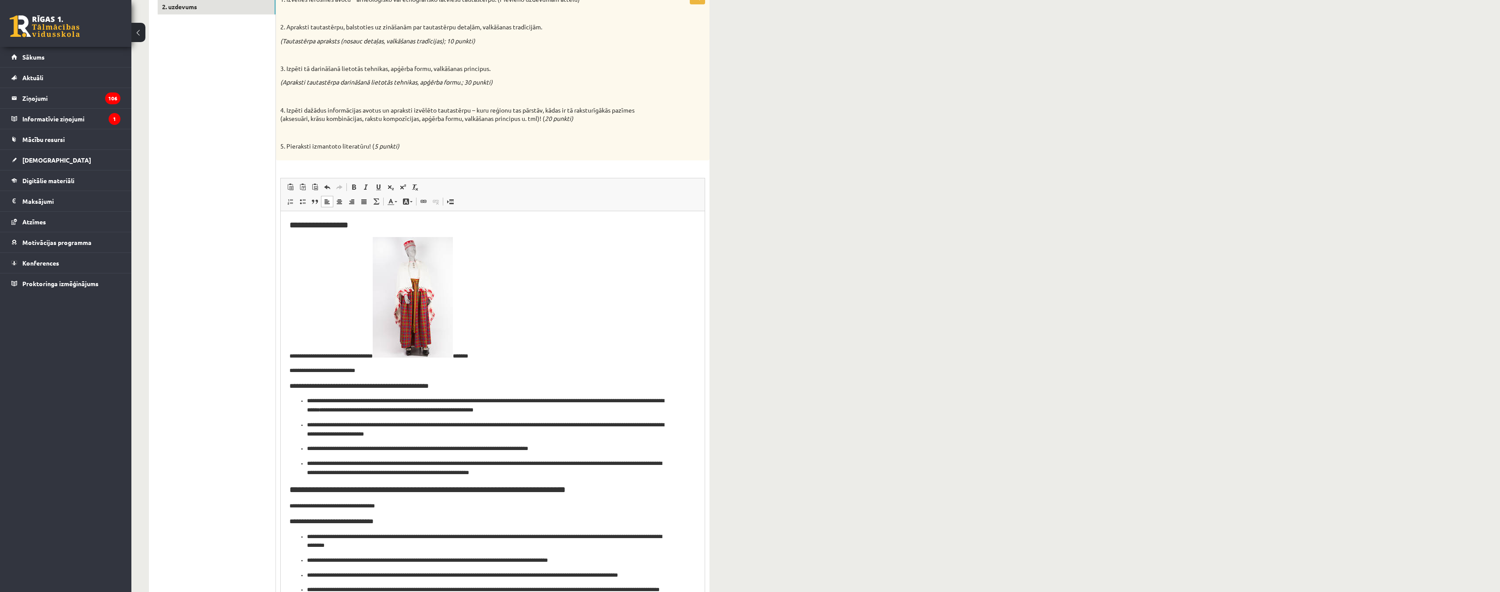
click at [382, 357] on p "**********" at bounding box center [490, 299] width 400 height 124
click at [368, 286] on p "**********" at bounding box center [490, 299] width 400 height 124
click at [473, 272] on p "**********" at bounding box center [490, 299] width 400 height 124
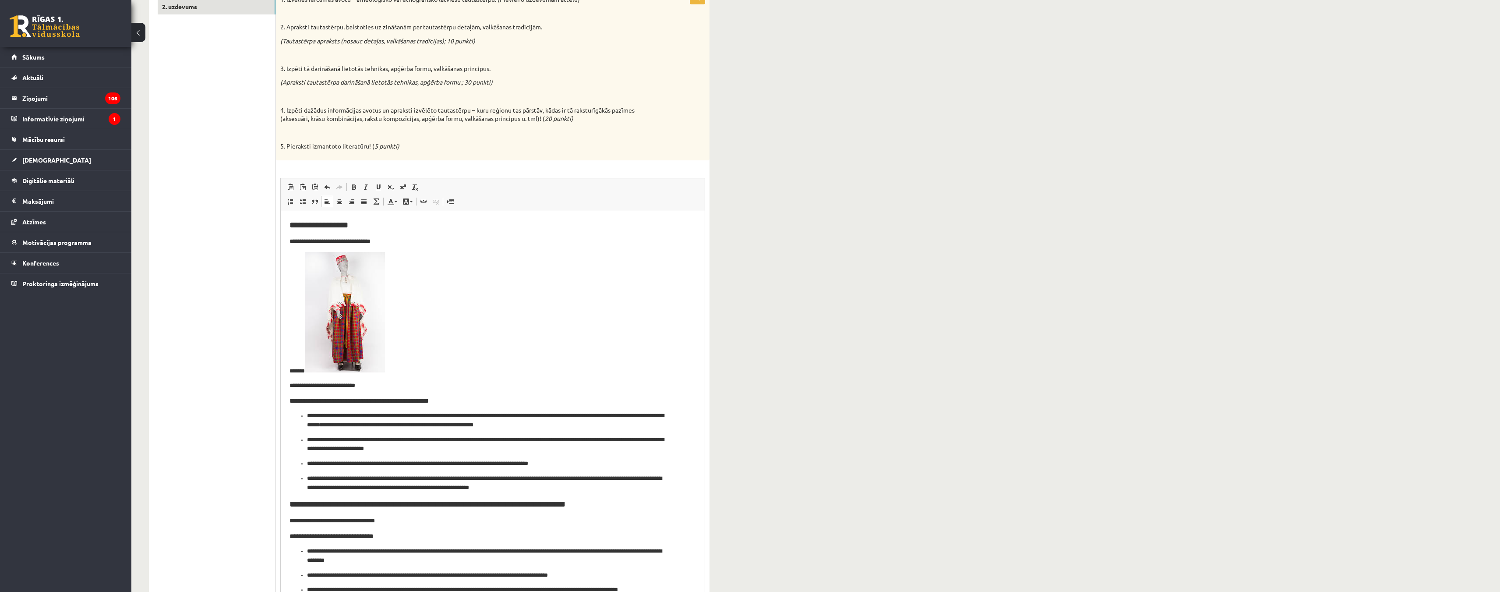
click at [431, 293] on p "*******" at bounding box center [490, 313] width 400 height 124
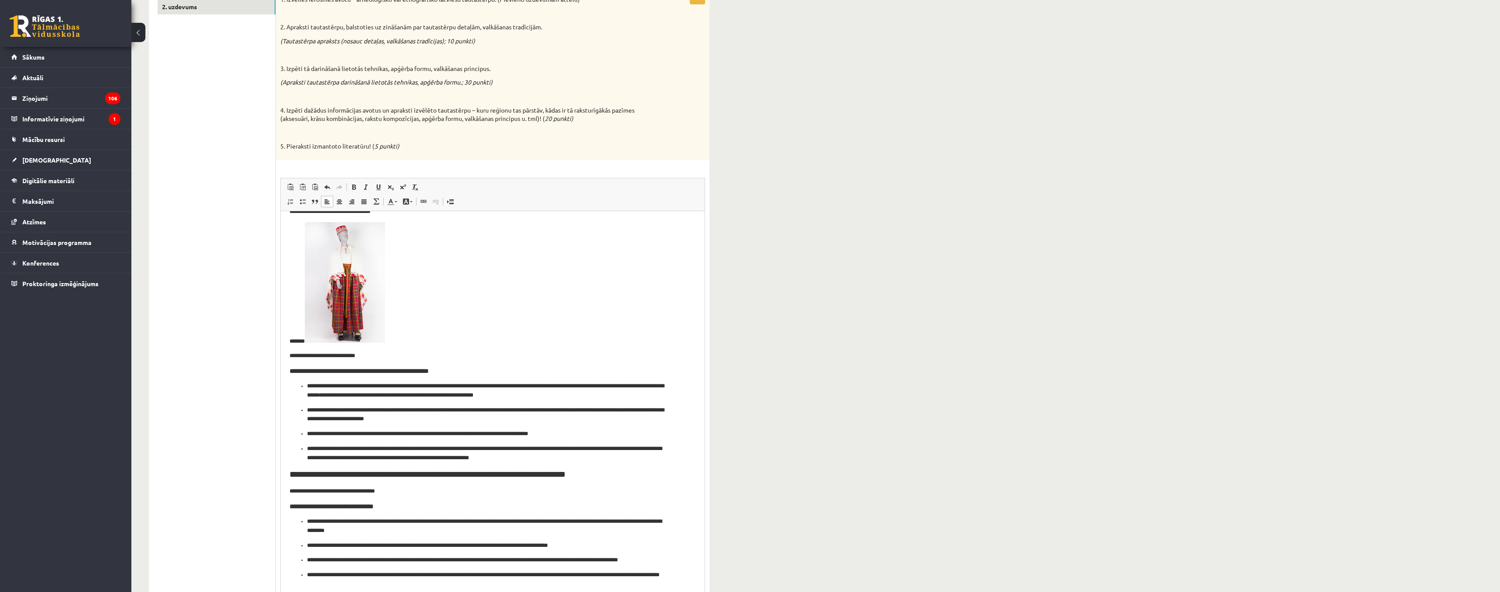
scroll to position [44, 0]
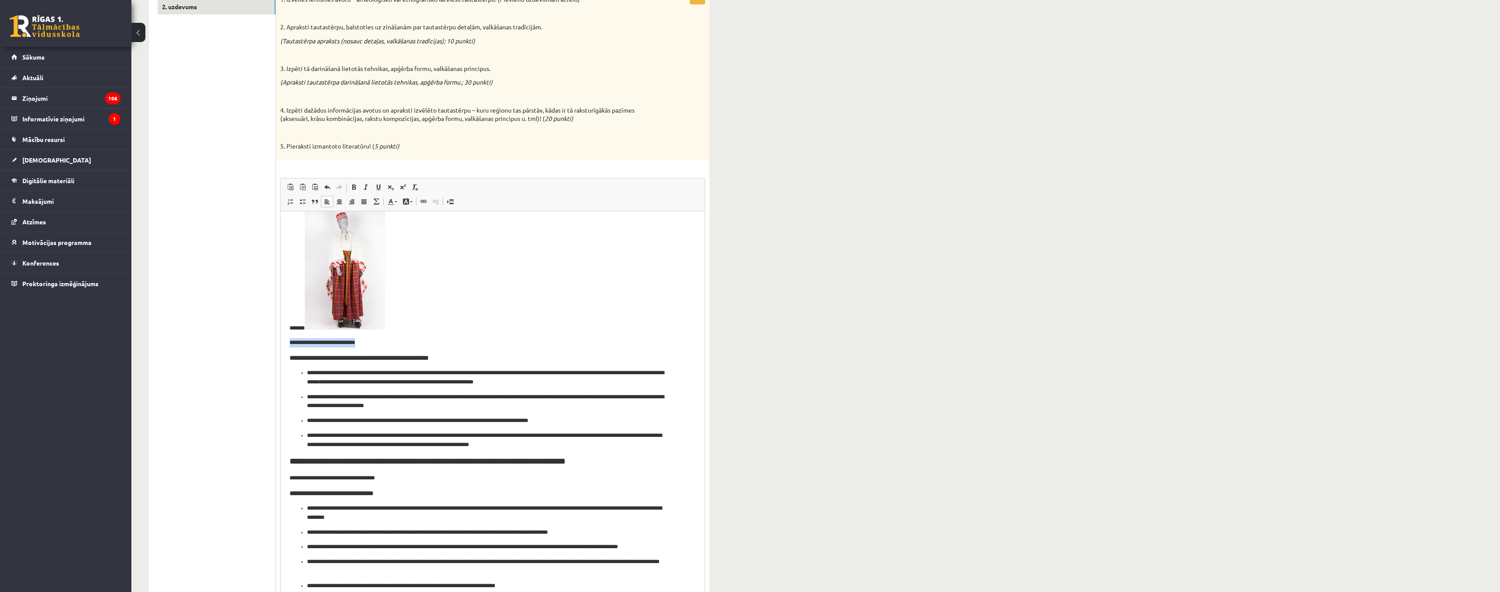
drag, startPoint x: 392, startPoint y: 338, endPoint x: 547, endPoint y: 542, distance: 256.4
click at [281, 338] on html "**********" at bounding box center [493, 588] width 424 height 841
click at [289, 359] on html "**********" at bounding box center [493, 588] width 424 height 841
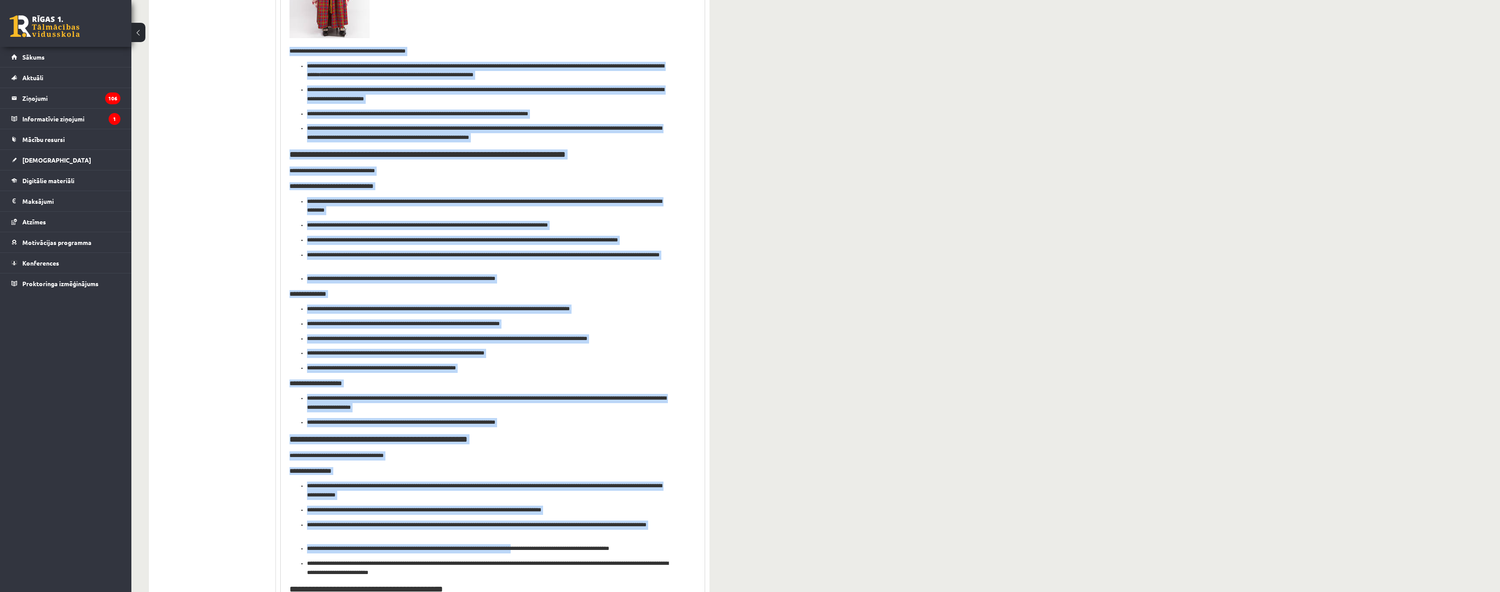
scroll to position [681, 0]
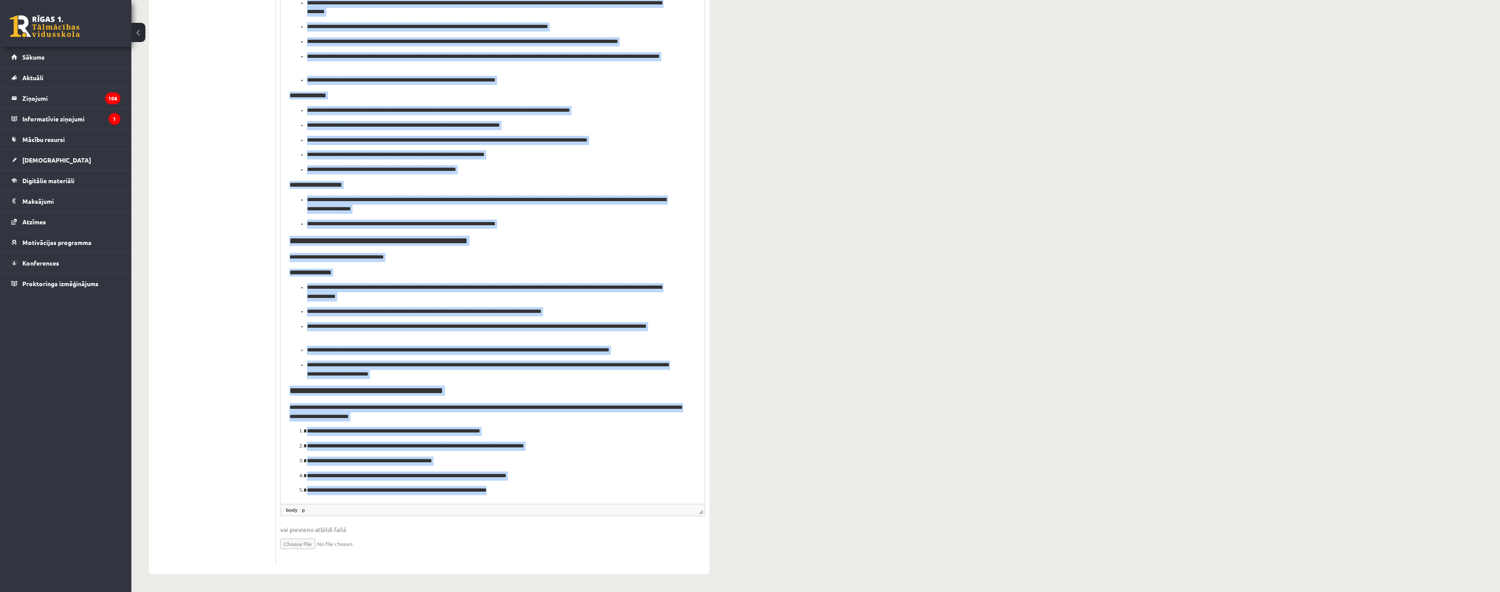
drag, startPoint x: 289, startPoint y: -147, endPoint x: 837, endPoint y: 214, distance: 656.1
click at [557, 504] on html "**********" at bounding box center [493, 91] width 424 height 825
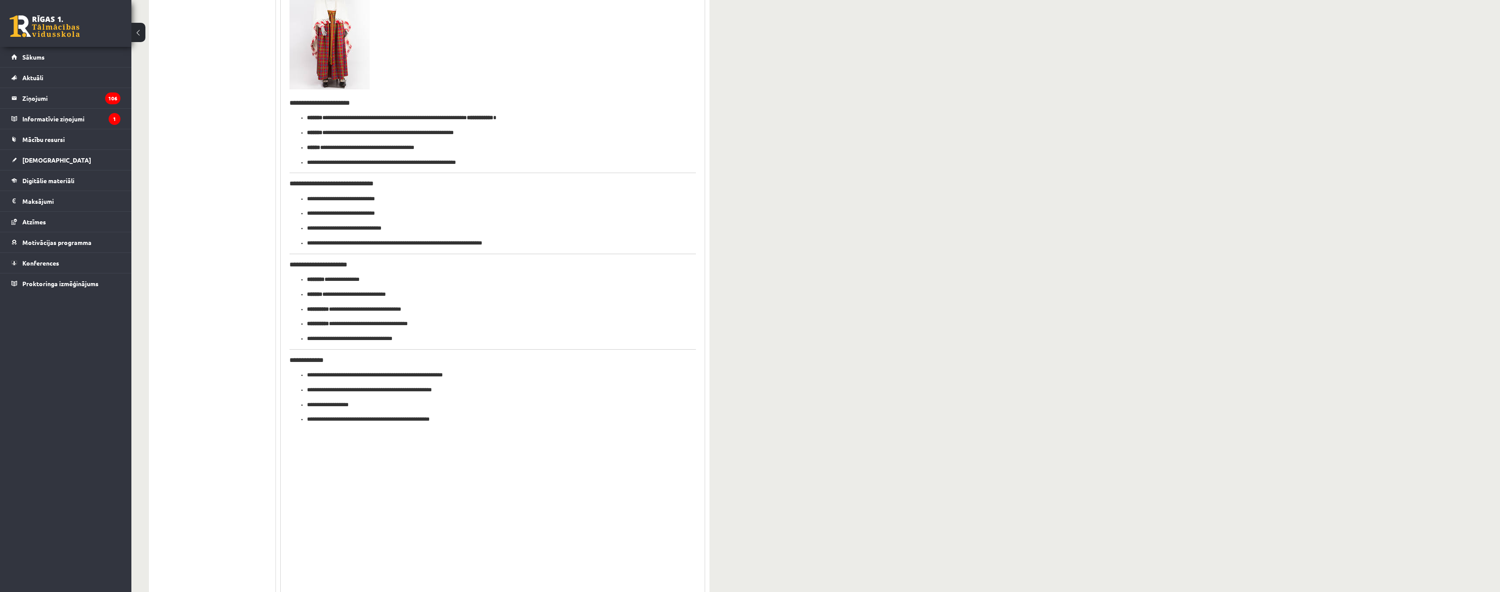
scroll to position [509, 0]
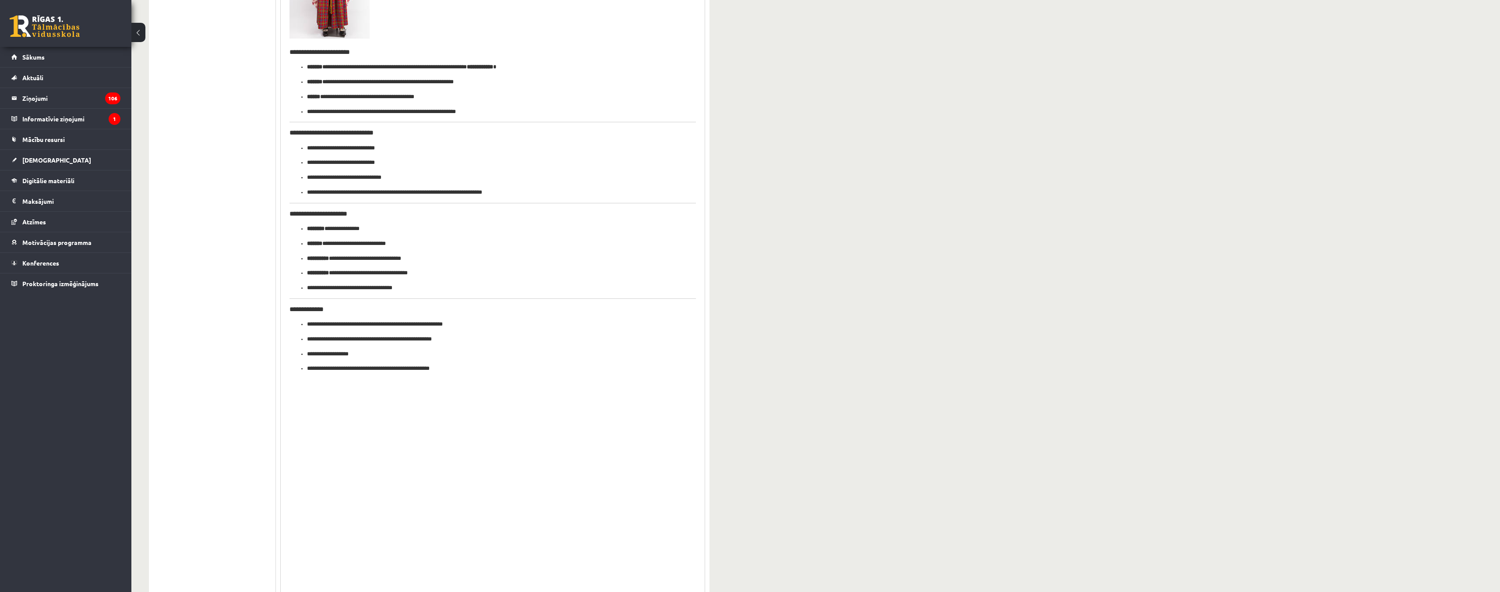
click at [289, 308] on html "**********" at bounding box center [493, 129] width 424 height 505
click at [286, 213] on html "**********" at bounding box center [493, 126] width 424 height 498
click at [284, 132] on html "**********" at bounding box center [493, 123] width 424 height 492
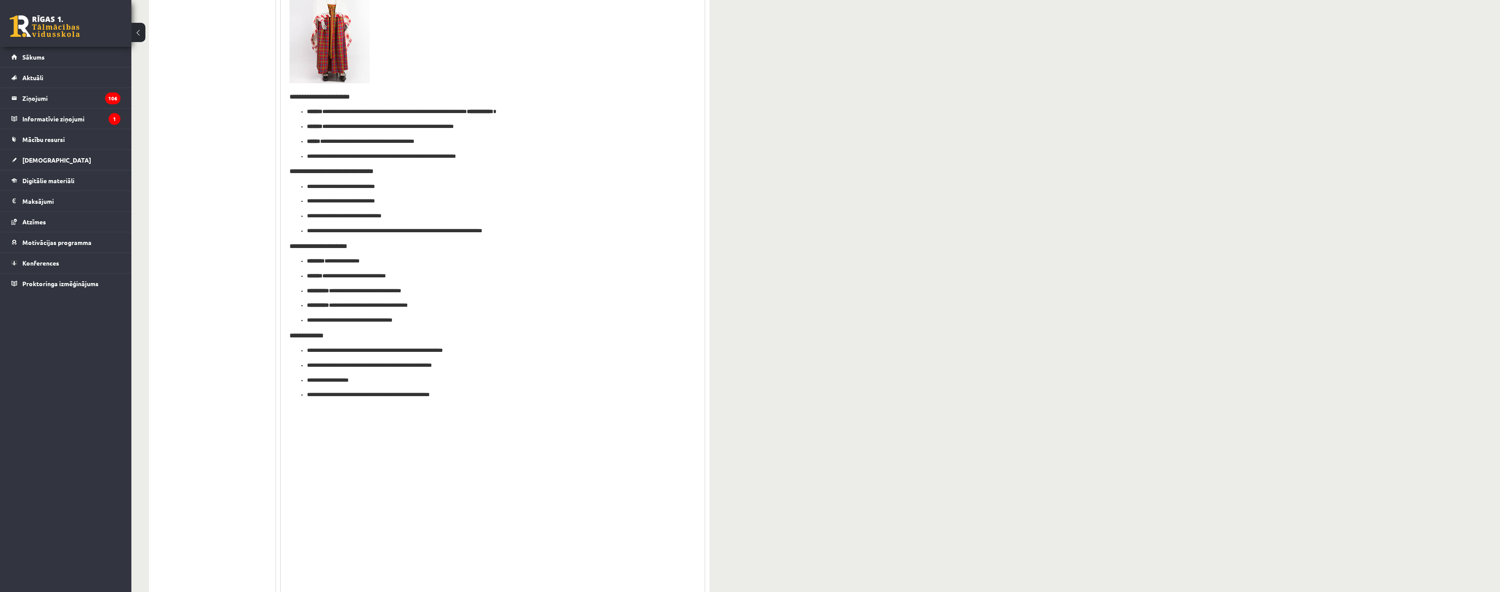
scroll to position [421, 0]
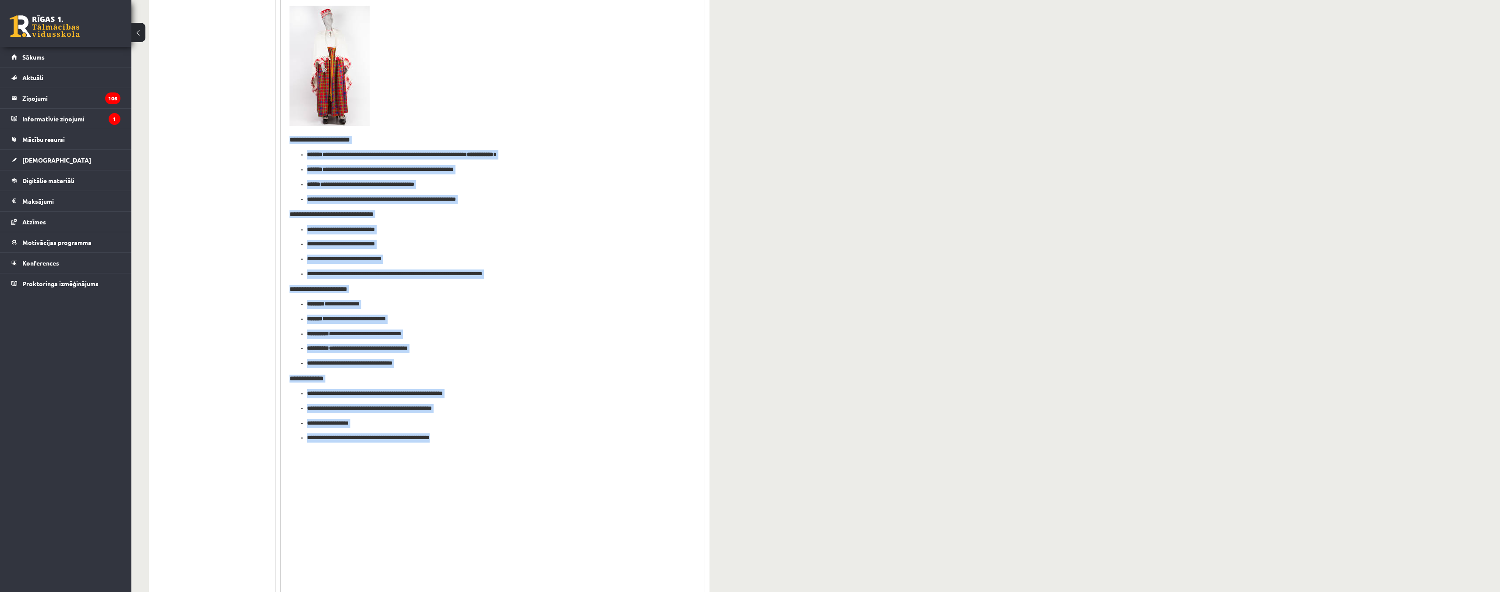
drag, startPoint x: 286, startPoint y: 141, endPoint x: 481, endPoint y: 467, distance: 380.9
click at [481, 451] on html "**********" at bounding box center [493, 208] width 424 height 486
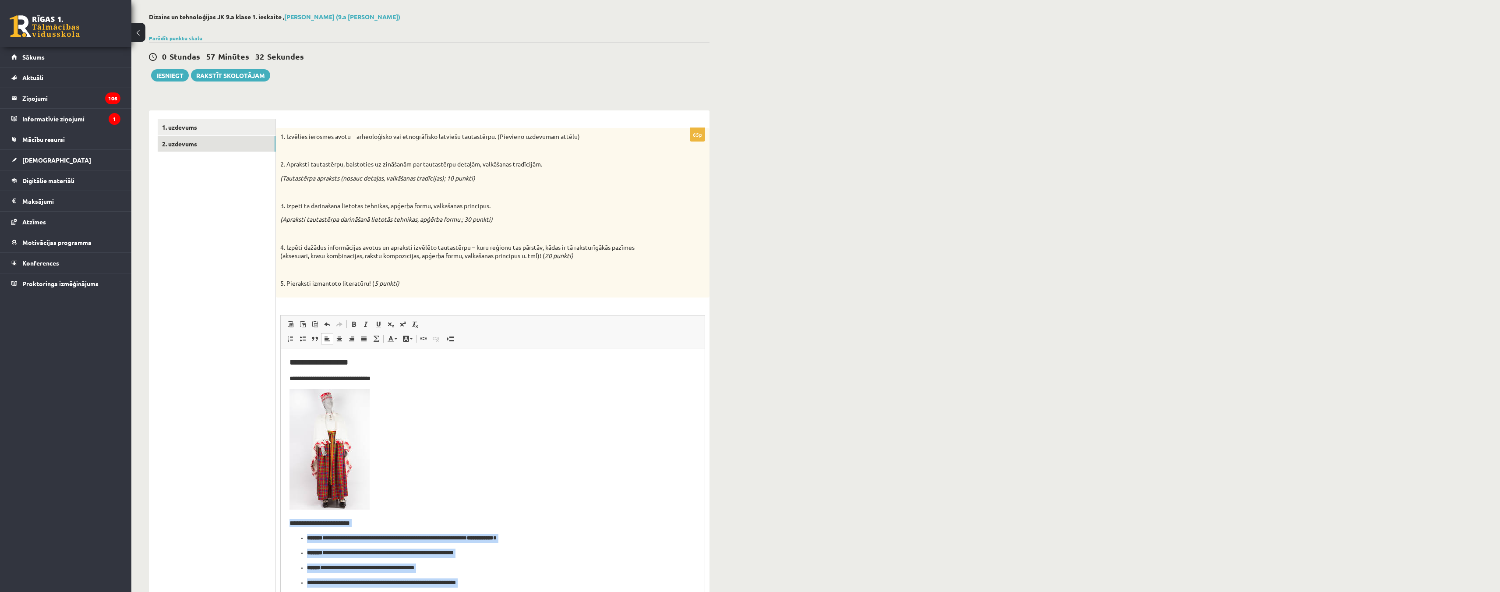
scroll to position [88, 0]
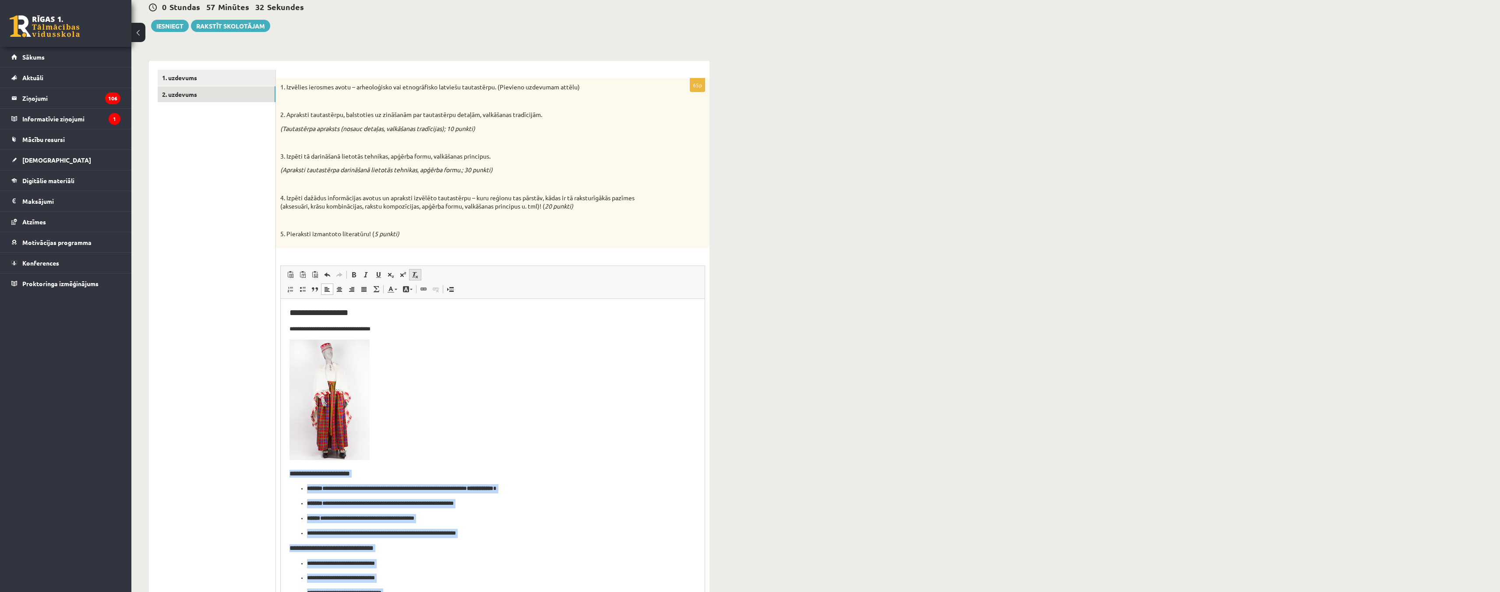
click at [416, 275] on span at bounding box center [415, 274] width 7 height 7
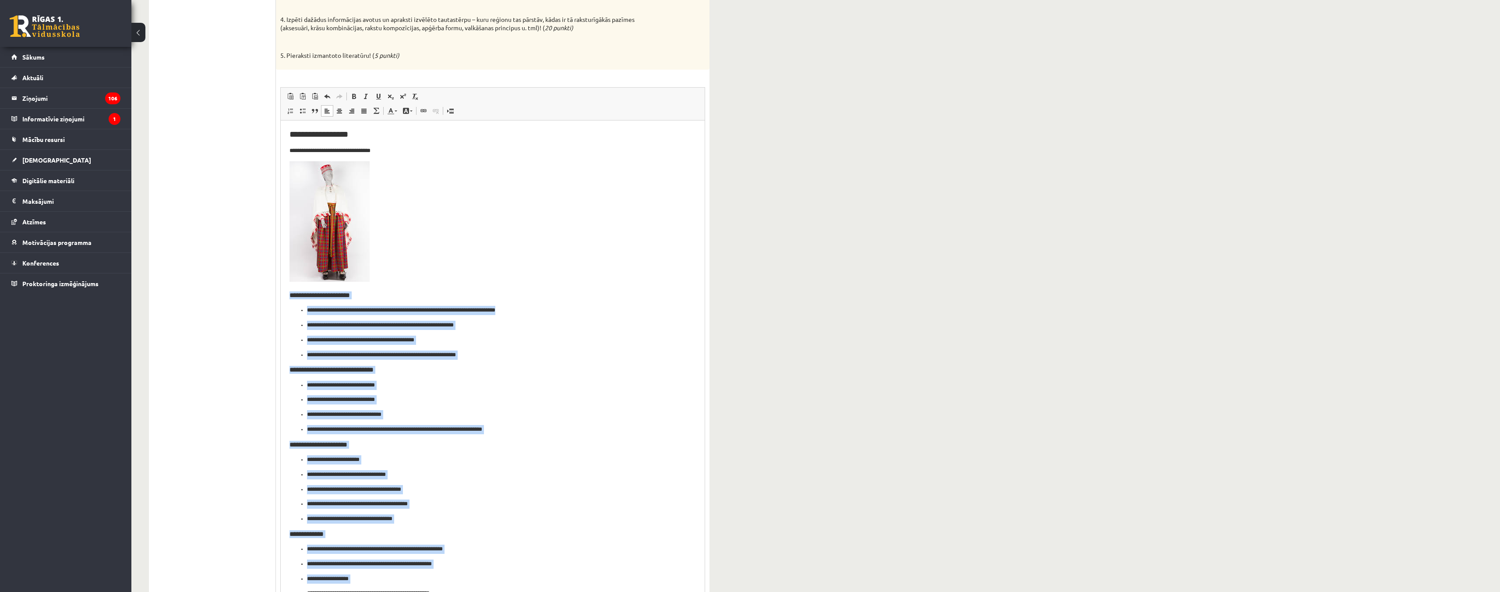
scroll to position [307, 0]
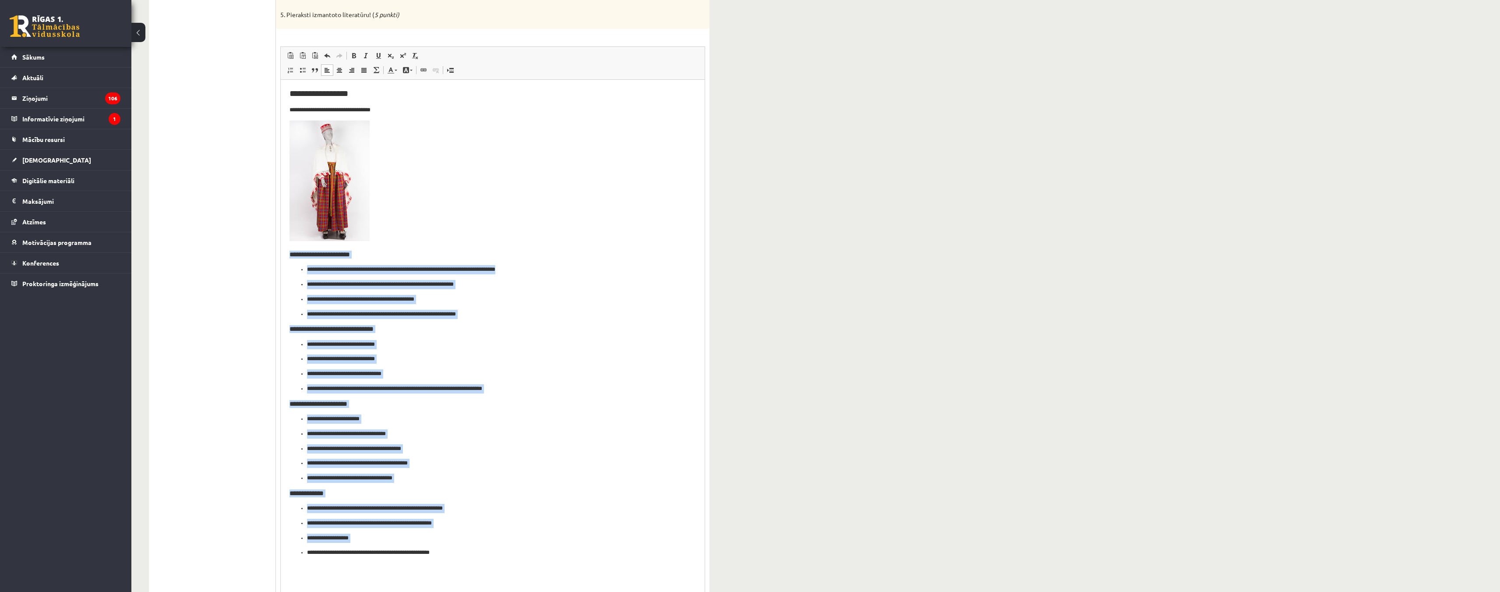
click at [560, 382] on ul "**********" at bounding box center [493, 365] width 406 height 53
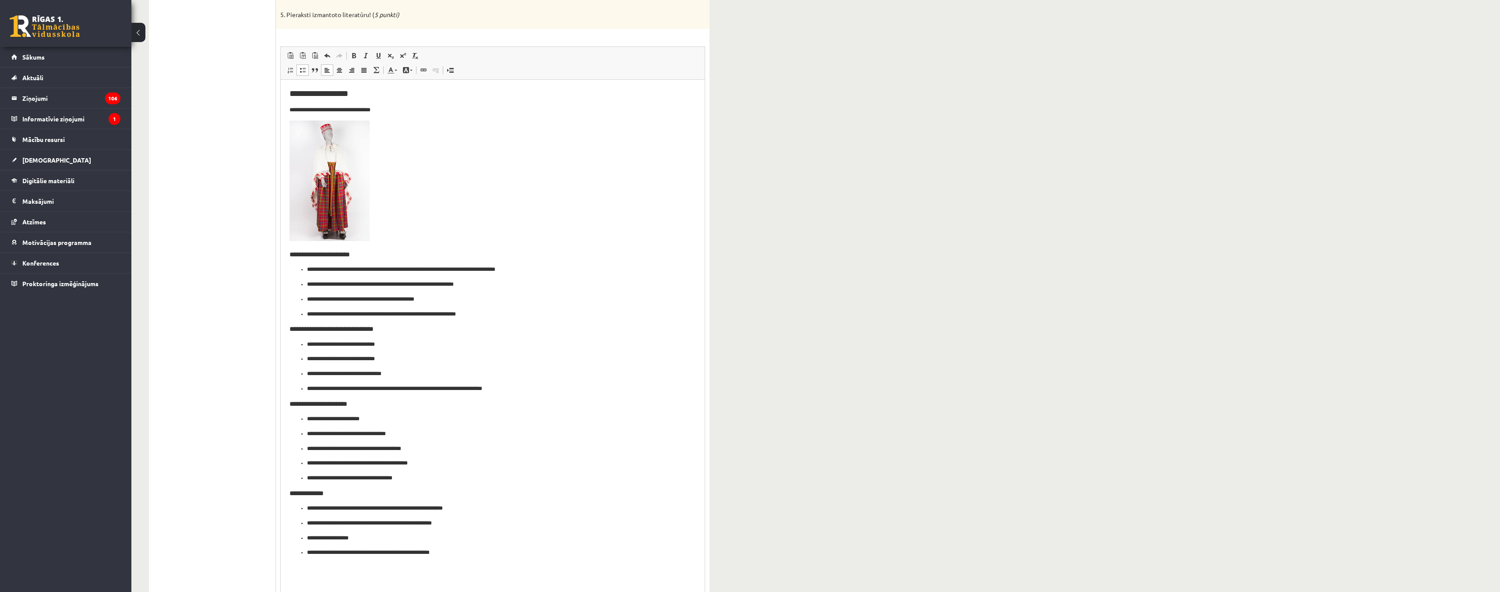
click at [306, 553] on ul "**********" at bounding box center [493, 529] width 406 height 53
click at [305, 268] on ul "**********" at bounding box center [493, 291] width 406 height 53
click at [306, 286] on ul "**********" at bounding box center [493, 298] width 406 height 39
click at [306, 300] on ul "**********" at bounding box center [493, 306] width 406 height 24
click at [306, 314] on ul "**********" at bounding box center [493, 313] width 406 height 9
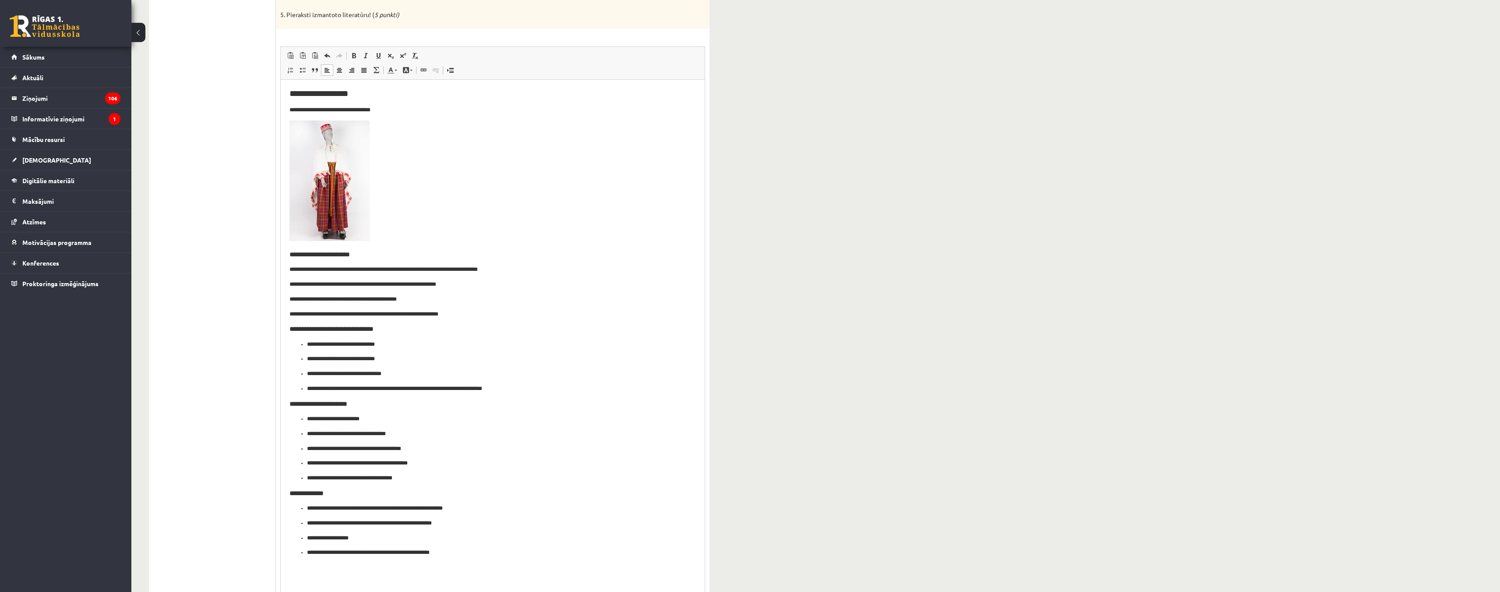
drag, startPoint x: 307, startPoint y: 347, endPoint x: 303, endPoint y: 354, distance: 7.8
click at [306, 347] on ul "**********" at bounding box center [493, 365] width 406 height 53
click at [304, 362] on ul "**********" at bounding box center [493, 373] width 406 height 39
click at [305, 374] on ul "**********" at bounding box center [493, 381] width 406 height 24
drag, startPoint x: 307, startPoint y: 389, endPoint x: 304, endPoint y: 394, distance: 6.5
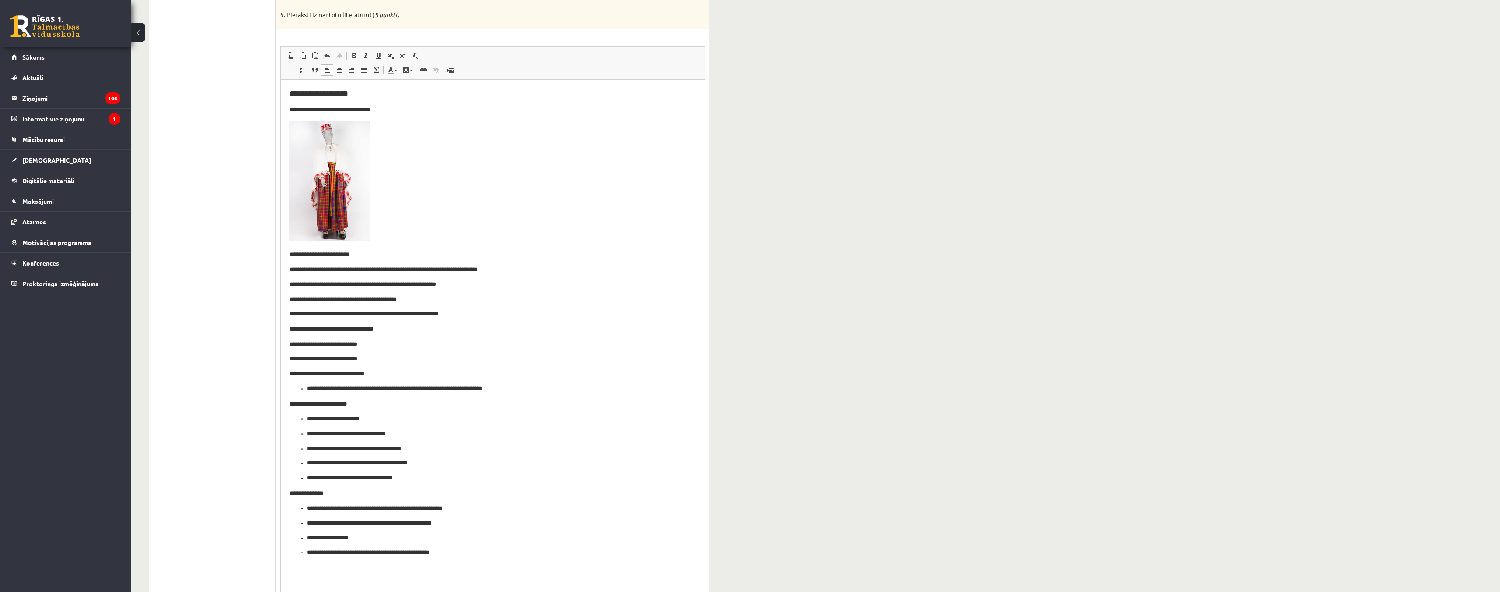
click at [307, 389] on ul "**********" at bounding box center [493, 388] width 406 height 9
click at [305, 421] on ul "**********" at bounding box center [493, 448] width 406 height 68
click at [305, 436] on ul "**********" at bounding box center [493, 455] width 406 height 53
click at [305, 452] on ul "**********" at bounding box center [493, 463] width 406 height 39
click at [306, 468] on ul "**********" at bounding box center [493, 470] width 406 height 24
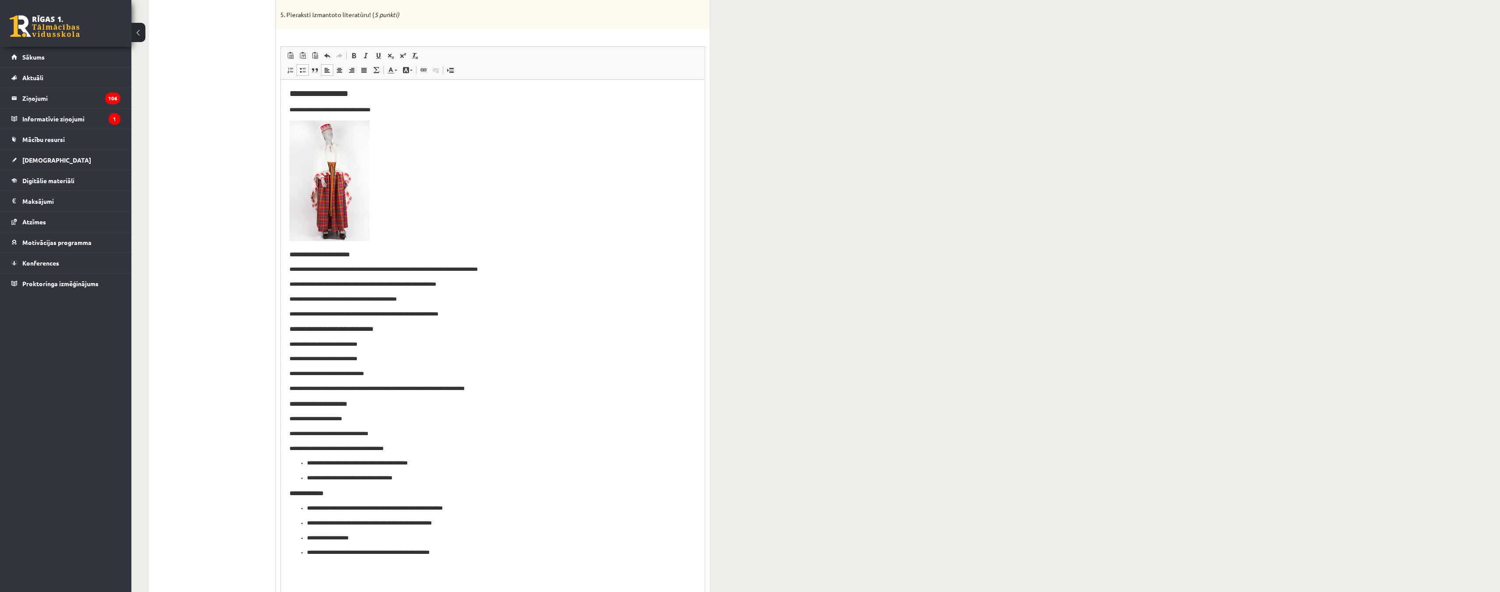
click at [303, 463] on ul "**********" at bounding box center [493, 470] width 406 height 24
click at [305, 478] on ul "**********" at bounding box center [493, 477] width 406 height 9
click at [304, 513] on ul "**********" at bounding box center [493, 529] width 406 height 53
click at [304, 526] on ul "**********" at bounding box center [493, 537] width 406 height 39
click at [304, 543] on ul "**********" at bounding box center [493, 545] width 406 height 24
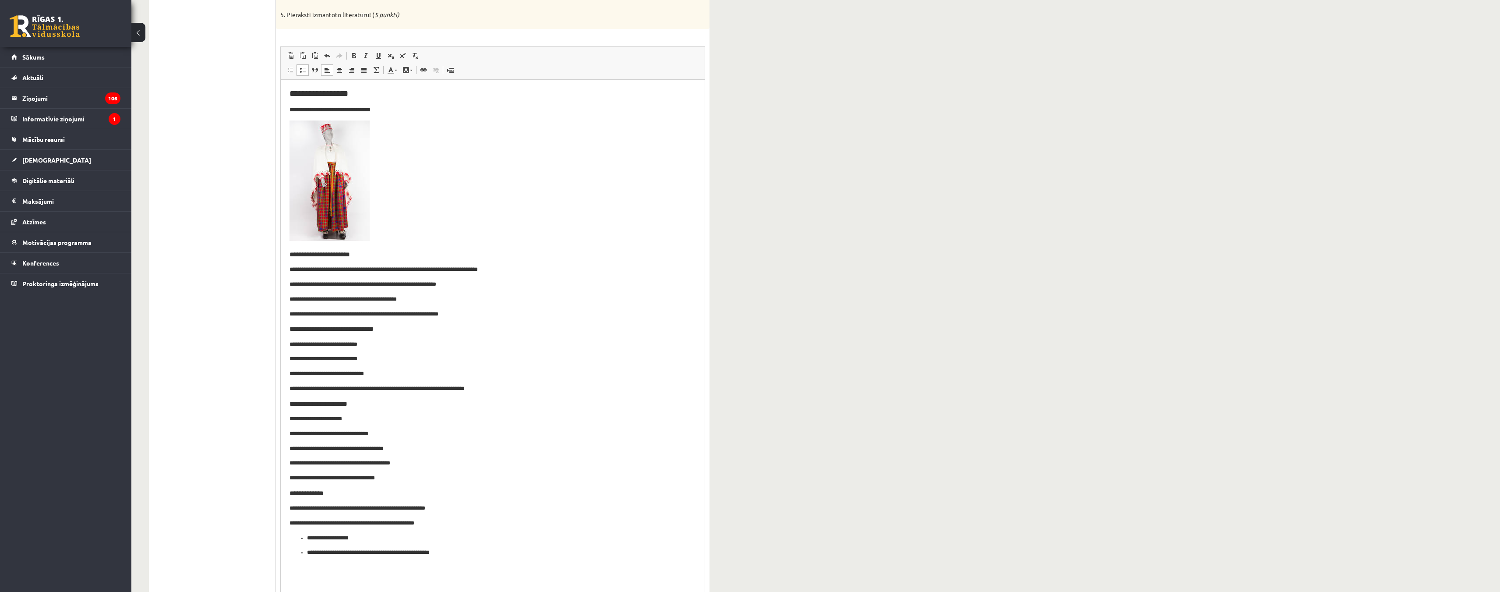
click at [303, 540] on ul "**********" at bounding box center [493, 545] width 406 height 24
click at [304, 553] on ul "**********" at bounding box center [493, 552] width 406 height 9
click at [307, 272] on p "**********" at bounding box center [493, 269] width 406 height 9
click at [310, 287] on p "**********" at bounding box center [493, 283] width 406 height 9
click at [306, 303] on p "**********" at bounding box center [493, 298] width 406 height 9
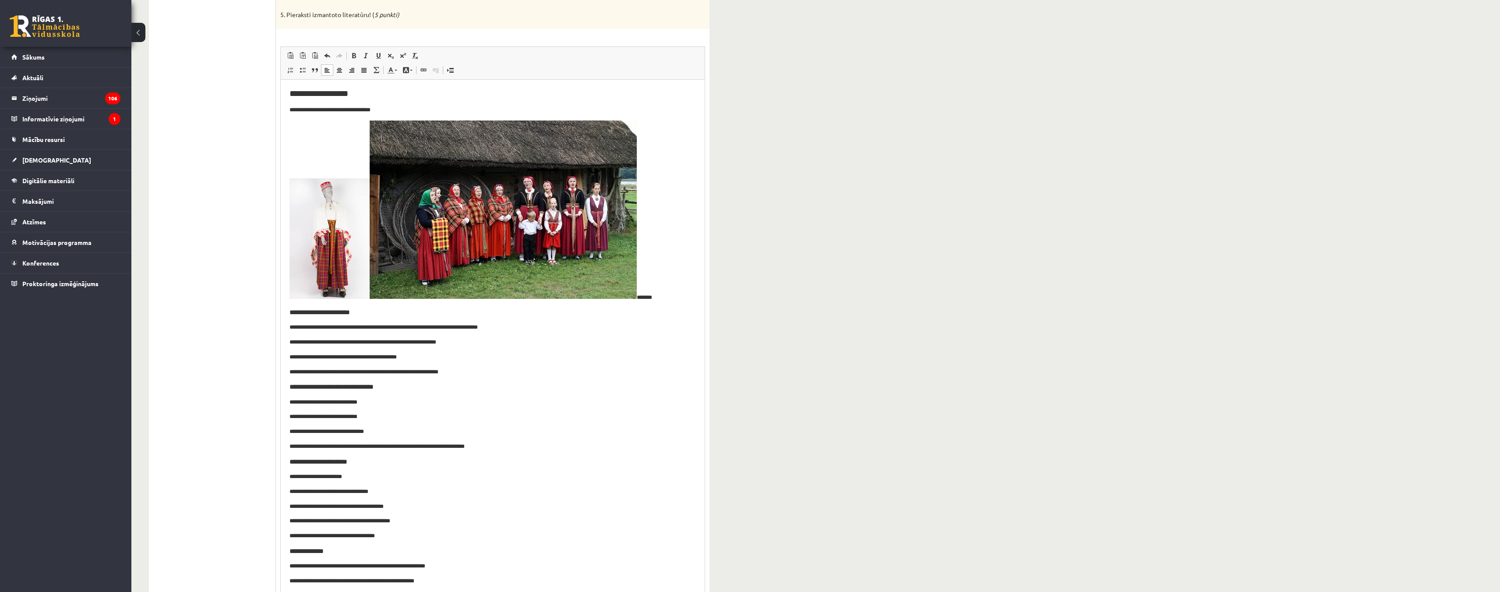
click at [659, 245] on p "*******" at bounding box center [493, 210] width 406 height 181
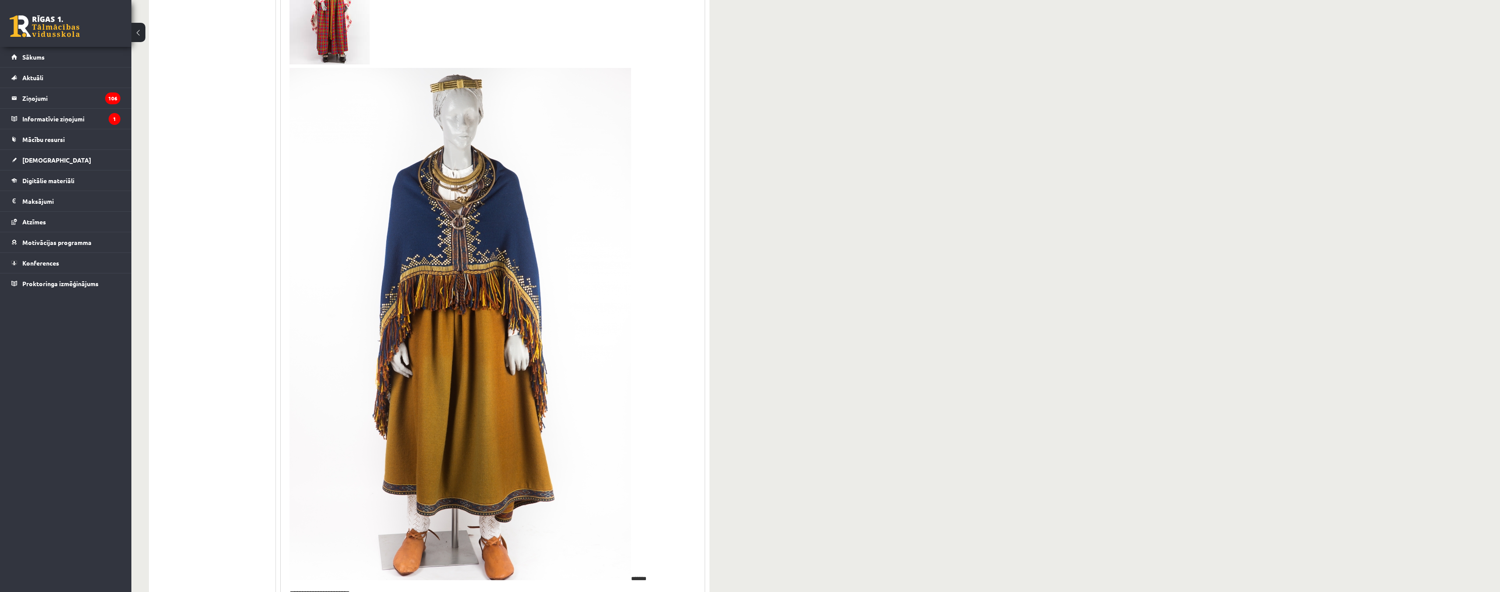
scroll to position [0, 0]
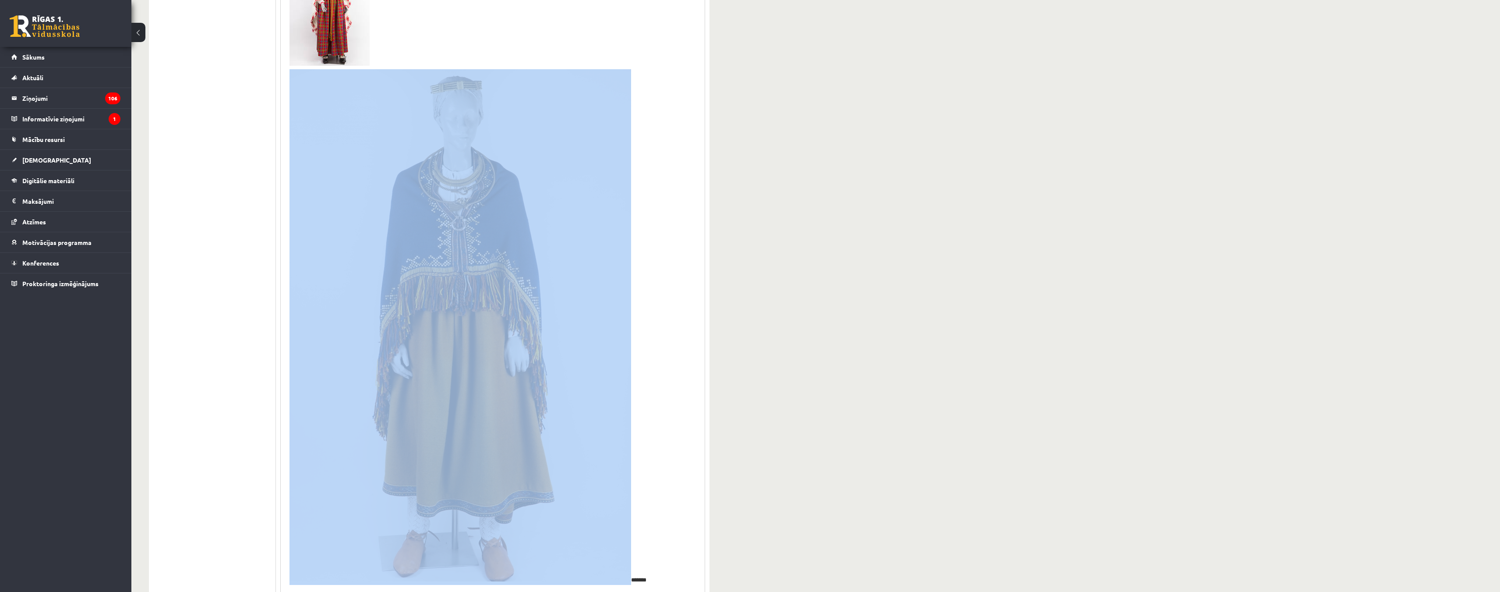
click at [541, 216] on img "Bagātinātā teksta redaktors, wiswyg-editor-user-answer-47433981327960" at bounding box center [461, 325] width 342 height 512
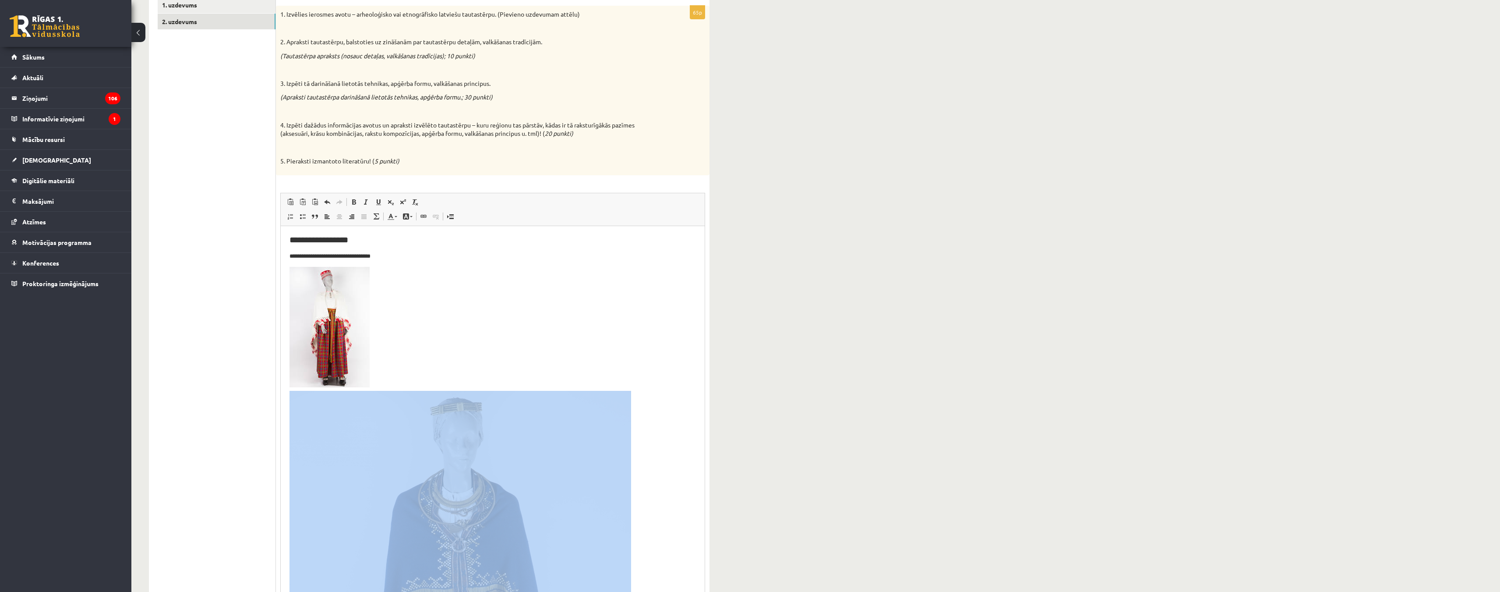
scroll to position [131, 0]
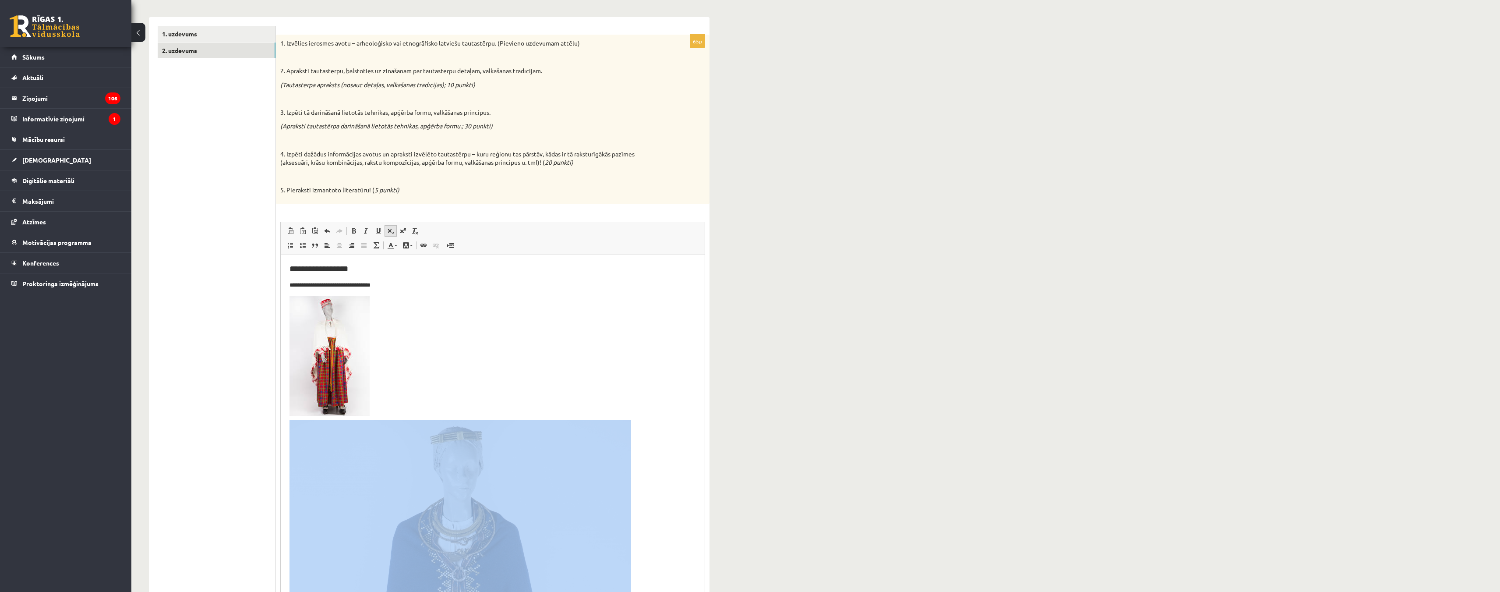
click at [392, 232] on span at bounding box center [390, 230] width 7 height 7
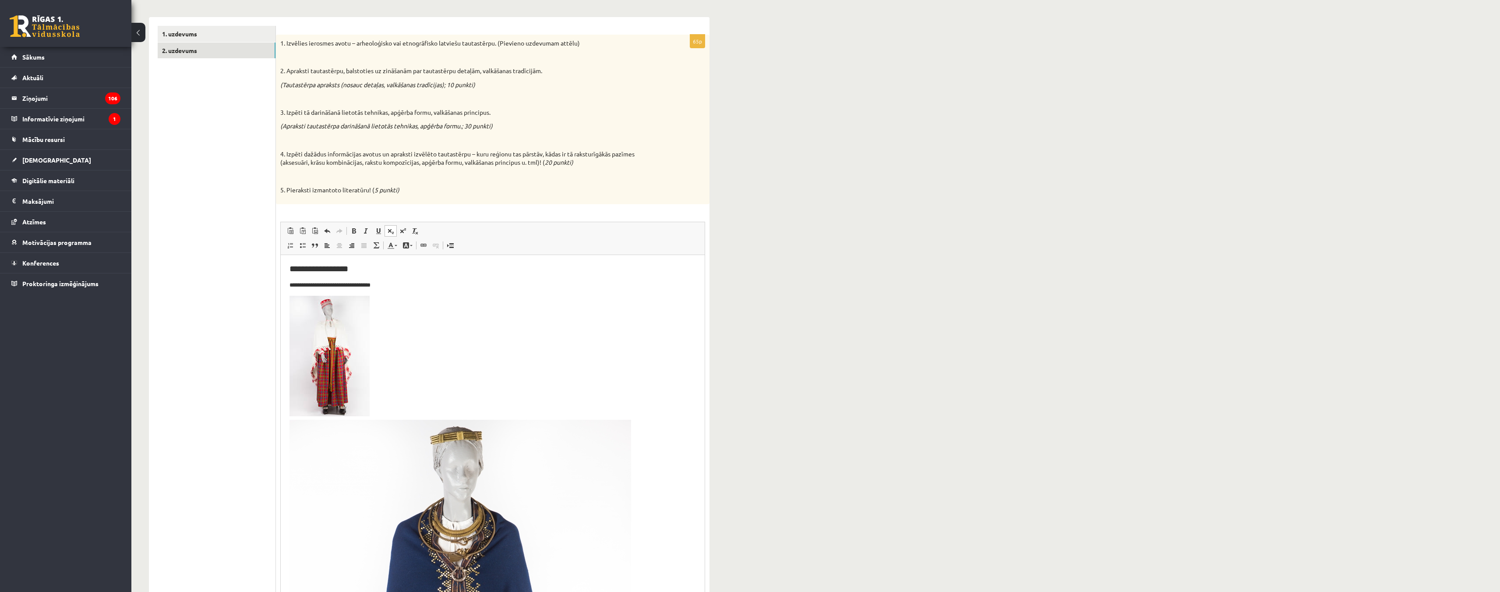
click at [392, 232] on span at bounding box center [390, 230] width 7 height 7
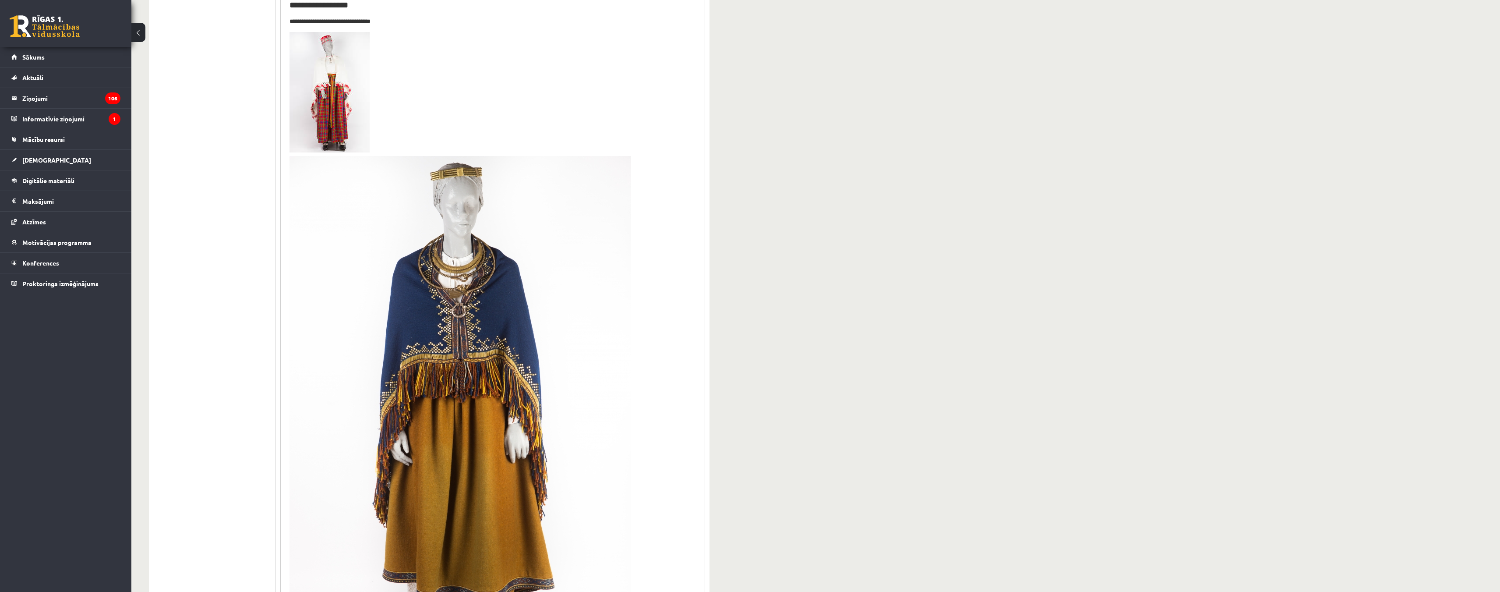
scroll to position [166, 0]
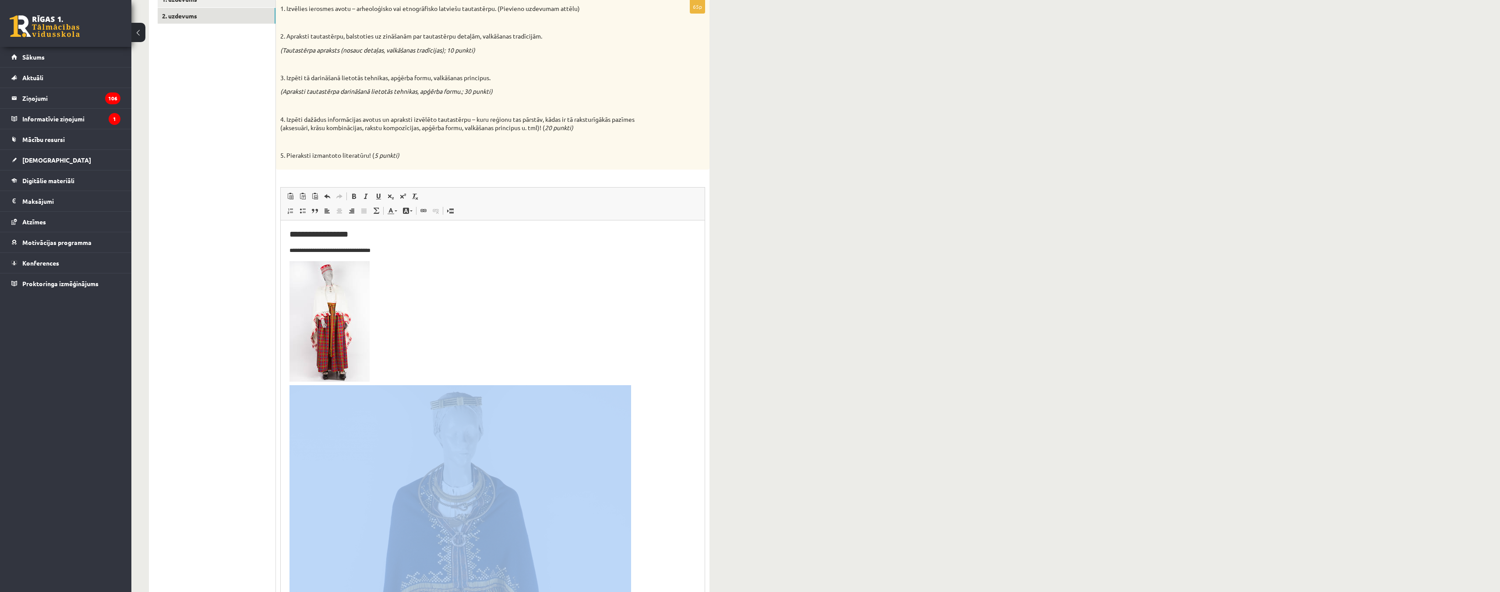
click at [387, 331] on p "Bagātinātā teksta redaktors, wiswyg-editor-user-answer-47433981327960" at bounding box center [490, 580] width 400 height 639
click at [389, 346] on p "Bagātinātā teksta redaktors, wiswyg-editor-user-answer-47433981327960" at bounding box center [490, 580] width 400 height 639
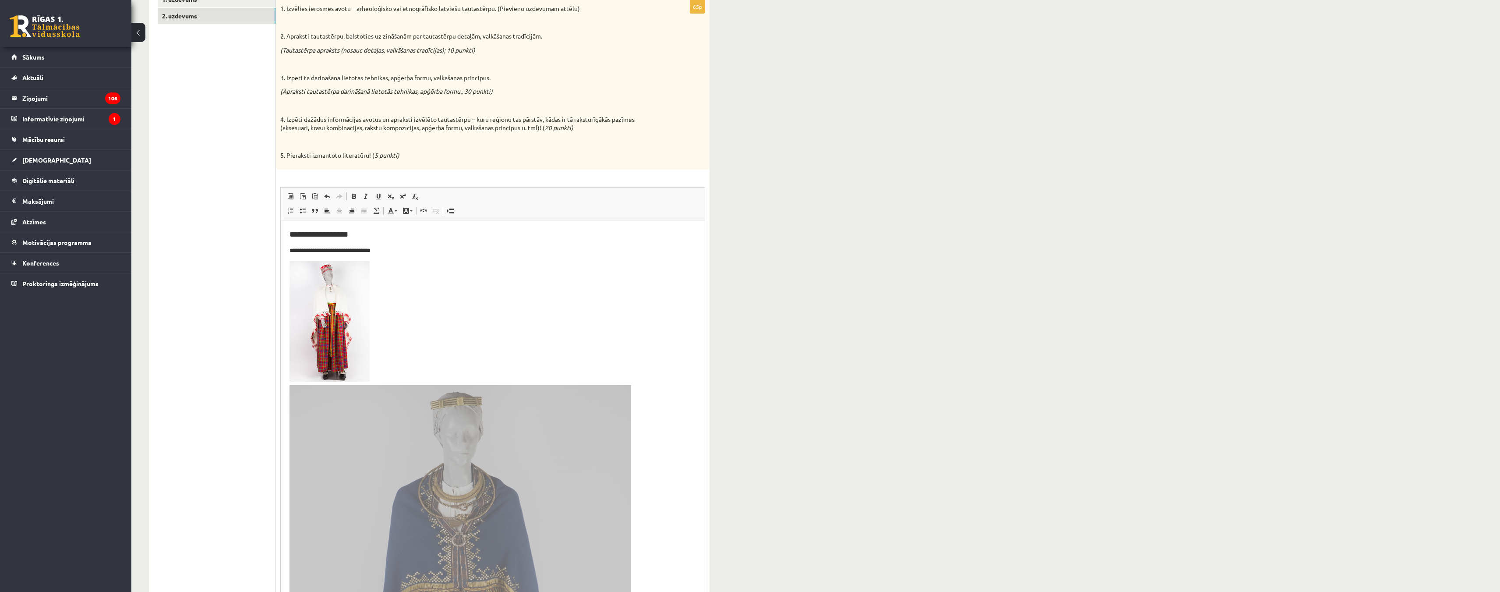
click at [713, 383] on div "**********" at bounding box center [429, 487] width 596 height 1238
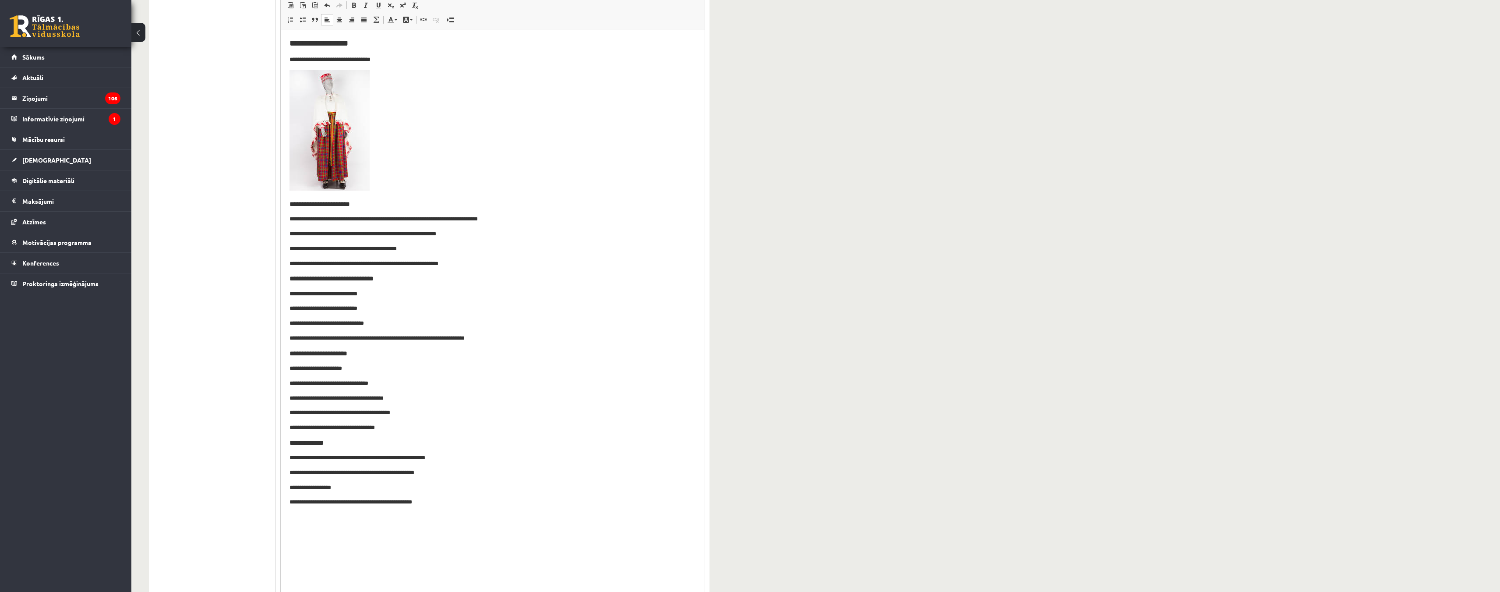
scroll to position [385, 0]
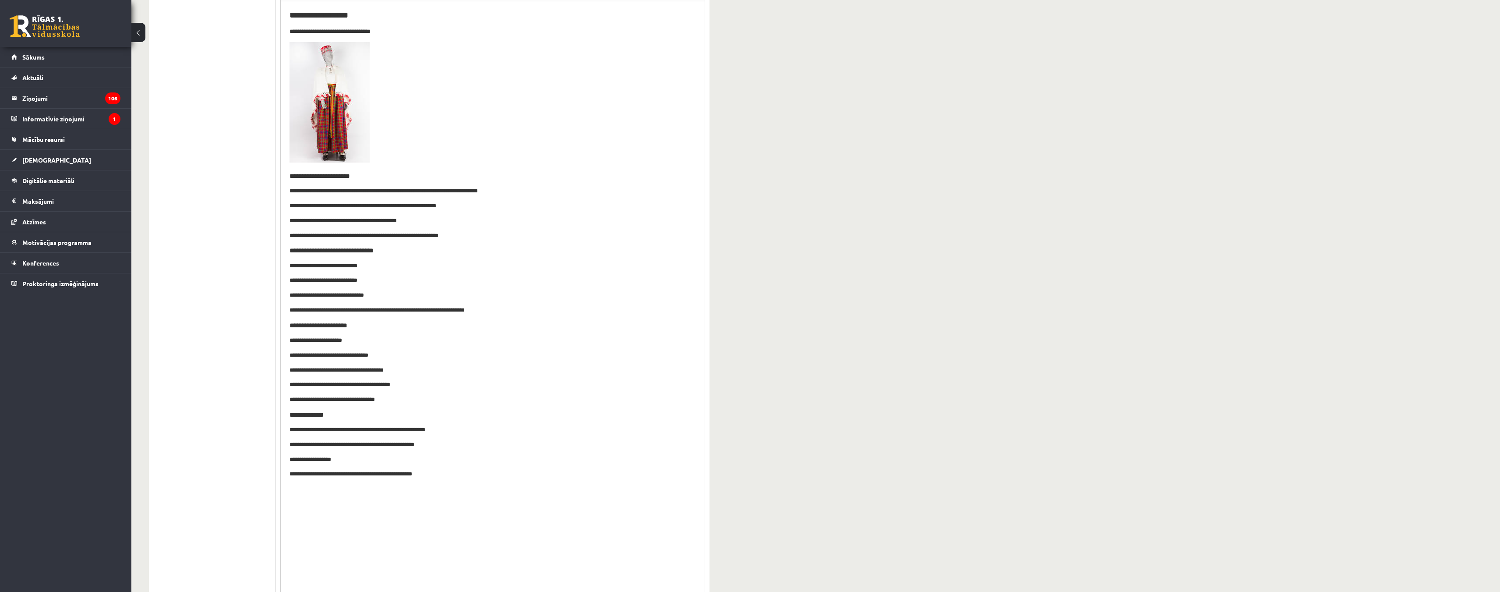
click at [405, 237] on p "**********" at bounding box center [493, 235] width 406 height 9
click at [438, 237] on p "**********" at bounding box center [493, 235] width 406 height 9
click at [401, 235] on p "**********" at bounding box center [493, 235] width 406 height 9
click at [436, 239] on p "**********" at bounding box center [493, 235] width 406 height 9
click at [380, 237] on p "**********" at bounding box center [493, 235] width 406 height 9
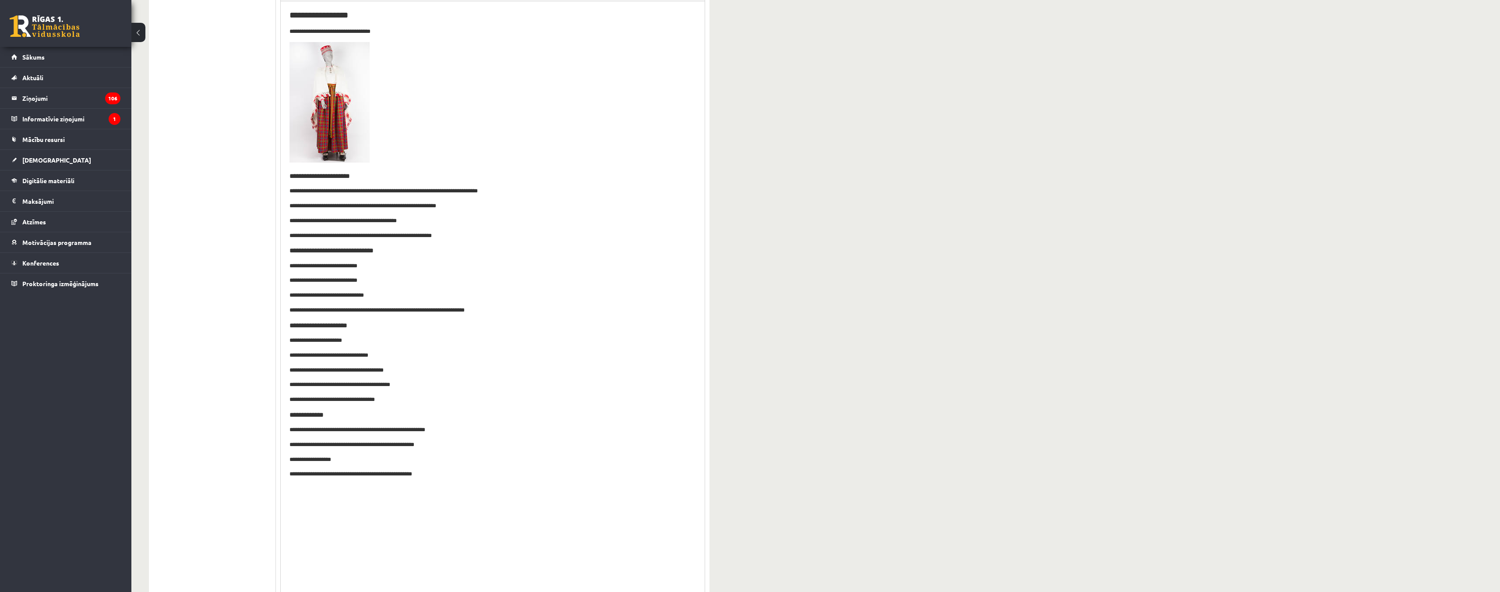
click at [452, 237] on p "**********" at bounding box center [493, 235] width 406 height 9
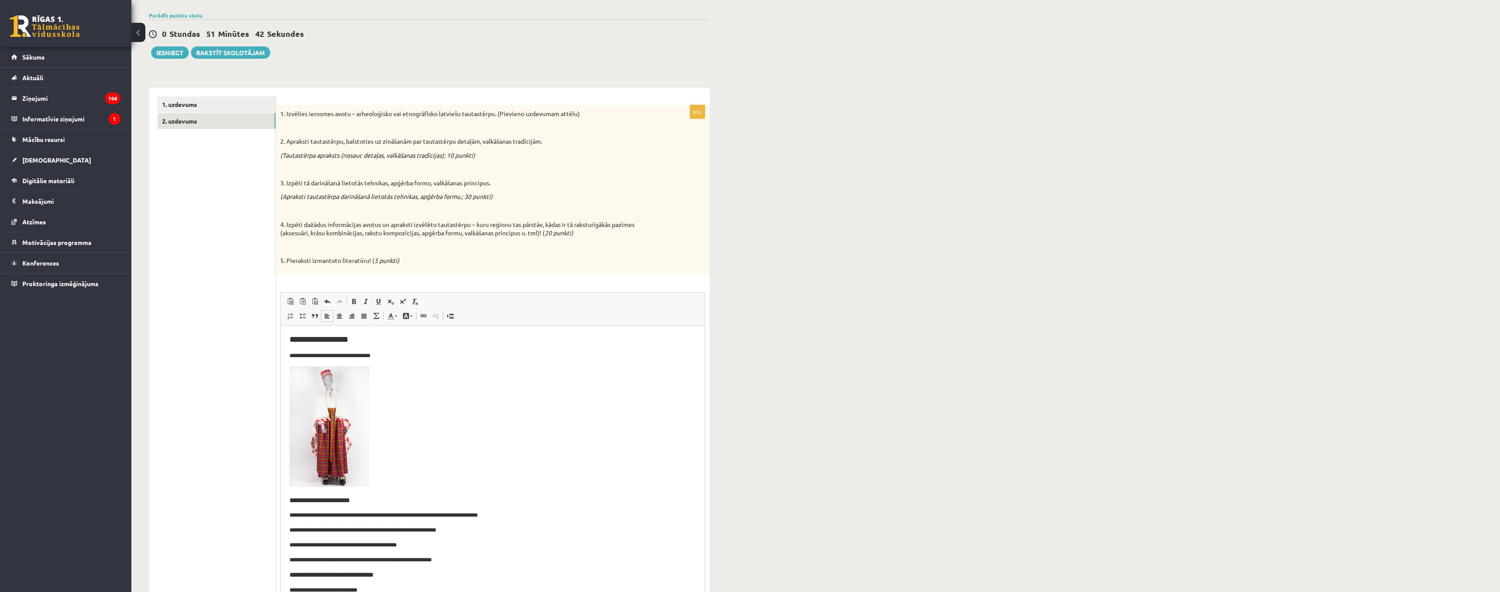
scroll to position [219, 0]
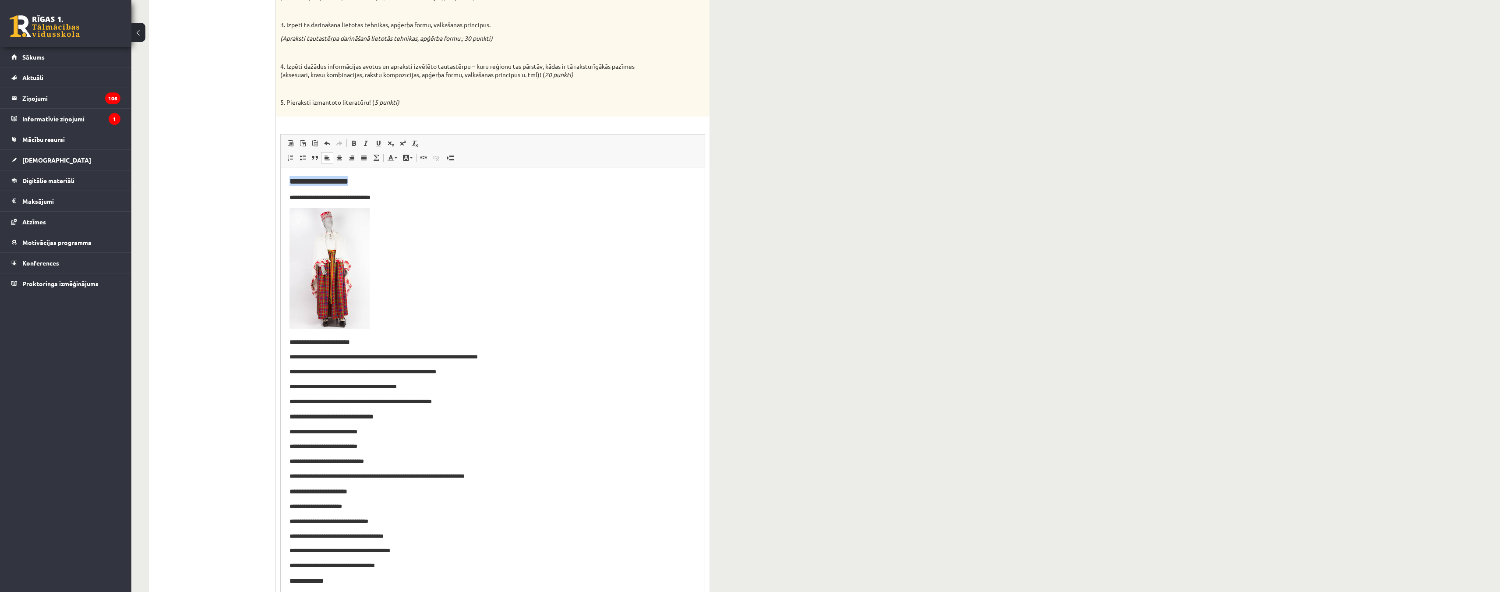
drag, startPoint x: 364, startPoint y: 183, endPoint x: 232, endPoint y: 186, distance: 132.3
click at [281, 186] on html "**********" at bounding box center [493, 410] width 424 height 486
click at [310, 190] on h2 "**********" at bounding box center [493, 186] width 406 height 21
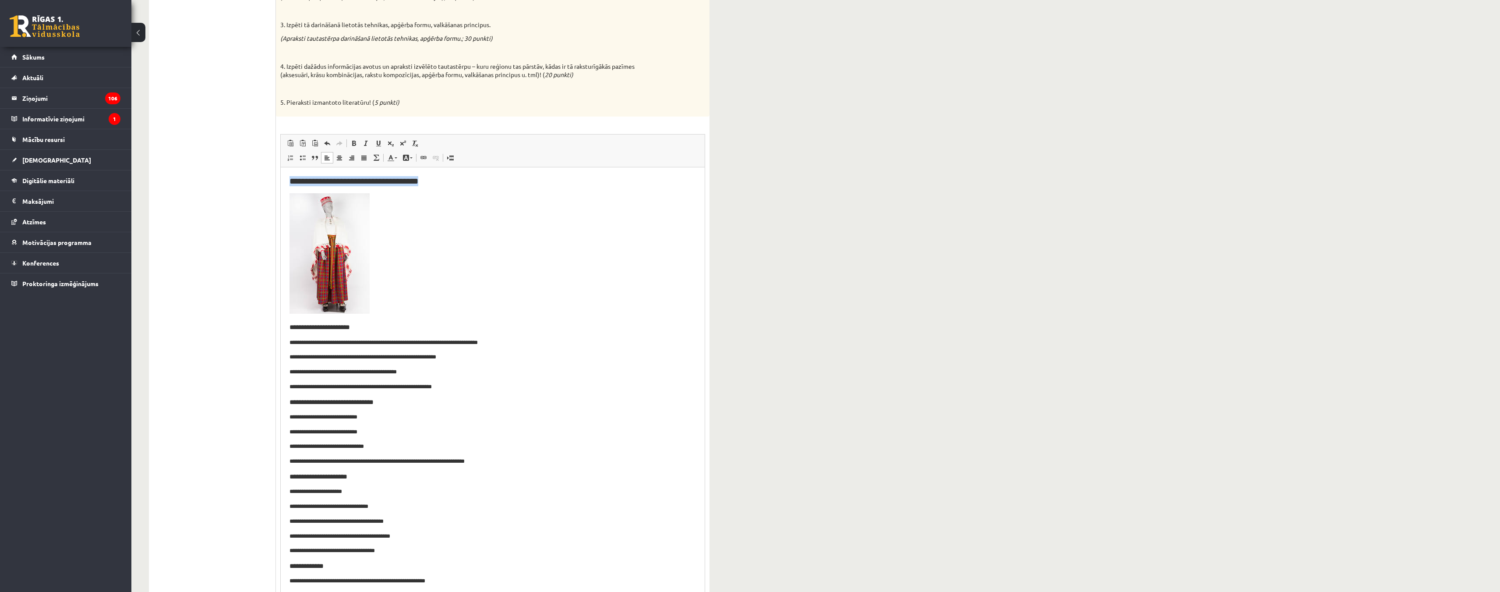
drag, startPoint x: 448, startPoint y: 184, endPoint x: 284, endPoint y: 177, distance: 164.4
click at [284, 177] on html "**********" at bounding box center [493, 402] width 424 height 471
click at [357, 144] on span at bounding box center [353, 143] width 7 height 7
click at [363, 142] on span at bounding box center [366, 143] width 7 height 7
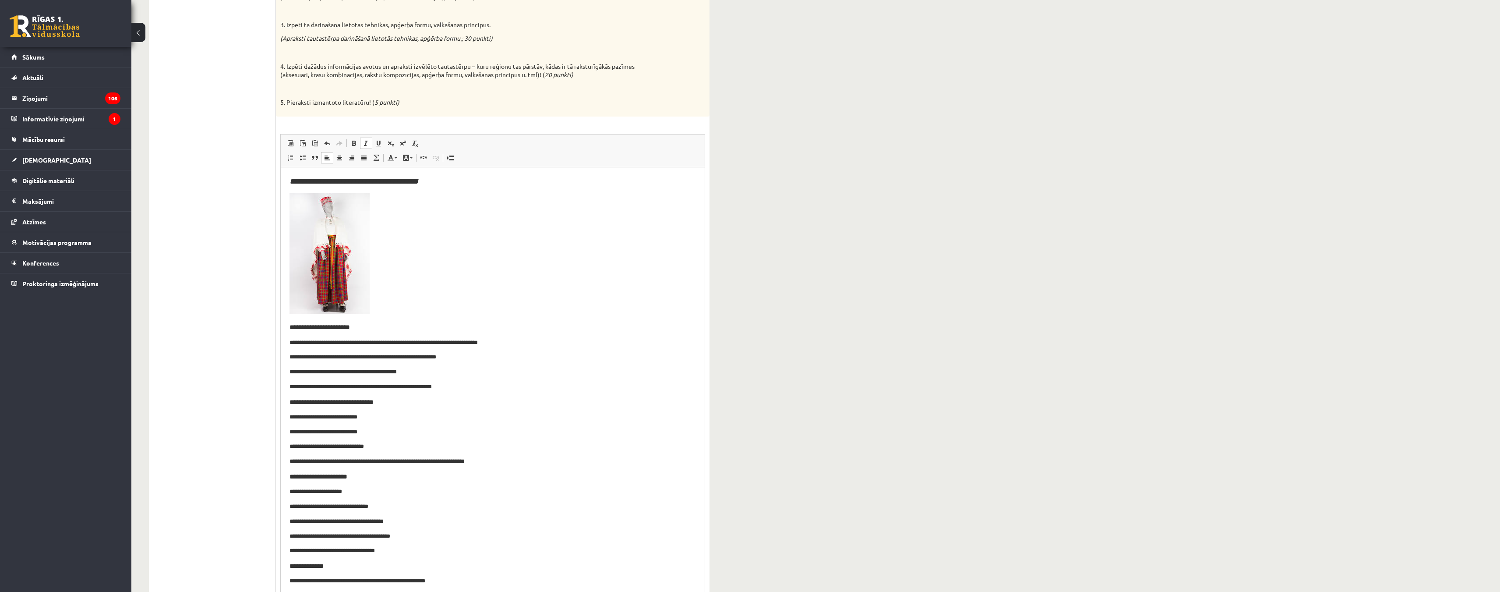
click at [363, 142] on span at bounding box center [366, 143] width 7 height 7
click at [470, 230] on p "Bagātinātā teksta redaktors, wiswyg-editor-user-answer-47433981327960" at bounding box center [493, 255] width 406 height 124
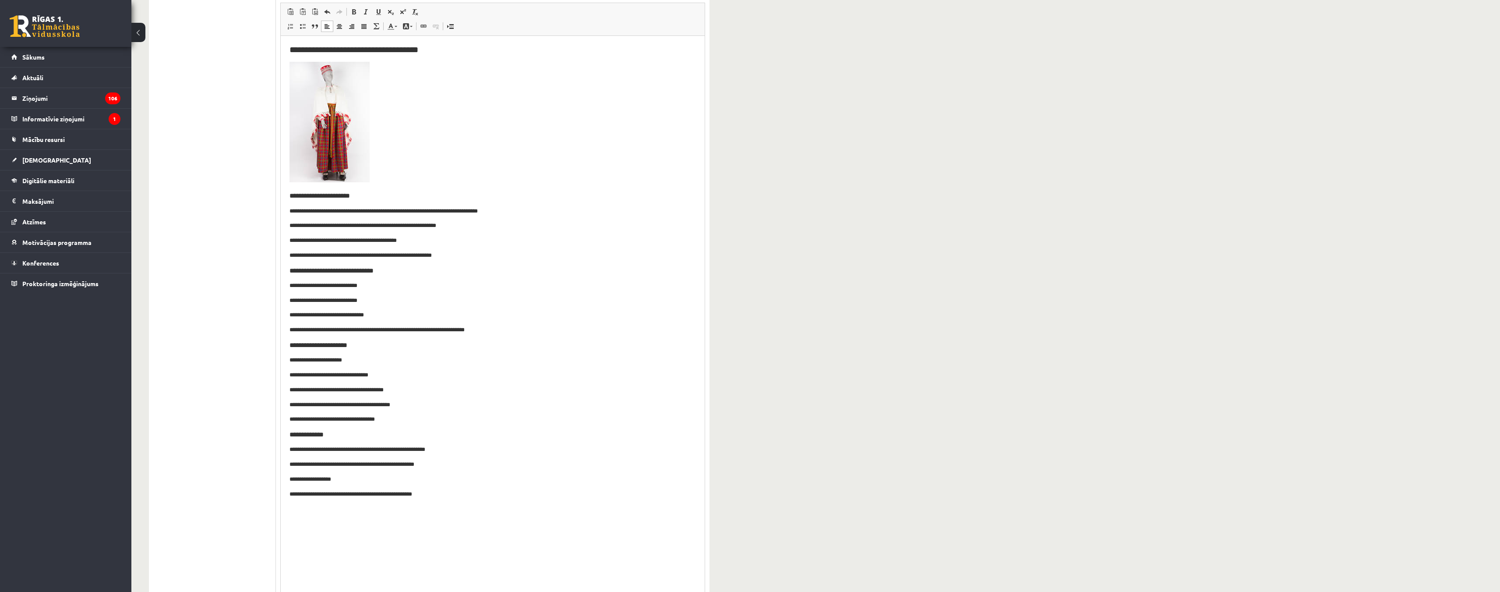
scroll to position [307, 0]
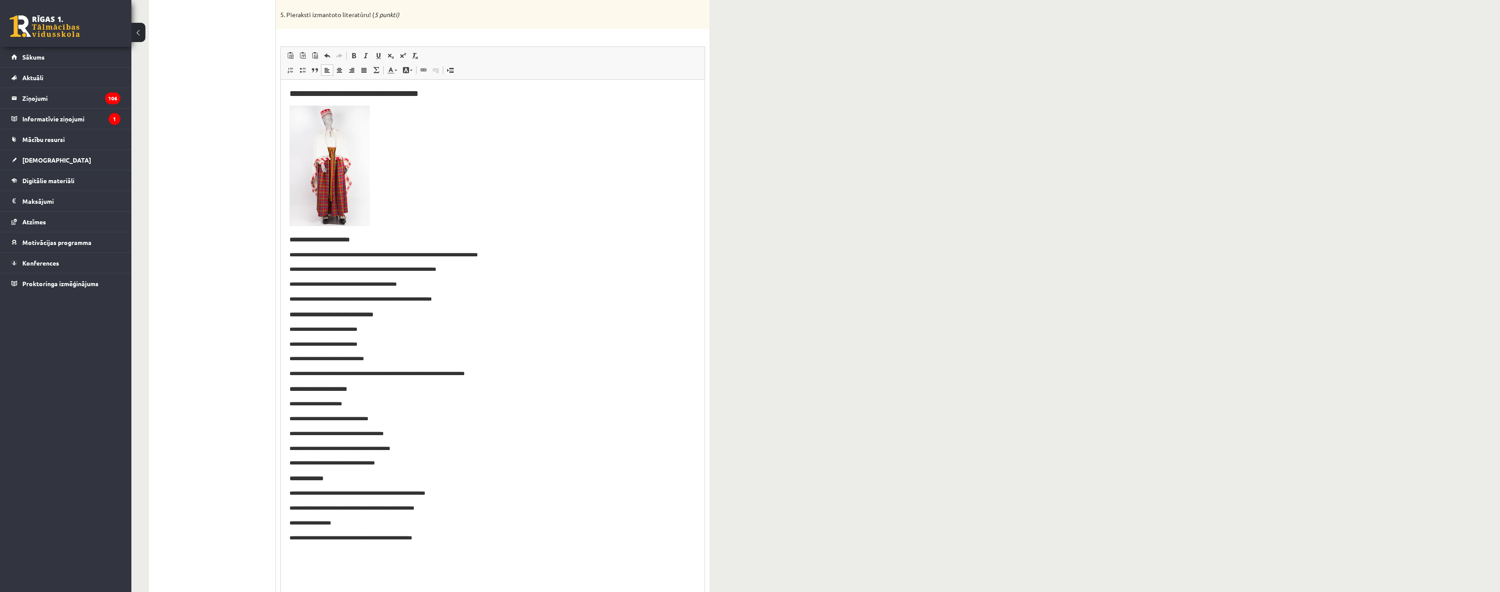
click at [350, 511] on p "**********" at bounding box center [493, 507] width 406 height 9
drag, startPoint x: 353, startPoint y: 492, endPoint x: 350, endPoint y: 503, distance: 11.0
click at [352, 494] on p "**********" at bounding box center [493, 492] width 406 height 9
drag, startPoint x: 344, startPoint y: 491, endPoint x: 348, endPoint y: 505, distance: 14.1
click at [344, 492] on p "**********" at bounding box center [493, 492] width 406 height 9
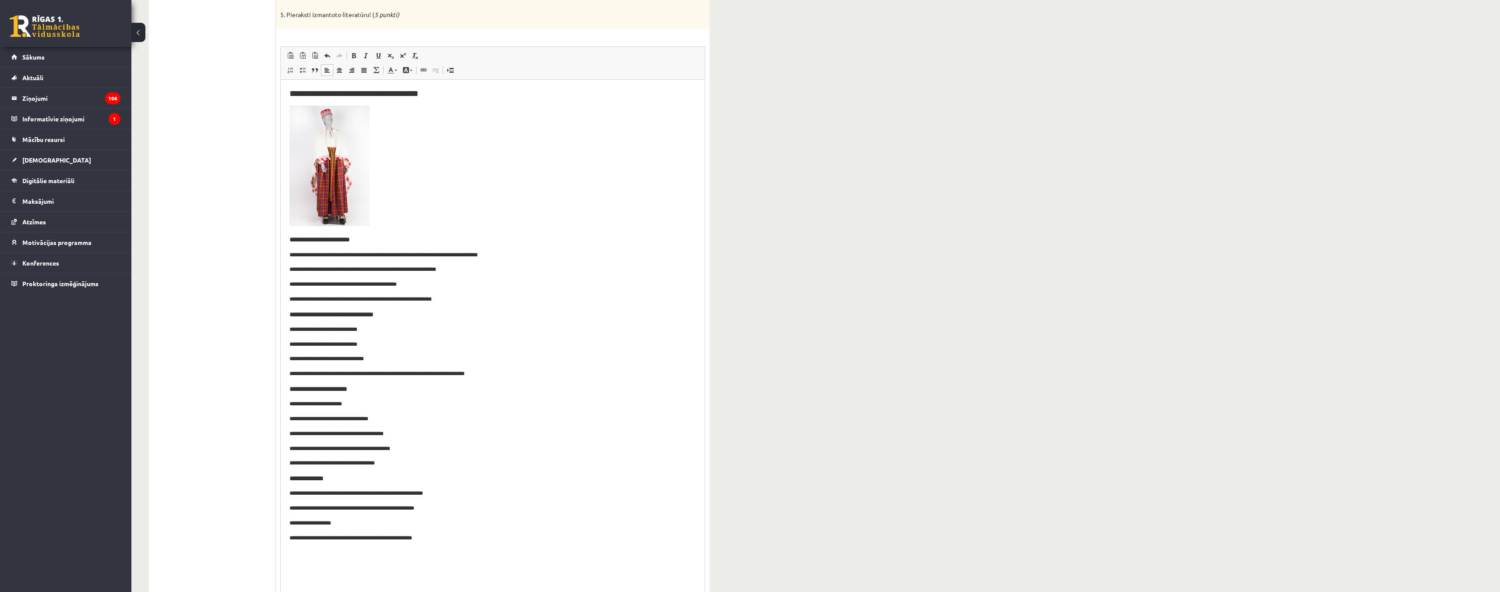
click at [292, 495] on p "**********" at bounding box center [493, 492] width 406 height 9
click at [290, 509] on p "**********" at bounding box center [493, 507] width 406 height 9
click at [342, 512] on p "**********" at bounding box center [493, 507] width 406 height 9
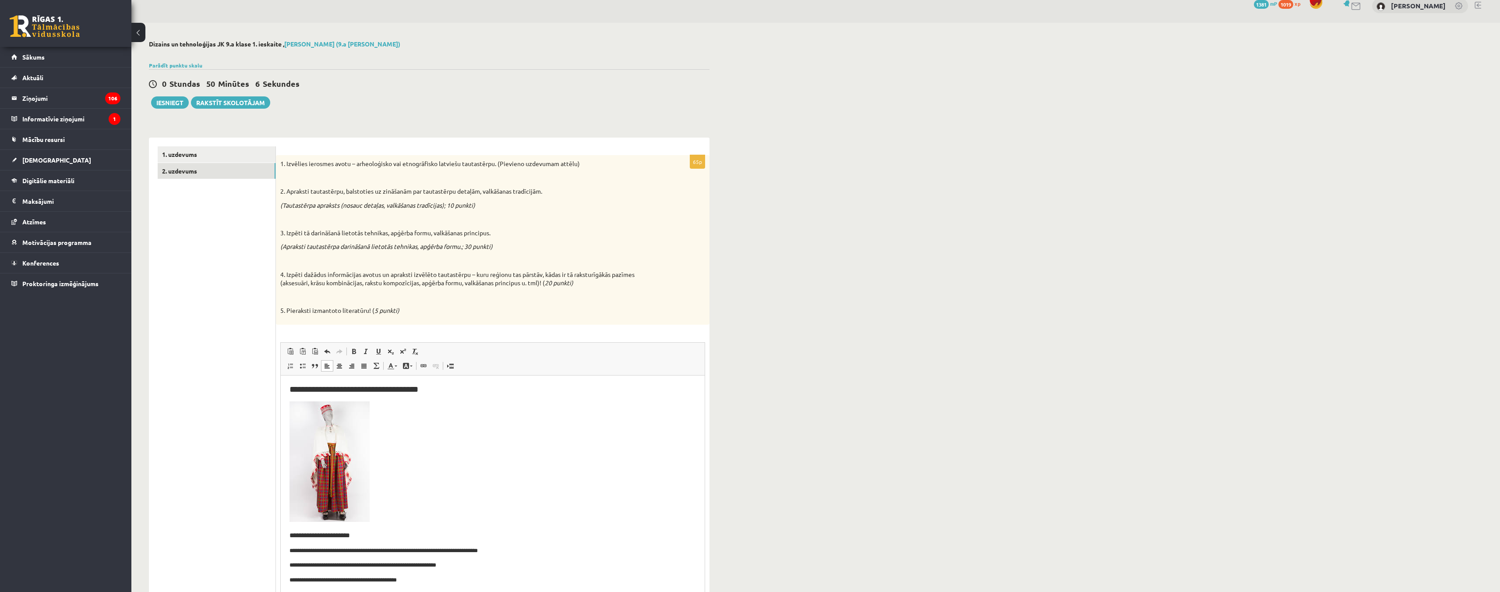
scroll to position [0, 0]
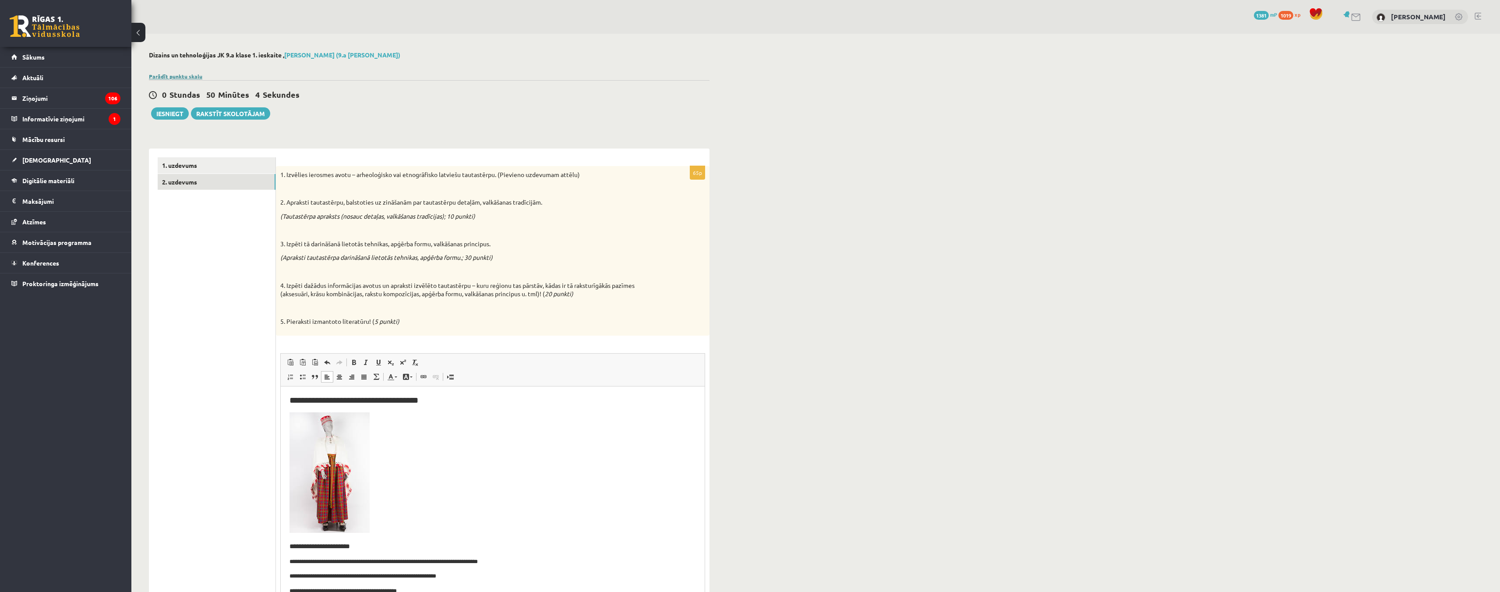
click at [168, 74] on link "Parādīt punktu skalu" at bounding box center [175, 76] width 53 height 7
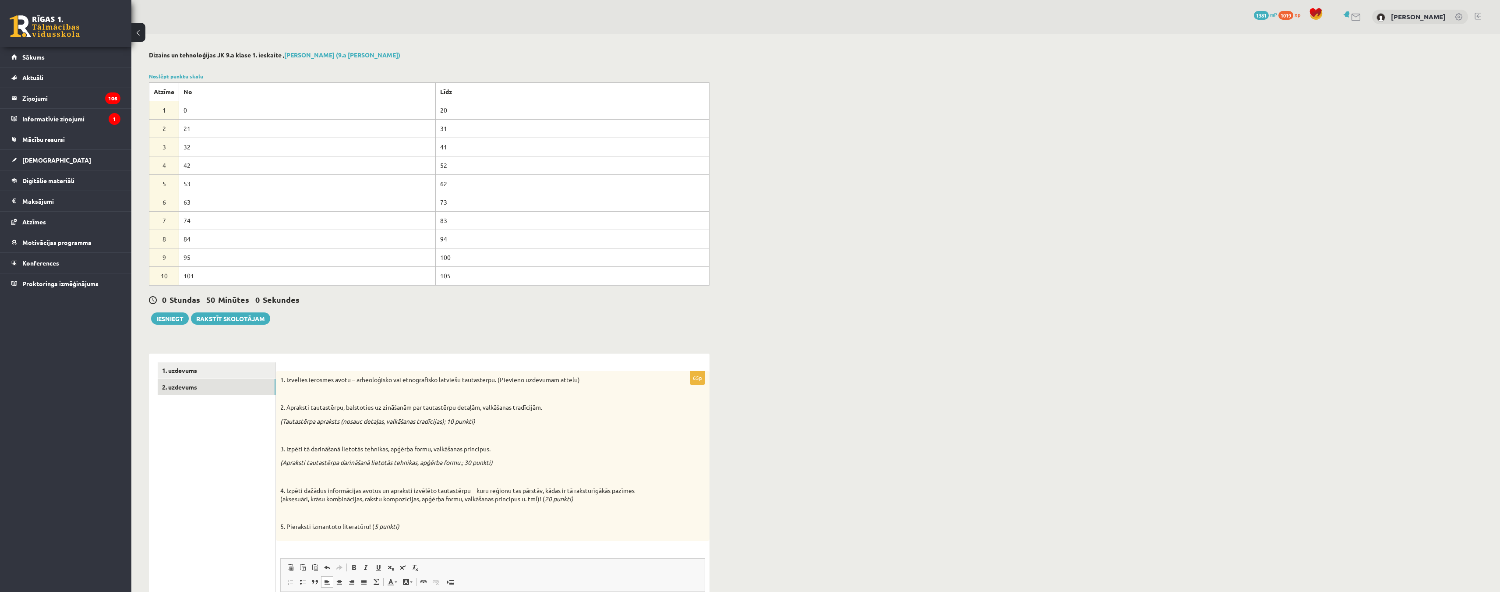
click at [175, 72] on div "Noslēpt punktu skalu Atzīme No Līdz 1 0 20 2 21 31 3 32 41 4 42 52 5 53 62 6 63…" at bounding box center [429, 178] width 561 height 213
click at [176, 75] on link "Noslēpt punktu skalu" at bounding box center [176, 76] width 54 height 7
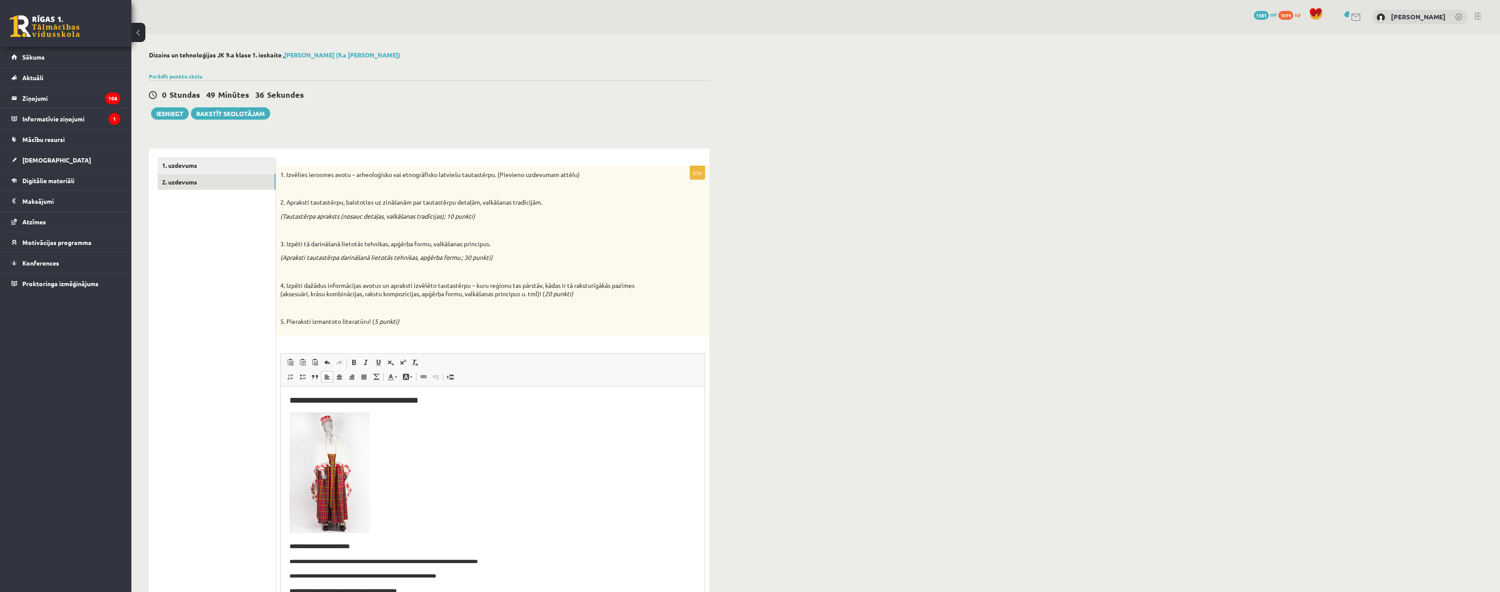
click at [169, 113] on button "Iesniegt" at bounding box center [170, 113] width 38 height 12
click at [159, 114] on button "Iesniegt" at bounding box center [170, 113] width 38 height 12
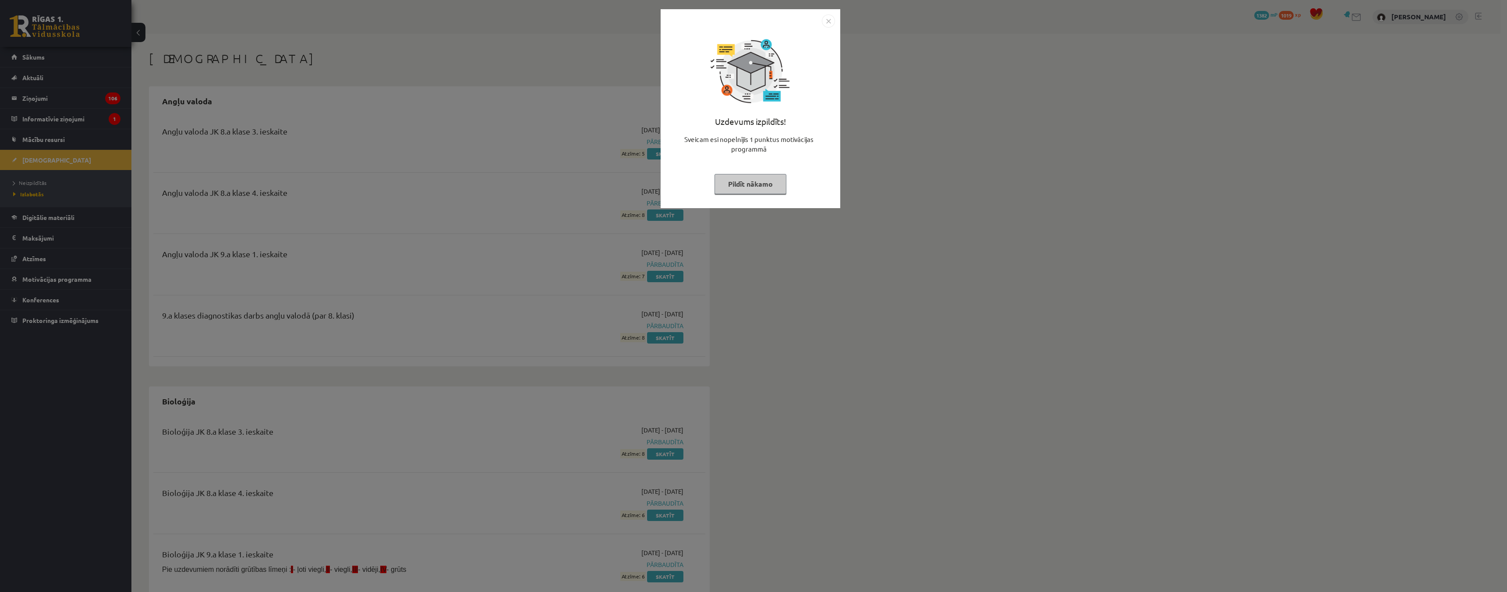
click at [747, 178] on button "Pildīt nākamo" at bounding box center [750, 184] width 72 height 20
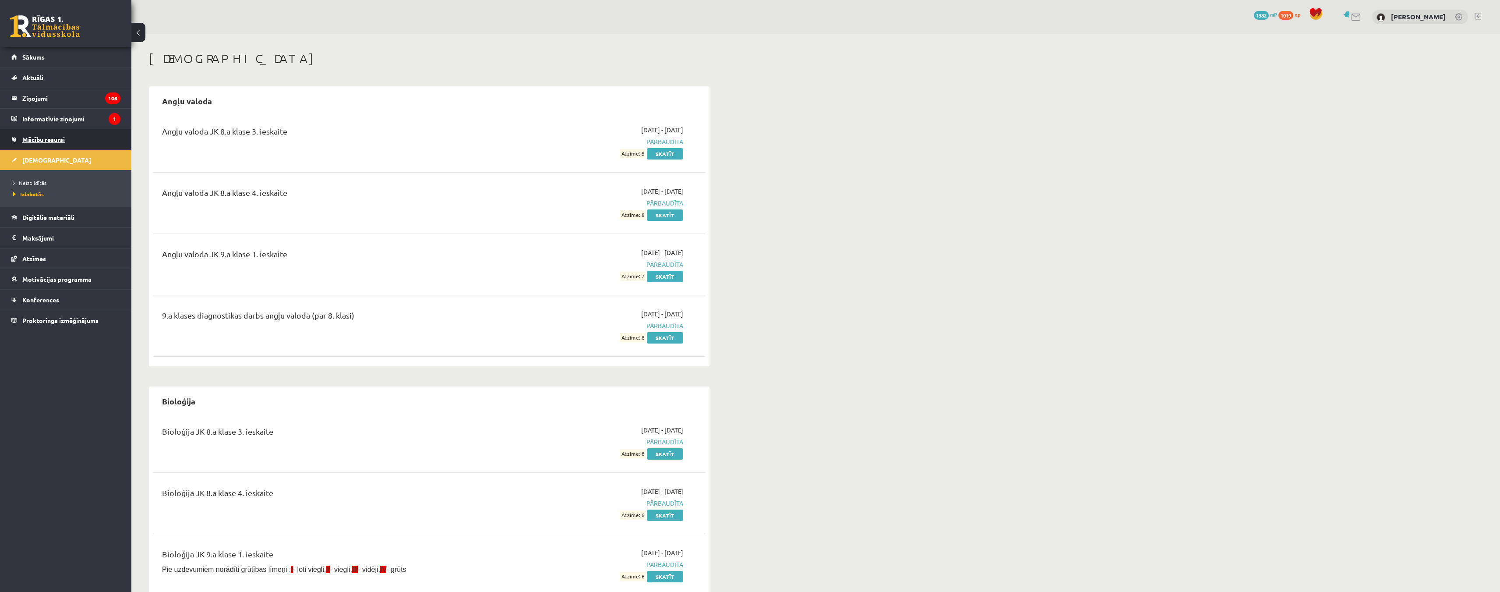
click at [67, 140] on link "Mācību resursi" at bounding box center [65, 139] width 109 height 20
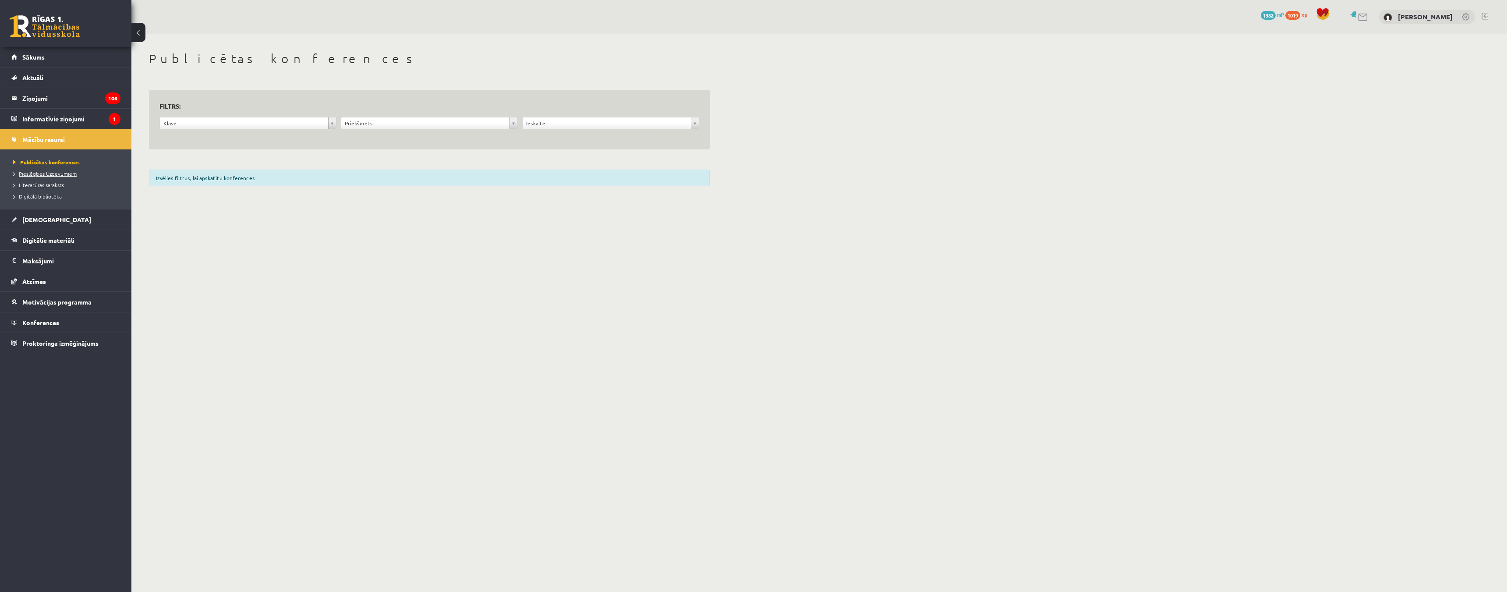
click at [50, 174] on span "Pieslēgties Uzdevumiem" at bounding box center [45, 173] width 64 height 7
click at [55, 216] on link "[DEMOGRAPHIC_DATA]" at bounding box center [65, 219] width 109 height 20
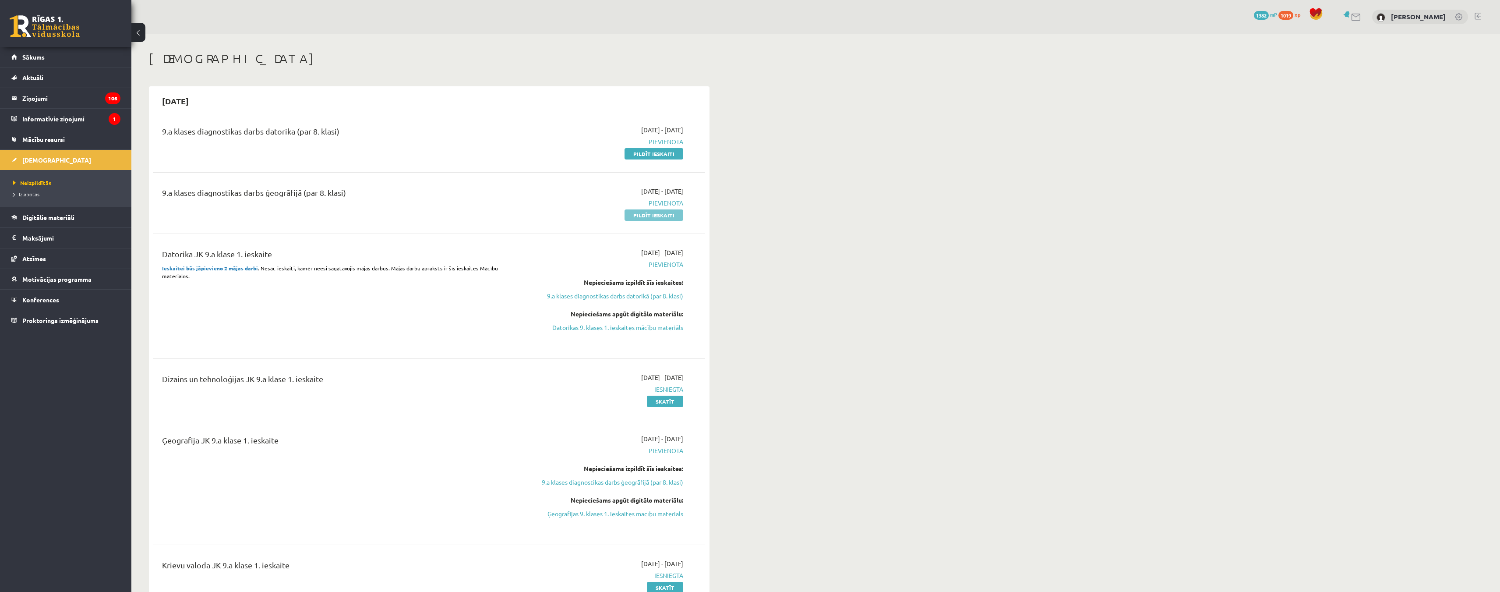
click at [656, 216] on link "Pildīt ieskaiti" at bounding box center [654, 214] width 59 height 11
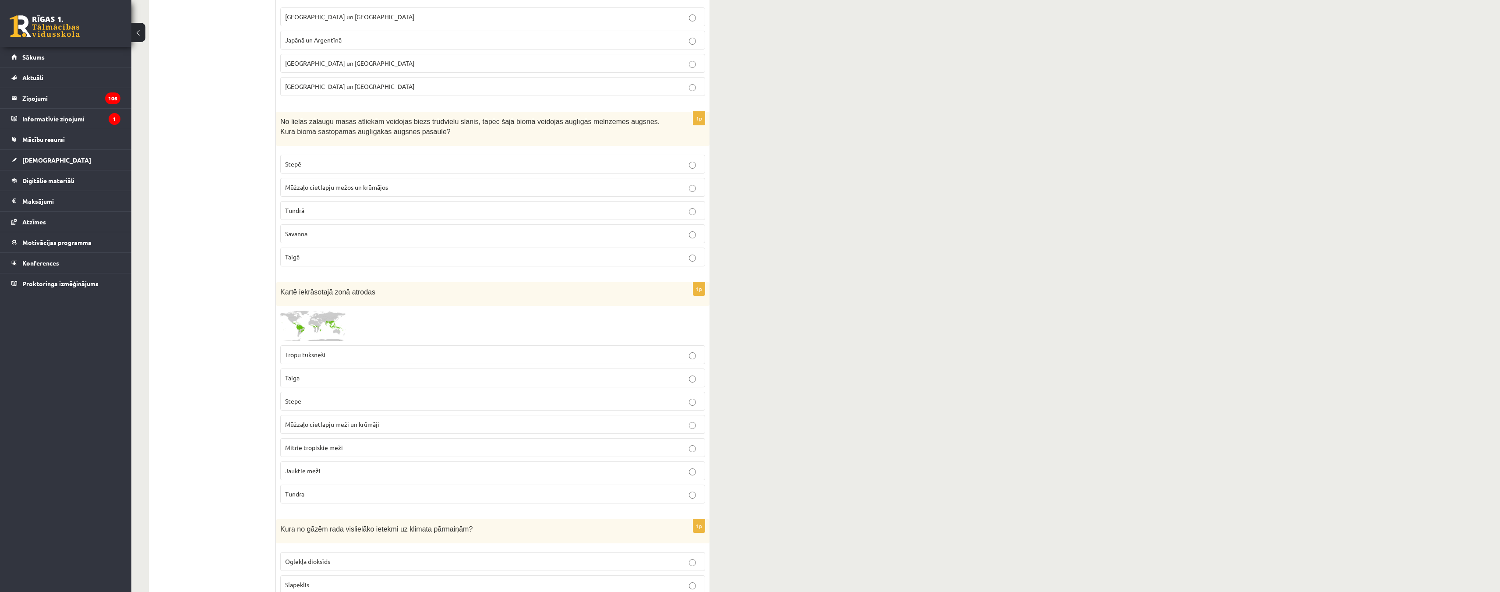
scroll to position [263, 0]
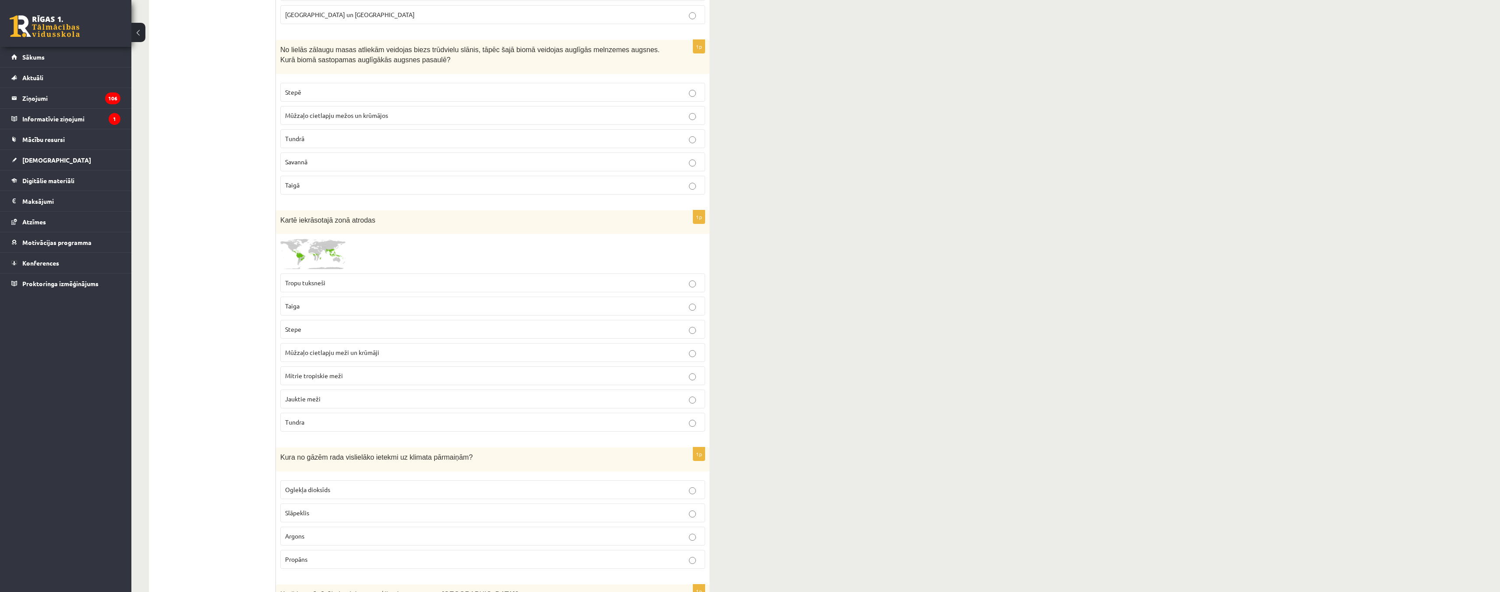
click at [305, 246] on img at bounding box center [313, 253] width 66 height 31
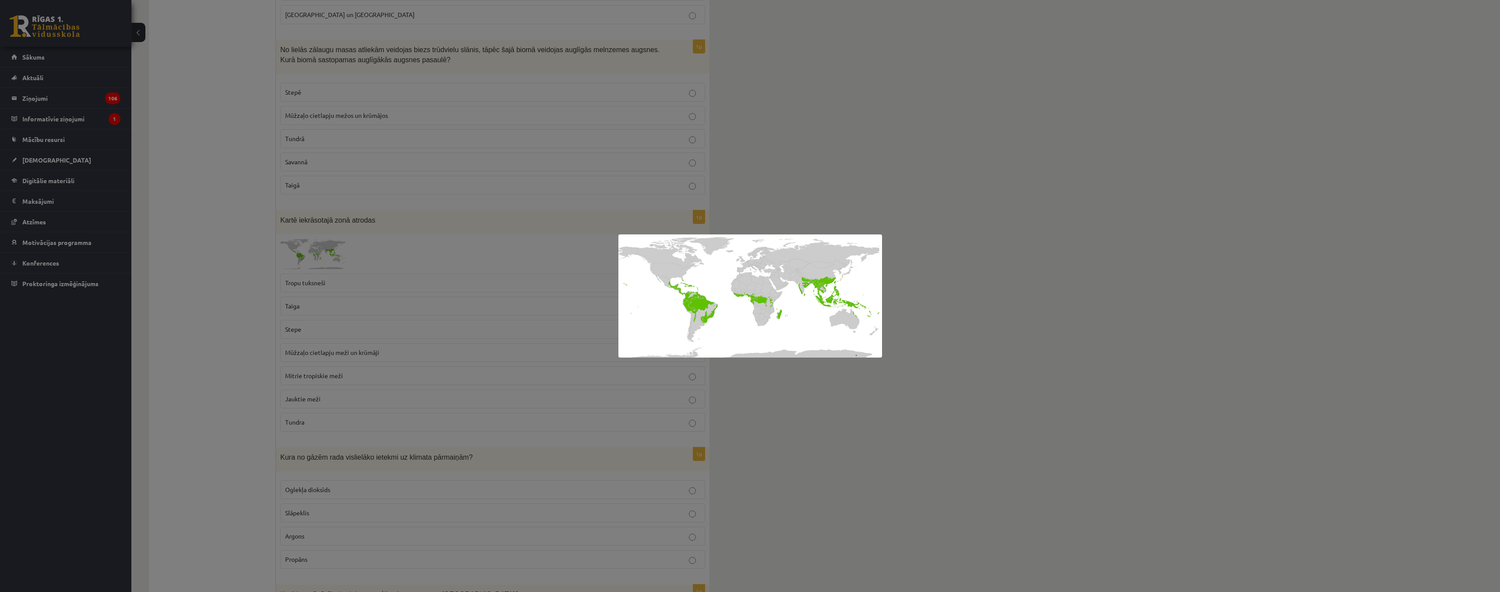
click at [190, 290] on div at bounding box center [750, 296] width 1500 height 592
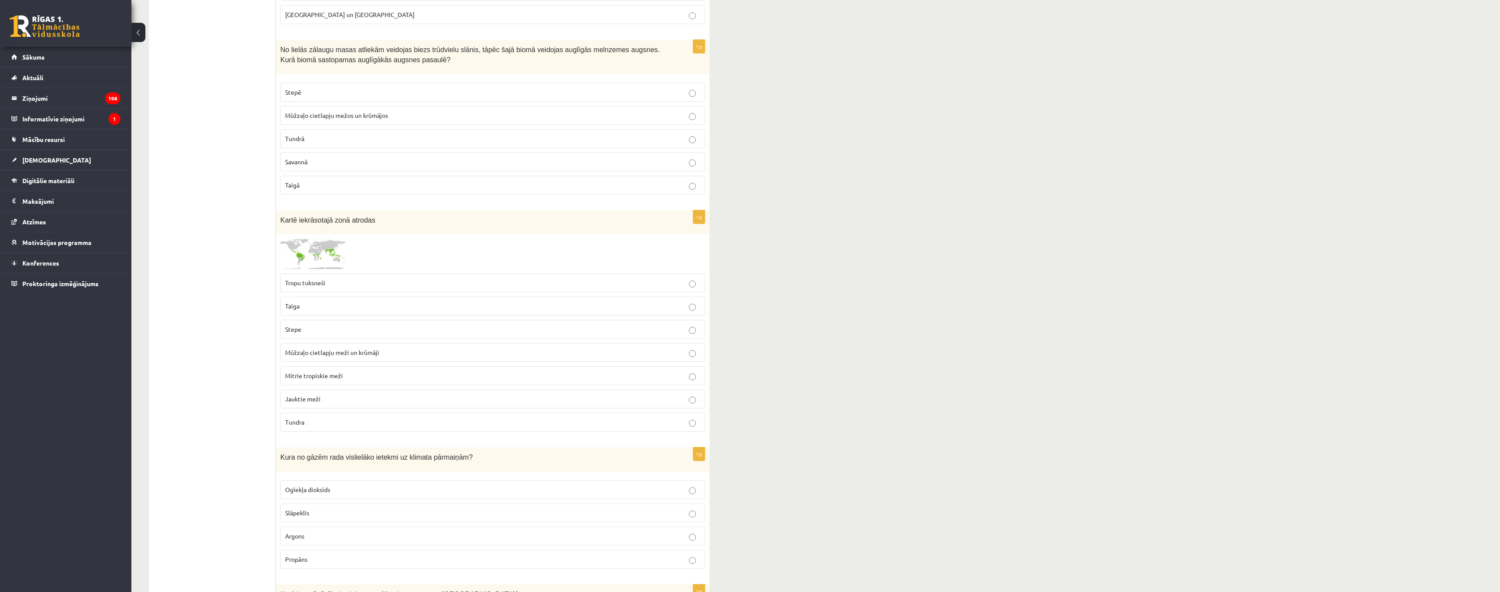
drag, startPoint x: 370, startPoint y: 379, endPoint x: 273, endPoint y: 378, distance: 97.2
click at [701, 374] on label "Mitrie tropiskie meži" at bounding box center [492, 375] width 425 height 19
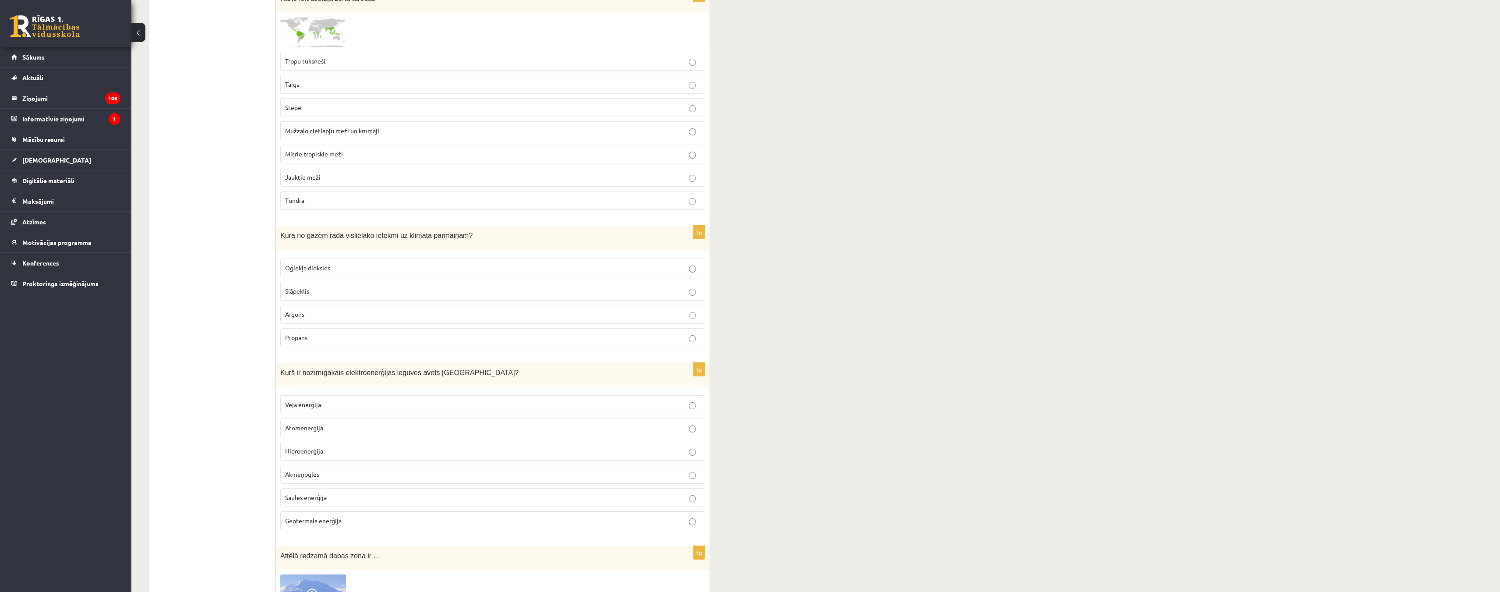
scroll to position [745, 0]
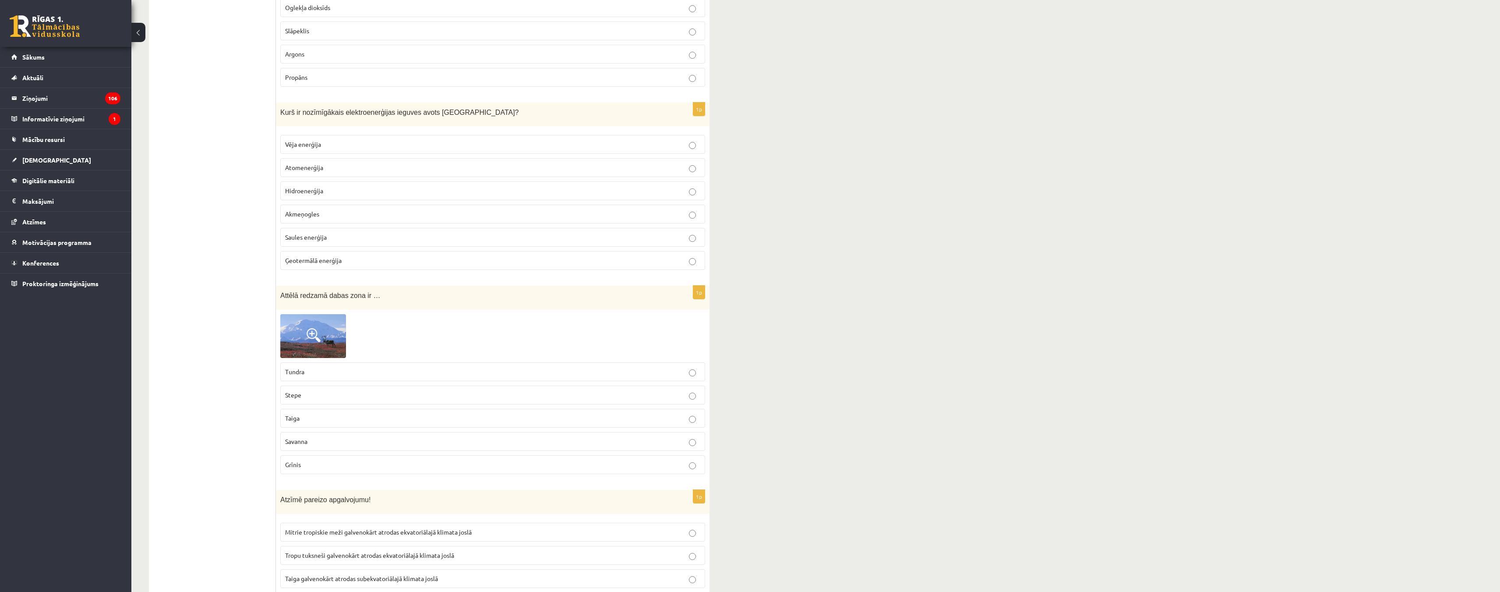
click at [294, 335] on img at bounding box center [313, 336] width 66 height 44
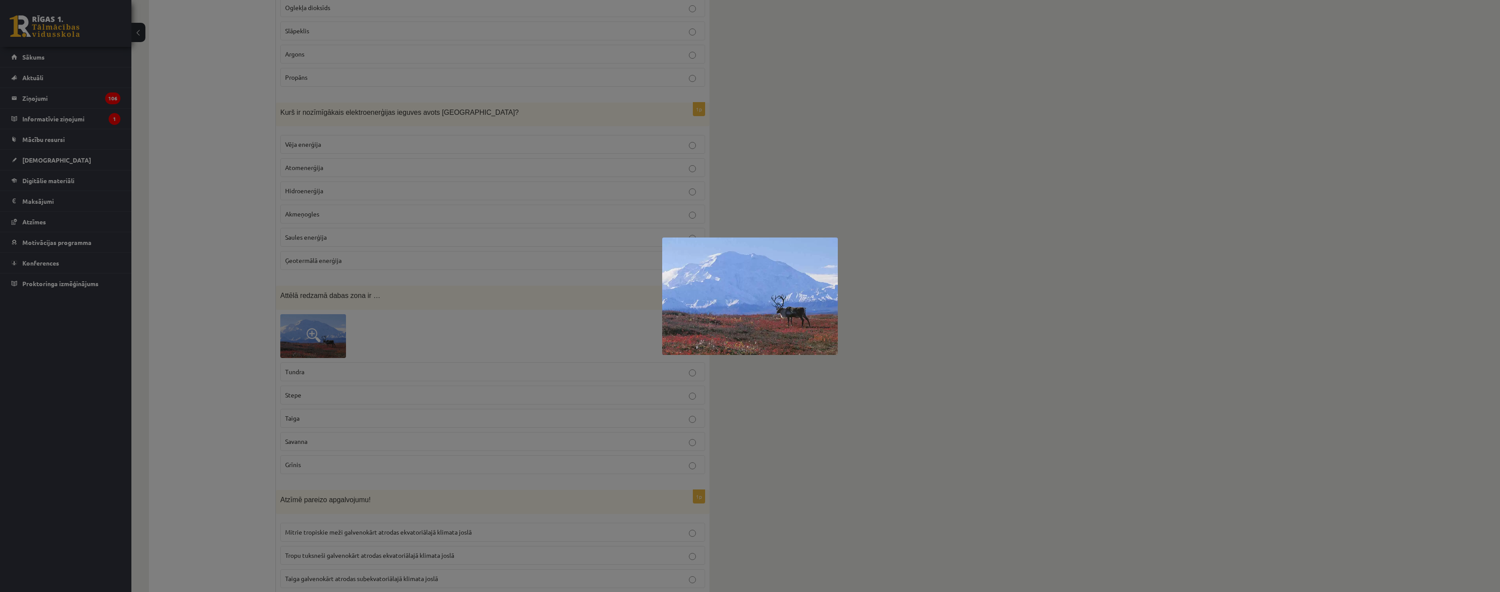
click at [252, 336] on div at bounding box center [750, 296] width 1500 height 592
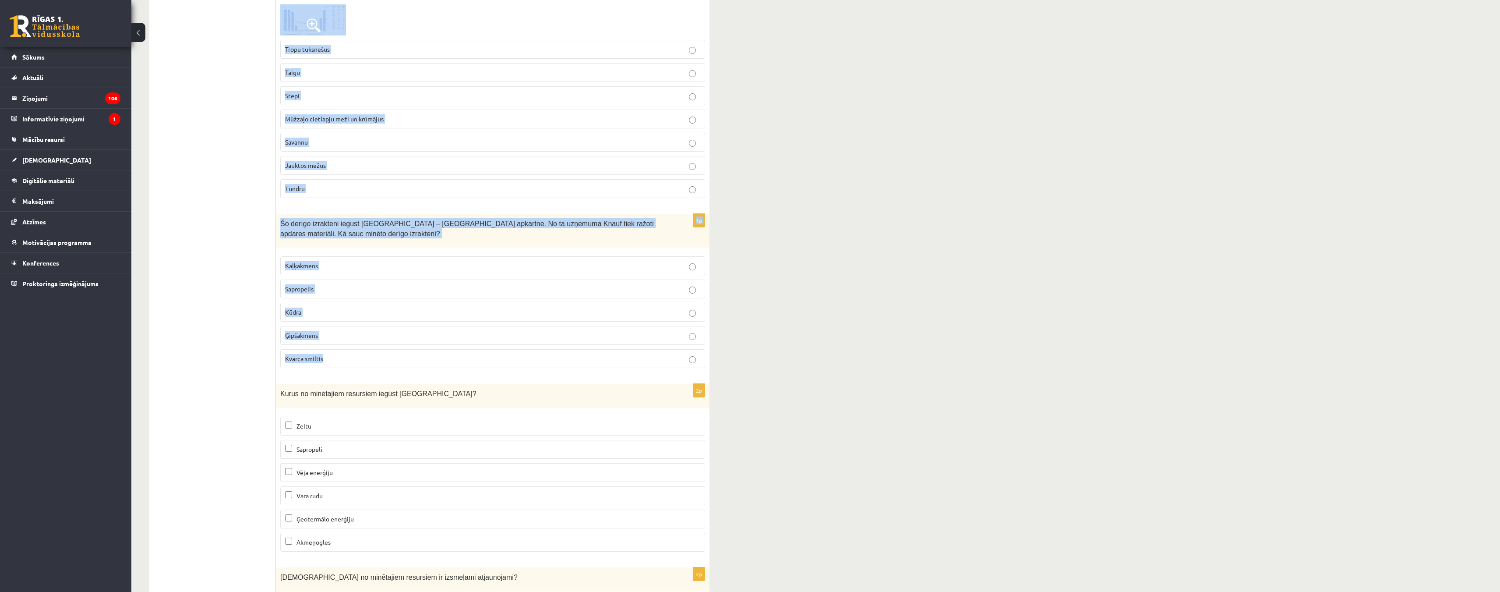
scroll to position [5094, 0]
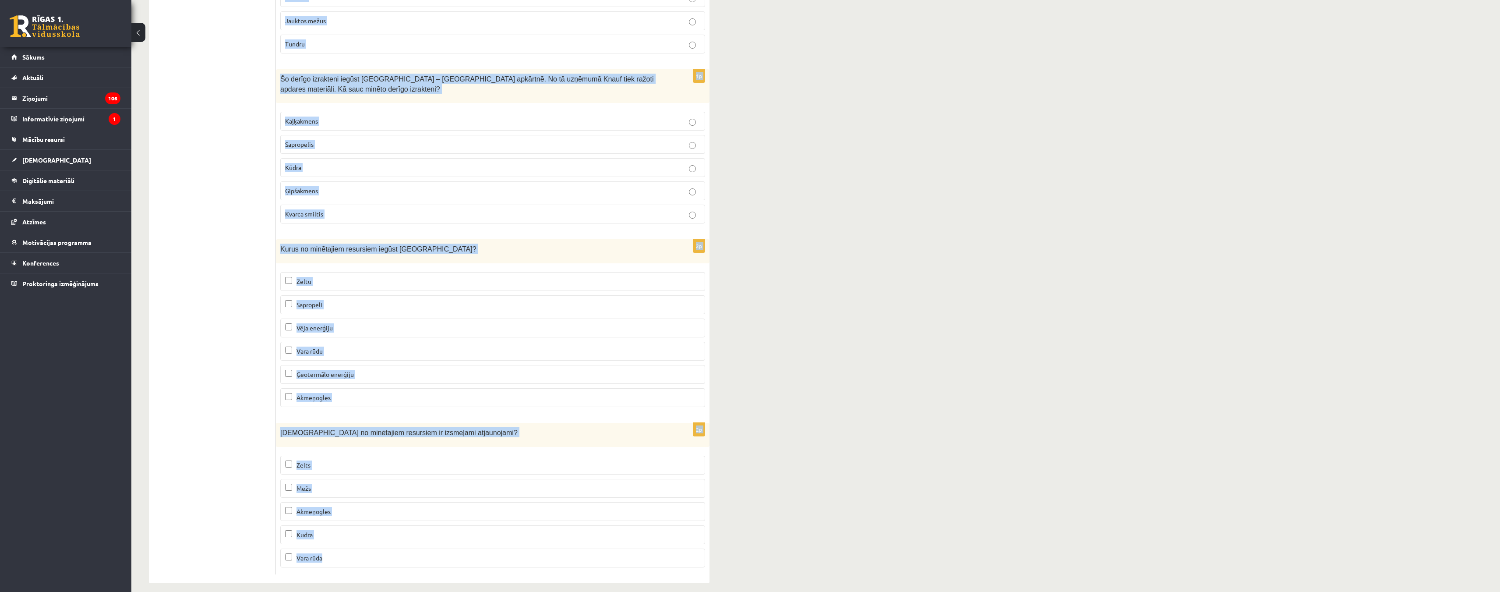
drag, startPoint x: 281, startPoint y: 175, endPoint x: 398, endPoint y: 548, distance: 391.5
copy form "Lielākās taigas platības atrodas Krievijā un Kanādā Japānā un Argentīnā Austrāl…"
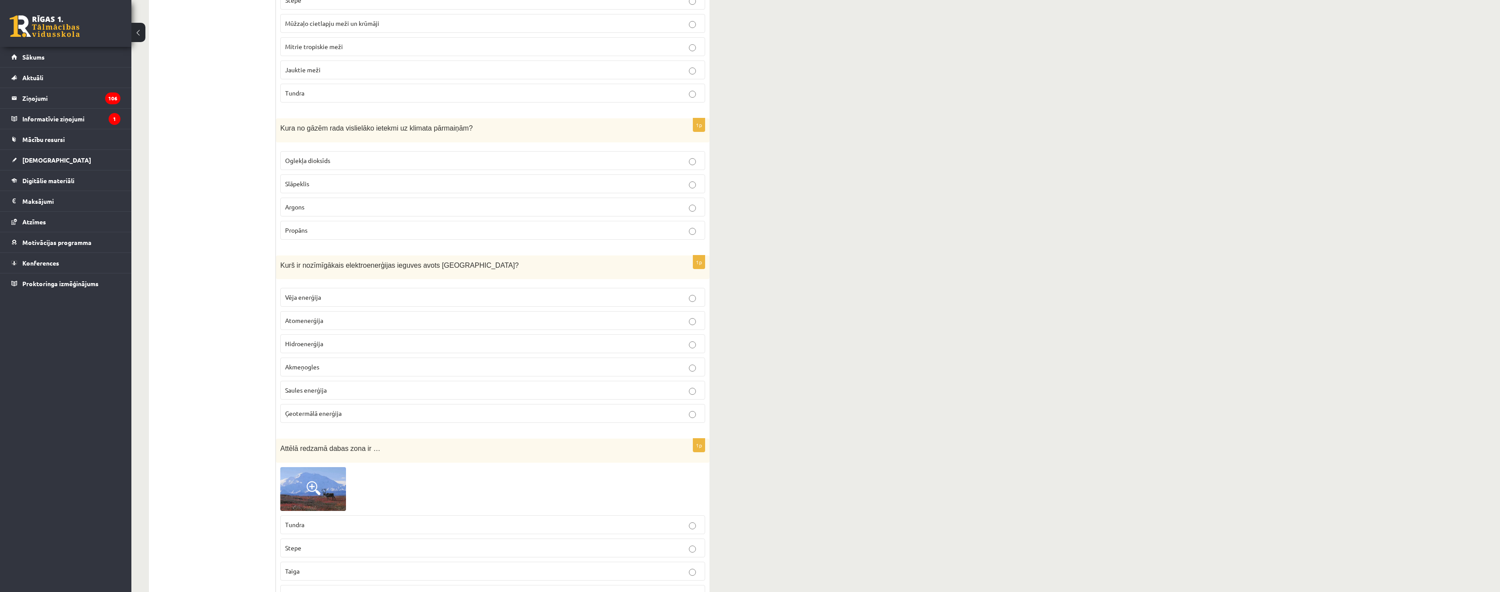
scroll to position [0, 0]
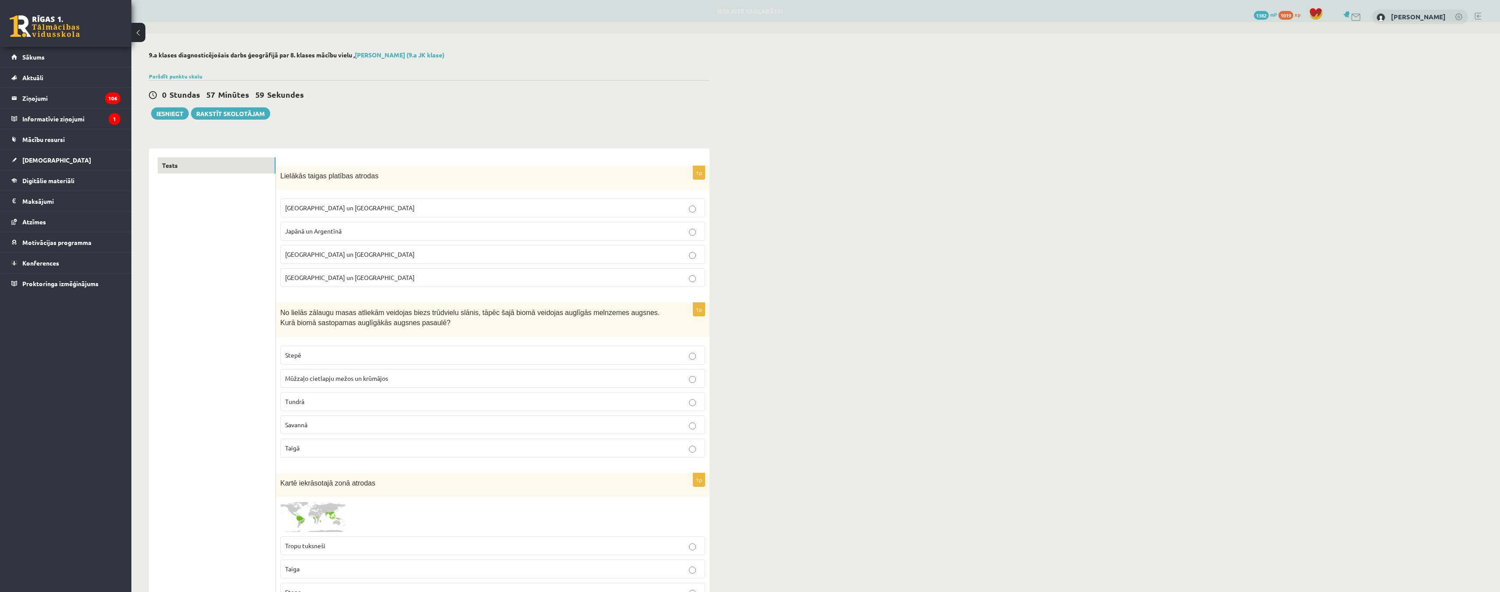
drag, startPoint x: 216, startPoint y: 170, endPoint x: 224, endPoint y: 33, distance: 136.9
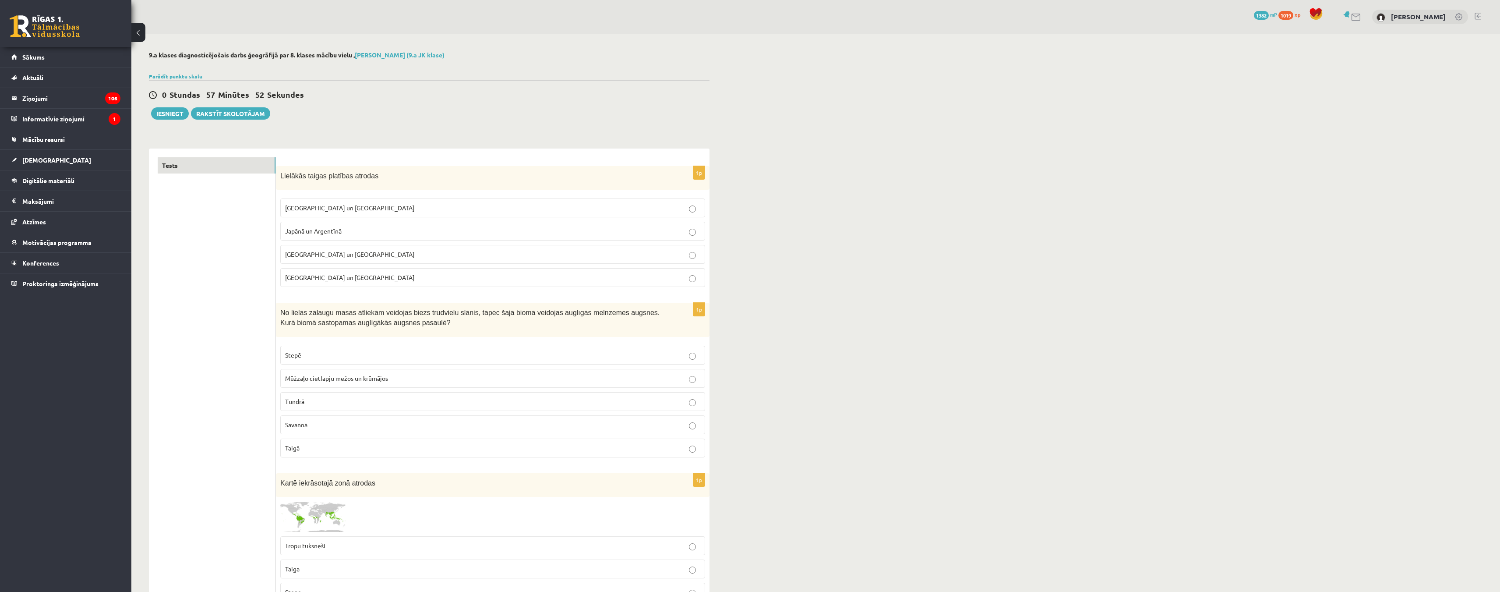
click at [650, 206] on p "Krievijā un Kanādā" at bounding box center [492, 207] width 415 height 9
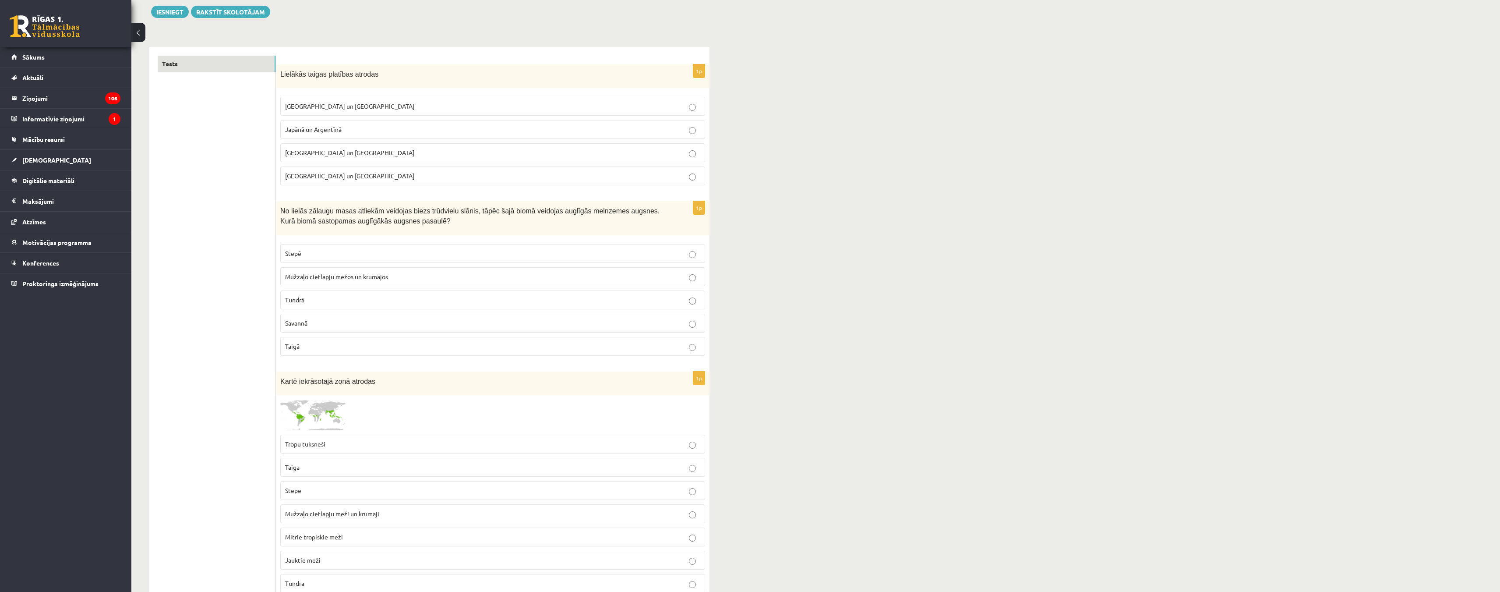
scroll to position [131, 0]
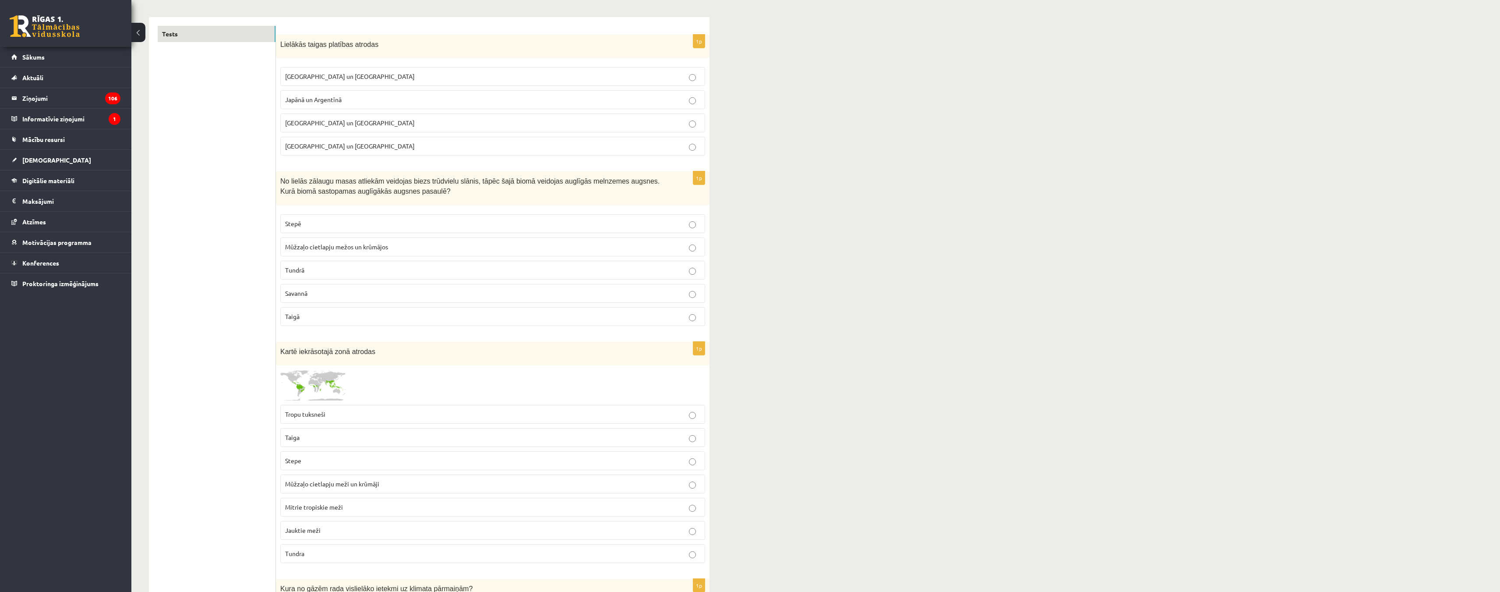
click at [545, 226] on p "Stepē" at bounding box center [492, 223] width 415 height 9
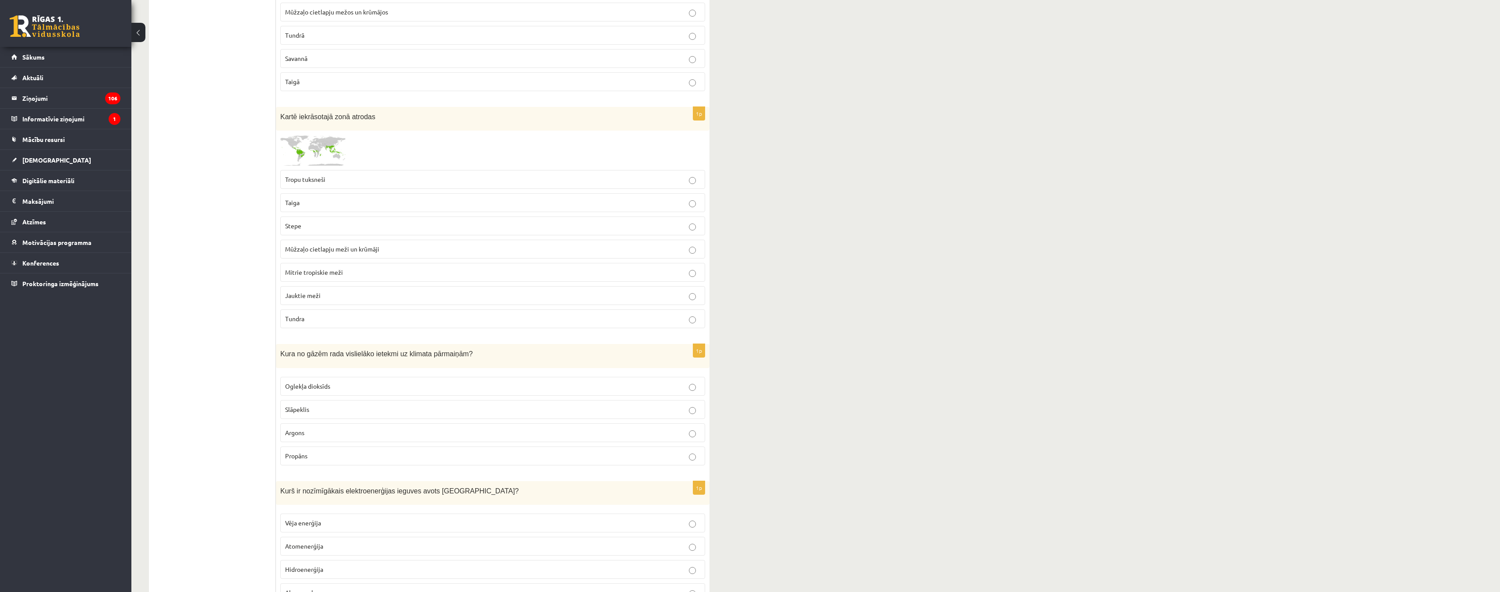
scroll to position [482, 0]
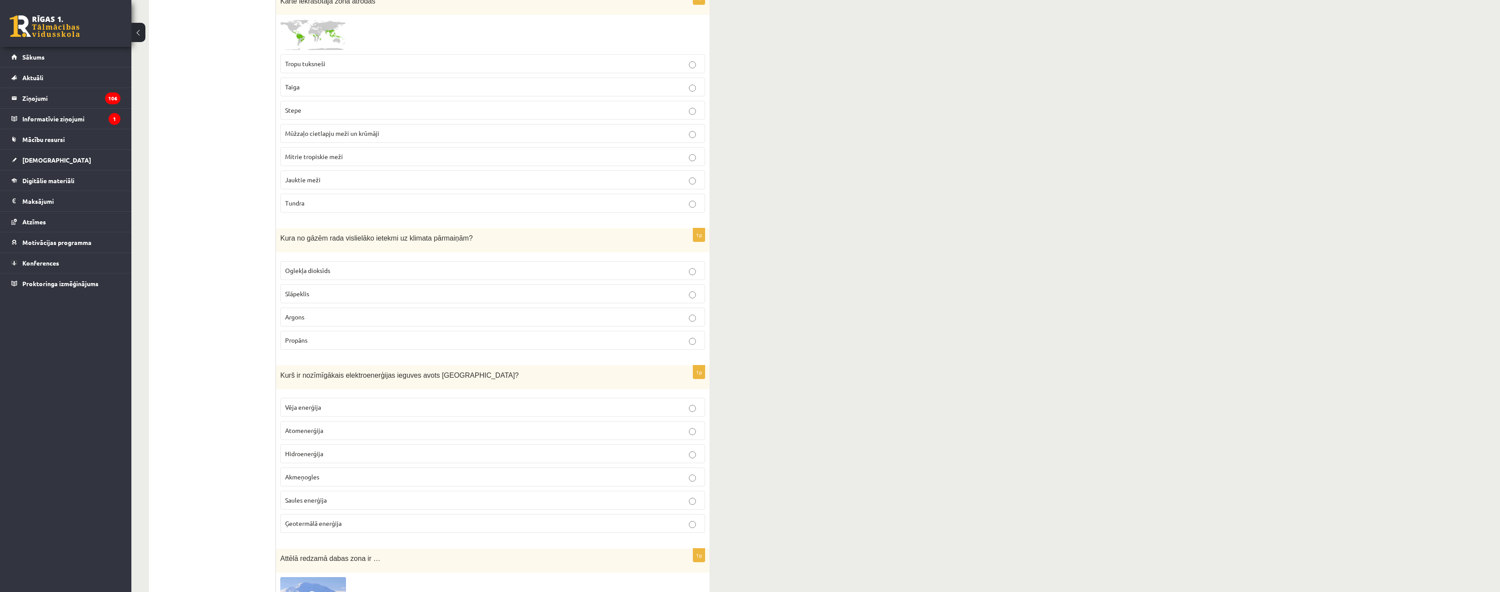
click at [434, 273] on p "Oglekļa dioksīds" at bounding box center [492, 270] width 415 height 9
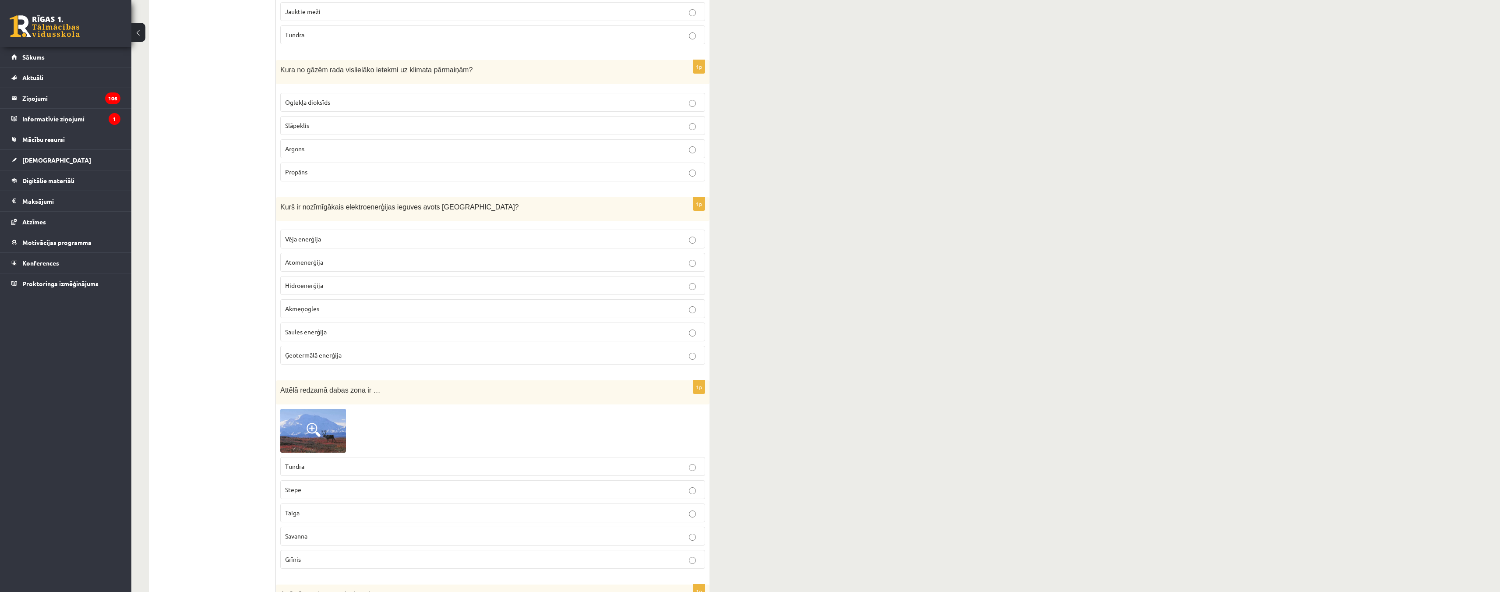
scroll to position [657, 0]
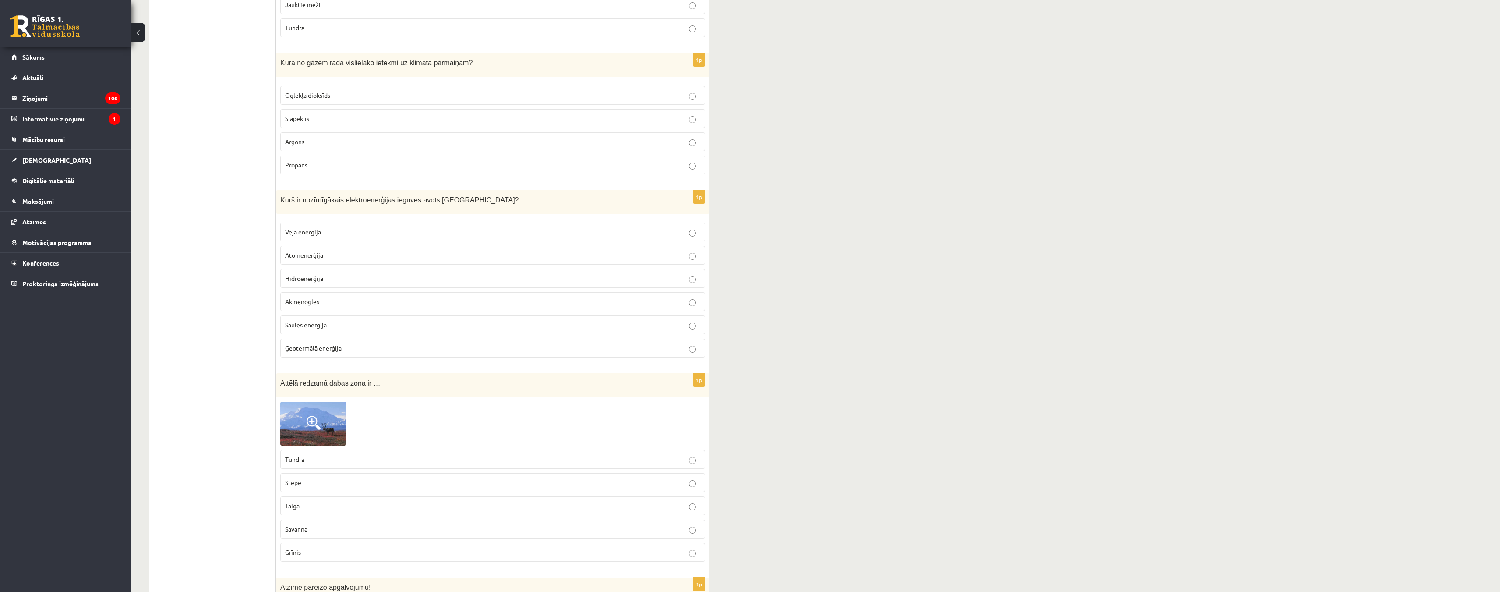
click at [389, 275] on p "Hidroenerģija" at bounding box center [492, 278] width 415 height 9
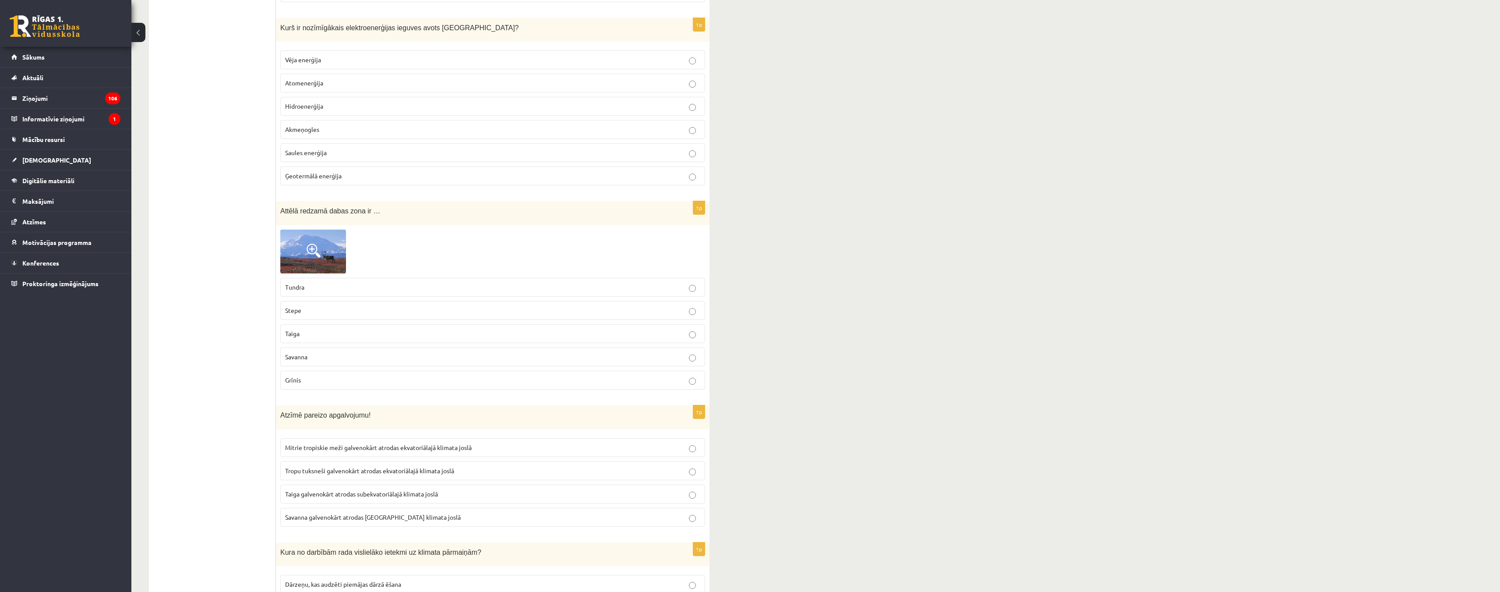
scroll to position [832, 0]
click at [312, 284] on p "Tundra" at bounding box center [492, 283] width 415 height 9
drag, startPoint x: 311, startPoint y: 285, endPoint x: 280, endPoint y: 285, distance: 31.1
click at [280, 285] on div "1p Attēlā redzamā dabas zona ir … Tundra Stepe Taiga Savanna Grīnis" at bounding box center [493, 295] width 434 height 195
copy span "Tundra"
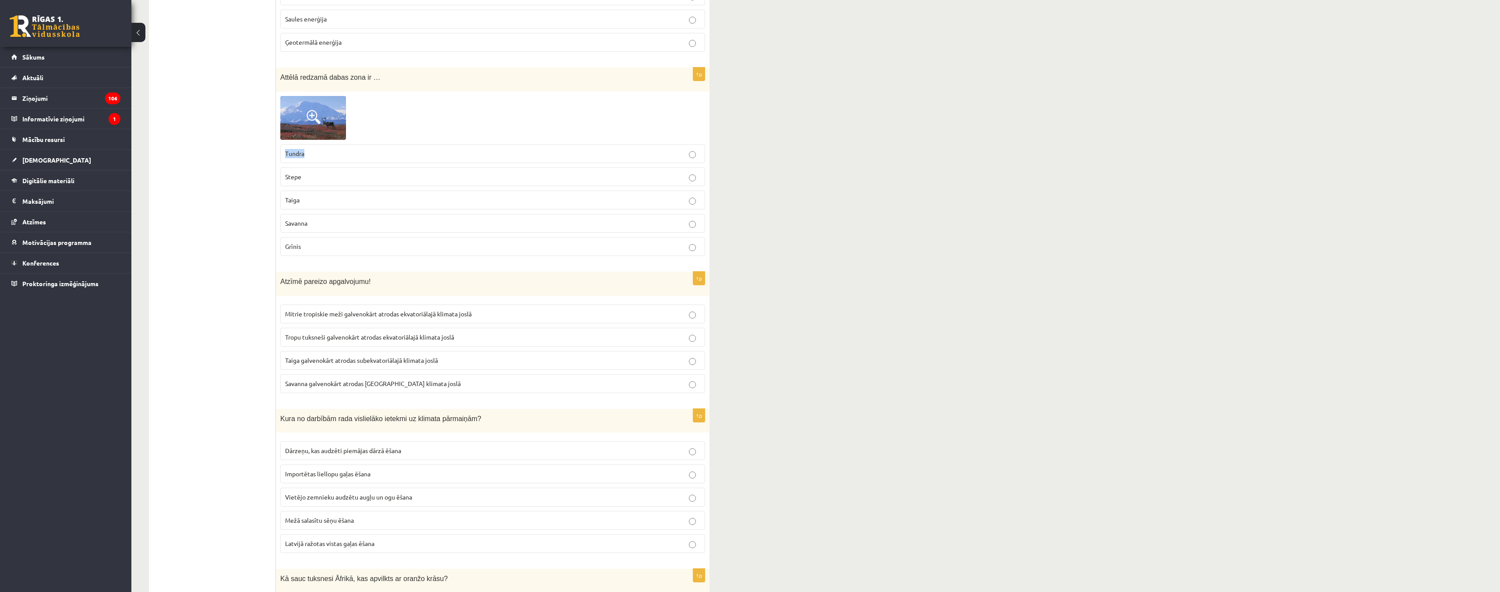
scroll to position [964, 0]
click at [424, 313] on span "Mitrie tropiskie meži galvenokārt atrodas ekvatoriālajā klimata joslā" at bounding box center [378, 313] width 187 height 8
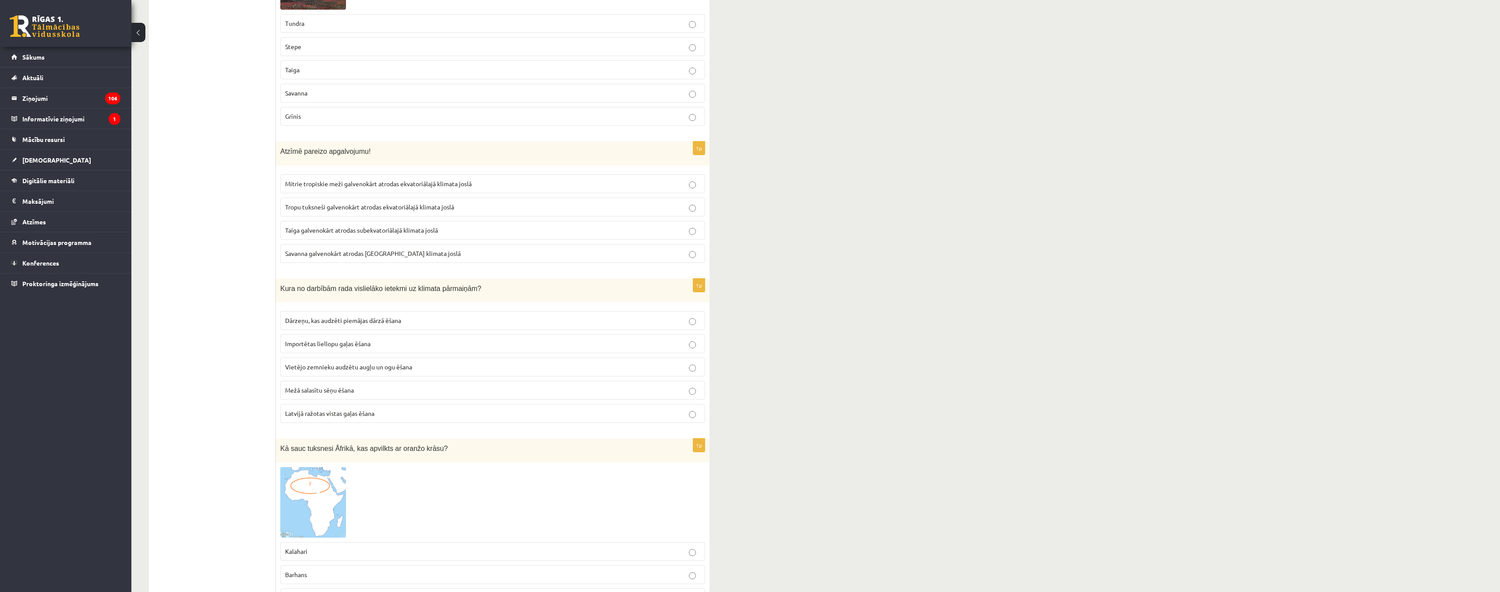
scroll to position [1139, 0]
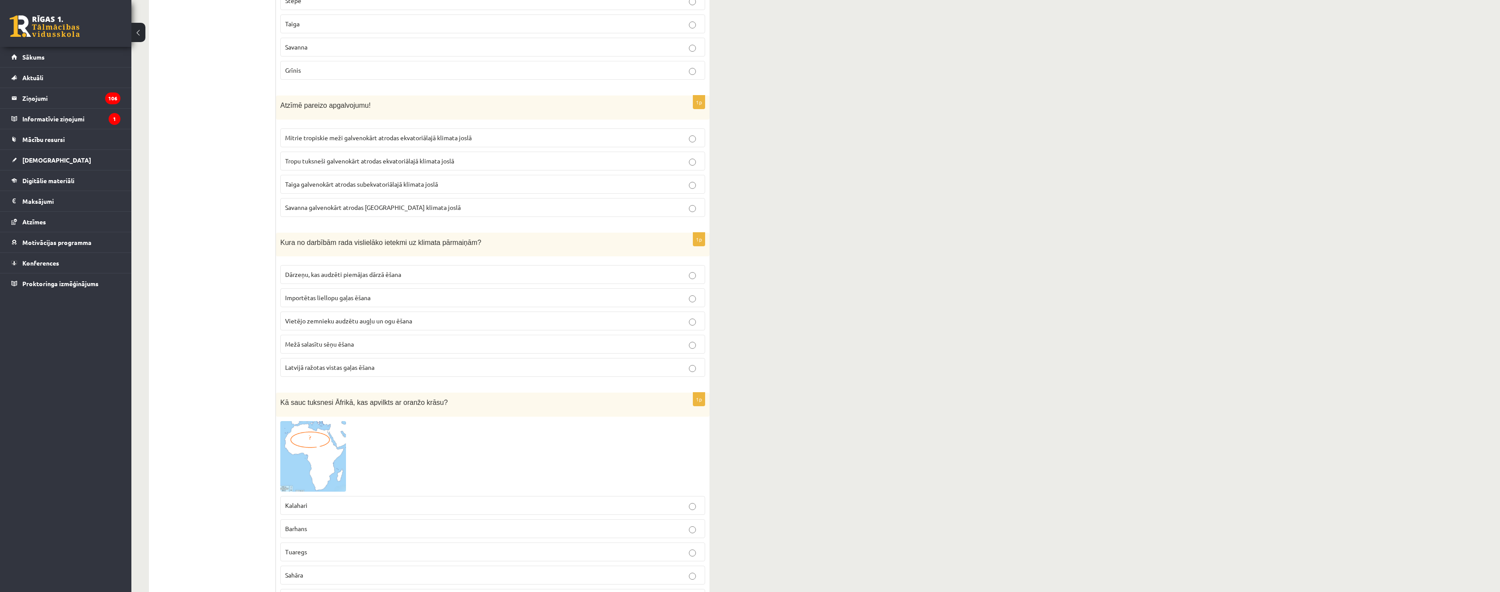
click at [381, 298] on p "Importētas liellopu gaļas ēšana" at bounding box center [492, 297] width 415 height 9
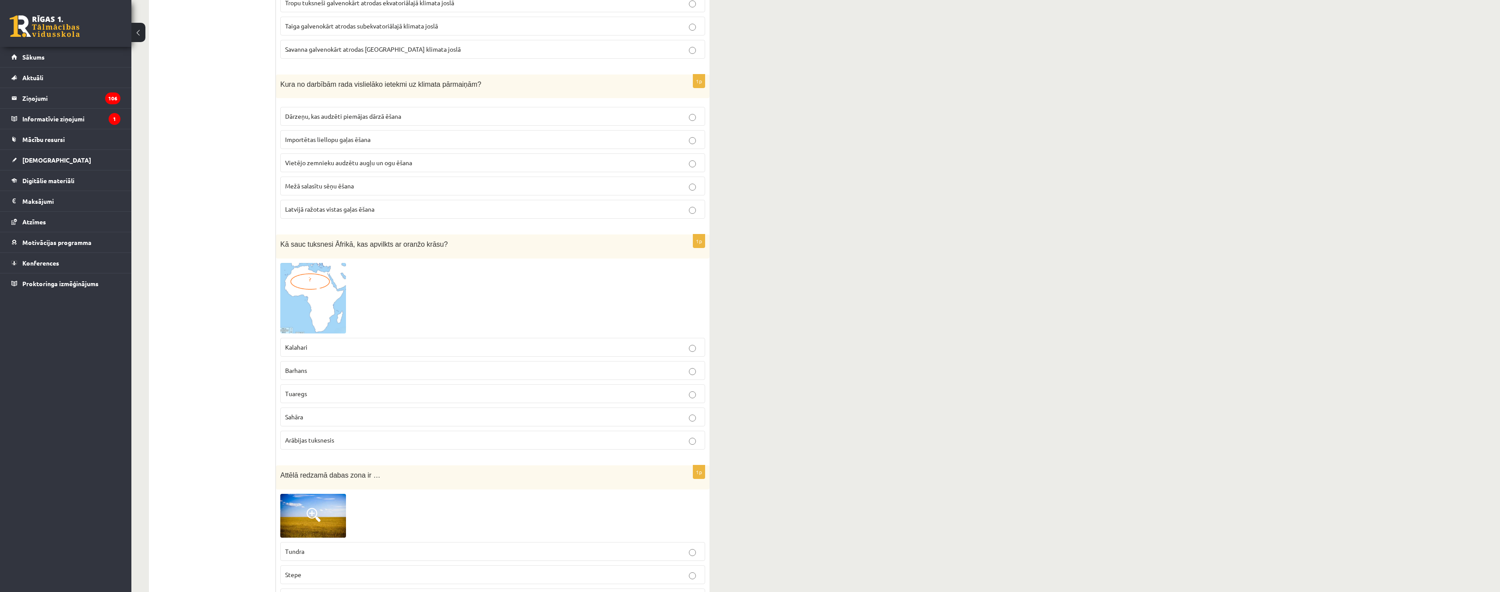
scroll to position [1314, 0]
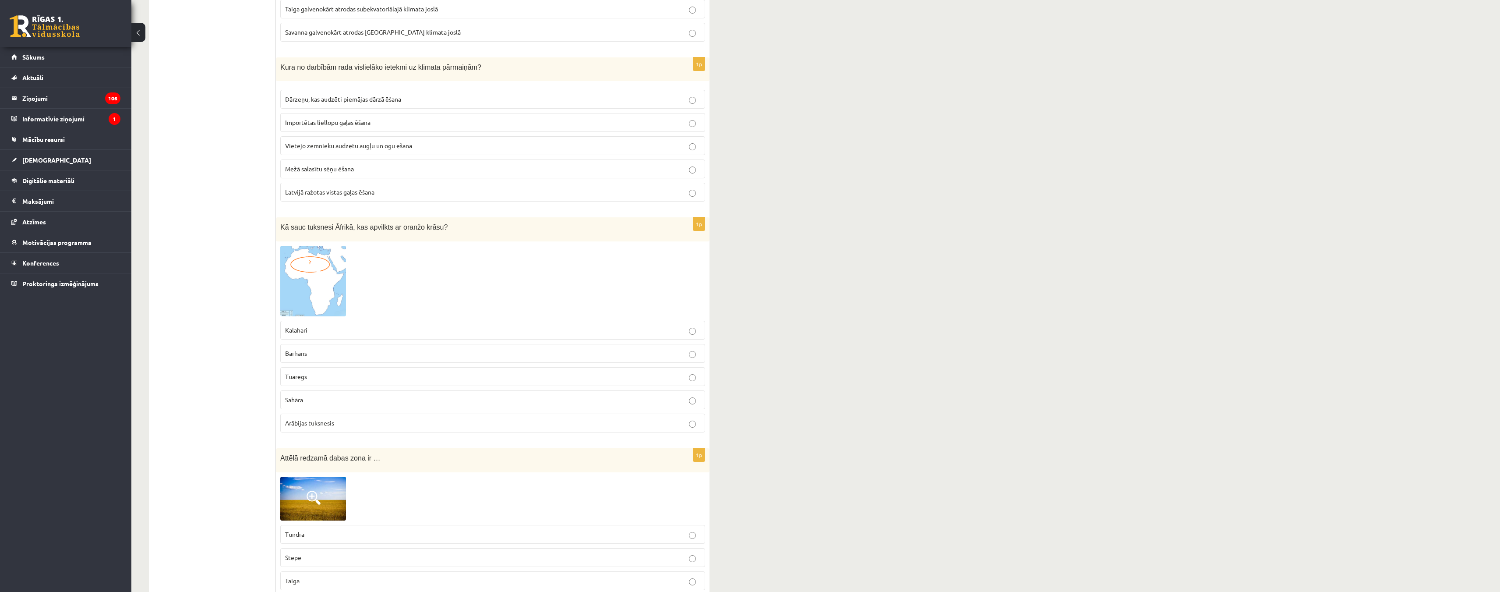
click at [314, 396] on label "Sahāra" at bounding box center [492, 399] width 425 height 19
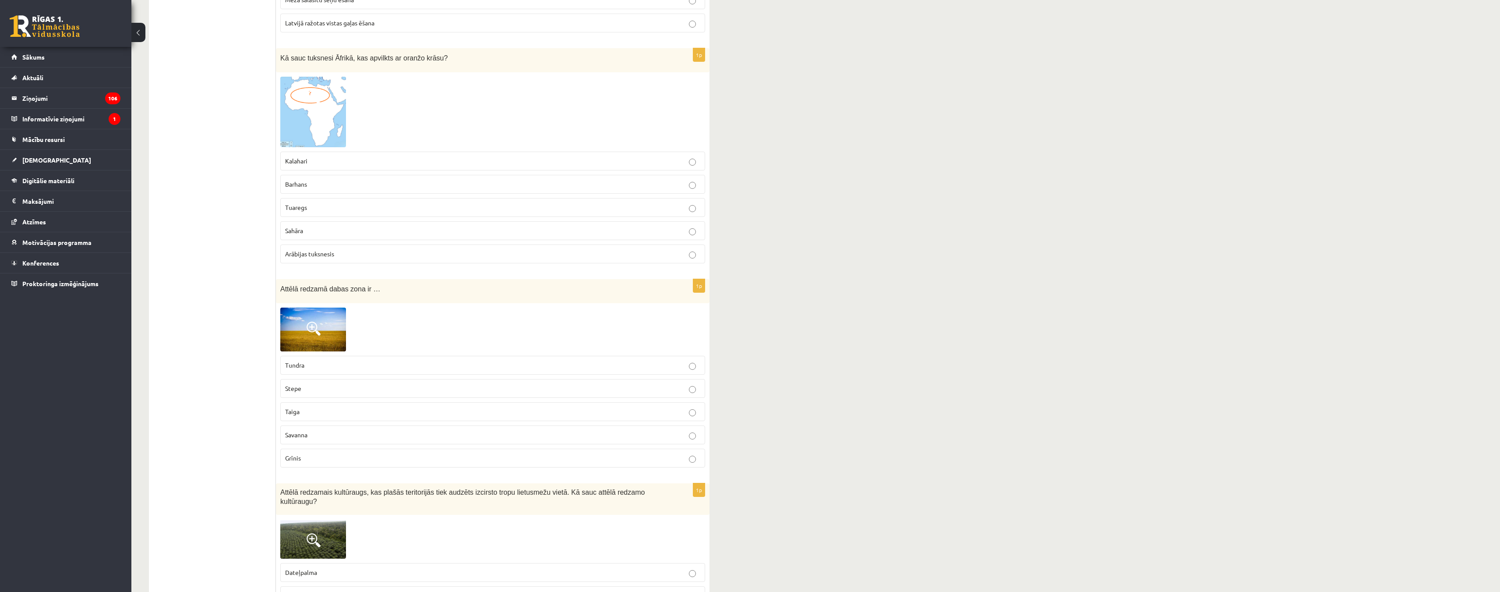
scroll to position [1489, 0]
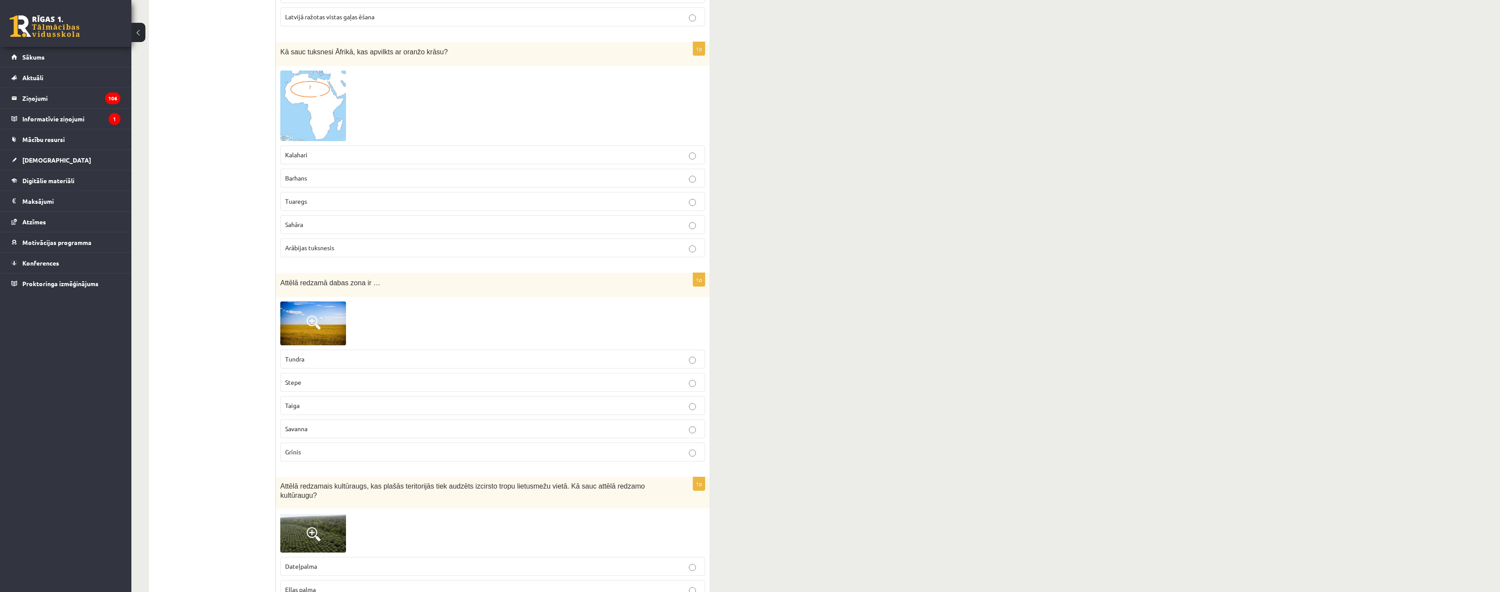
click at [335, 328] on img at bounding box center [313, 323] width 66 height 44
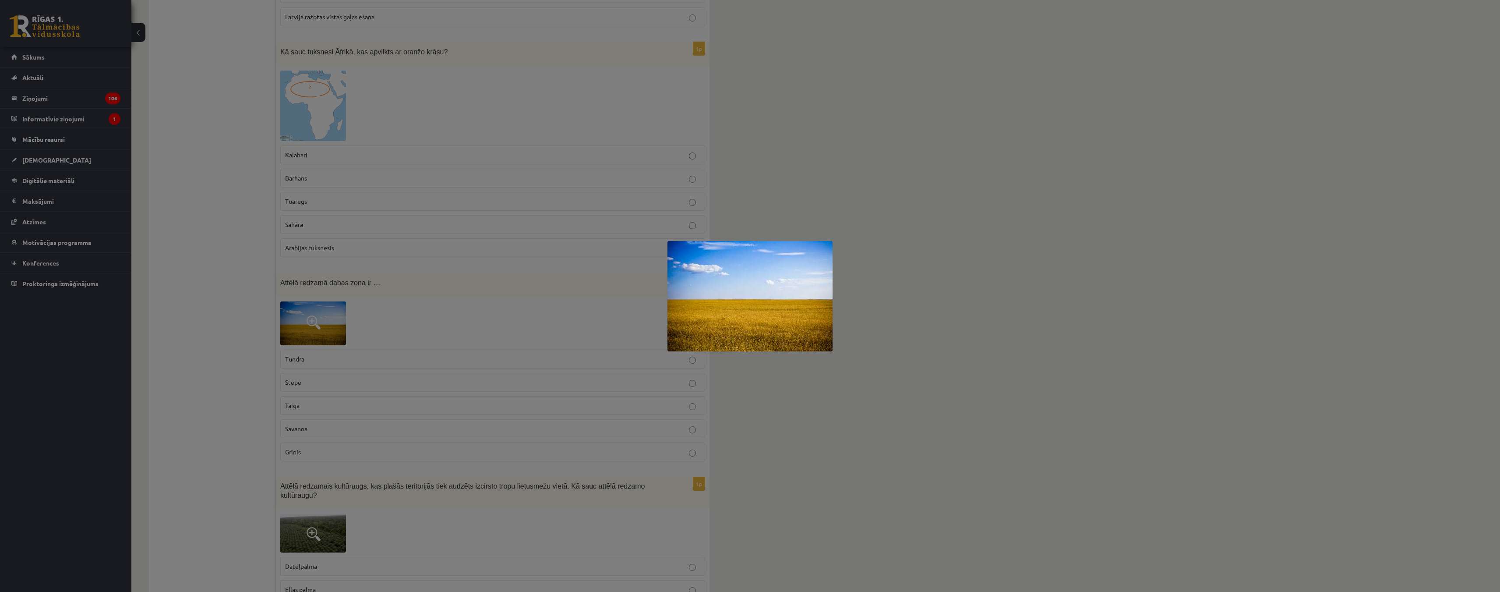
click at [421, 313] on div at bounding box center [750, 296] width 1500 height 592
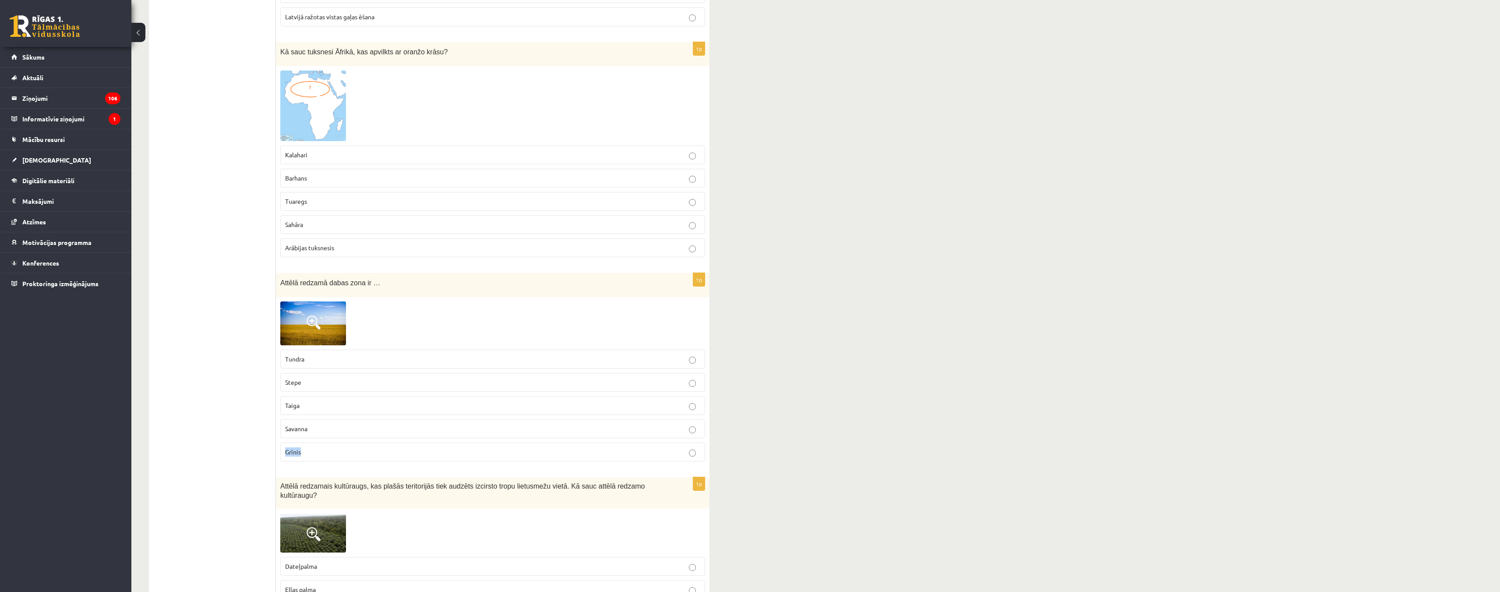
drag, startPoint x: 305, startPoint y: 451, endPoint x: 273, endPoint y: 450, distance: 32.4
click at [333, 435] on label "Savanna" at bounding box center [492, 428] width 425 height 19
click at [300, 453] on span "Grīnis" at bounding box center [293, 452] width 16 height 8
drag, startPoint x: 309, startPoint y: 453, endPoint x: 285, endPoint y: 455, distance: 24.6
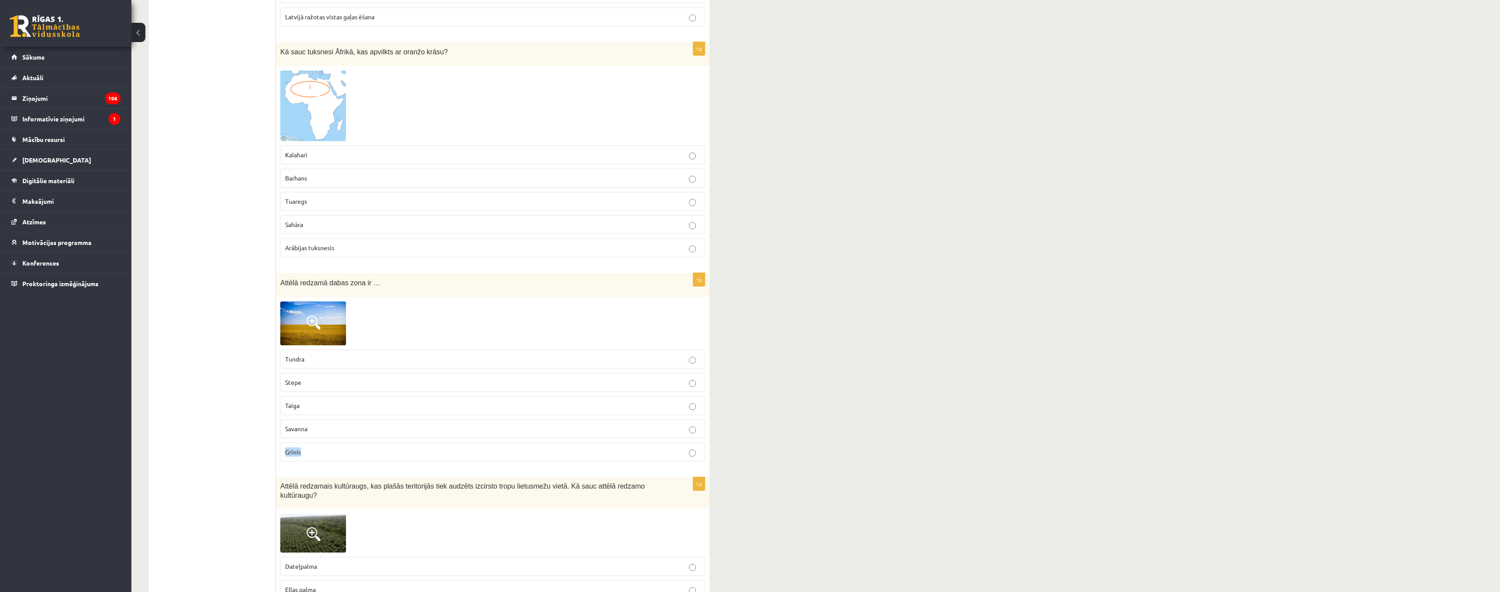
click at [285, 455] on label "Grīnis" at bounding box center [492, 451] width 425 height 19
copy span "Grīnis"
click at [330, 432] on p "Savanna" at bounding box center [492, 428] width 415 height 9
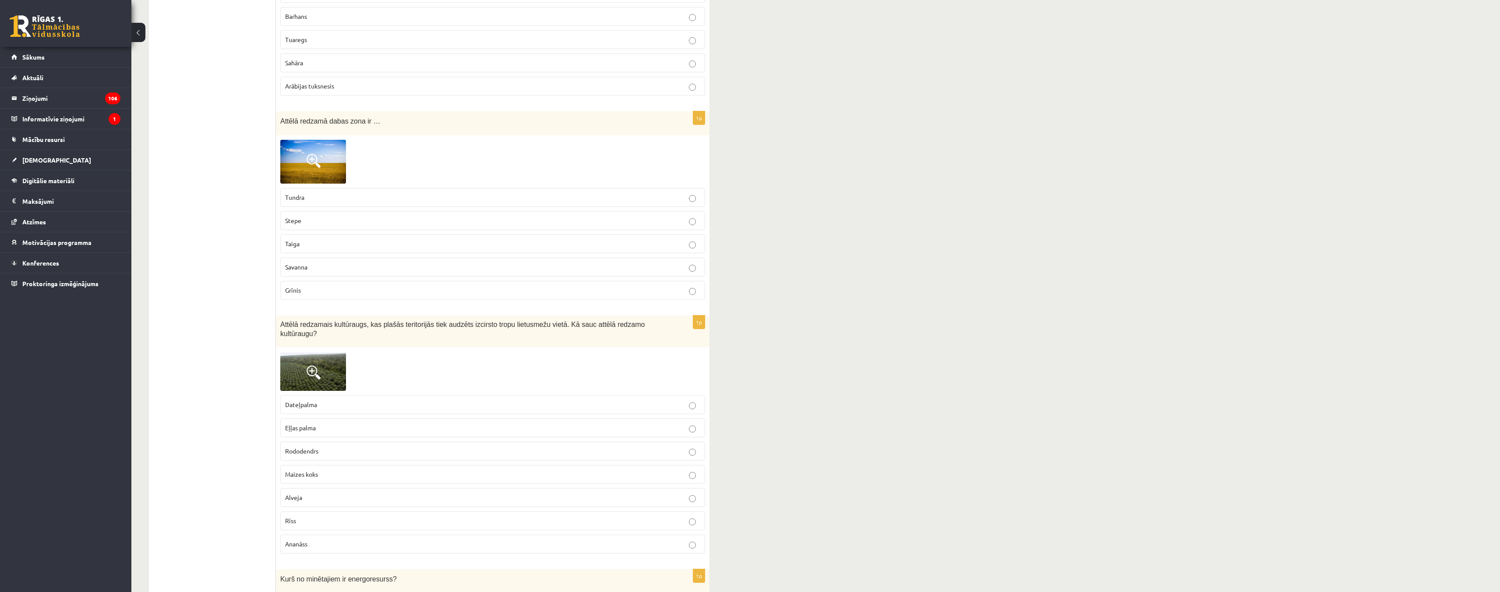
scroll to position [1708, 0]
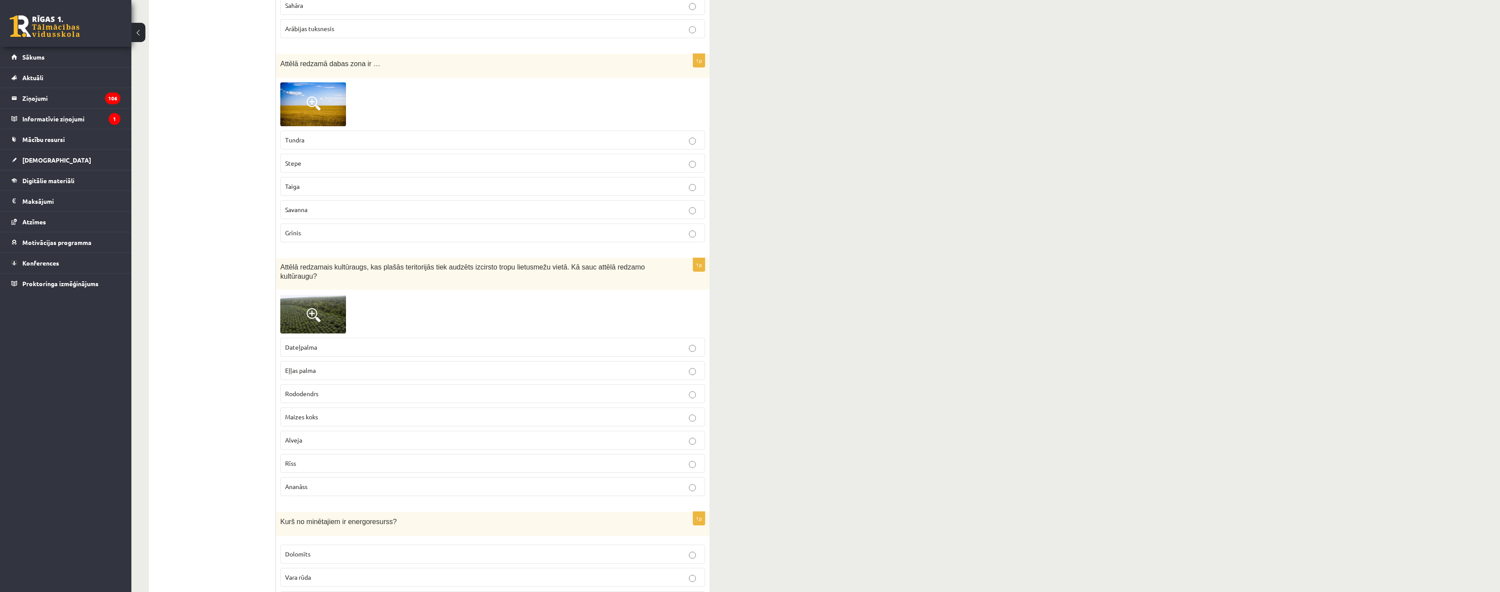
click at [350, 366] on p "Eļļas palma" at bounding box center [492, 370] width 415 height 9
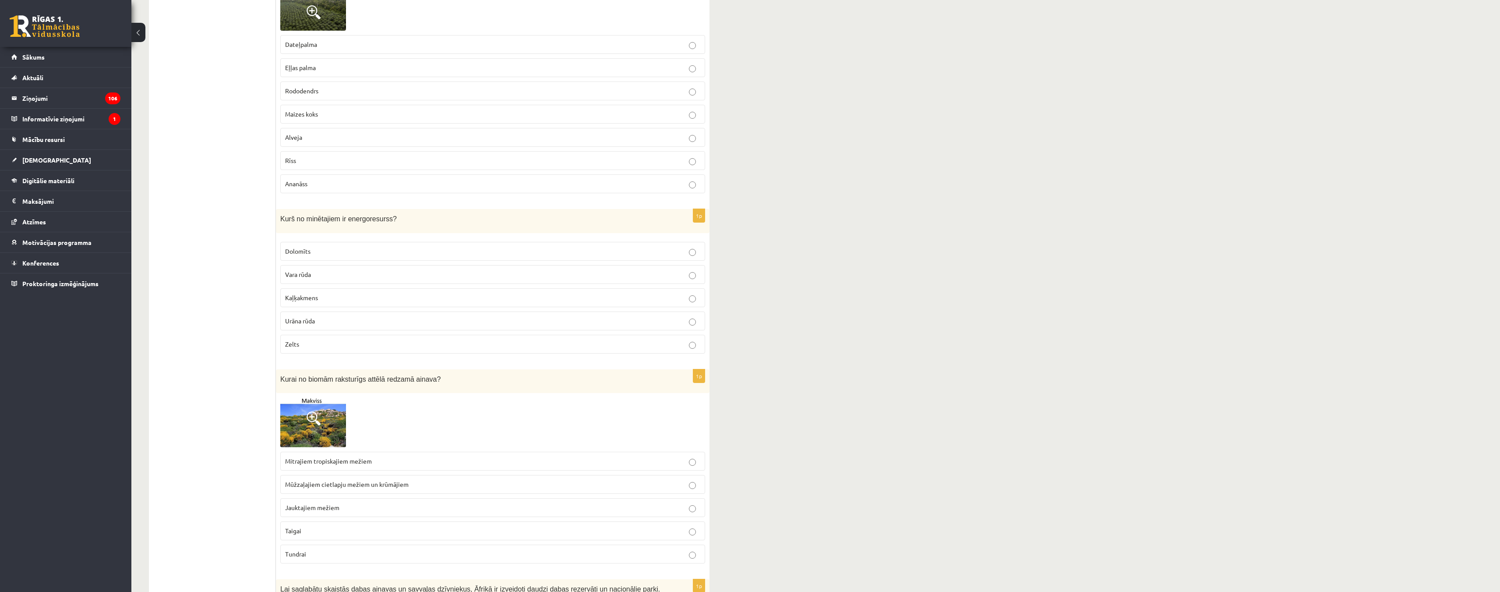
scroll to position [2015, 0]
click at [337, 312] on p "Urāna rūda" at bounding box center [492, 316] width 415 height 9
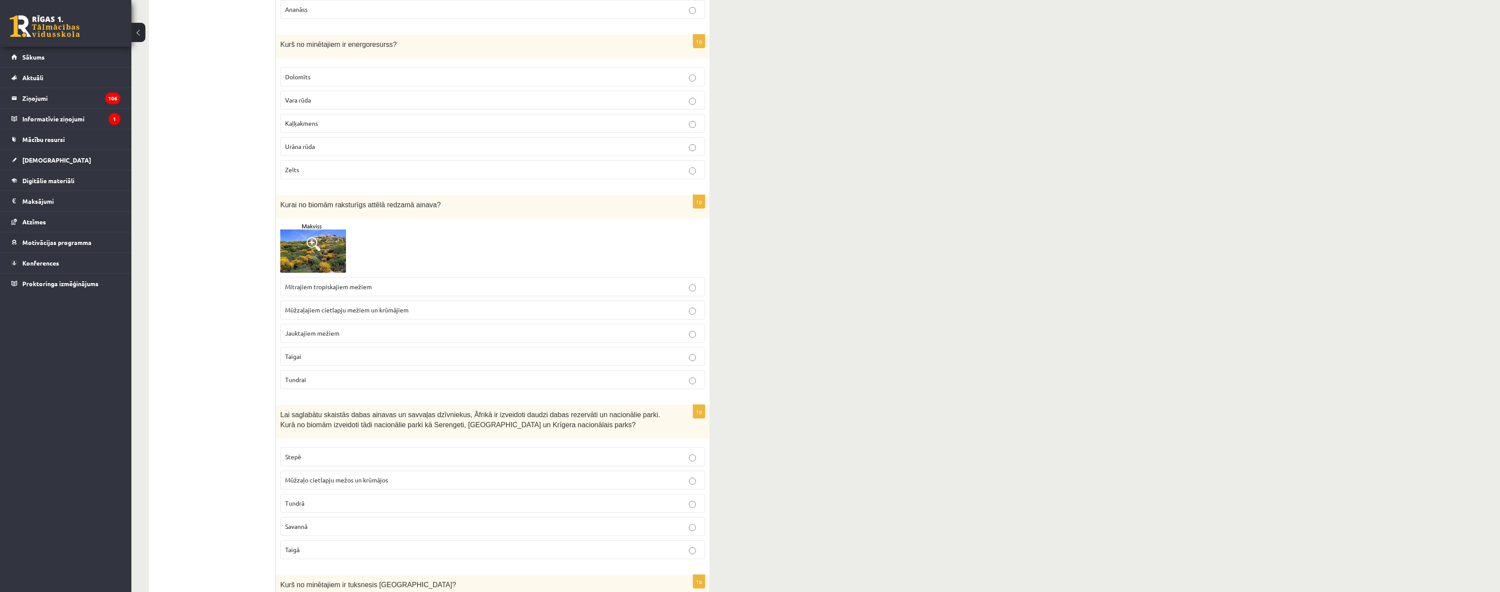
scroll to position [2190, 0]
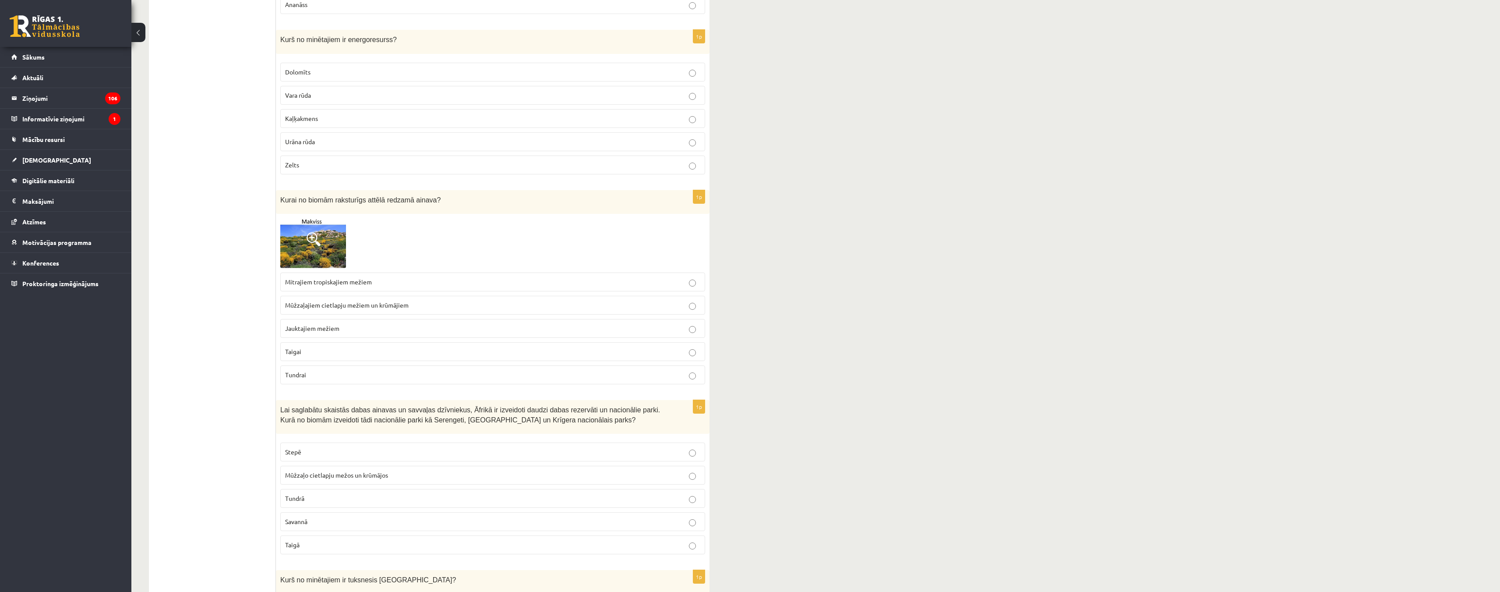
click at [419, 347] on p "Taigai" at bounding box center [492, 351] width 415 height 9
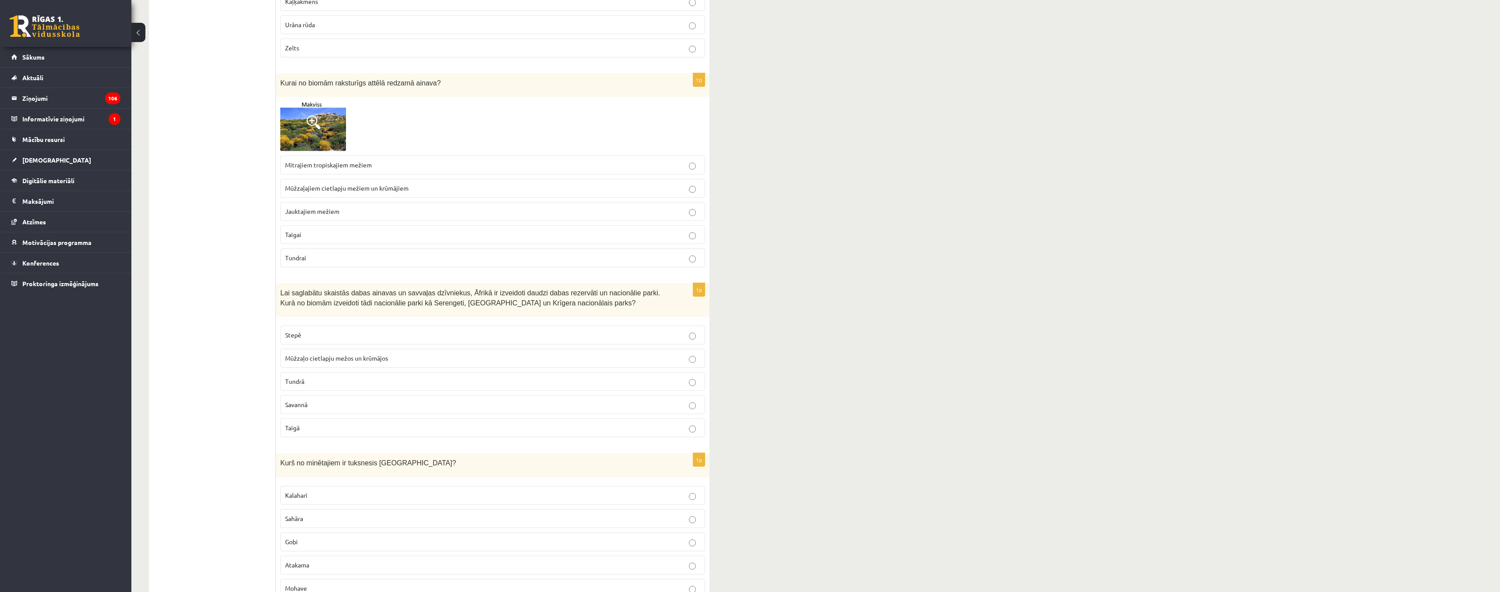
scroll to position [2365, 0]
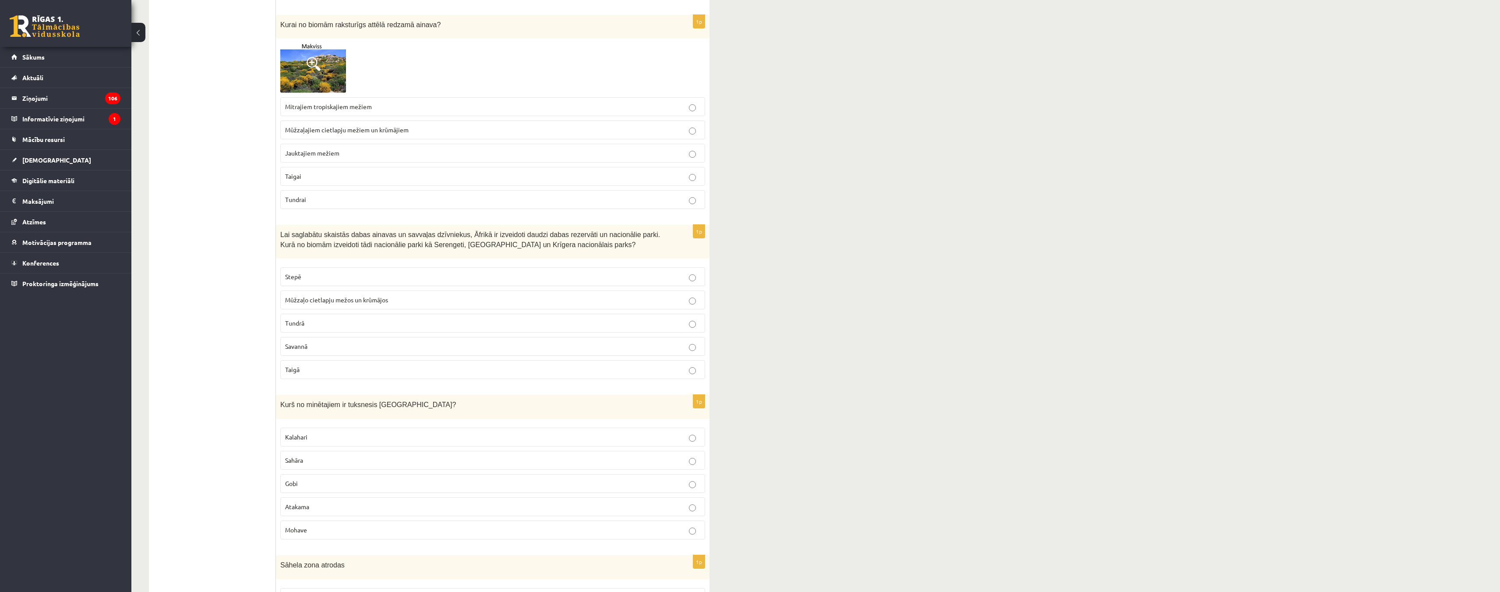
click at [396, 343] on label "Savannā" at bounding box center [492, 346] width 425 height 19
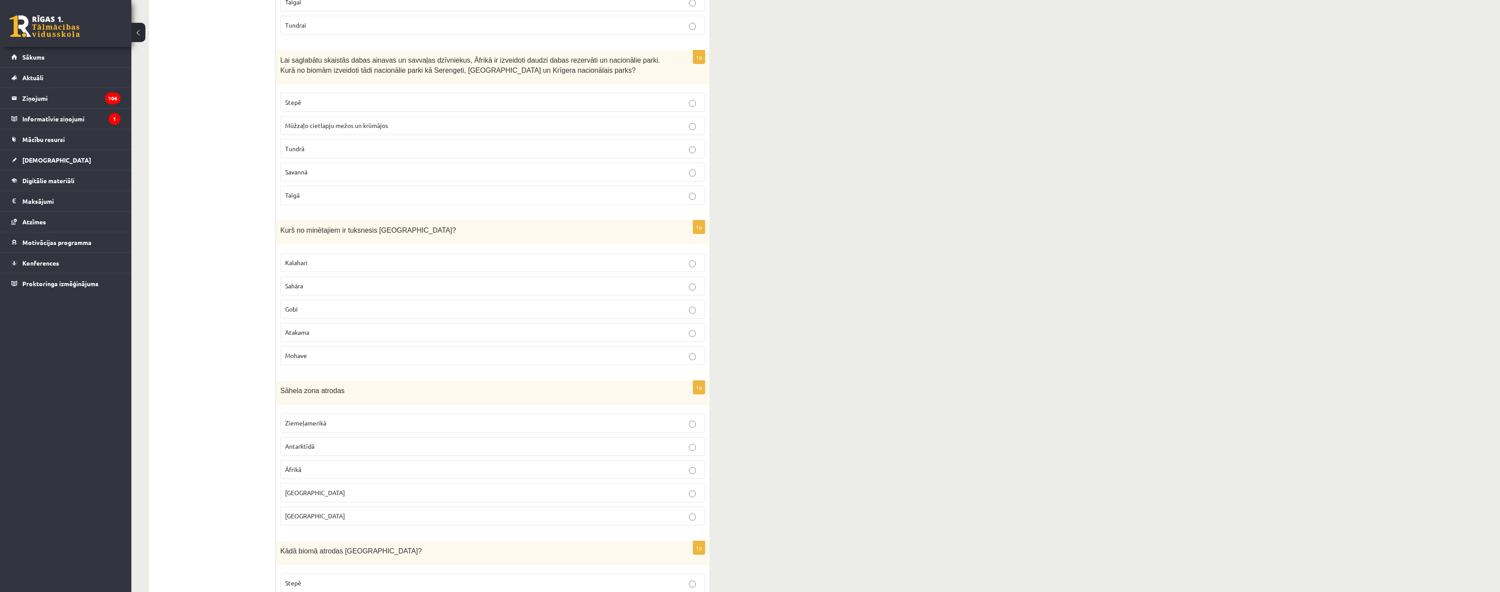
scroll to position [2540, 0]
click at [388, 304] on p "Gobi" at bounding box center [492, 308] width 415 height 9
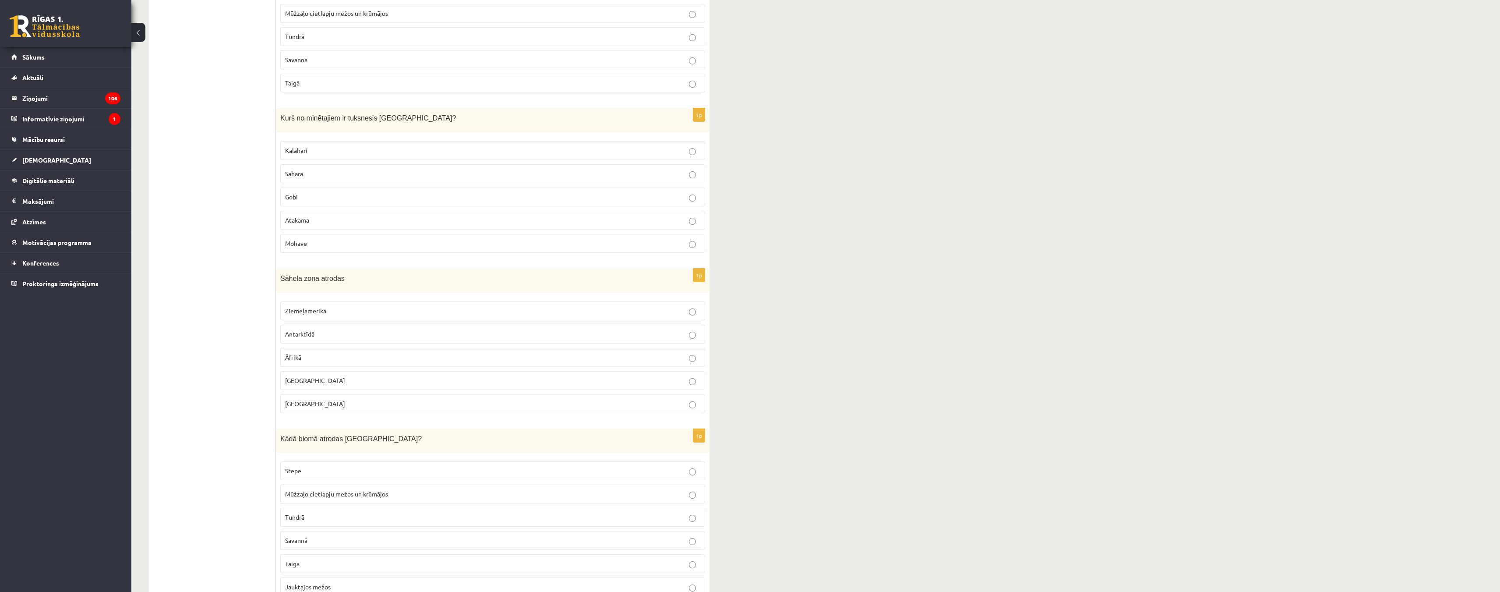
scroll to position [2672, 0]
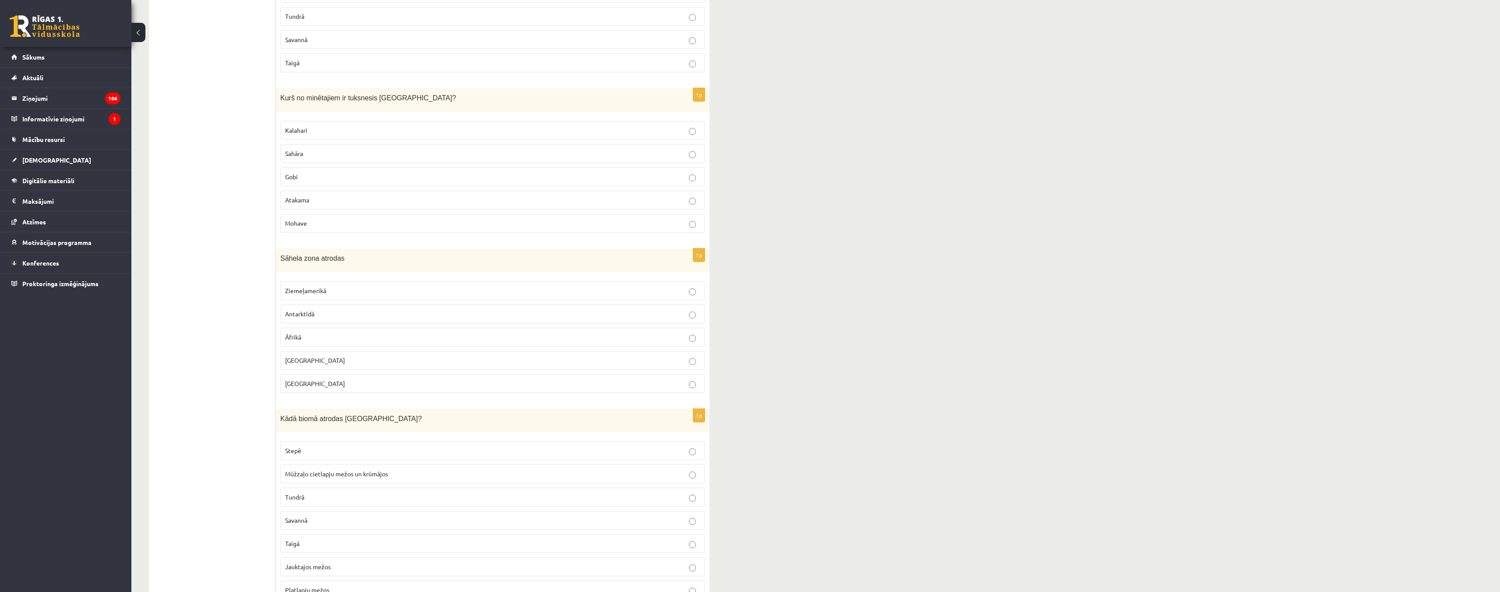
click at [336, 332] on p "Āfrikā" at bounding box center [492, 336] width 415 height 9
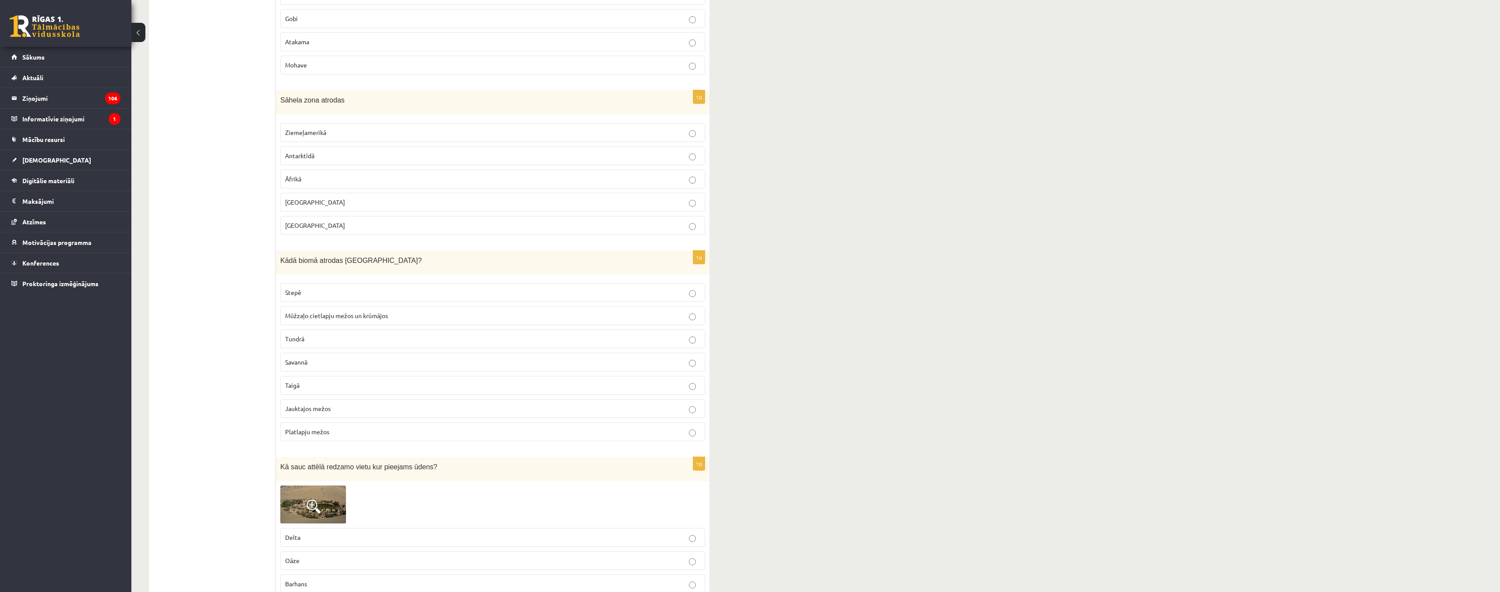
scroll to position [2847, 0]
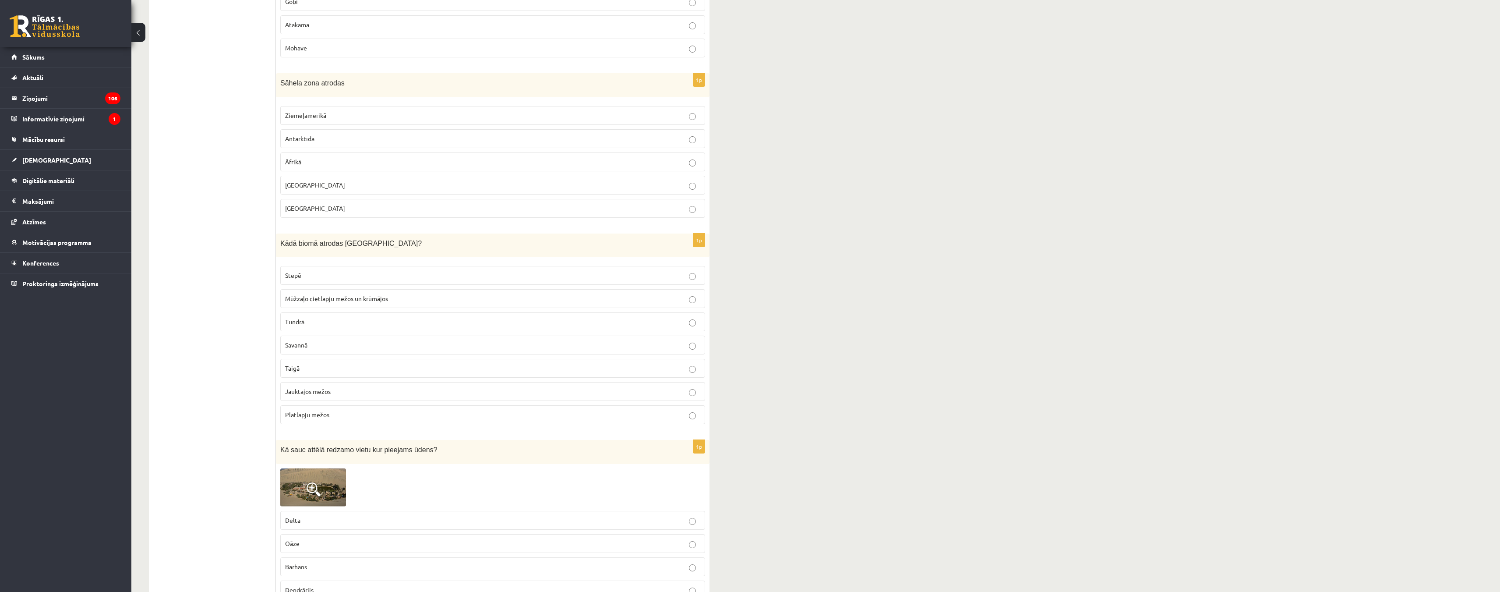
click at [349, 387] on p "Jauktajos mežos" at bounding box center [492, 391] width 415 height 9
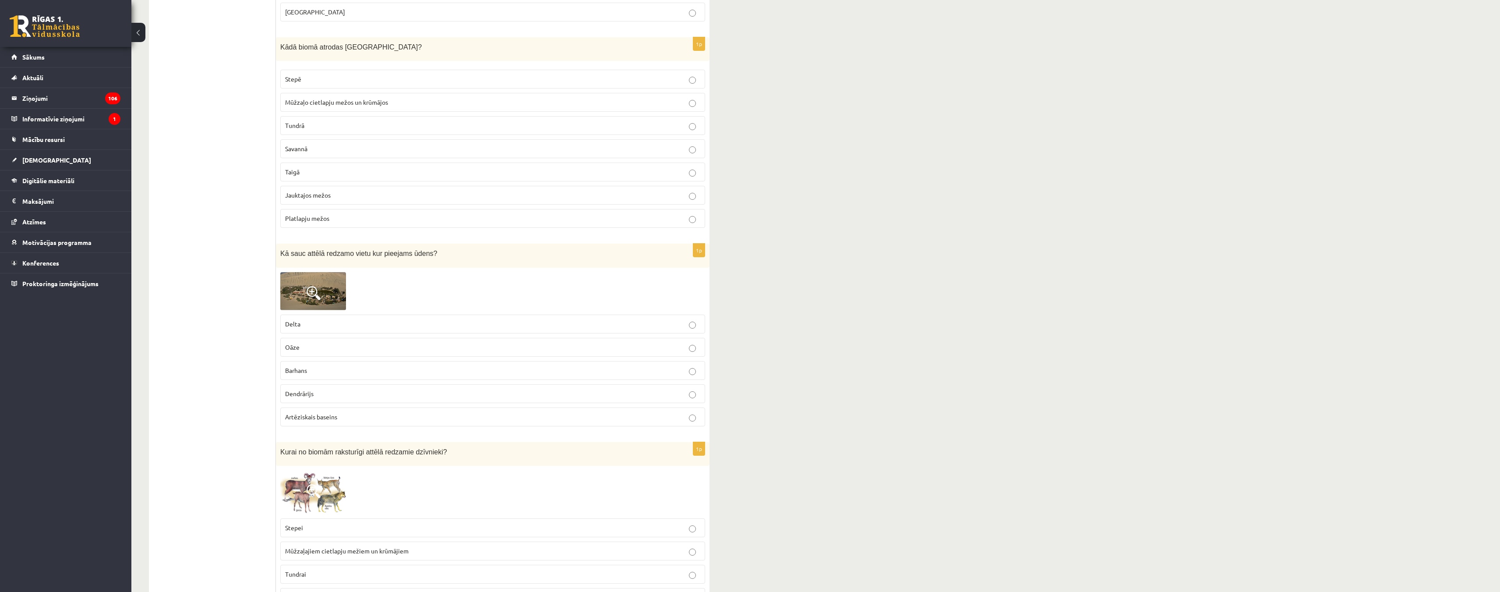
scroll to position [3066, 0]
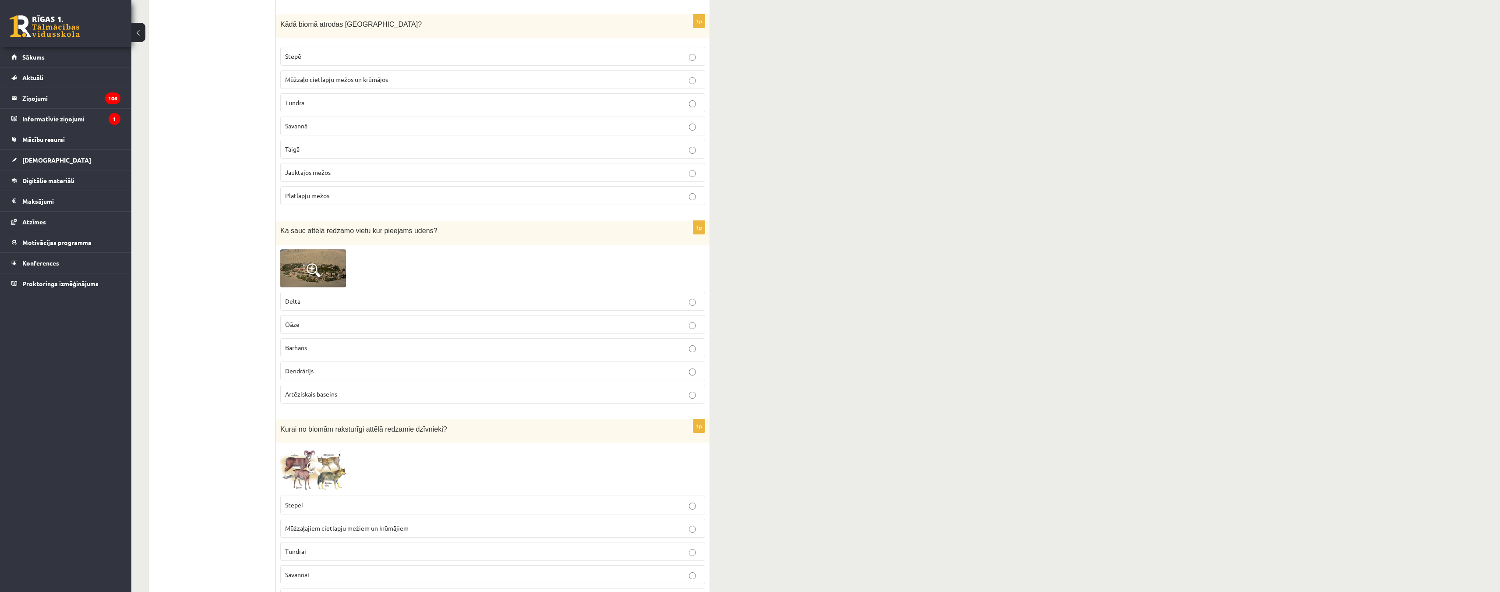
click at [332, 320] on p "Oāze" at bounding box center [492, 324] width 415 height 9
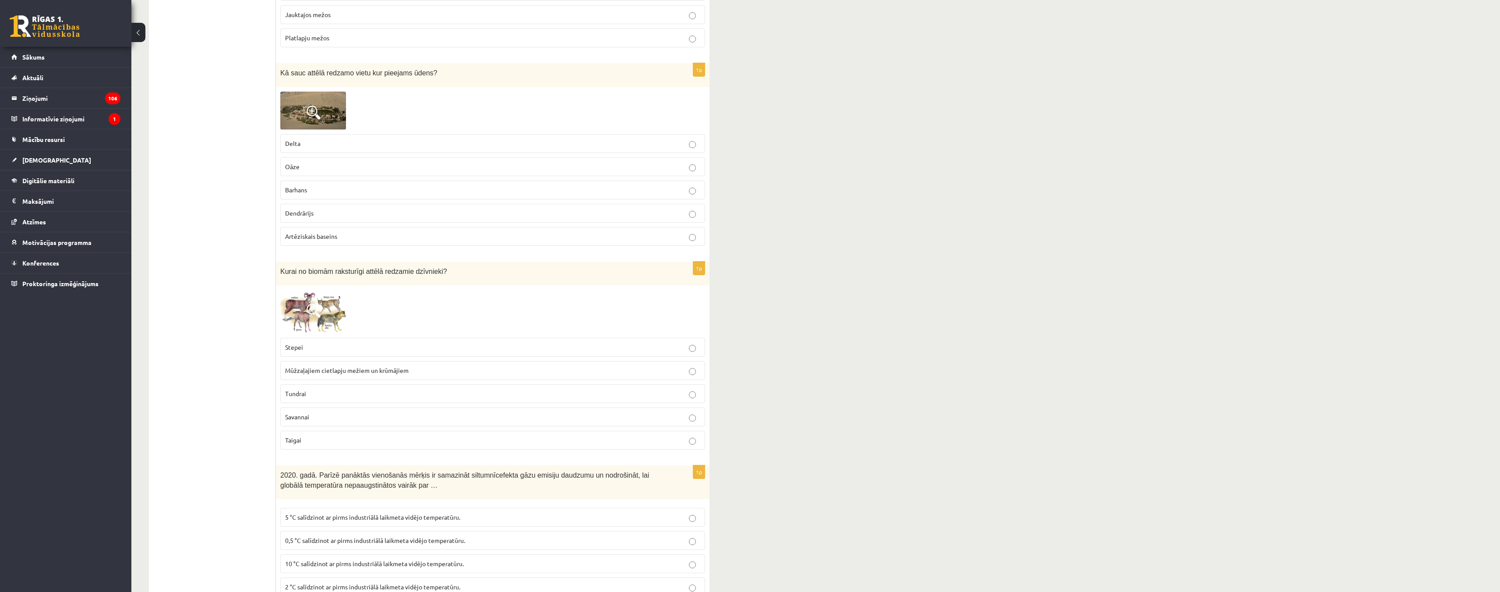
scroll to position [3241, 0]
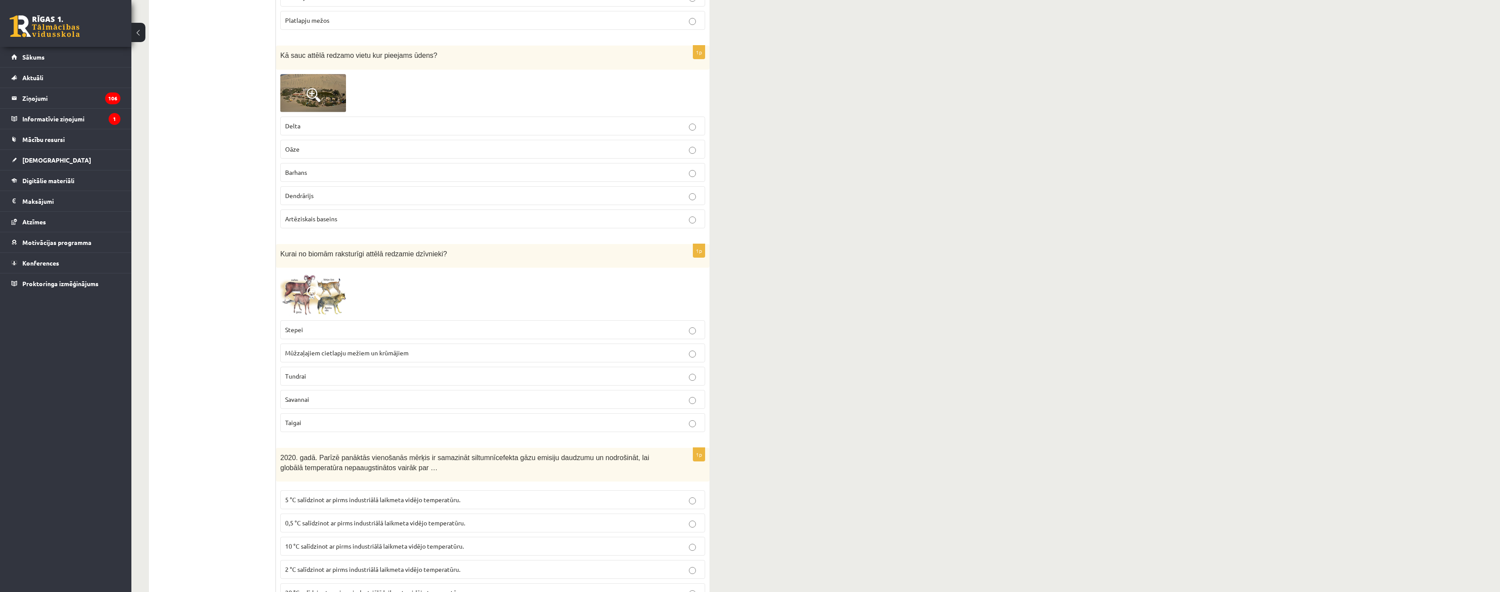
click at [337, 395] on p "Savannai" at bounding box center [492, 399] width 415 height 9
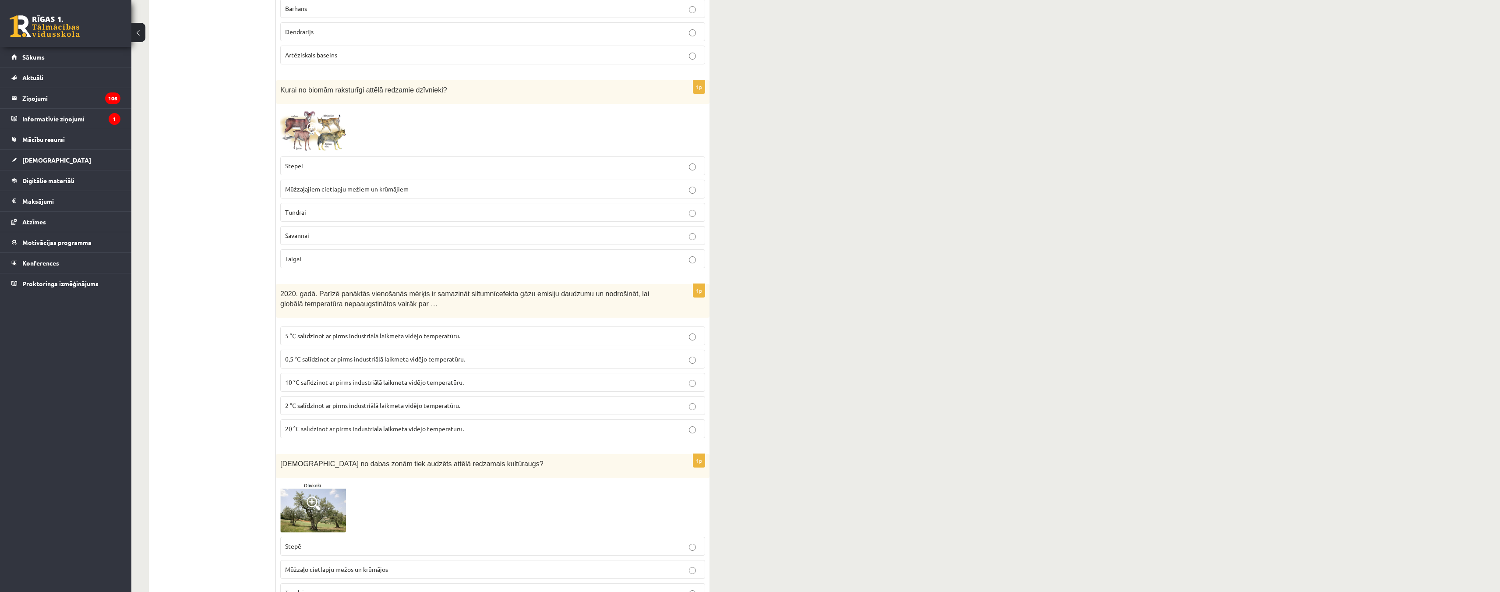
scroll to position [3460, 0]
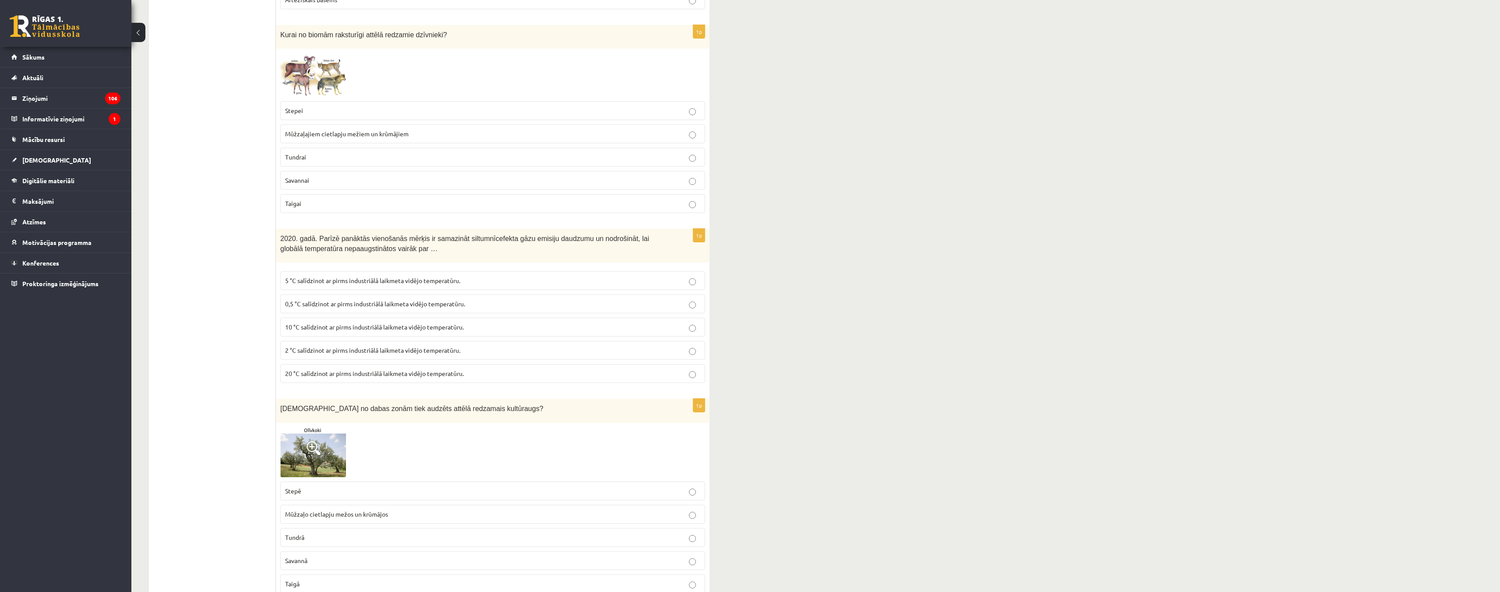
click at [350, 350] on label "2 °C salīdzinot ar pirms industriālā laikmeta vidējo temperatūru." at bounding box center [492, 350] width 425 height 19
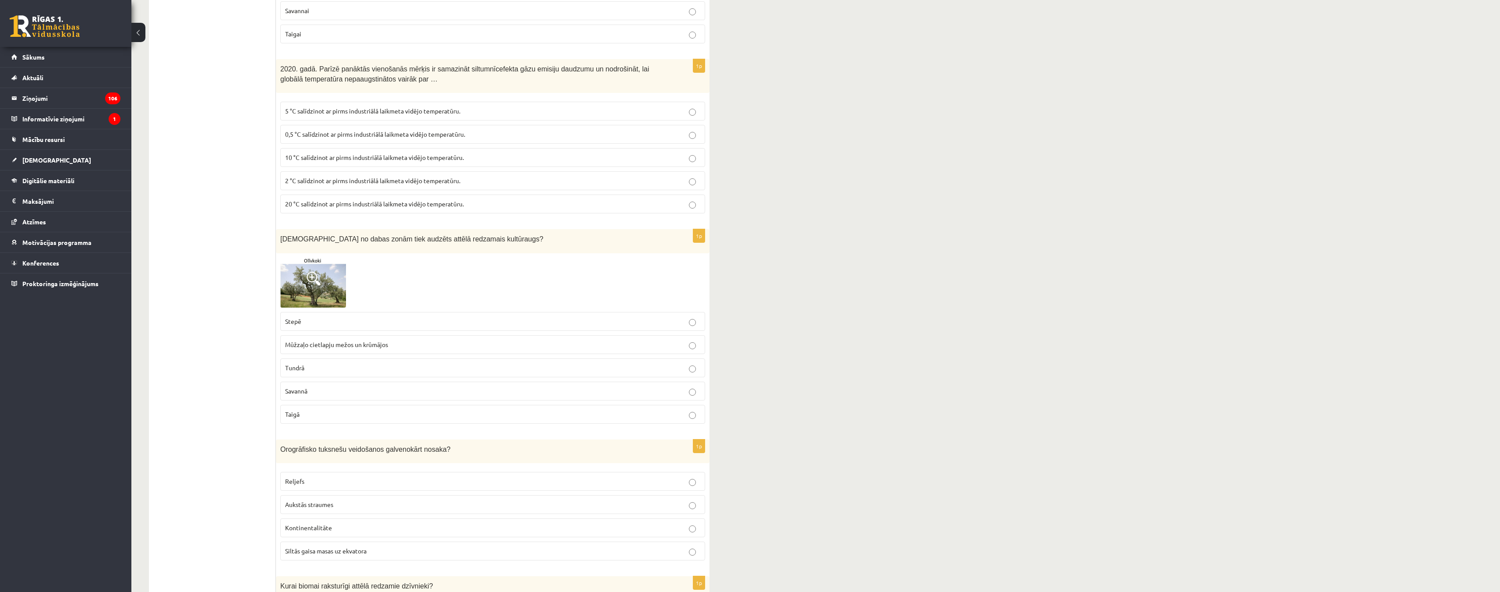
scroll to position [3679, 0]
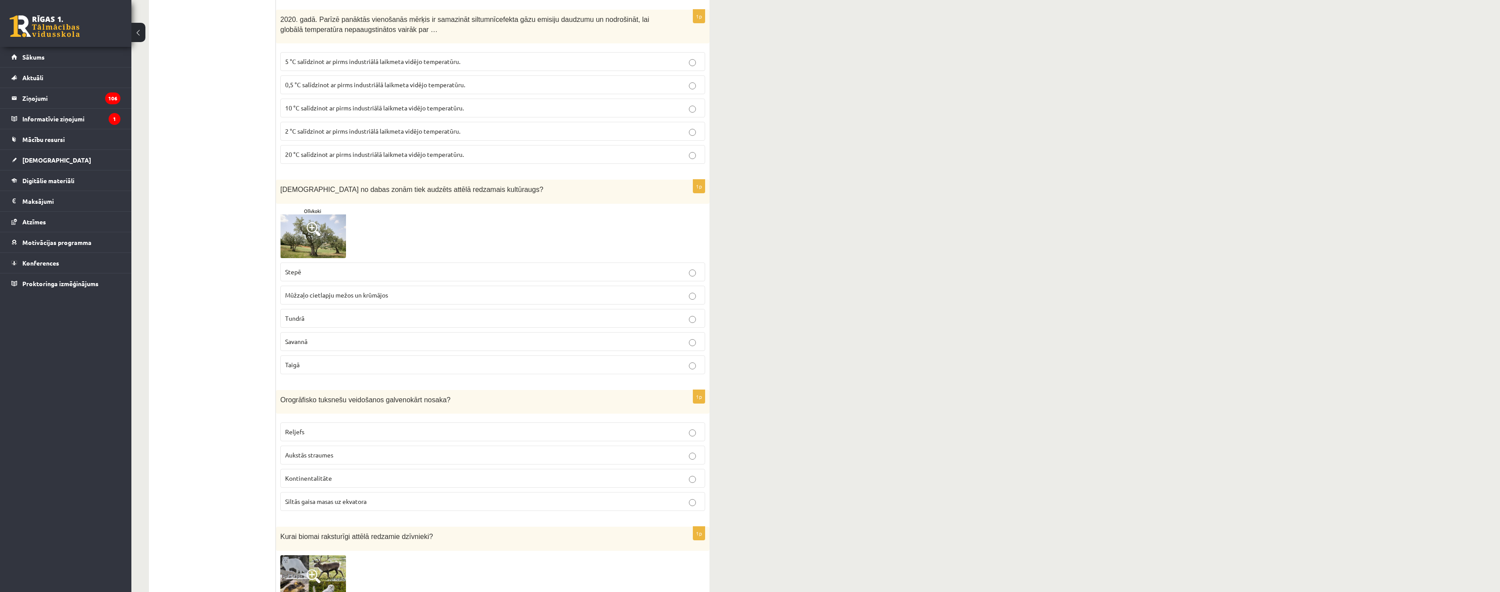
click at [347, 337] on p "Savannā" at bounding box center [492, 341] width 415 height 9
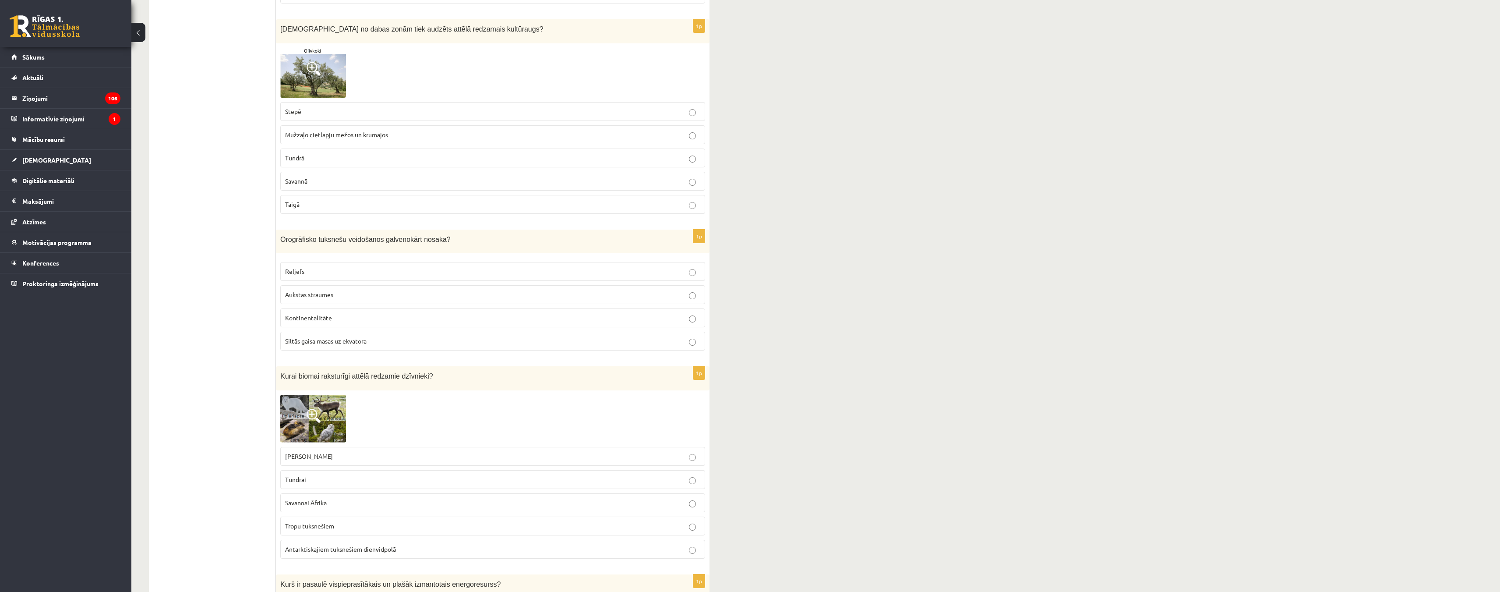
scroll to position [3854, 0]
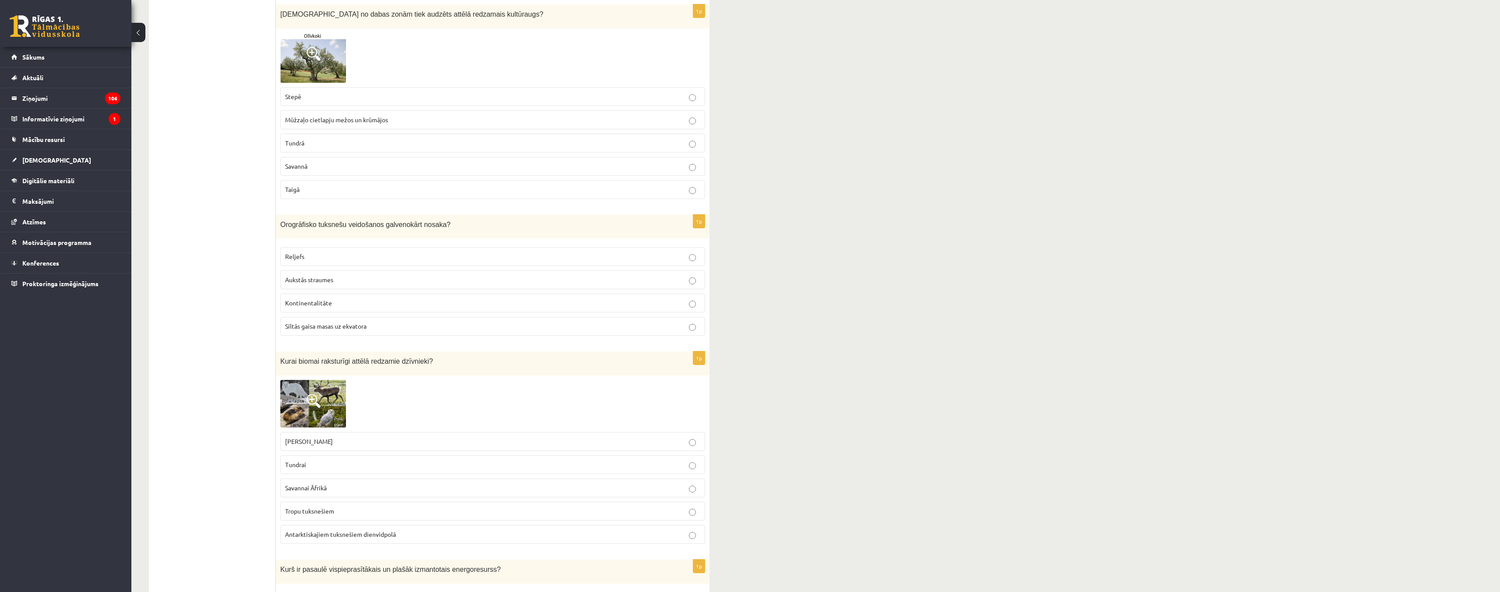
click at [354, 252] on p "Reljefs" at bounding box center [492, 256] width 415 height 9
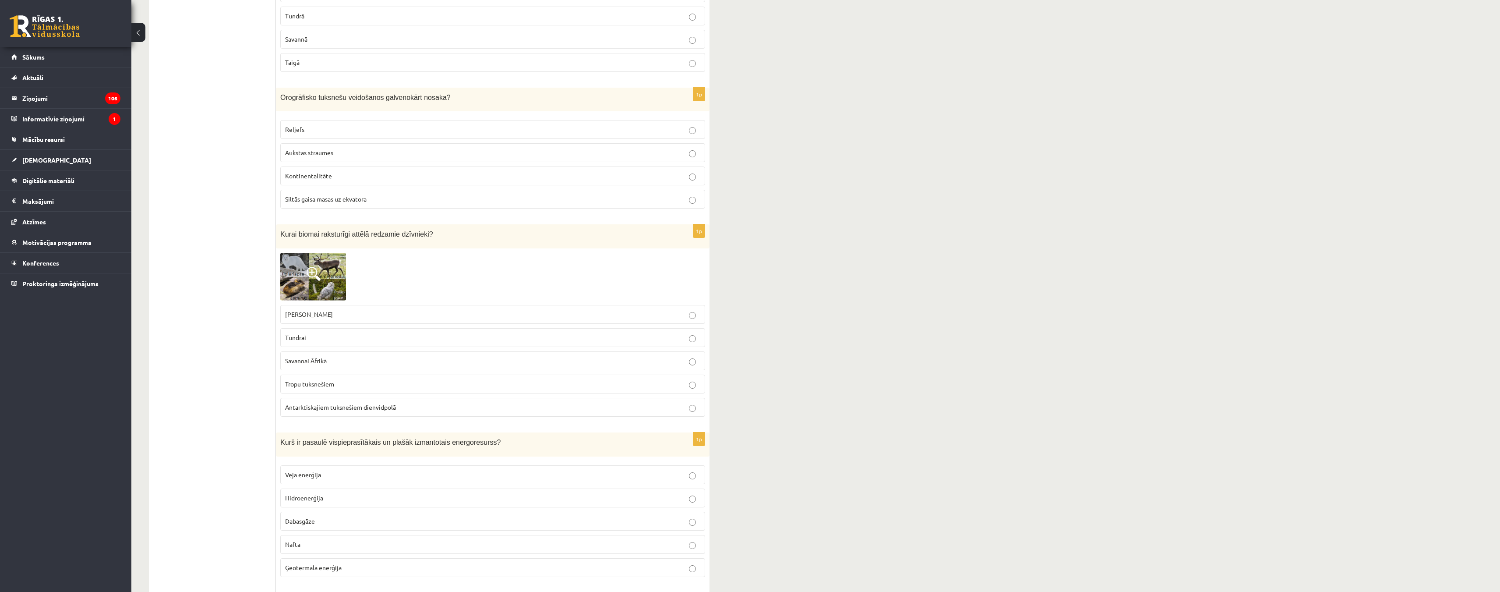
scroll to position [4030, 0]
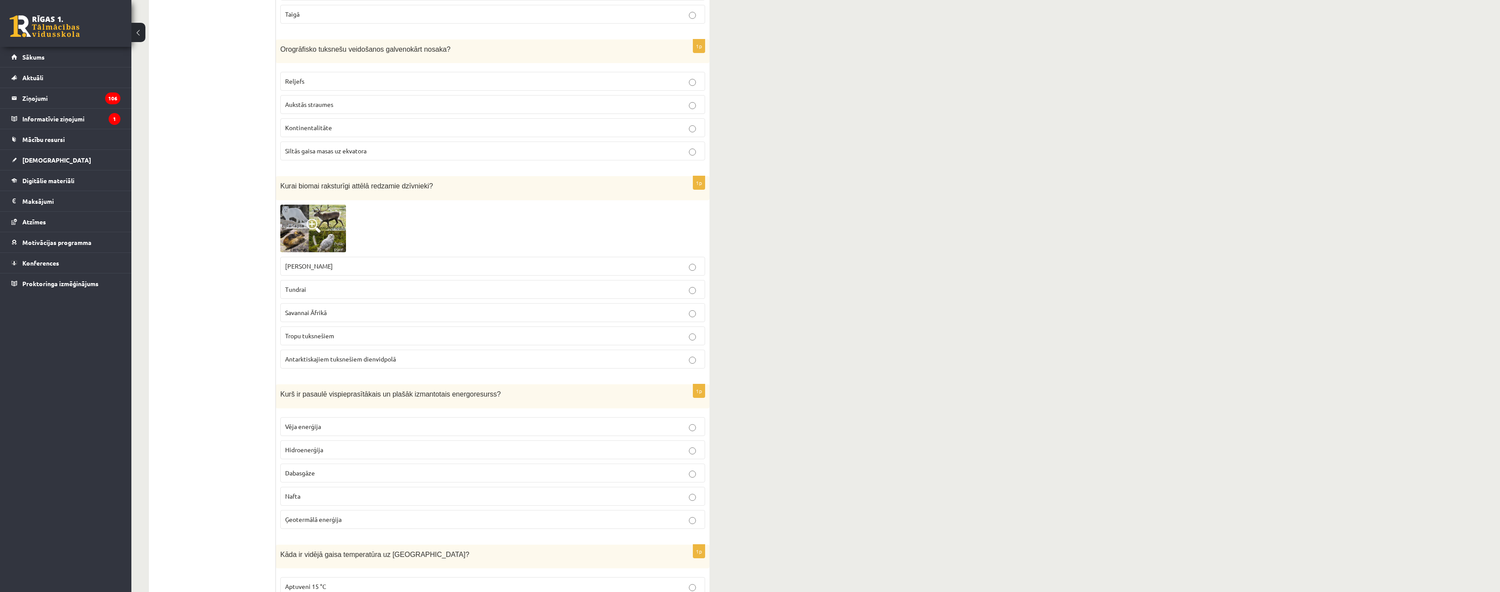
click at [326, 308] on span "Savannai Āfrikā" at bounding box center [306, 312] width 42 height 8
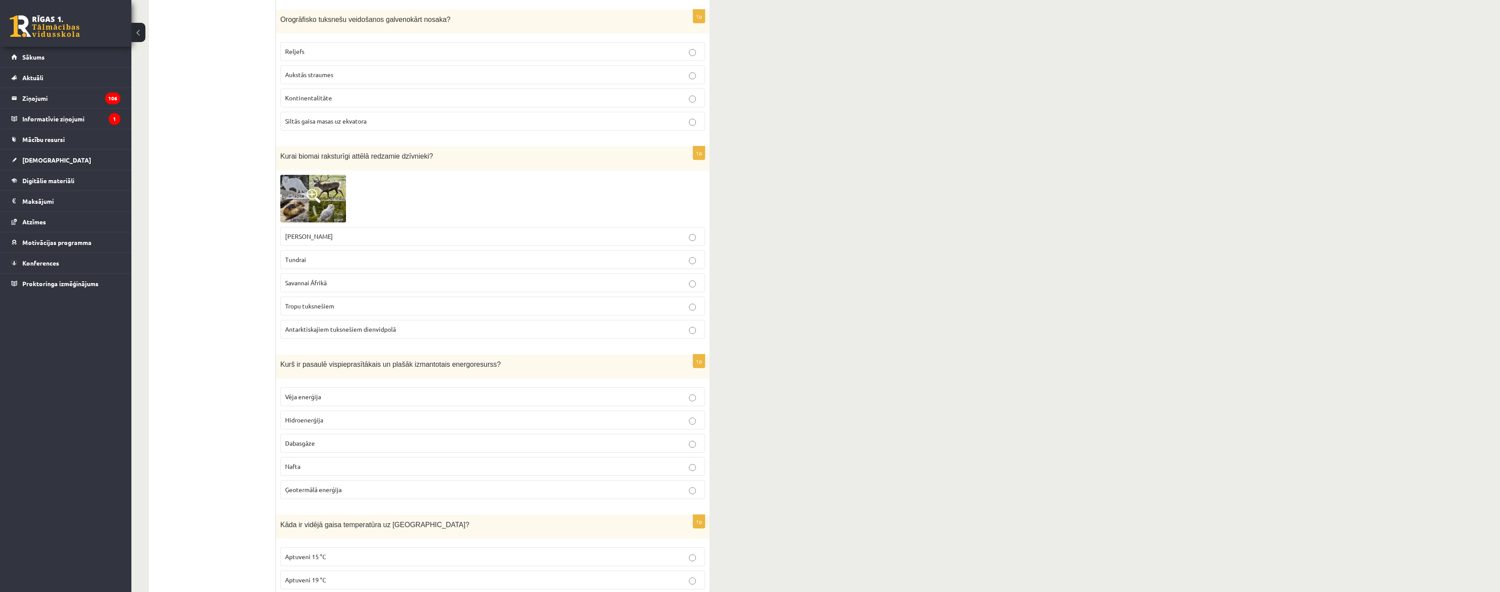
scroll to position [4161, 0]
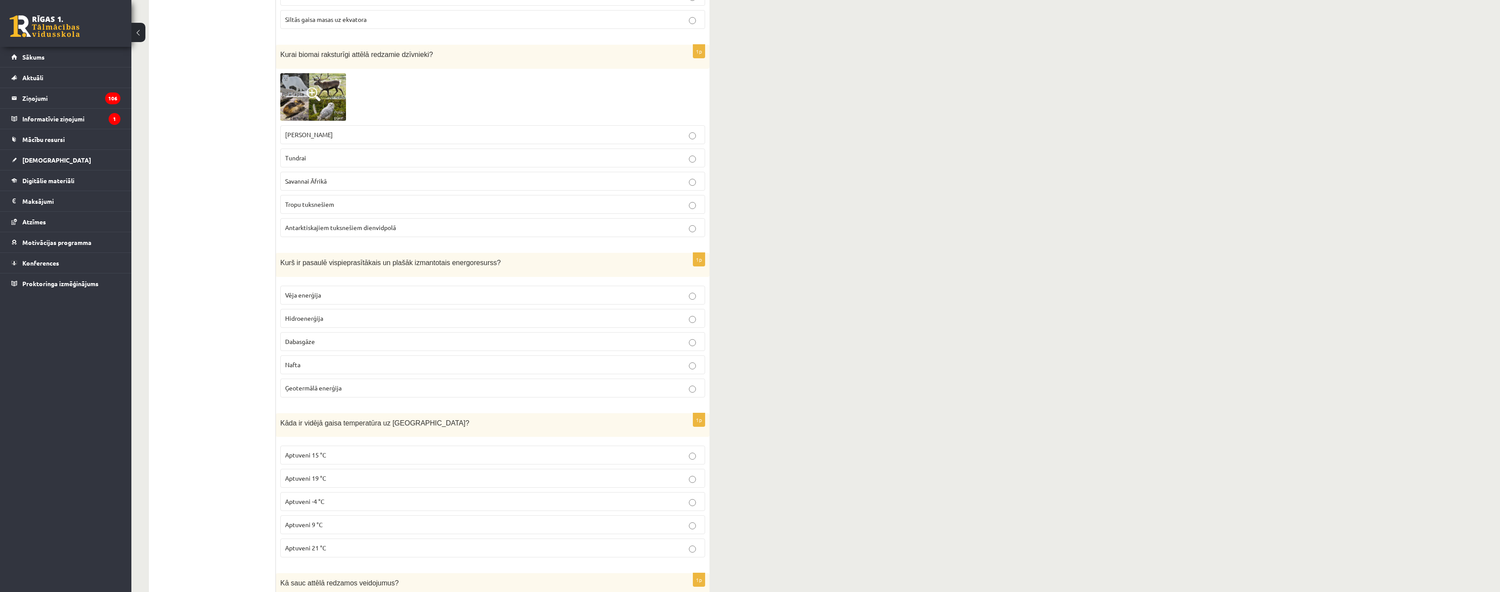
click at [334, 360] on p "Nafta" at bounding box center [492, 364] width 415 height 9
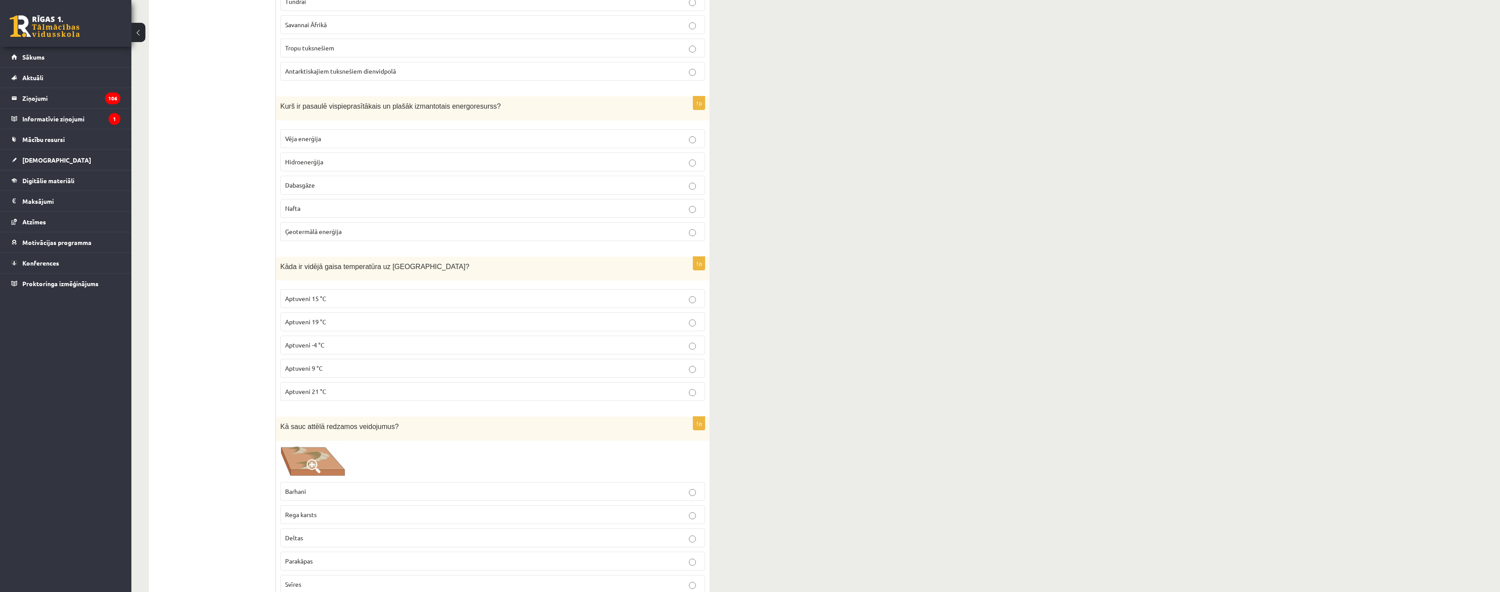
scroll to position [4336, 0]
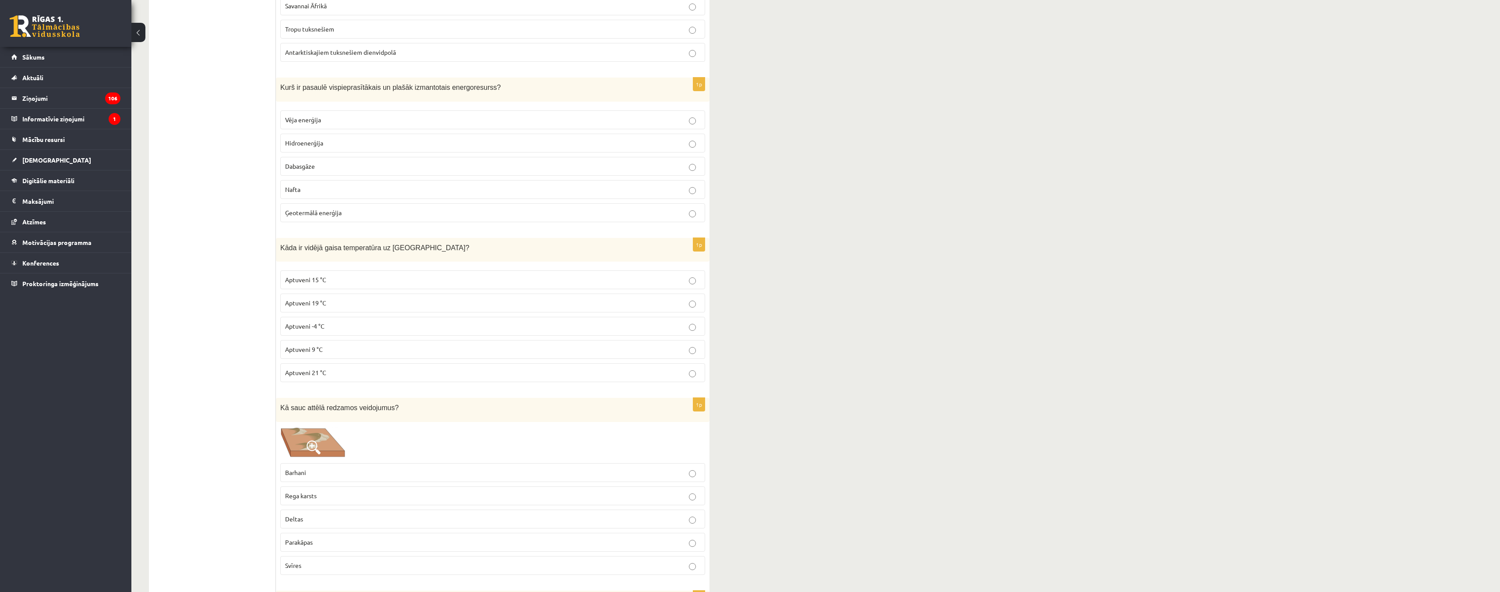
click at [350, 275] on p "Aptuveni 15 °C" at bounding box center [492, 279] width 415 height 9
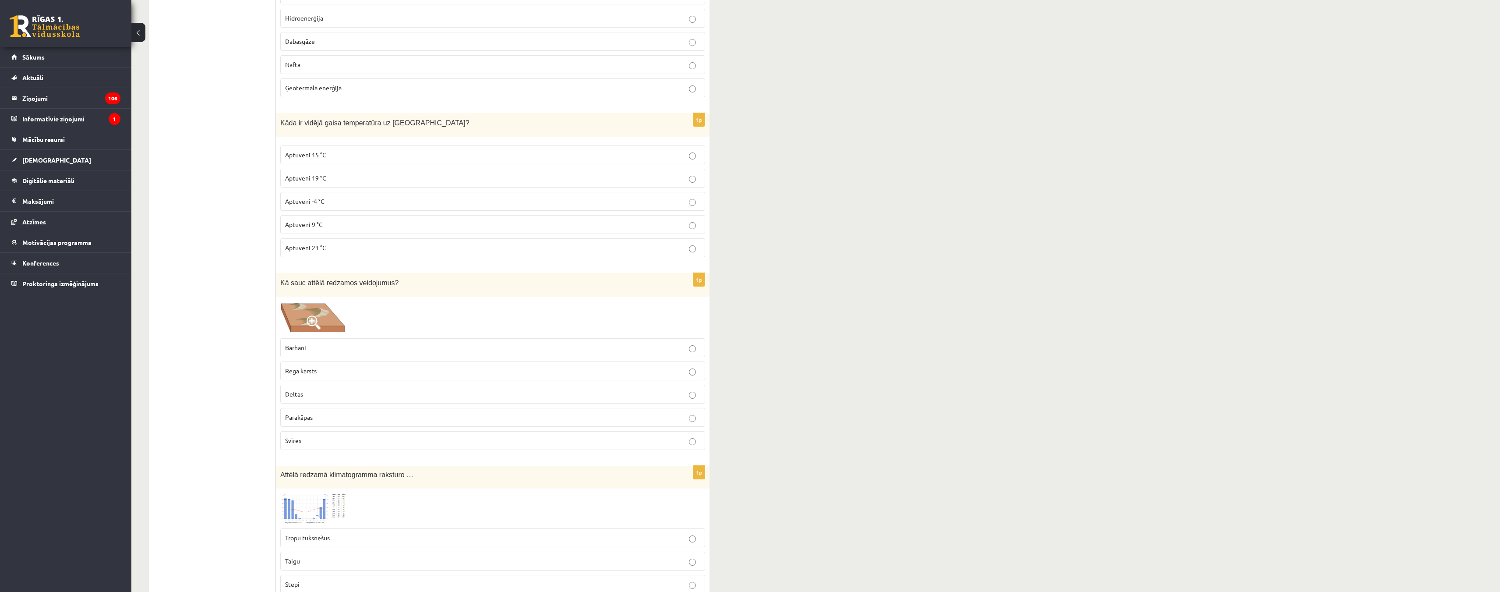
scroll to position [4512, 0]
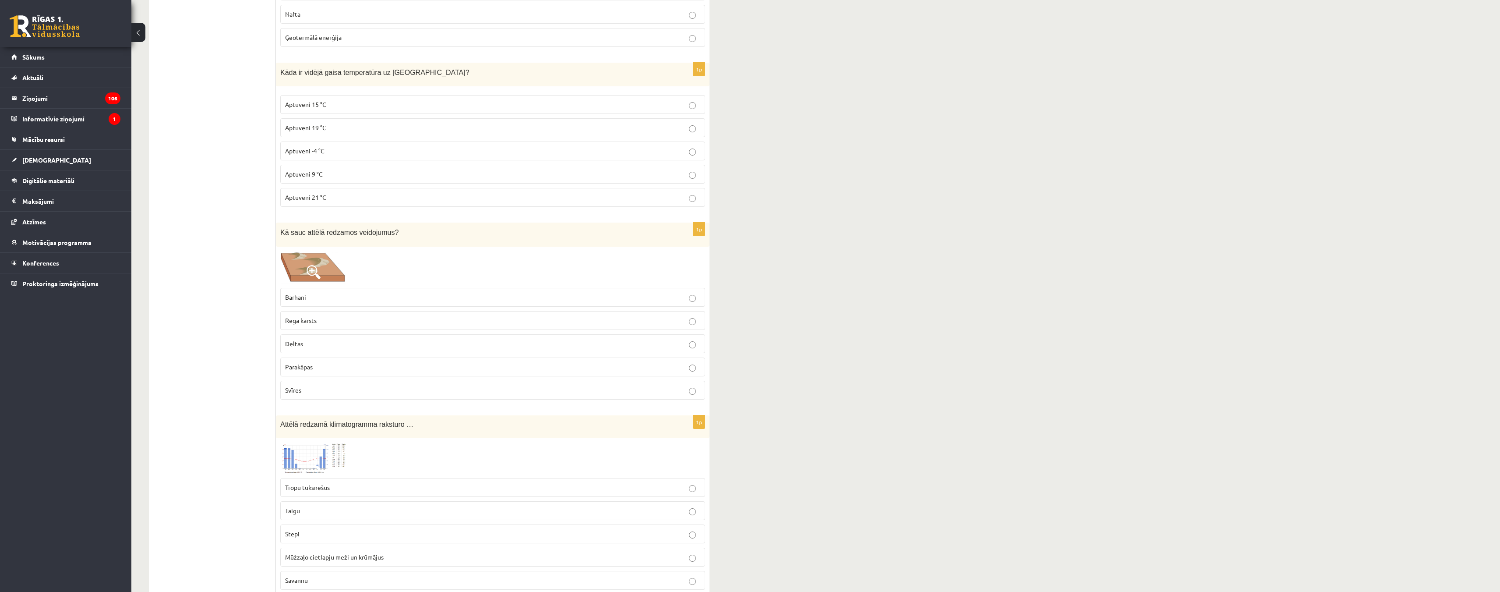
click at [357, 293] on p "Barhani" at bounding box center [492, 297] width 415 height 9
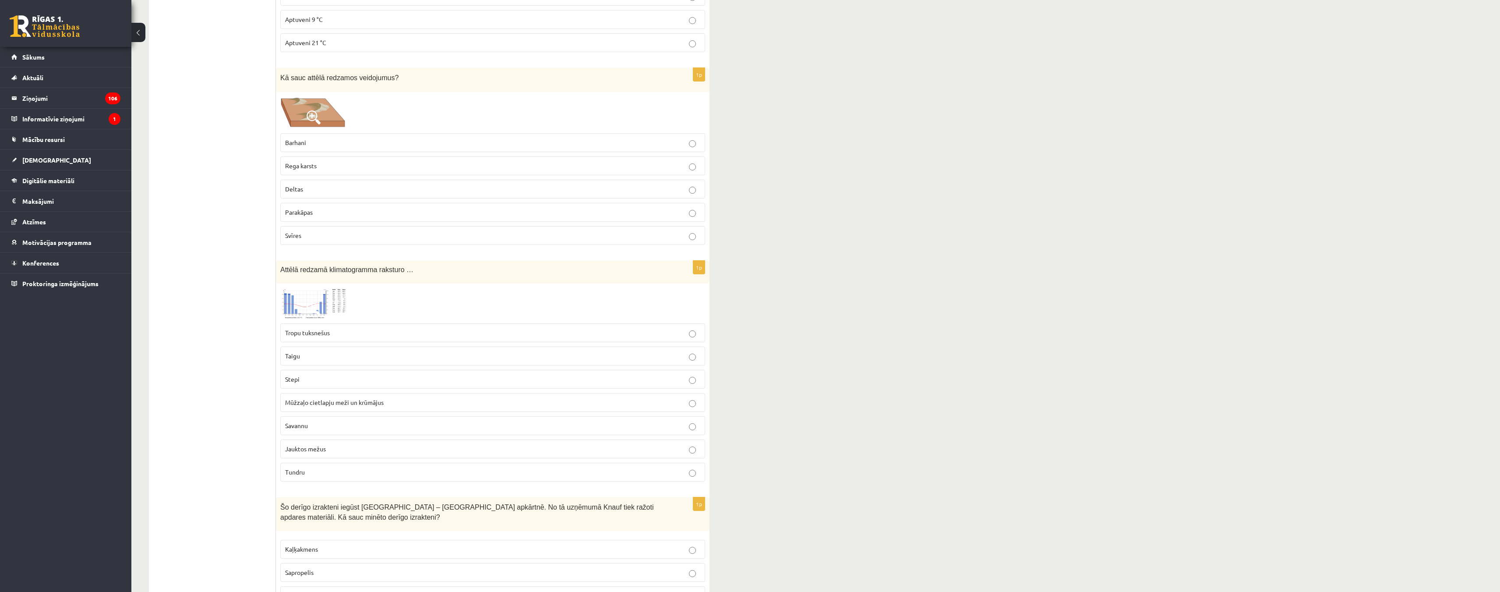
scroll to position [4687, 0]
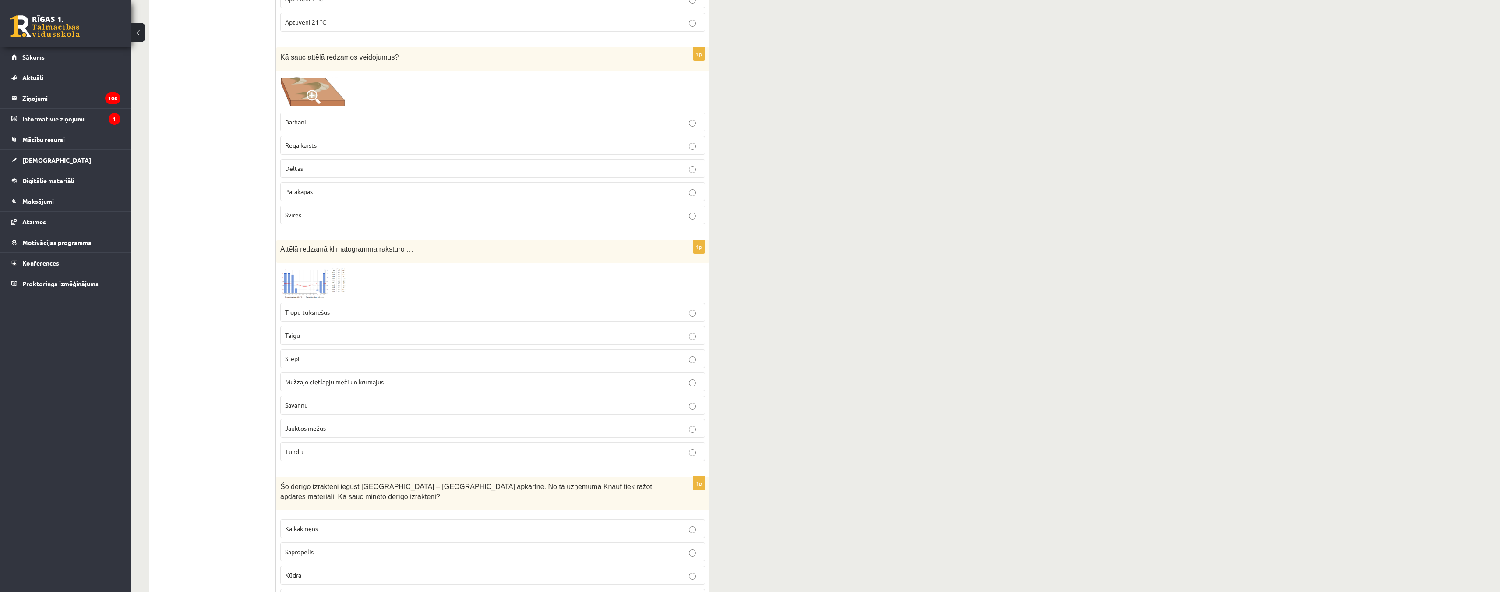
click at [354, 310] on label "Tropu tuksnešus" at bounding box center [492, 312] width 425 height 19
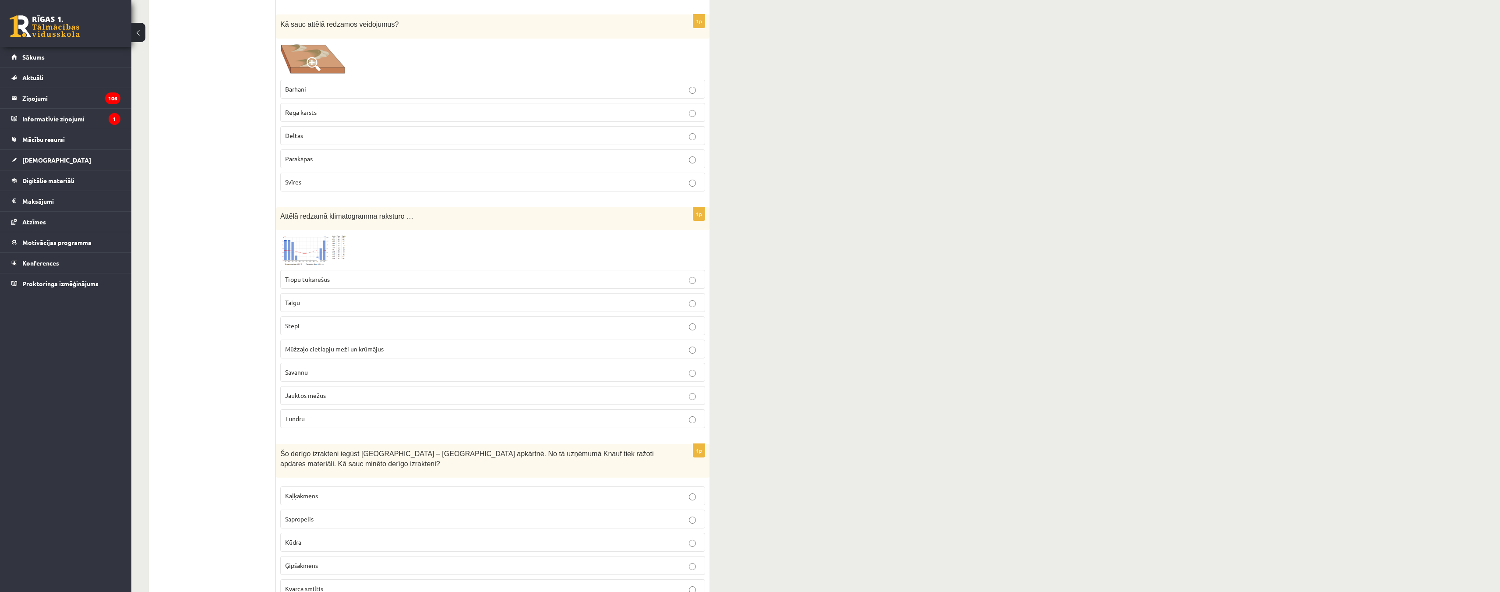
scroll to position [4906, 0]
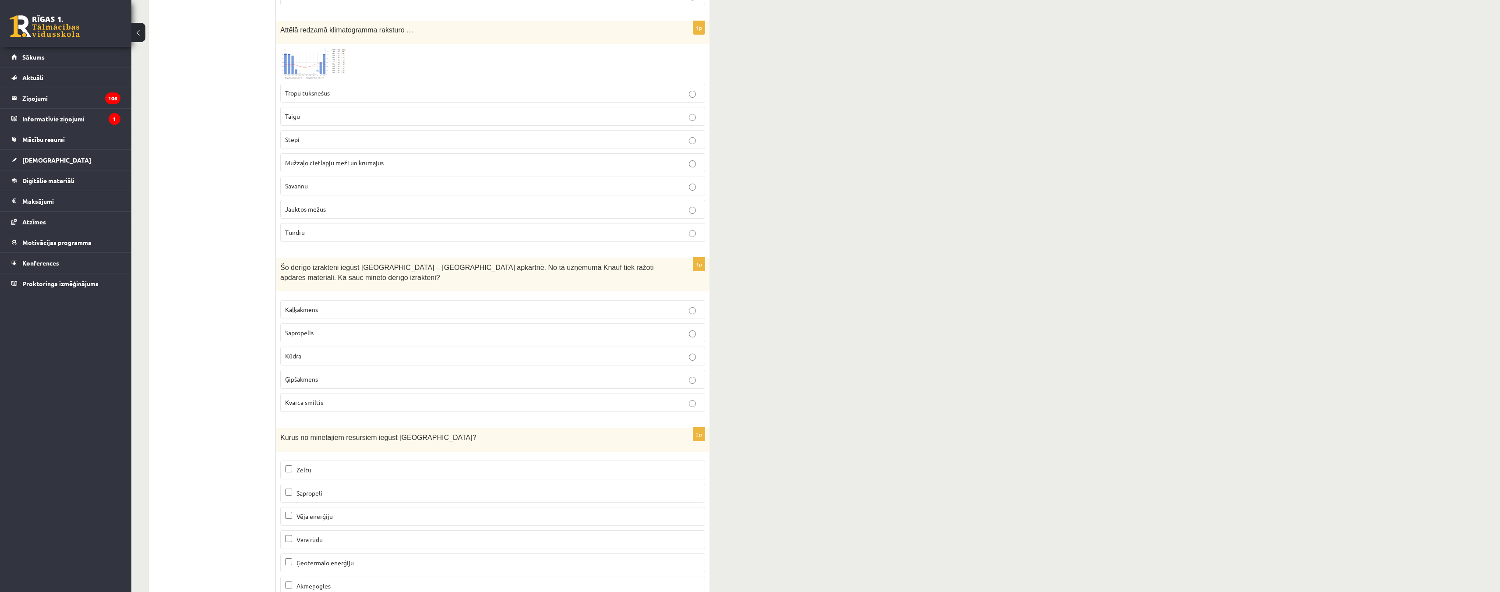
click at [334, 374] on p "Ģipšakmens" at bounding box center [492, 378] width 415 height 9
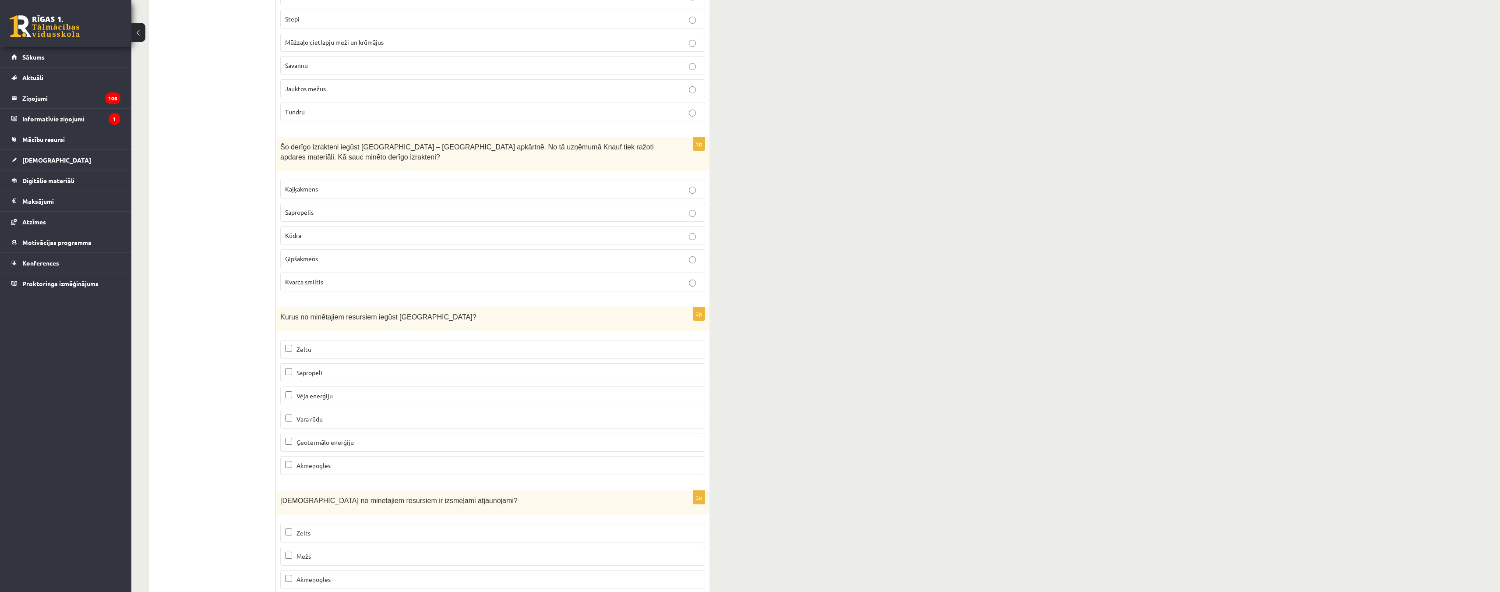
scroll to position [5081, 0]
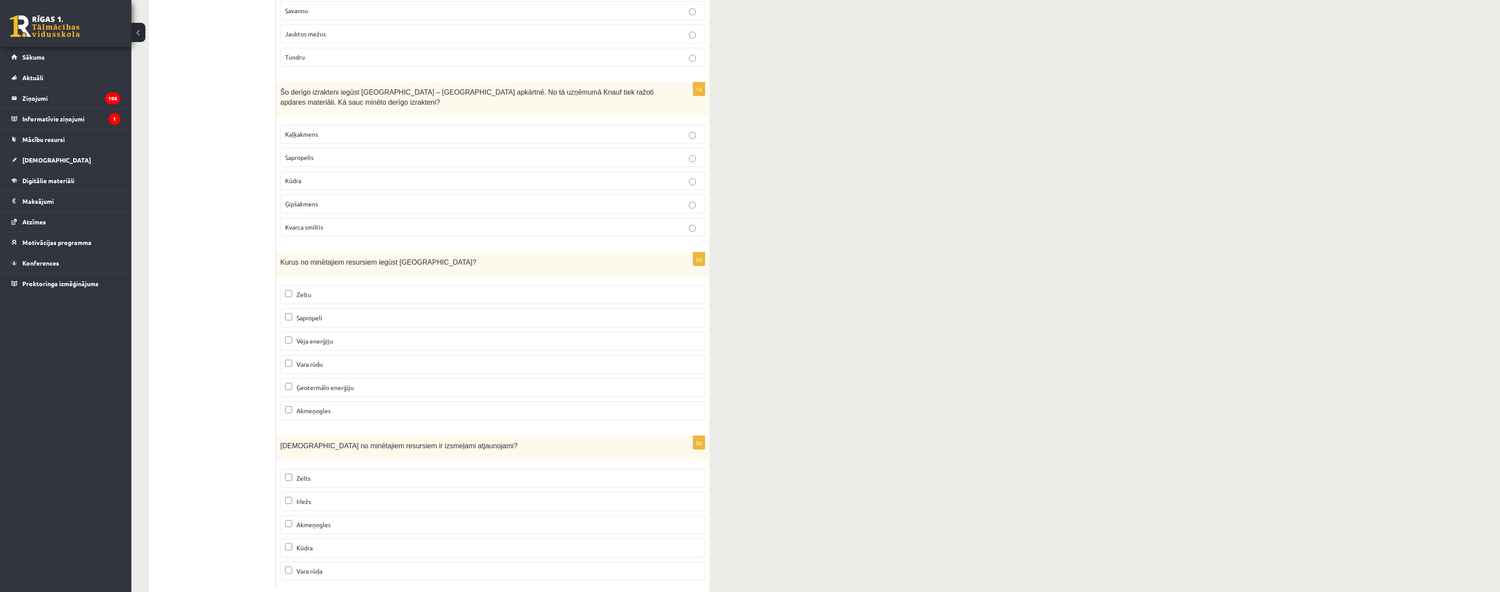
click at [283, 357] on label "Vara rūdu" at bounding box center [492, 364] width 425 height 19
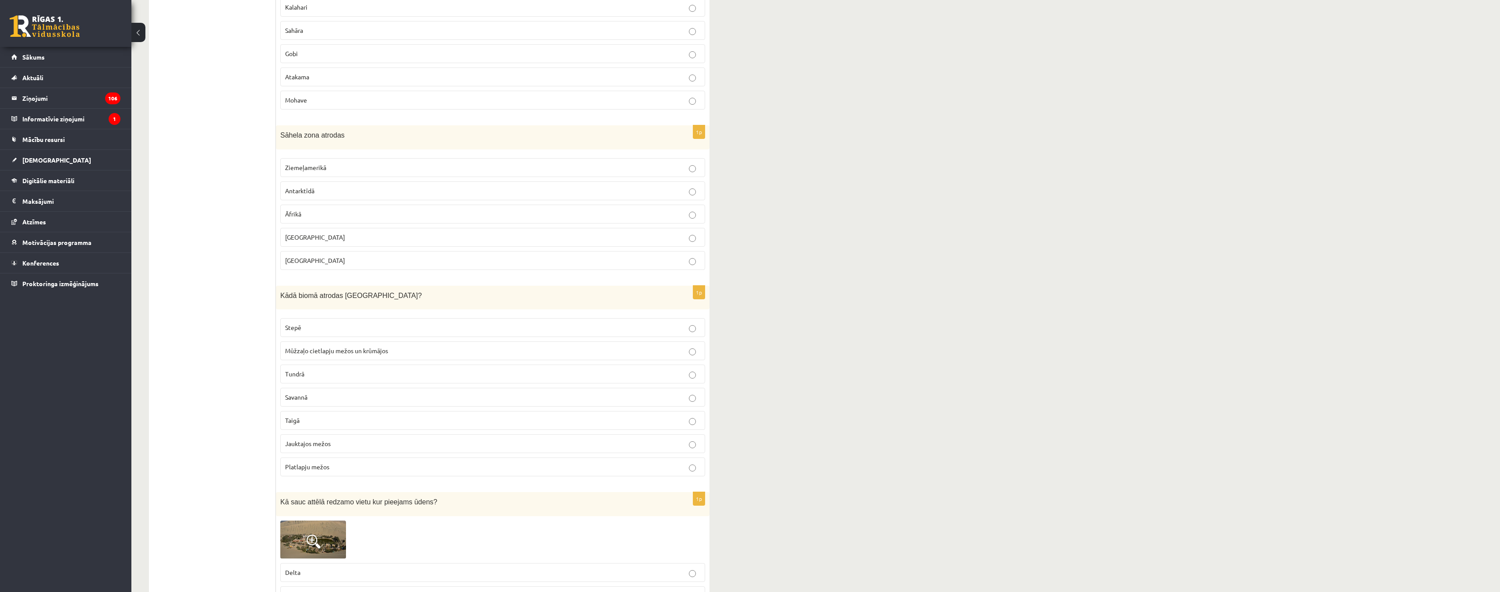
scroll to position [0, 0]
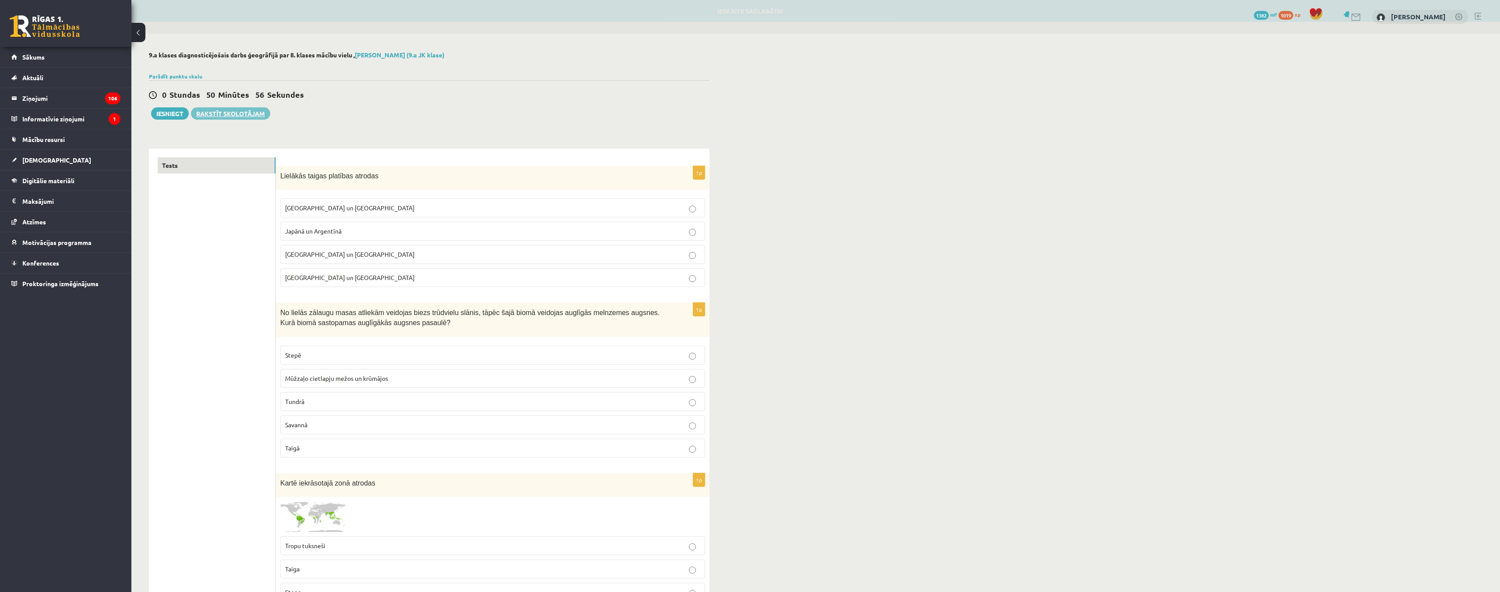
drag, startPoint x: 204, startPoint y: 386, endPoint x: 237, endPoint y: 146, distance: 242.3
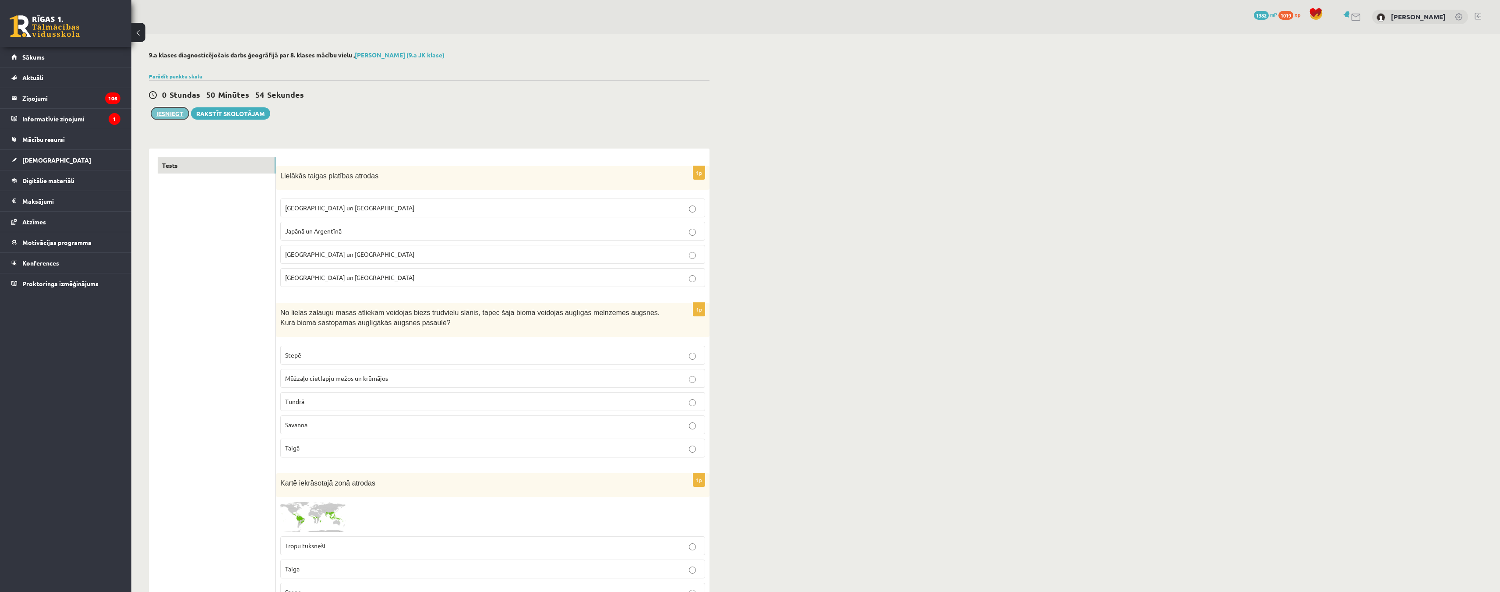
click at [174, 115] on button "Iesniegt" at bounding box center [170, 113] width 38 height 12
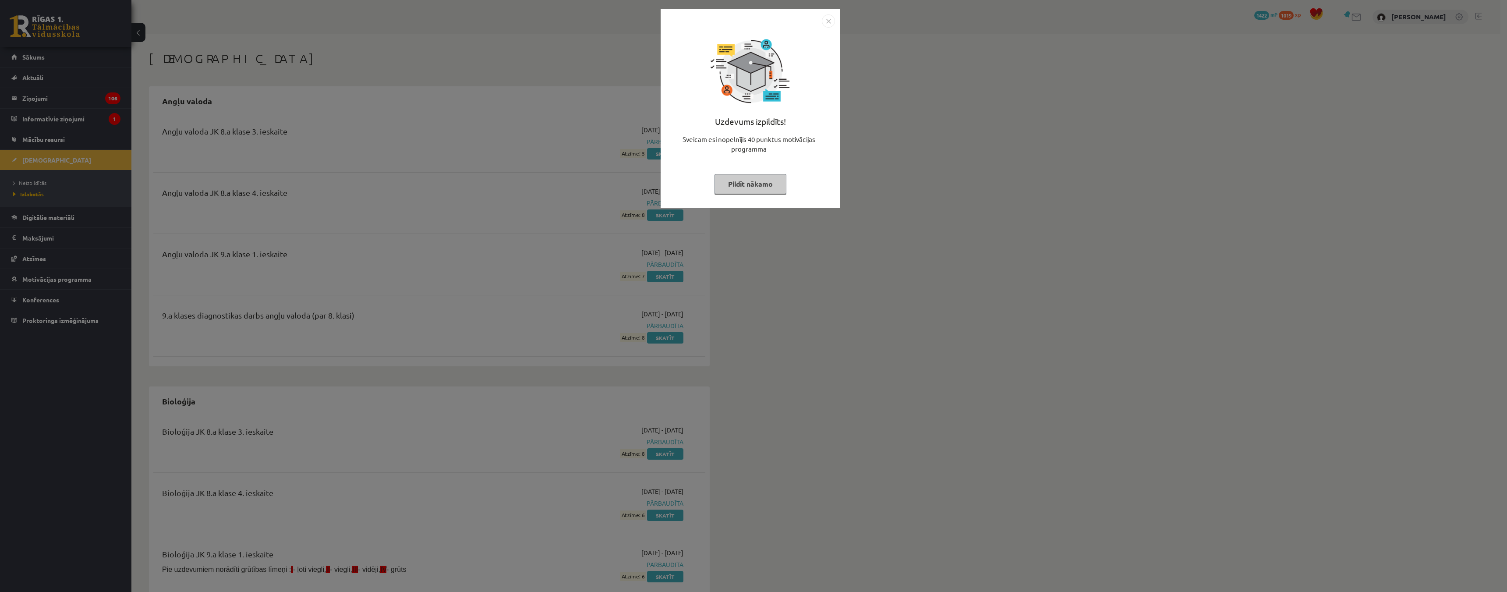
click at [758, 188] on button "Pildīt nākamo" at bounding box center [750, 184] width 72 height 20
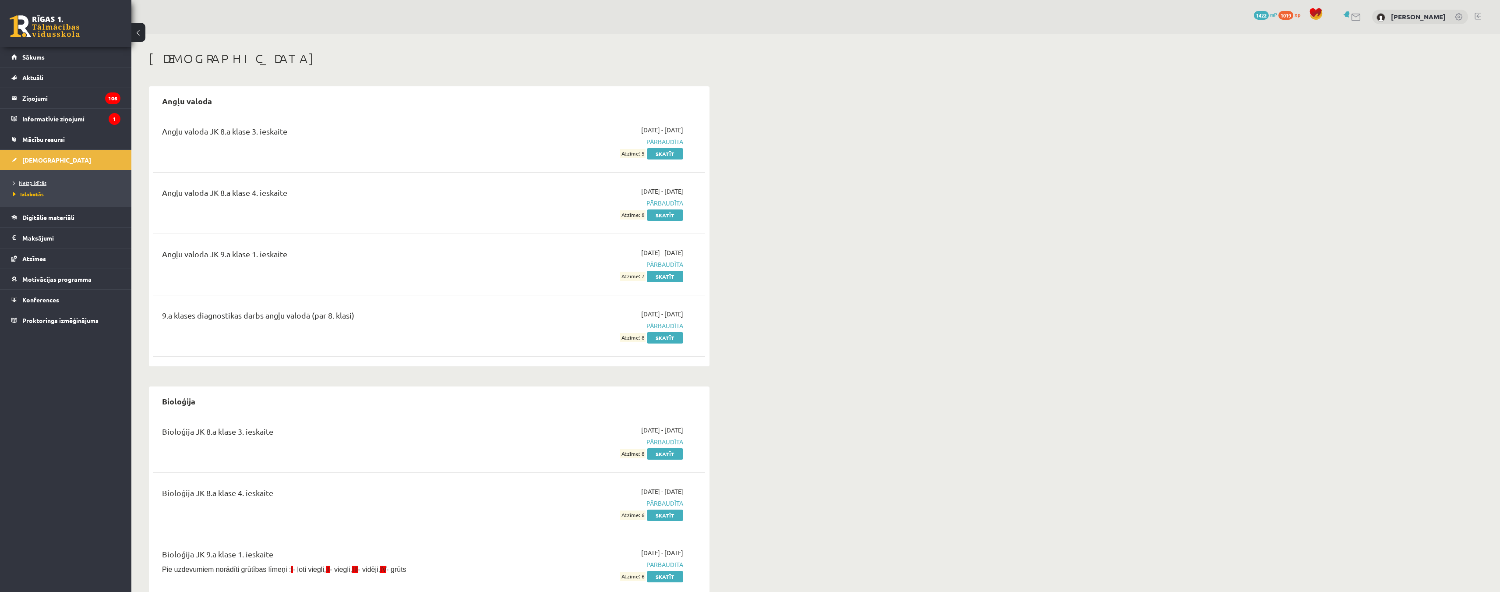
click at [39, 181] on span "Neizpildītās" at bounding box center [29, 182] width 33 height 7
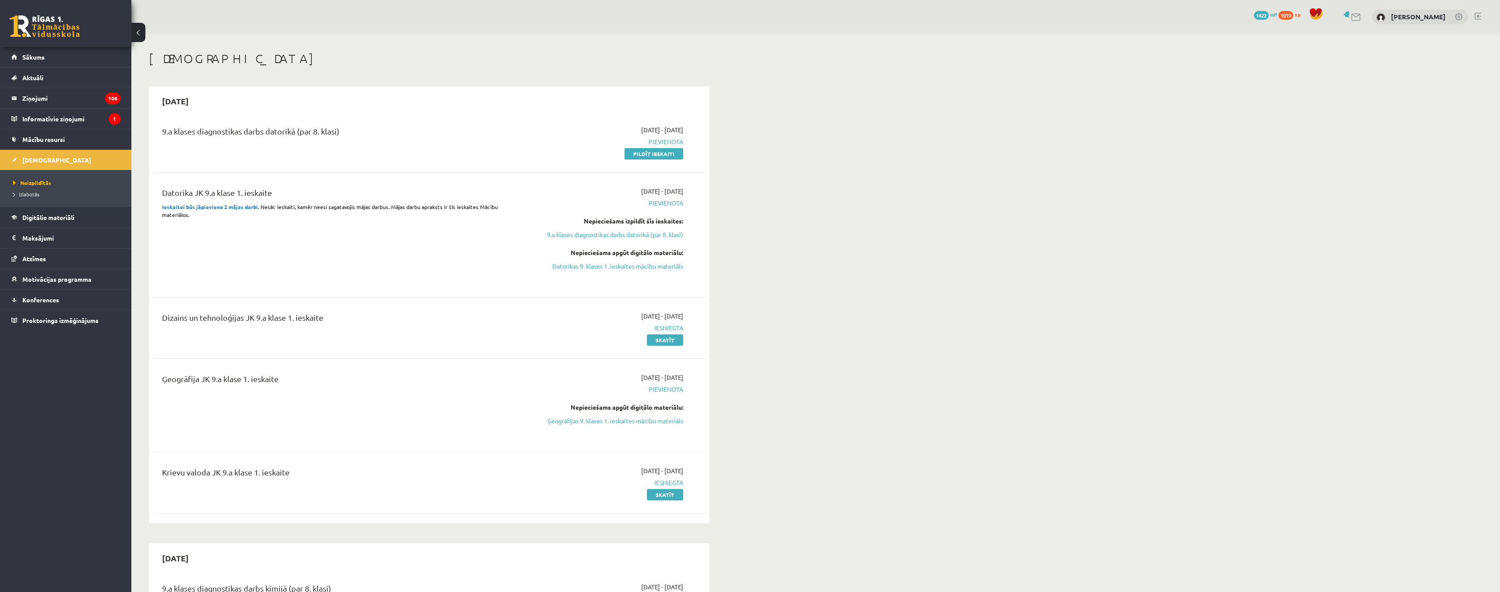
drag, startPoint x: 912, startPoint y: 320, endPoint x: 854, endPoint y: 98, distance: 229.5
click at [654, 424] on link "Ģeogrāfijas 9. klases 1. ieskaites mācību materiāls" at bounding box center [600, 420] width 165 height 9
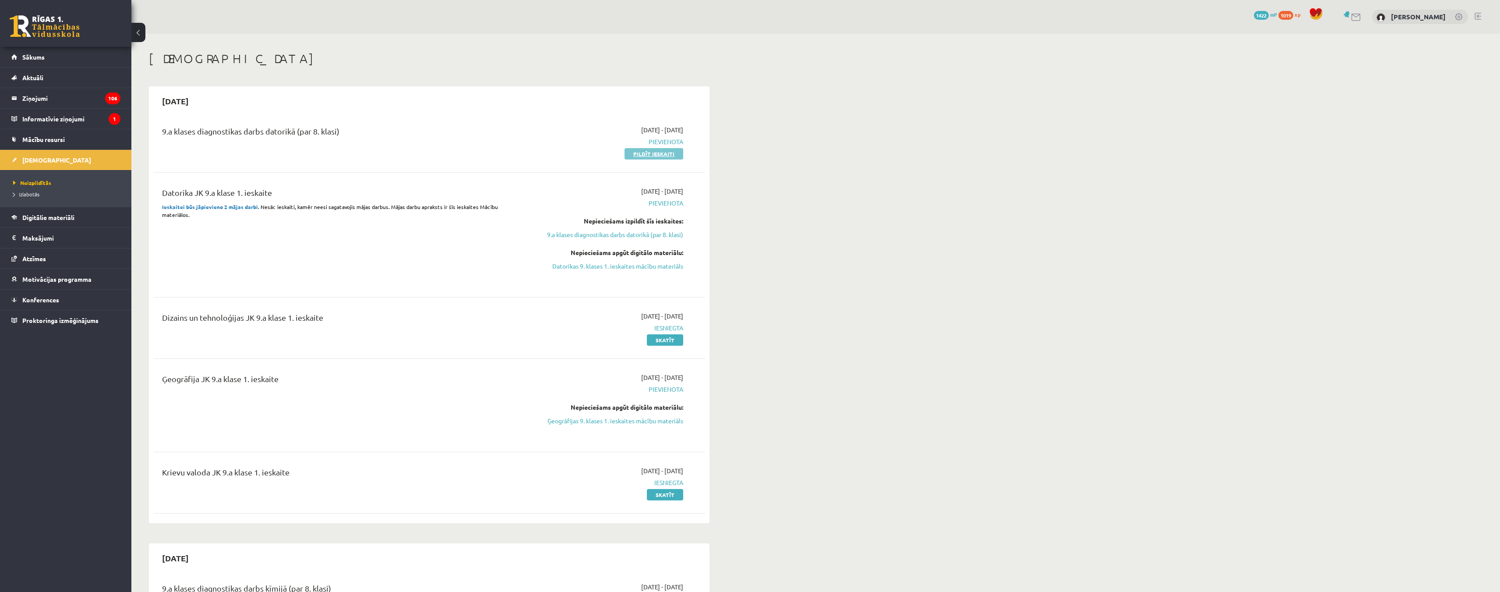
click at [661, 156] on link "Pildīt ieskaiti" at bounding box center [654, 153] width 59 height 11
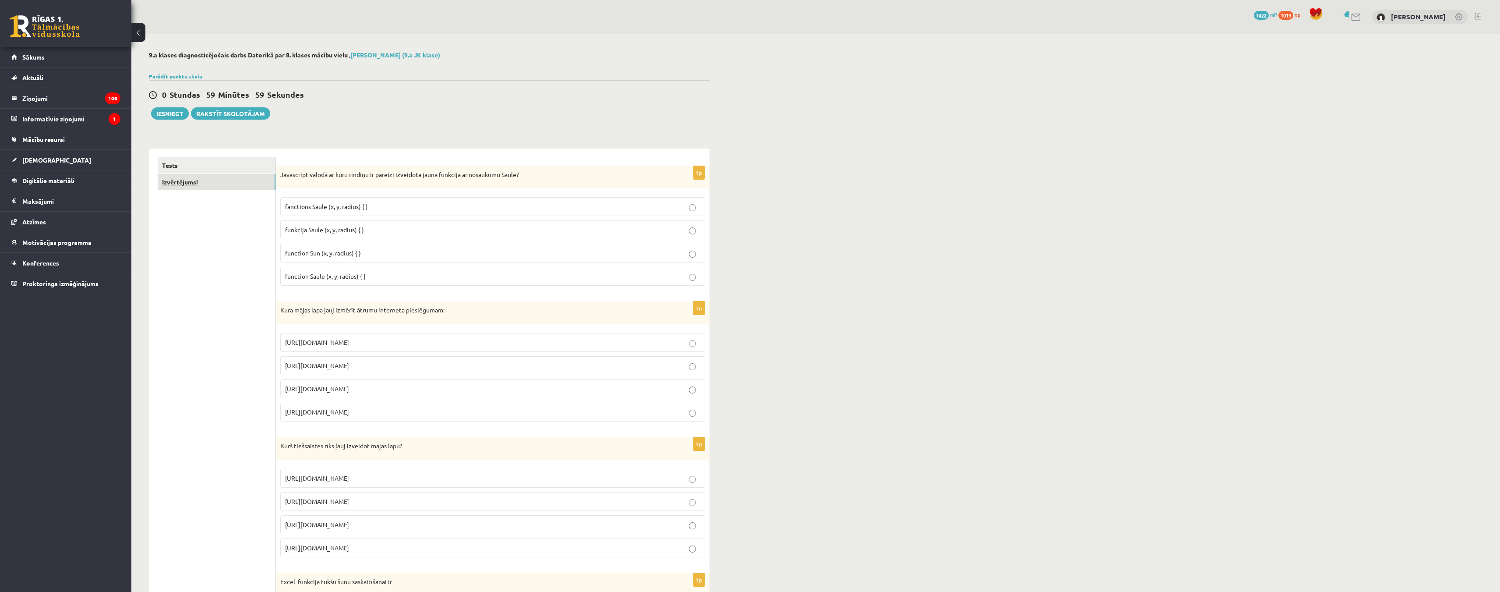
click at [187, 182] on link "Izvērtējums!" at bounding box center [217, 182] width 118 height 16
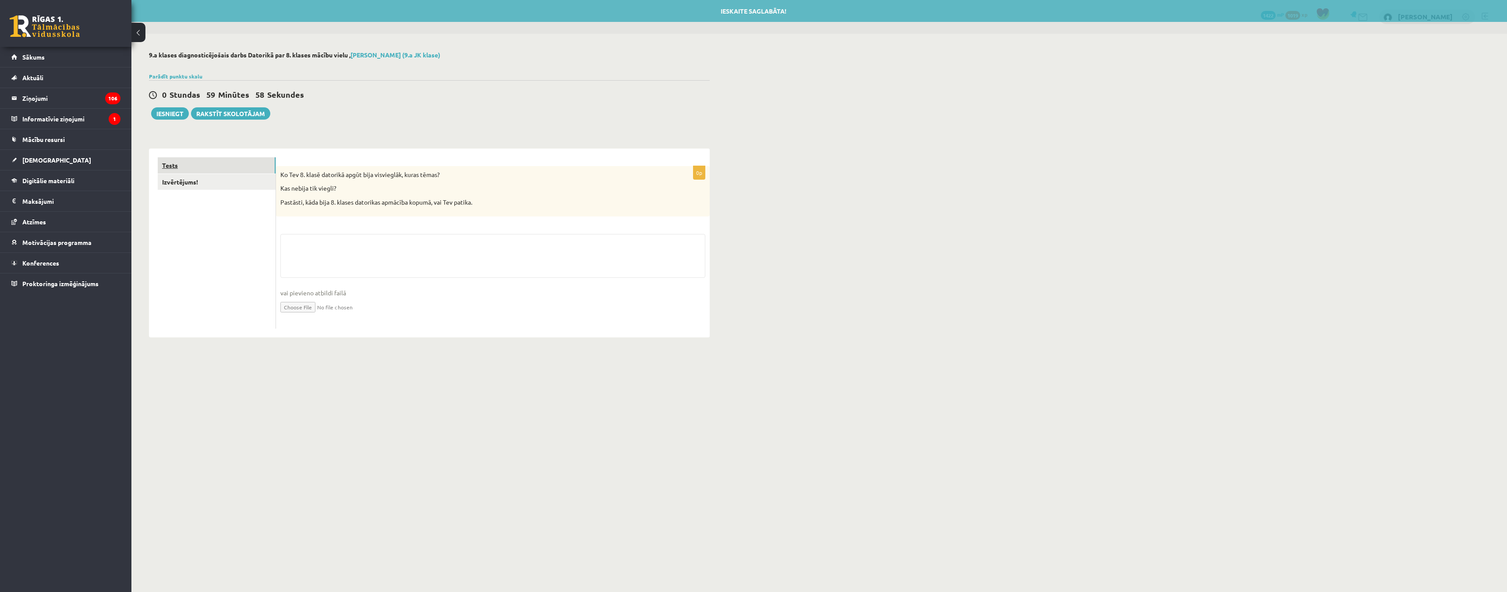
click at [196, 165] on link "Tests" at bounding box center [217, 165] width 118 height 16
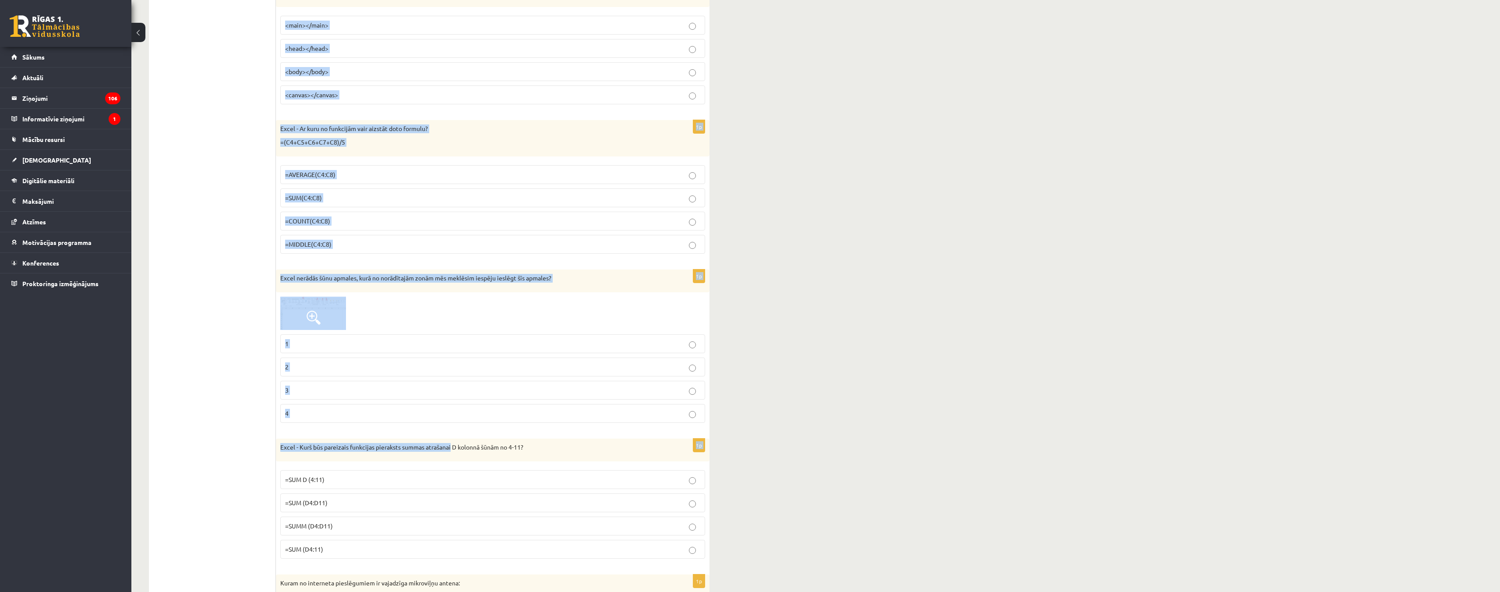
scroll to position [3772, 0]
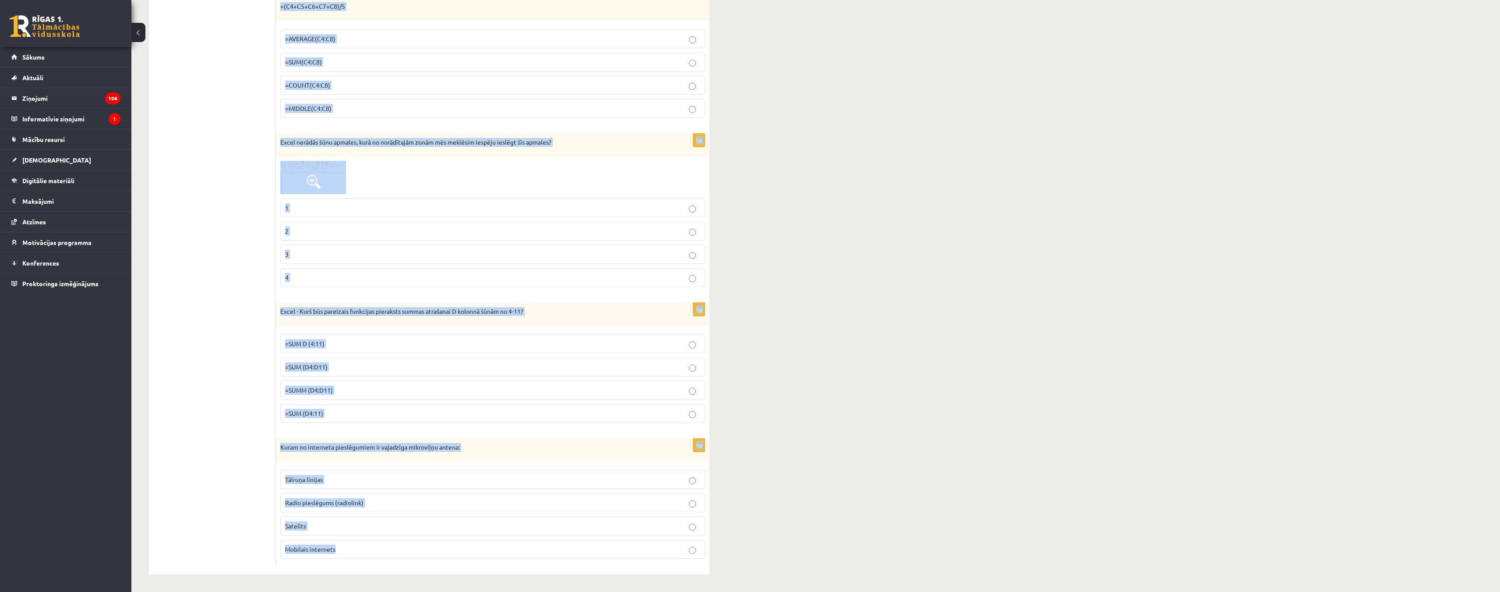
drag, startPoint x: 279, startPoint y: 173, endPoint x: 411, endPoint y: 550, distance: 399.7
copy form "Loremipsum dolors am cons adipisc el seddoei temporinc utlab etdolore ma aliqua…"
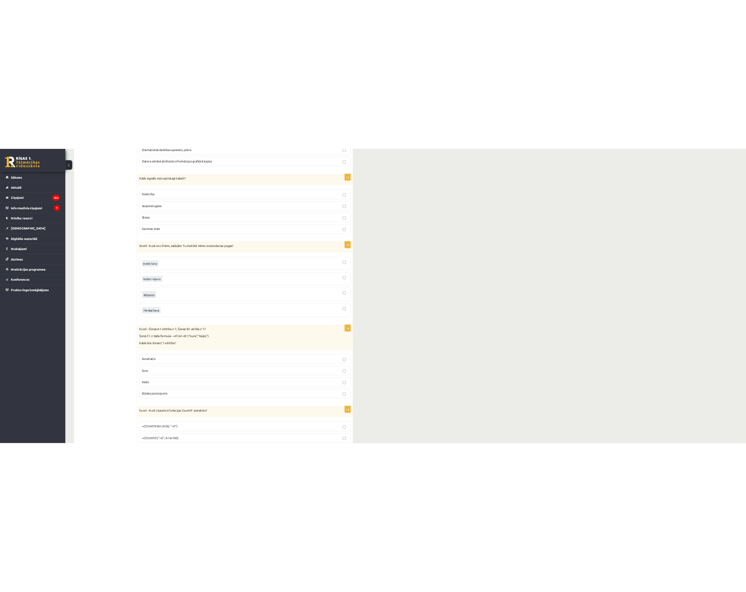
scroll to position [0, 0]
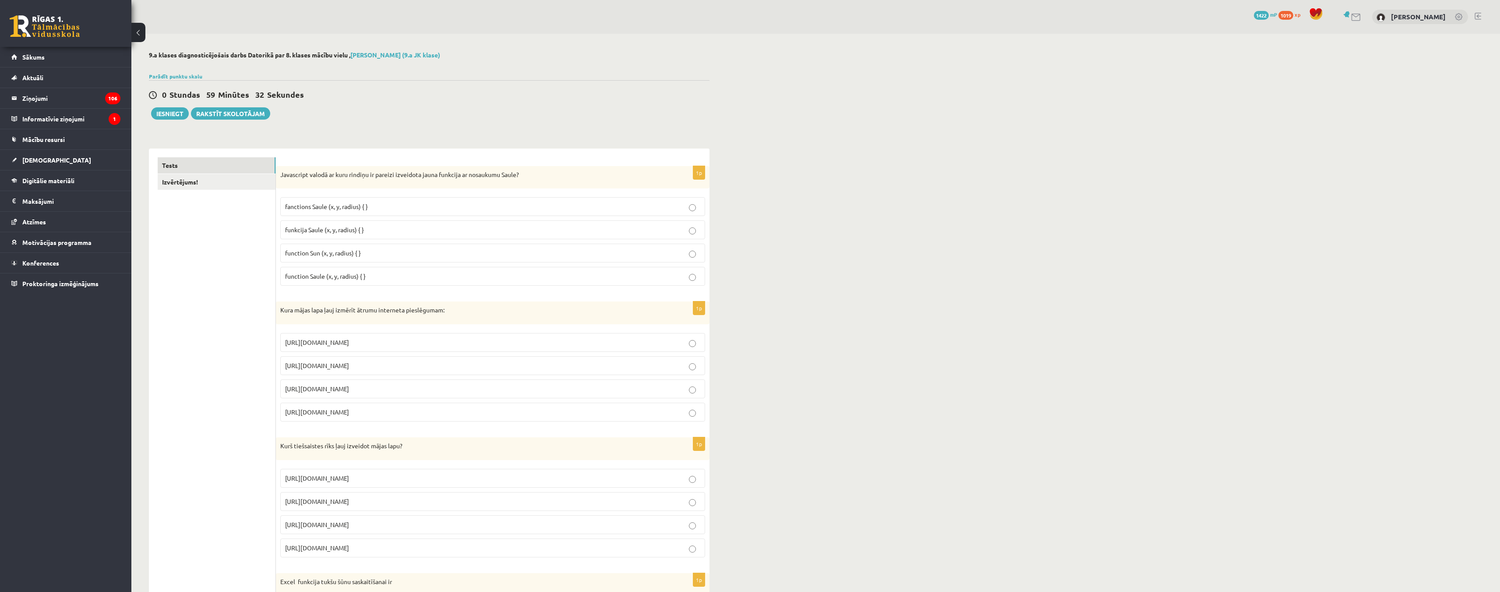
drag, startPoint x: 232, startPoint y: 212, endPoint x: 233, endPoint y: 32, distance: 179.6
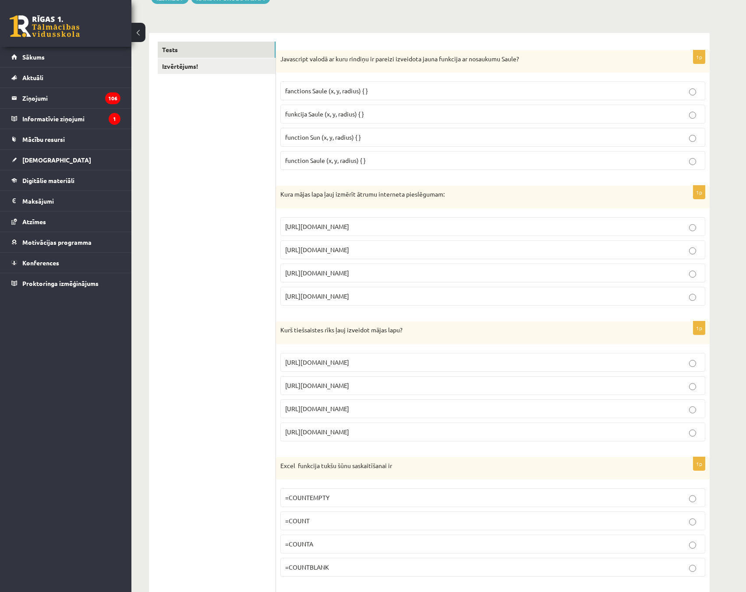
scroll to position [131, 0]
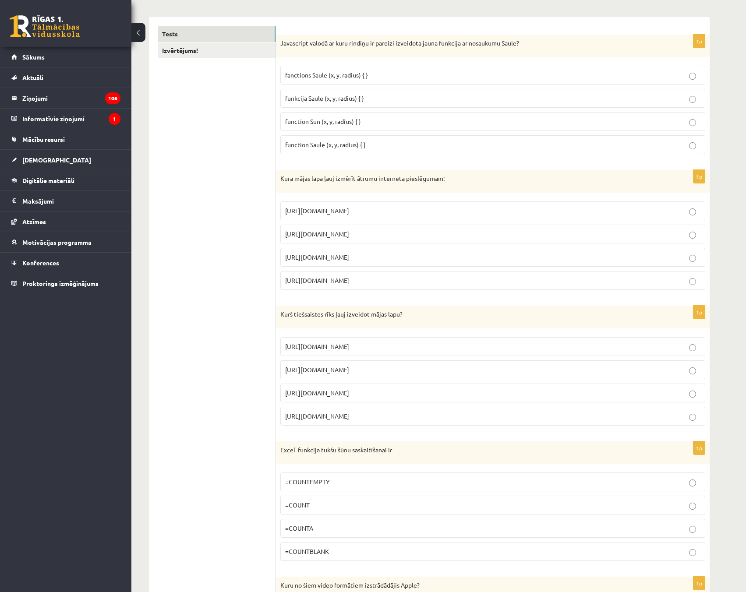
click at [374, 147] on p "function Saule (x, y, radius) { }" at bounding box center [492, 144] width 415 height 9
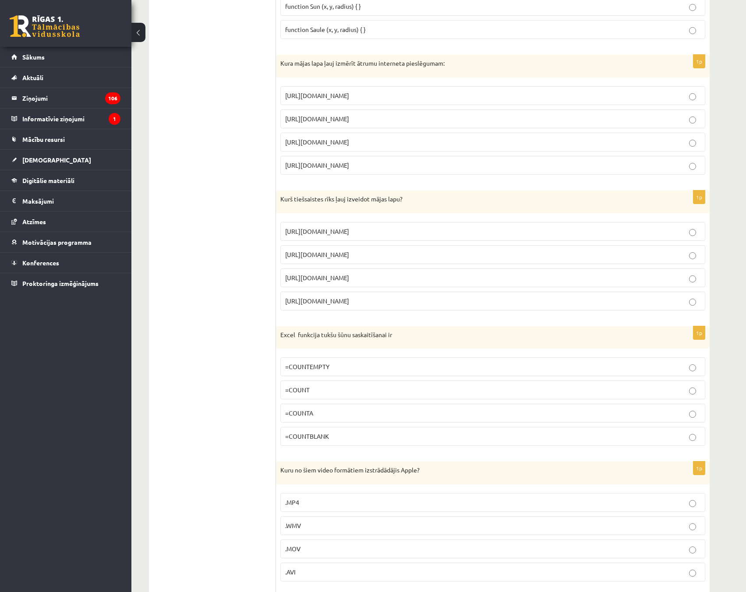
scroll to position [263, 0]
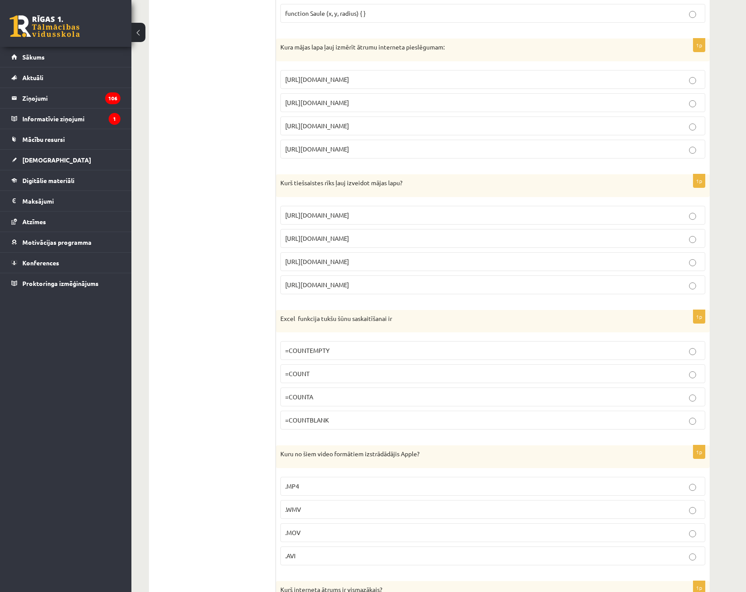
click at [395, 104] on p "[URL][DOMAIN_NAME]" at bounding box center [492, 102] width 415 height 9
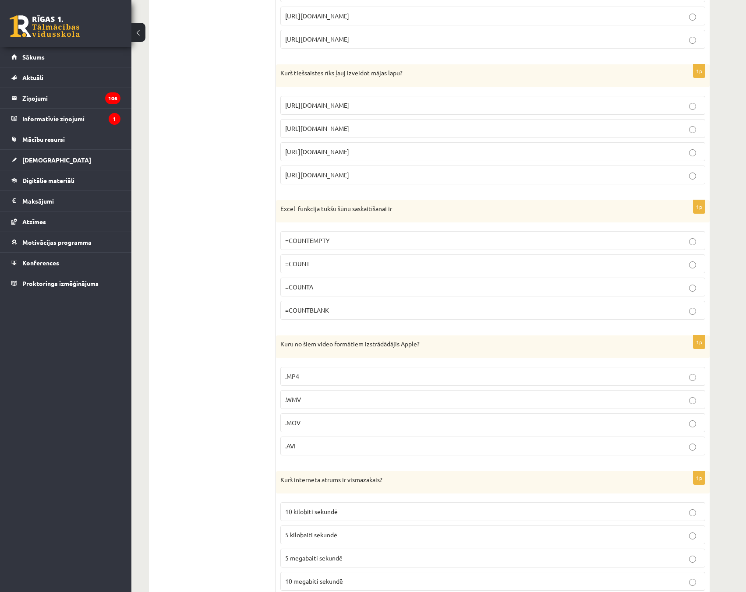
scroll to position [394, 0]
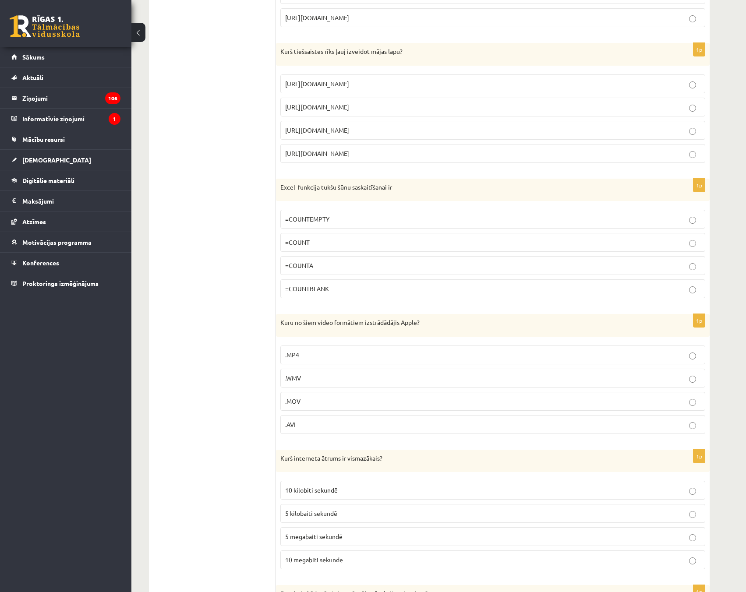
click at [393, 131] on p "[URL][DOMAIN_NAME]" at bounding box center [492, 130] width 415 height 9
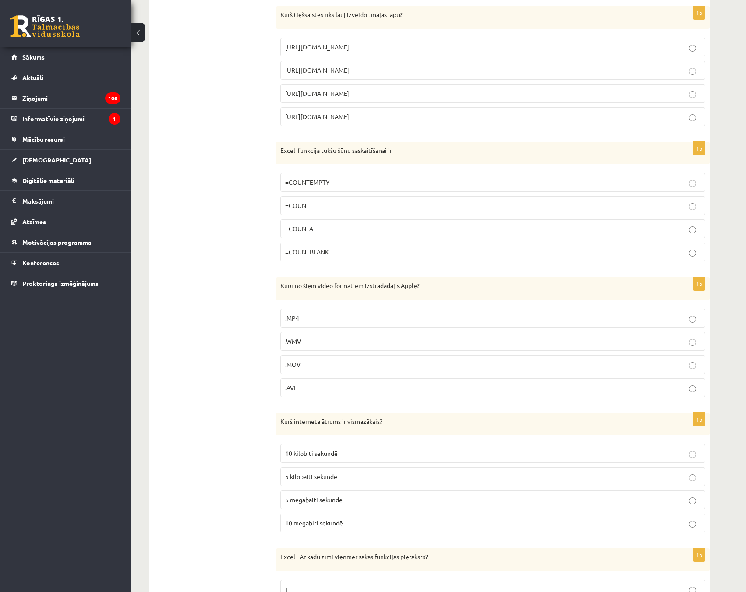
scroll to position [482, 0]
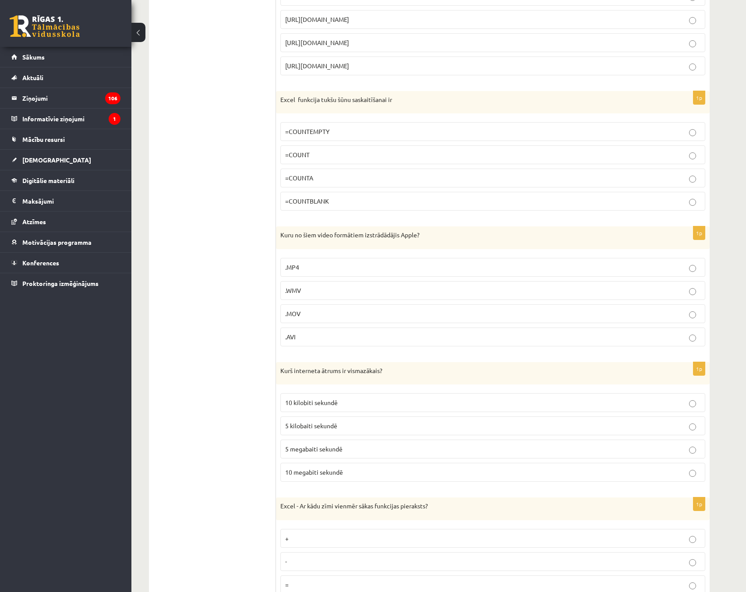
click at [382, 205] on p "=COUNTBLANK" at bounding box center [492, 201] width 415 height 9
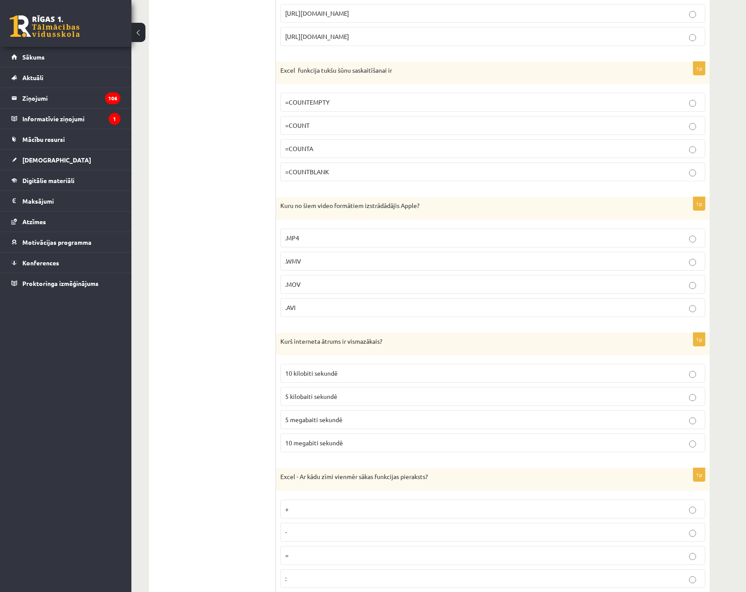
scroll to position [526, 0]
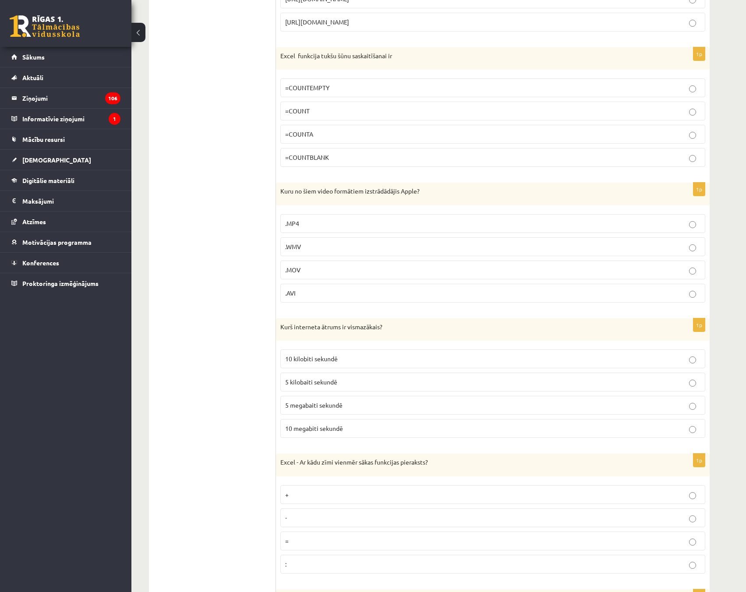
click at [333, 273] on p ".MOV" at bounding box center [492, 269] width 415 height 9
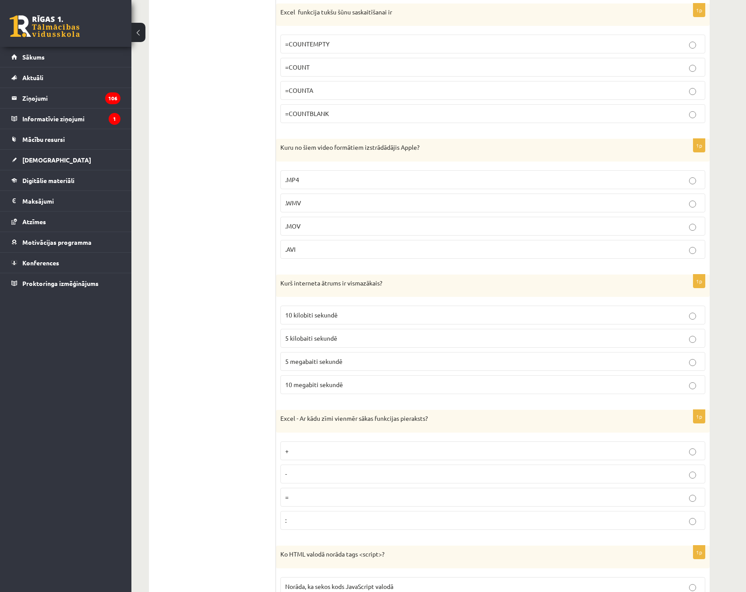
click at [348, 339] on p "5 kilobaiti sekundē" at bounding box center [492, 338] width 415 height 9
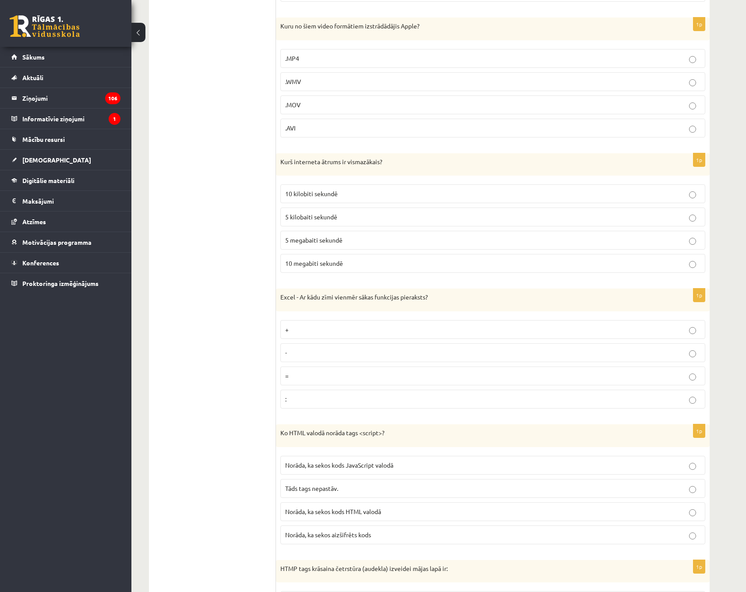
scroll to position [745, 0]
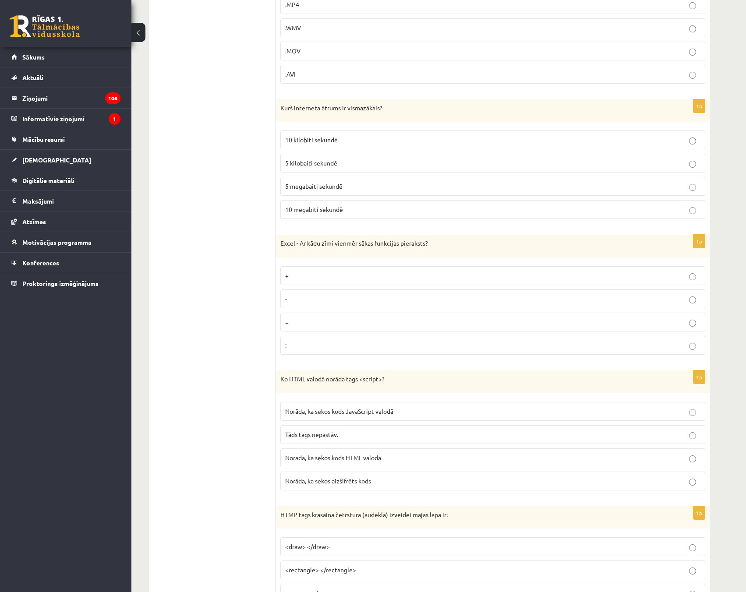
click at [316, 326] on p "=" at bounding box center [492, 322] width 415 height 9
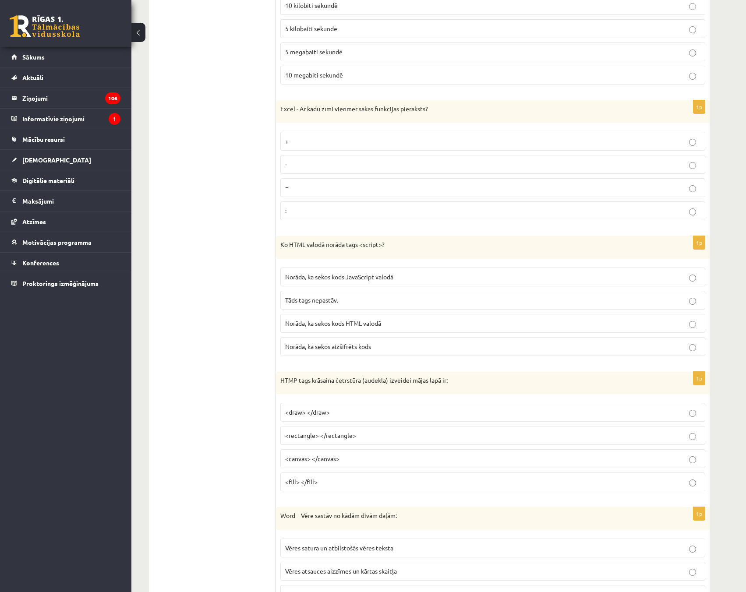
scroll to position [920, 0]
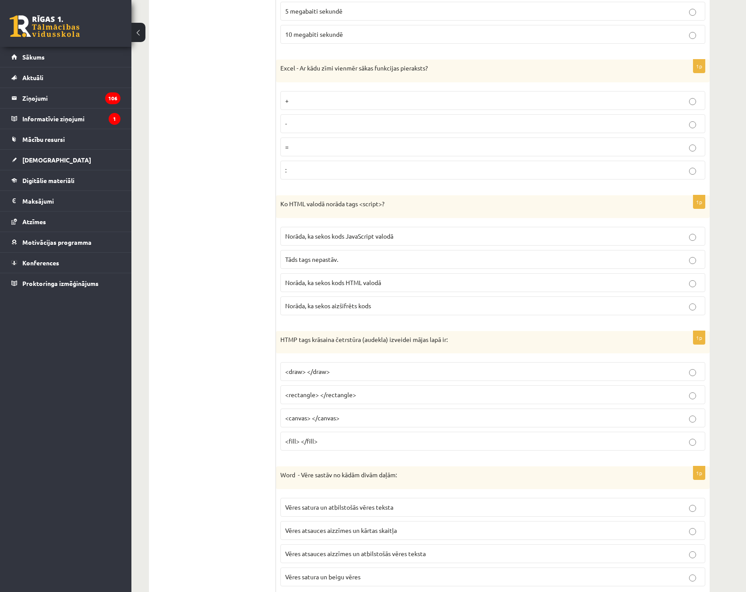
click at [432, 237] on p "Norāda, ka sekos kods JavaScript valodā" at bounding box center [492, 236] width 415 height 9
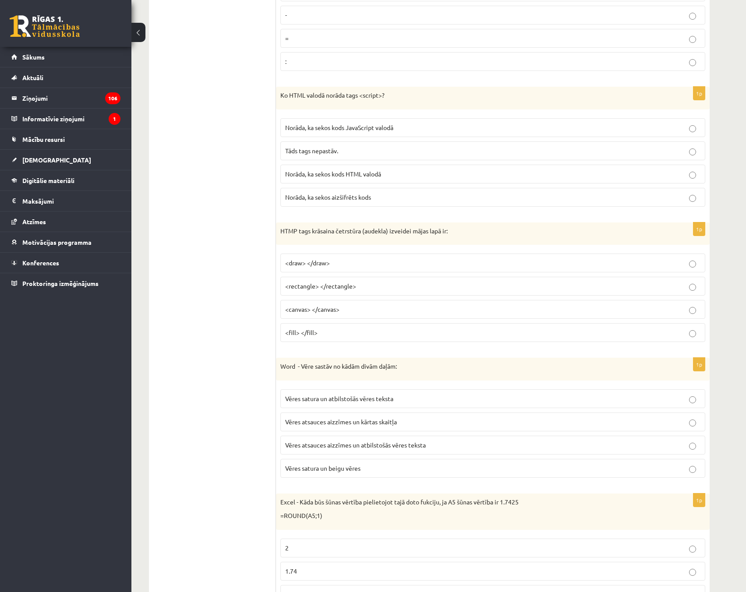
scroll to position [1051, 0]
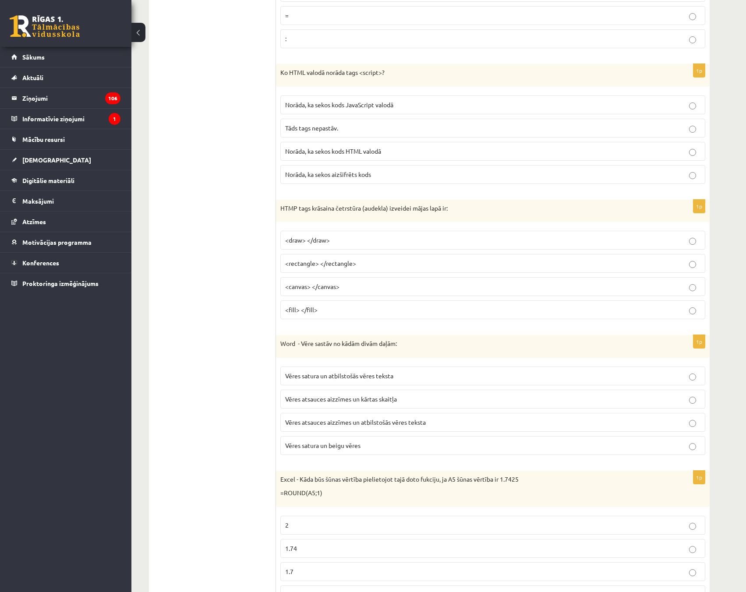
click at [631, 283] on p "<canvas> </canvas>" at bounding box center [492, 286] width 415 height 9
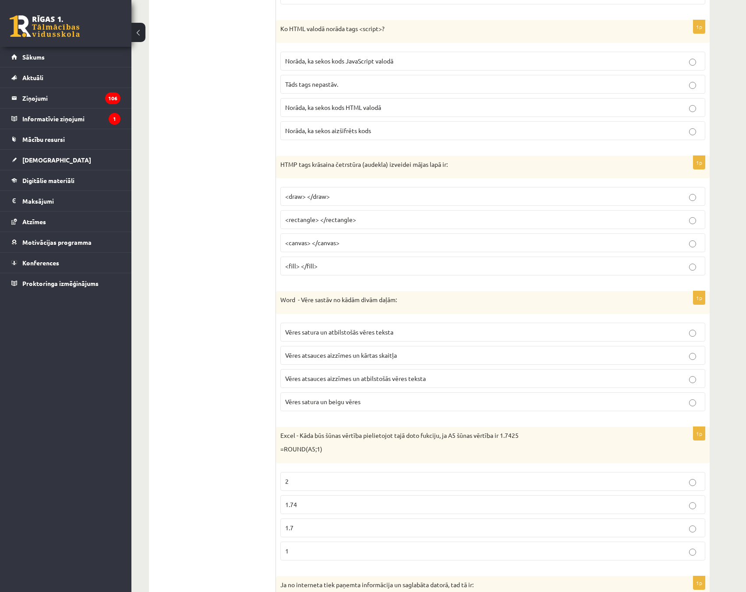
click at [507, 381] on p "Vēres atsauces aizzīmes un atbilstošās vēres teksta" at bounding box center [492, 378] width 415 height 9
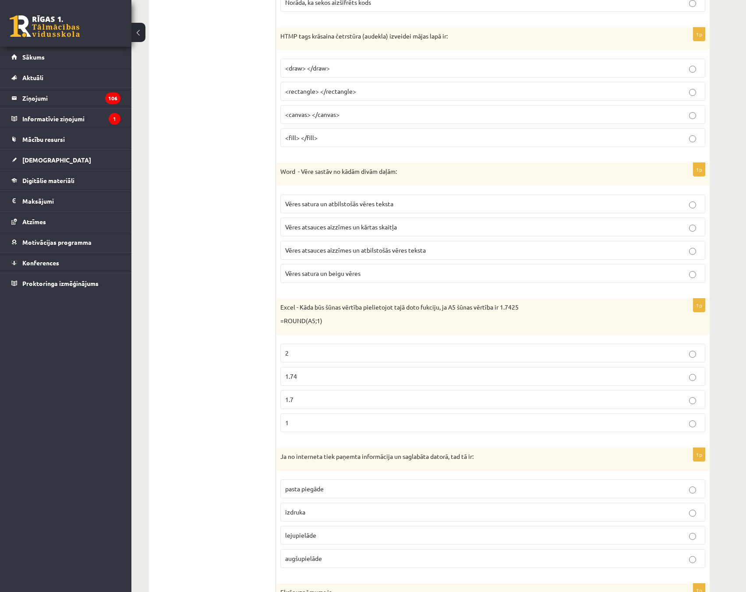
scroll to position [1270, 0]
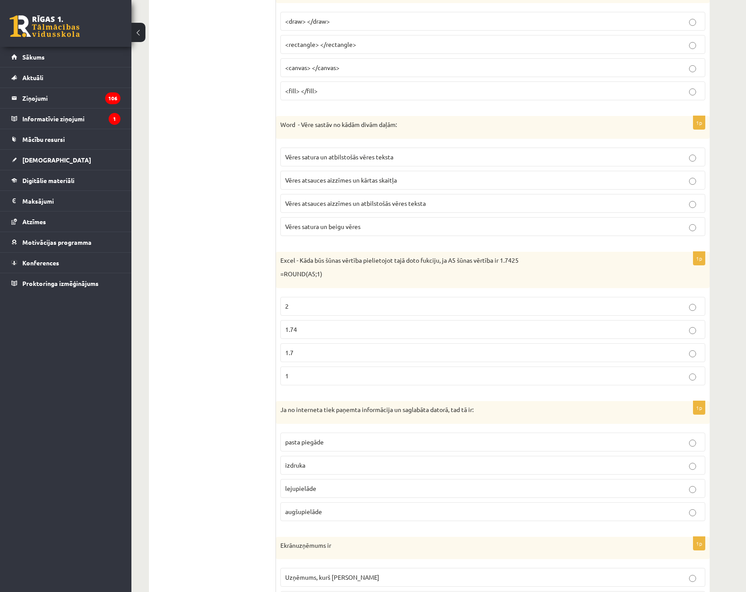
click at [514, 352] on p "1.7" at bounding box center [492, 352] width 415 height 9
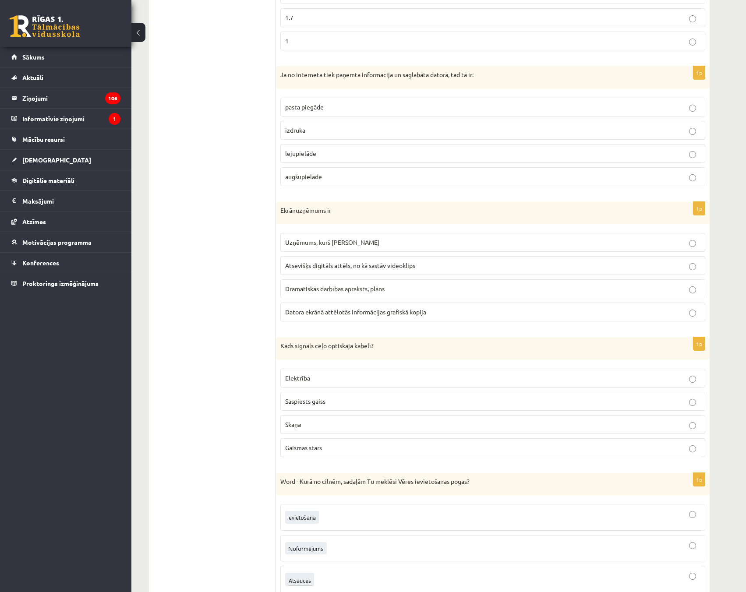
scroll to position [1664, 0]
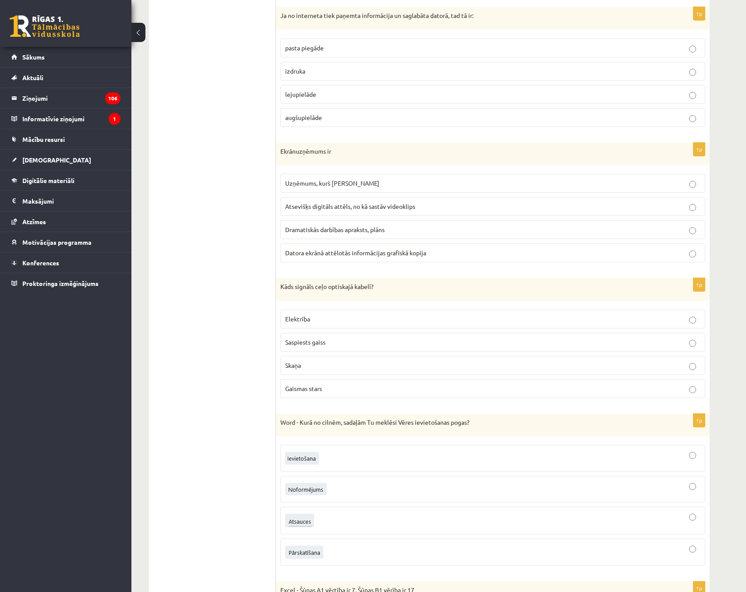
click at [697, 253] on p "Datora ekrānā attēlotās informācijas grafiskā kopija" at bounding box center [492, 252] width 415 height 9
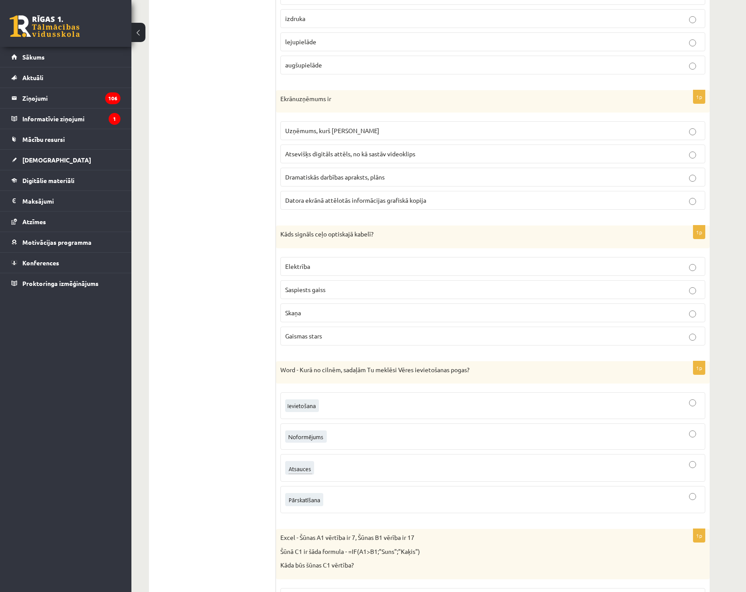
scroll to position [1796, 0]
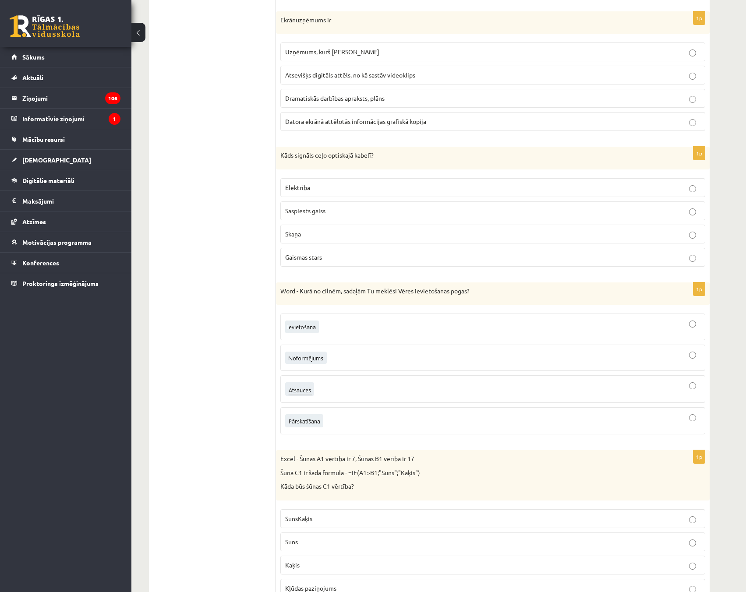
click at [688, 258] on p "Gaismas stars" at bounding box center [492, 257] width 415 height 9
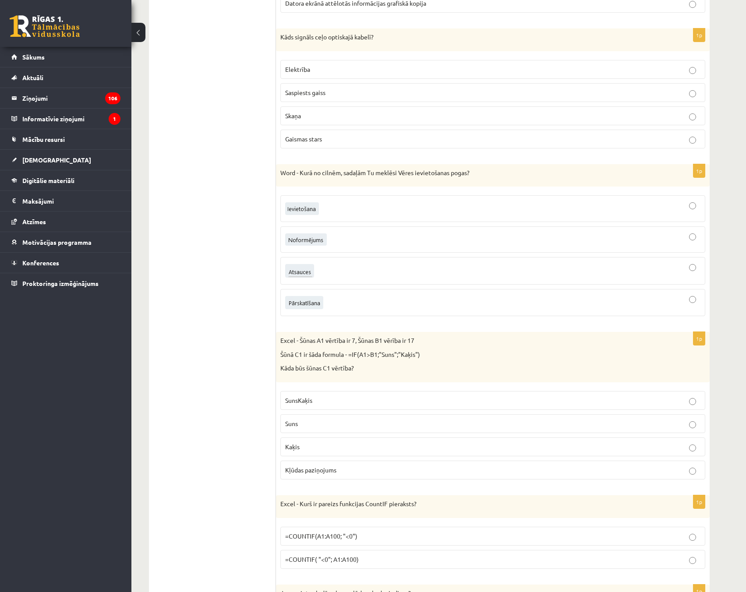
scroll to position [1927, 0]
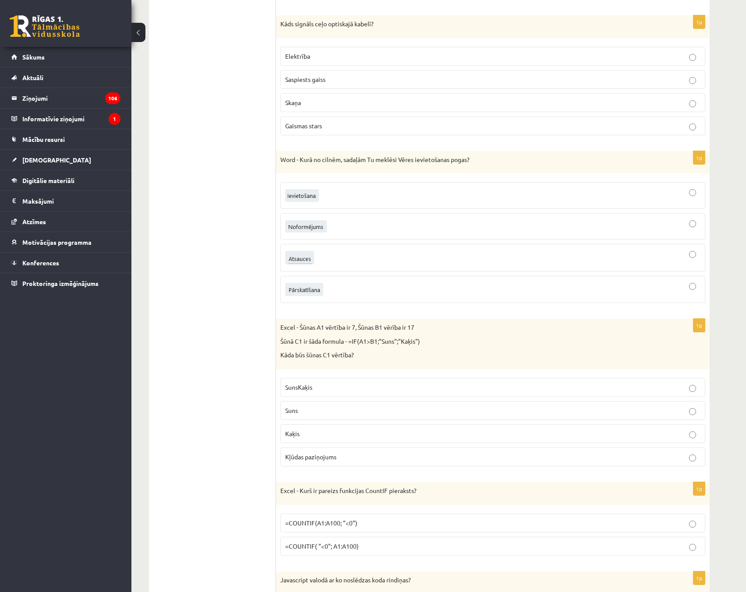
click at [671, 262] on div at bounding box center [492, 258] width 415 height 18
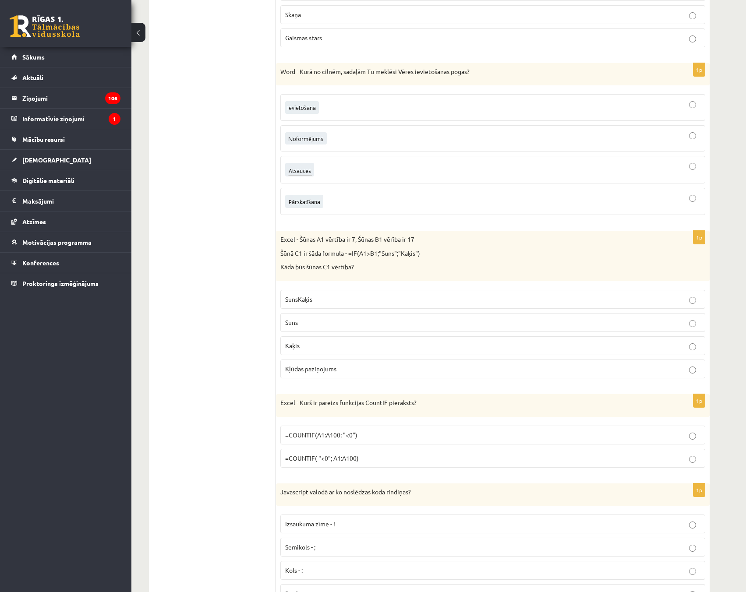
scroll to position [2059, 0]
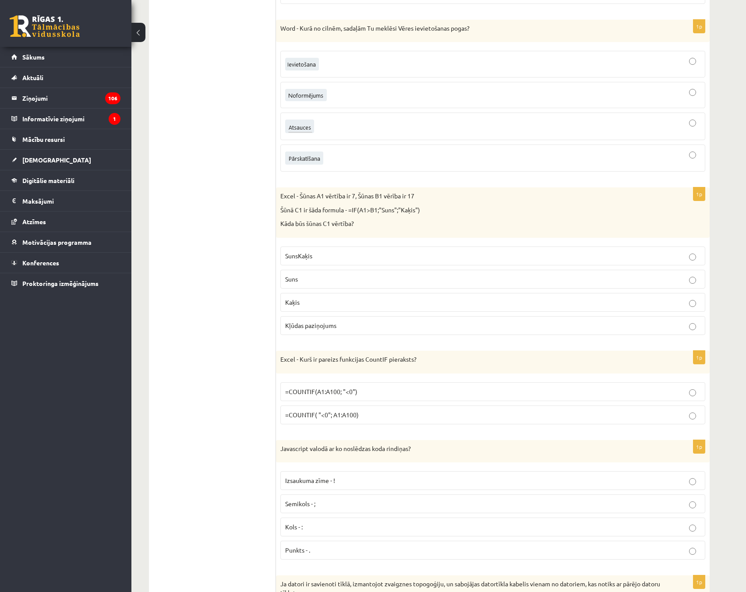
click at [670, 304] on p "Kaķis" at bounding box center [492, 302] width 415 height 9
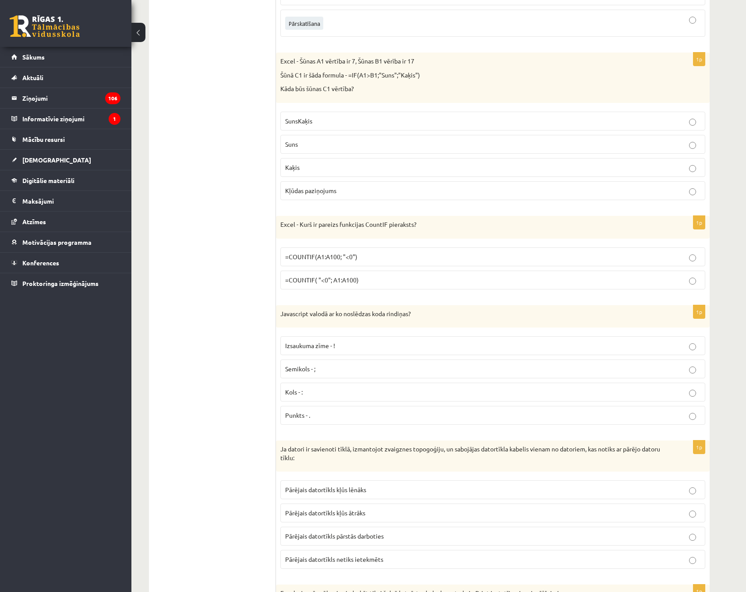
scroll to position [2234, 0]
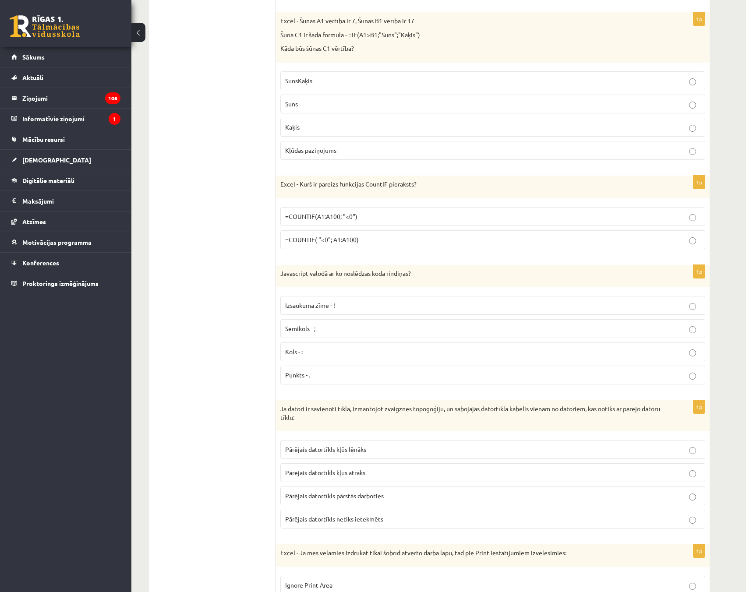
click at [697, 217] on p "=COUNTIF(A1:A100; "<0")" at bounding box center [492, 216] width 415 height 9
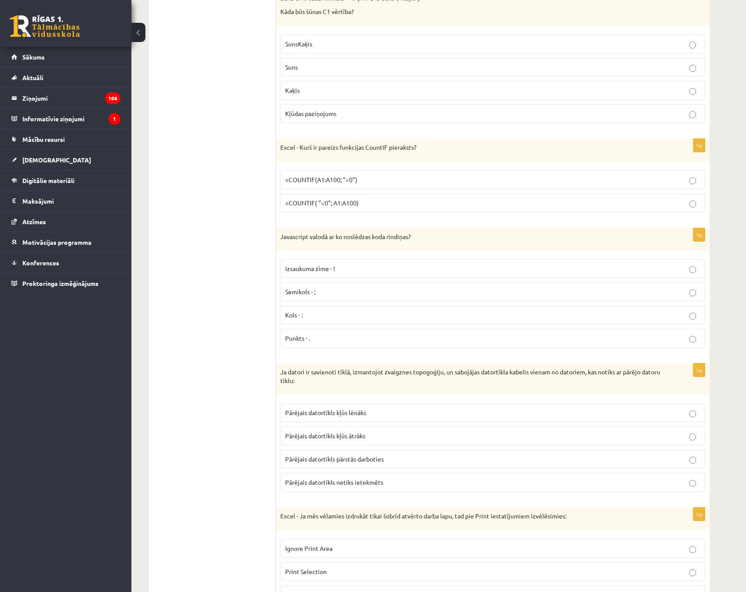
scroll to position [2409, 0]
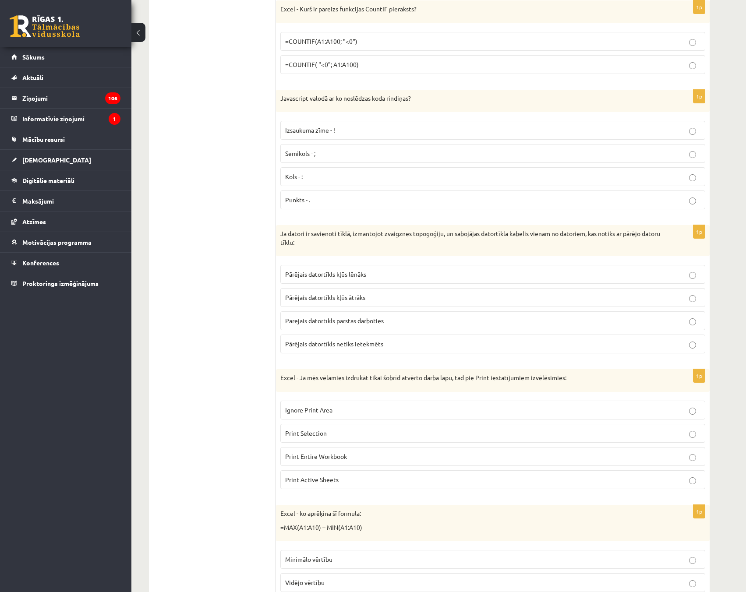
click at [413, 343] on p "Pārējais datortīkls netiks ietekmēts" at bounding box center [492, 343] width 415 height 9
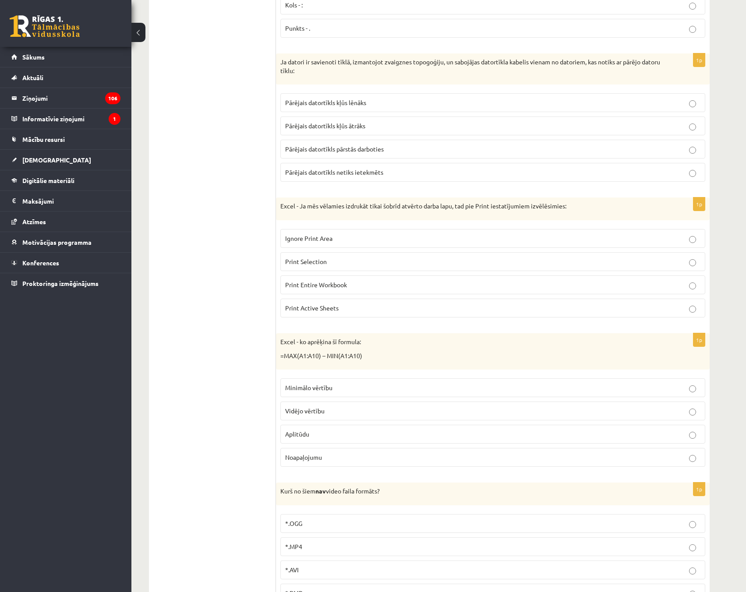
scroll to position [2584, 0]
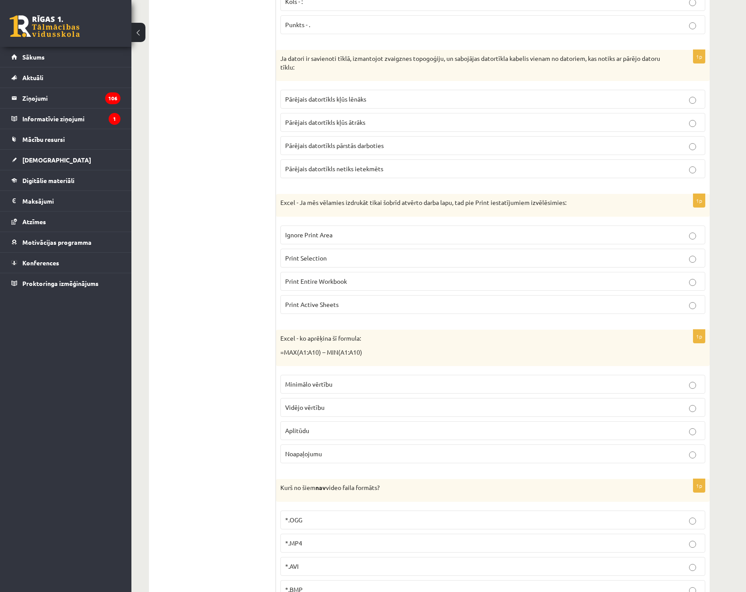
click at [365, 302] on p "Print Active Sheets" at bounding box center [492, 304] width 415 height 9
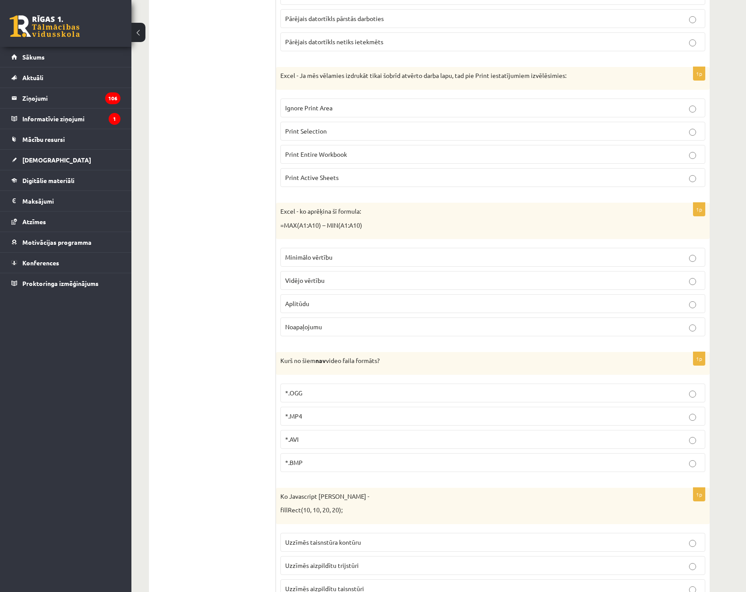
scroll to position [2716, 0]
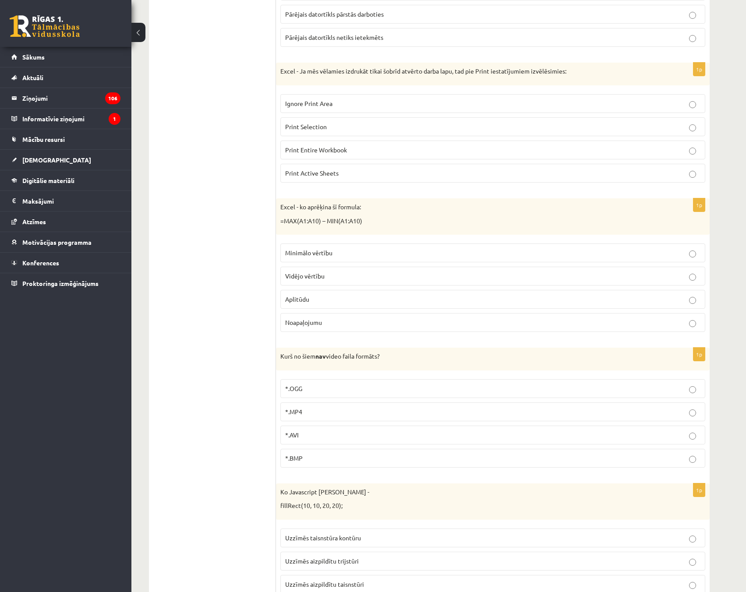
click at [367, 305] on label "Aplitūdu" at bounding box center [492, 299] width 425 height 19
click at [350, 458] on p "*.BMP" at bounding box center [492, 458] width 415 height 9
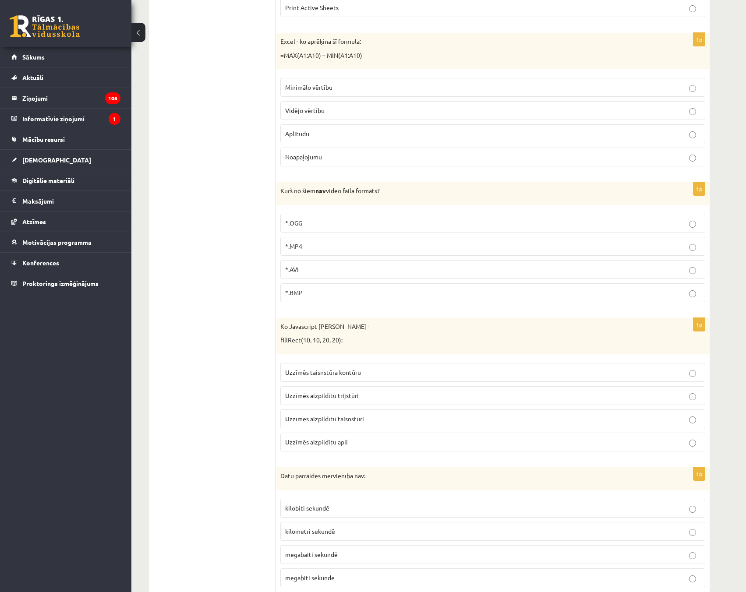
scroll to position [2935, 0]
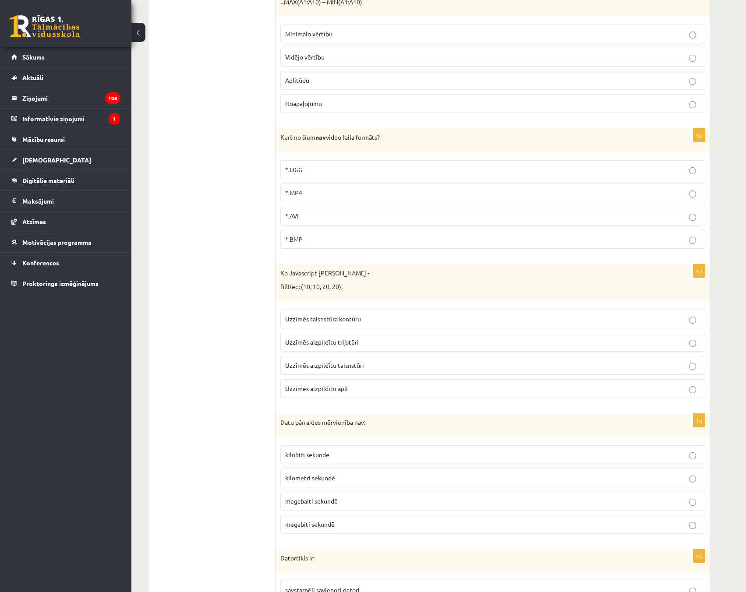
click at [393, 368] on p "Uzzīmēs aizpildītu taisnstūri" at bounding box center [492, 365] width 415 height 9
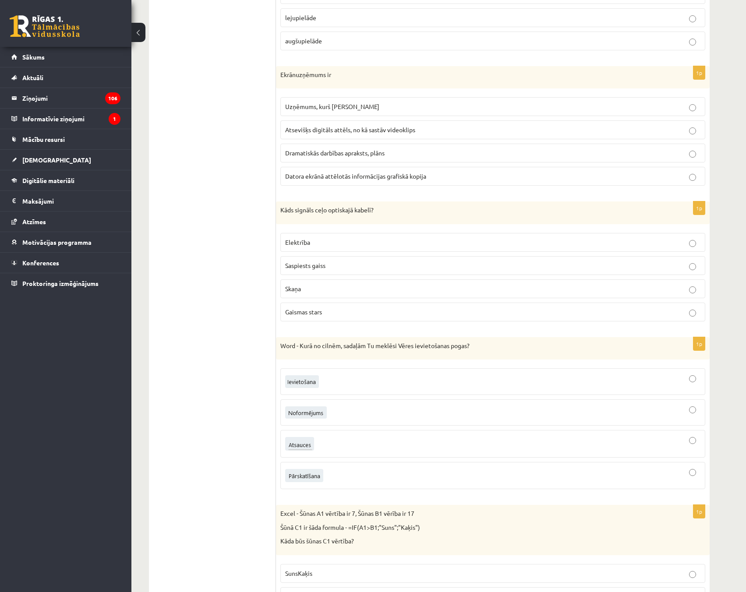
scroll to position [0, 0]
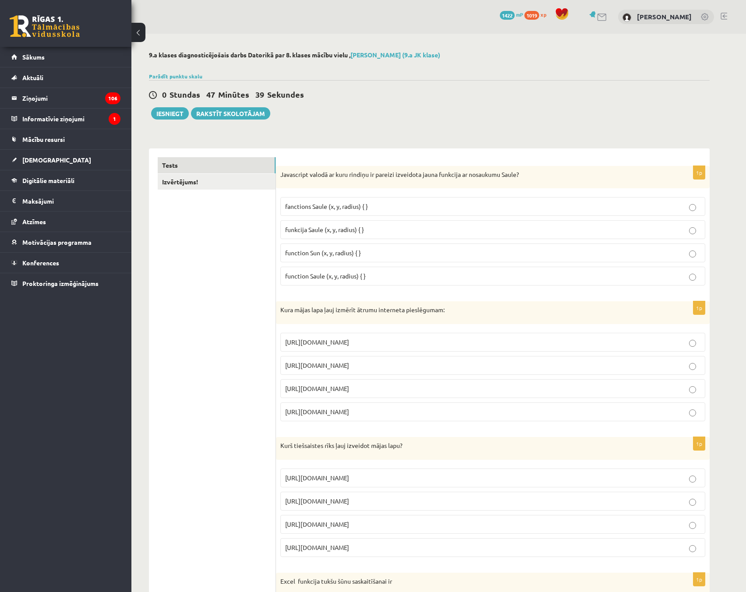
drag, startPoint x: 222, startPoint y: 374, endPoint x: 255, endPoint y: 120, distance: 255.3
click at [168, 115] on button "Iesniegt" at bounding box center [170, 113] width 38 height 12
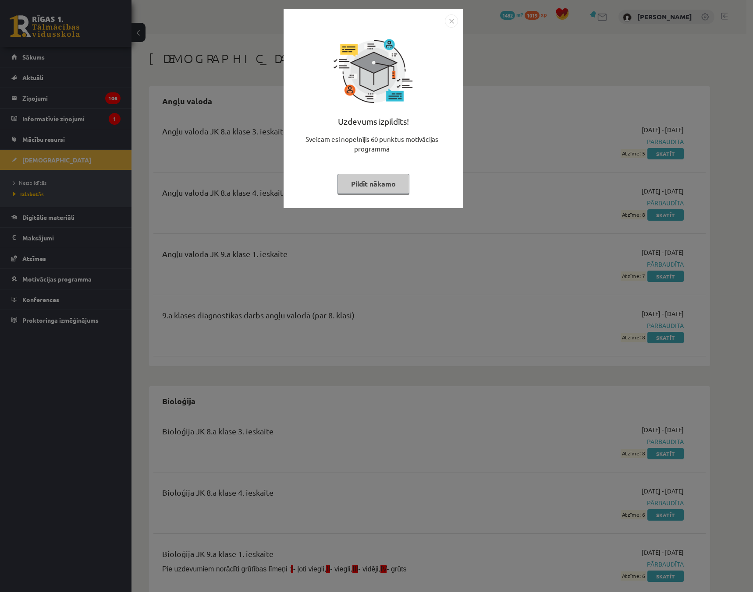
click at [376, 177] on button "Pildīt nākamo" at bounding box center [373, 184] width 72 height 20
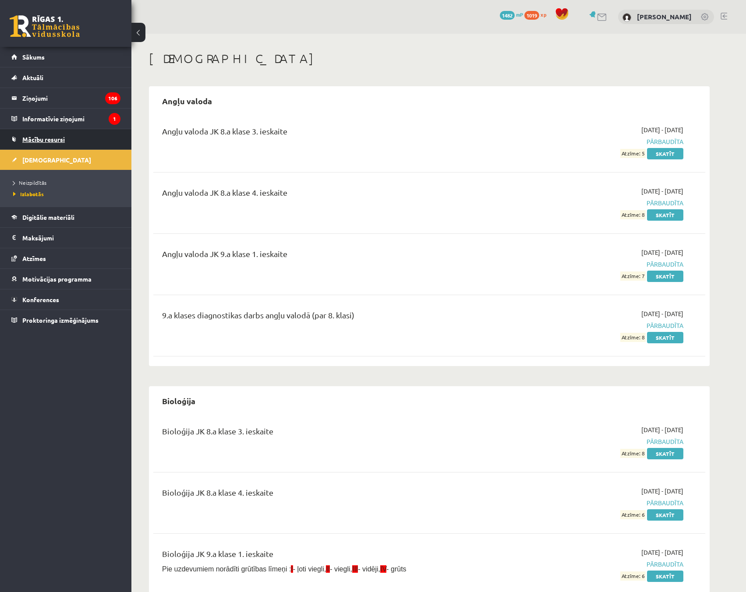
click at [38, 138] on span "Mācību resursi" at bounding box center [43, 139] width 42 height 8
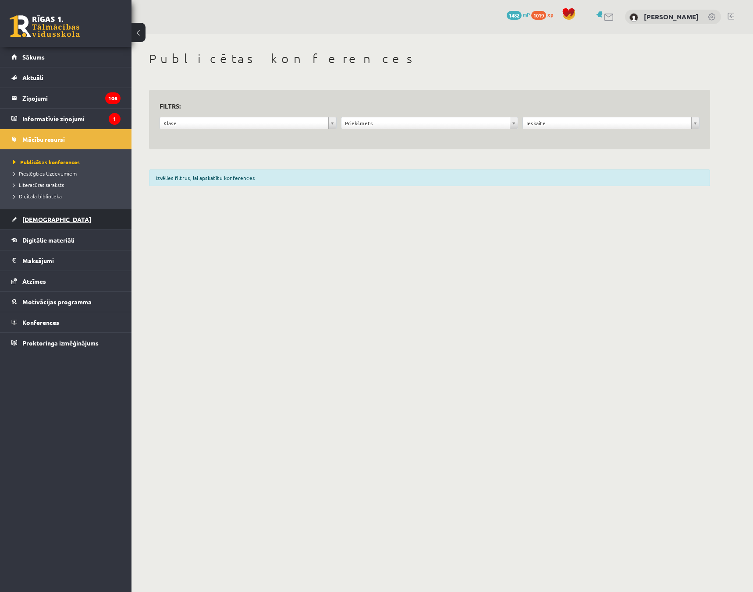
click at [39, 218] on span "[DEMOGRAPHIC_DATA]" at bounding box center [56, 220] width 69 height 8
